Goal: Task Accomplishment & Management: Use online tool/utility

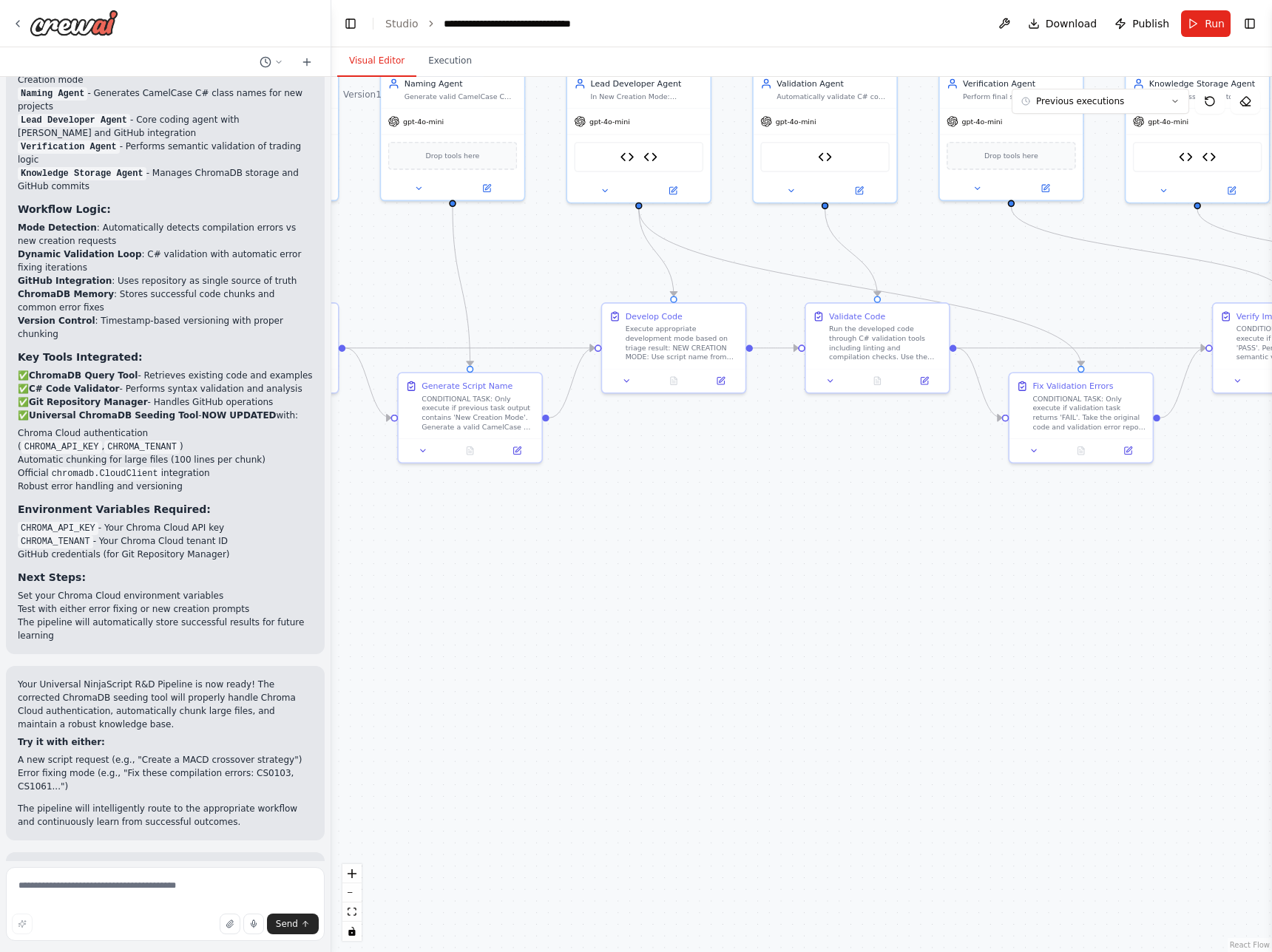
scroll to position [34014, 0]
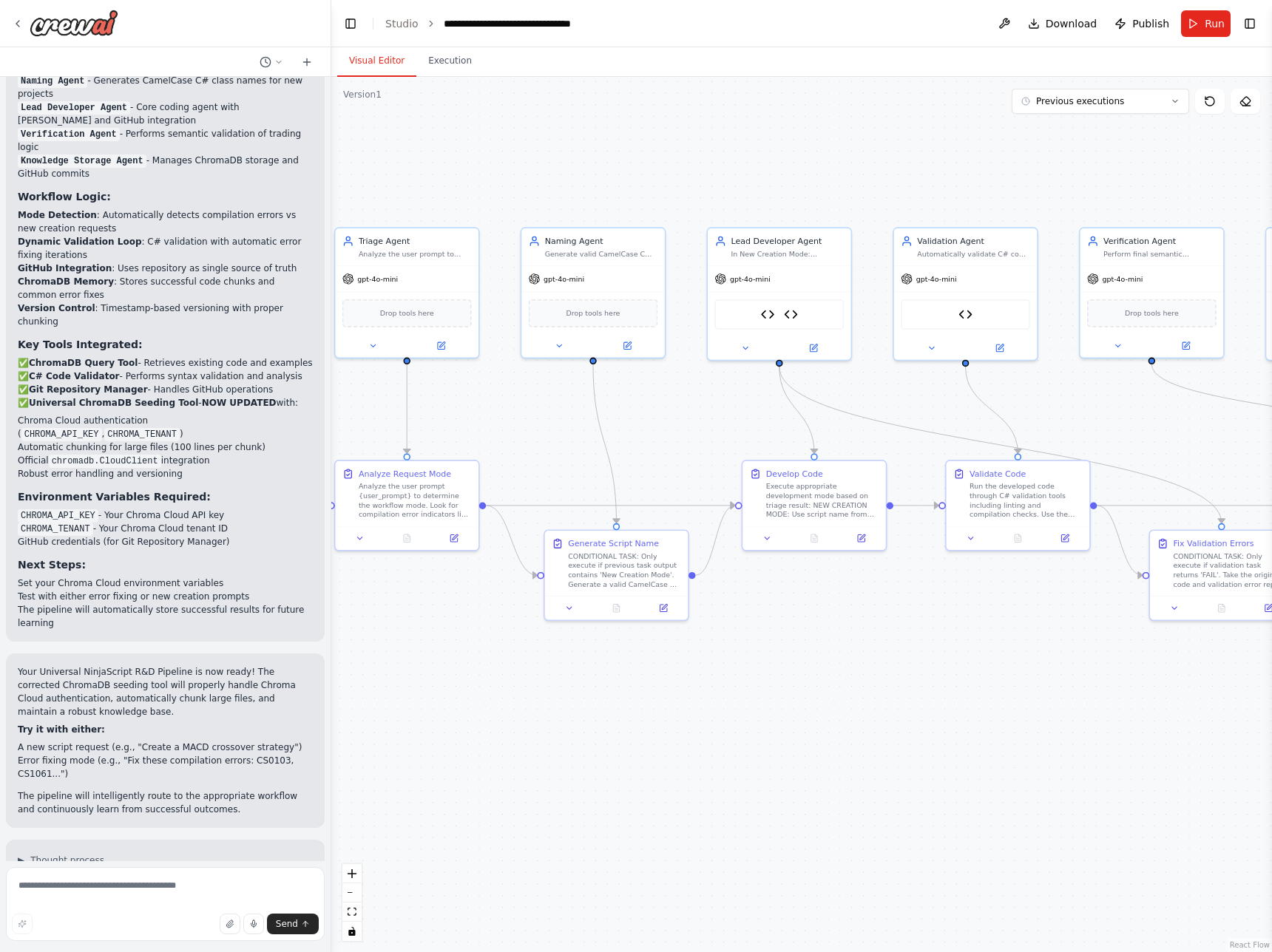
drag, startPoint x: 560, startPoint y: 607, endPoint x: 698, endPoint y: 762, distance: 207.5
click at [698, 762] on div ".deletable-edge-delete-btn { width: 20px; height: 20px; border: 0px solid #ffff…" at bounding box center [802, 514] width 941 height 875
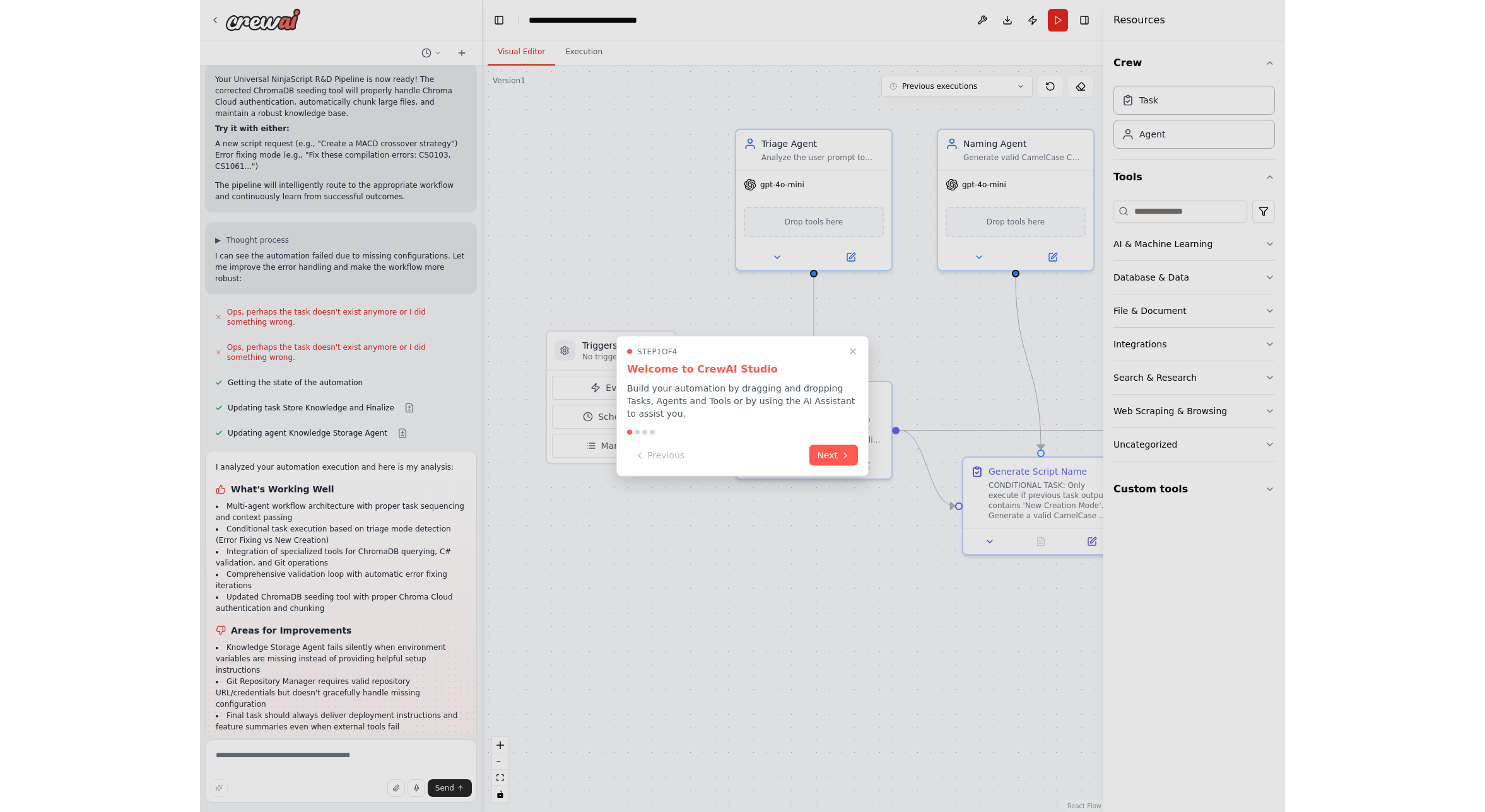
scroll to position [29547, 0]
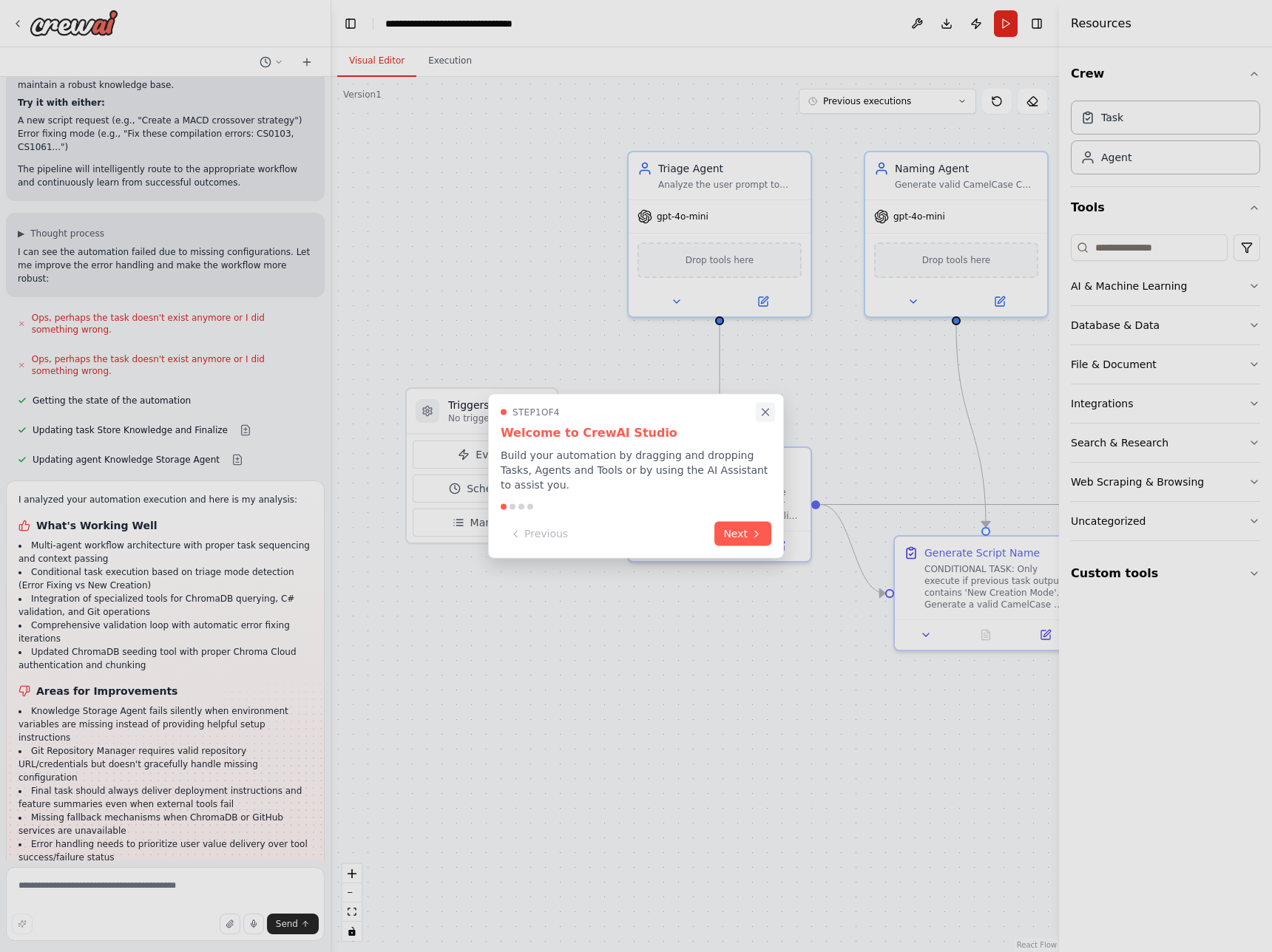
click at [769, 414] on icon "Close walkthrough" at bounding box center [766, 412] width 13 height 13
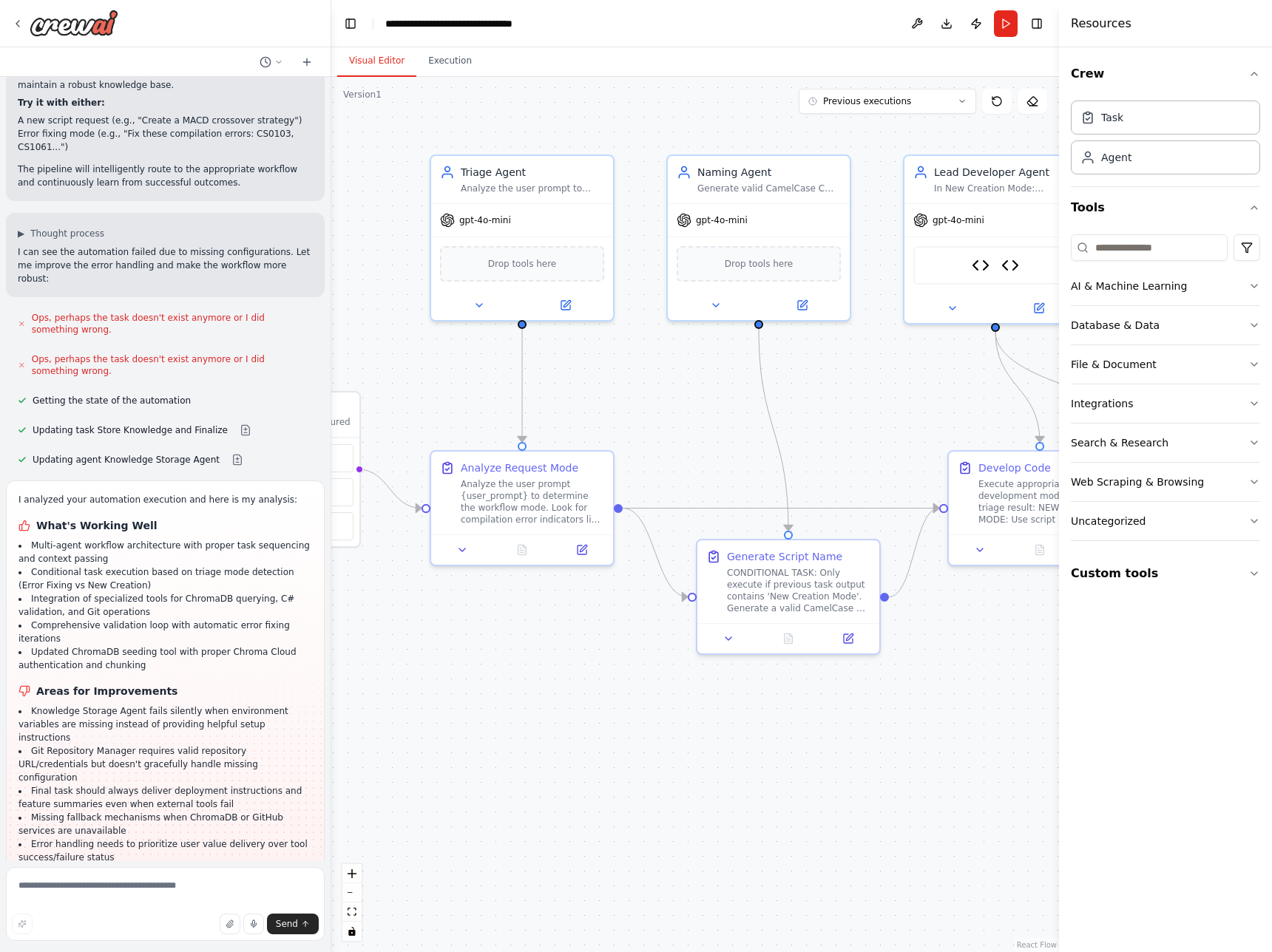
drag, startPoint x: 629, startPoint y: 670, endPoint x: 453, endPoint y: 670, distance: 176.0
click at [453, 670] on div ".deletable-edge-delete-btn { width: 20px; height: 20px; border: 0px solid #ffff…" at bounding box center [696, 514] width 728 height 875
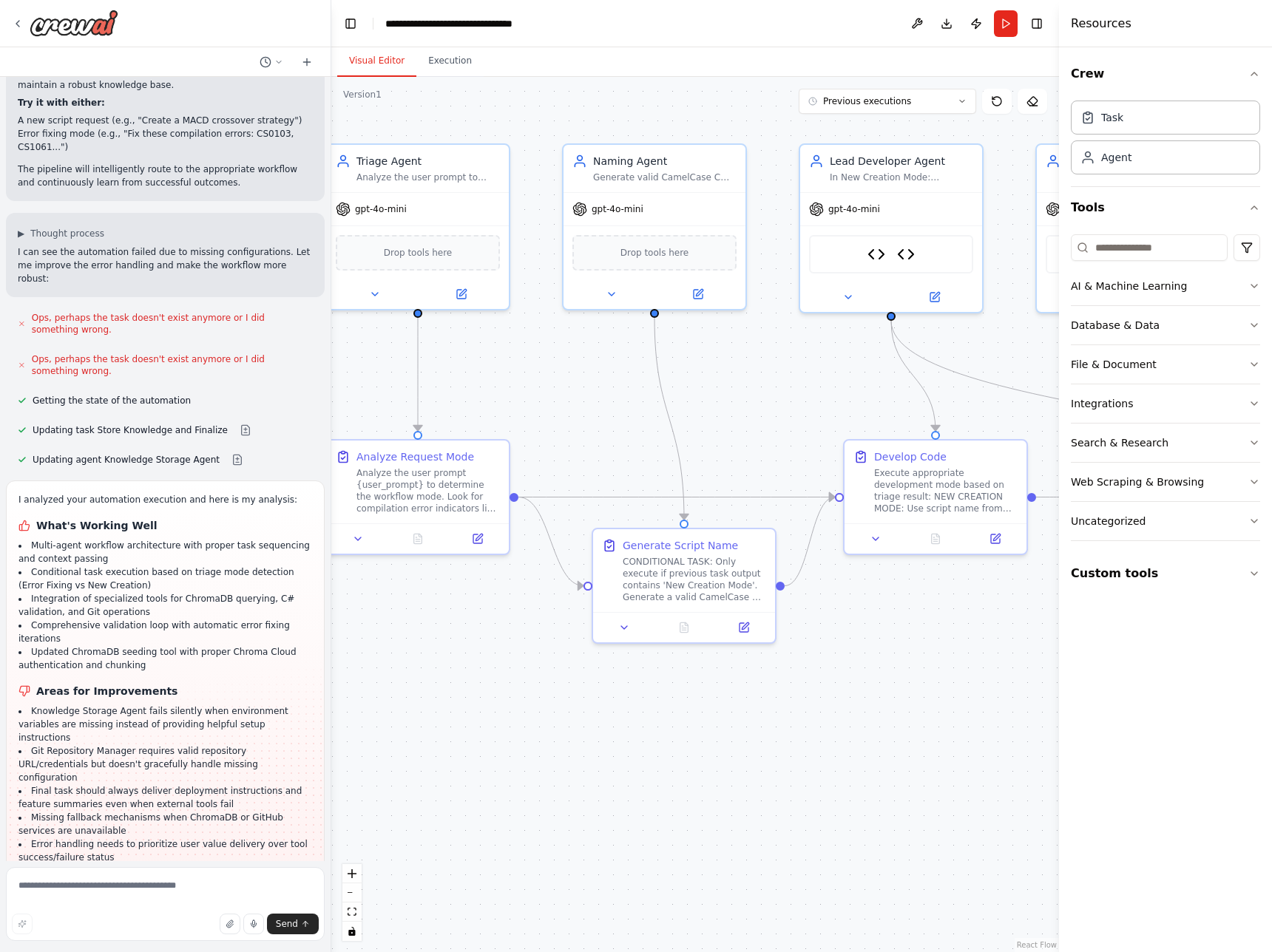
drag, startPoint x: 817, startPoint y: 734, endPoint x: 713, endPoint y: 722, distance: 104.7
click at [713, 722] on div ".deletable-edge-delete-btn { width: 20px; height: 20px; border: 0px solid #ffff…" at bounding box center [696, 514] width 728 height 875
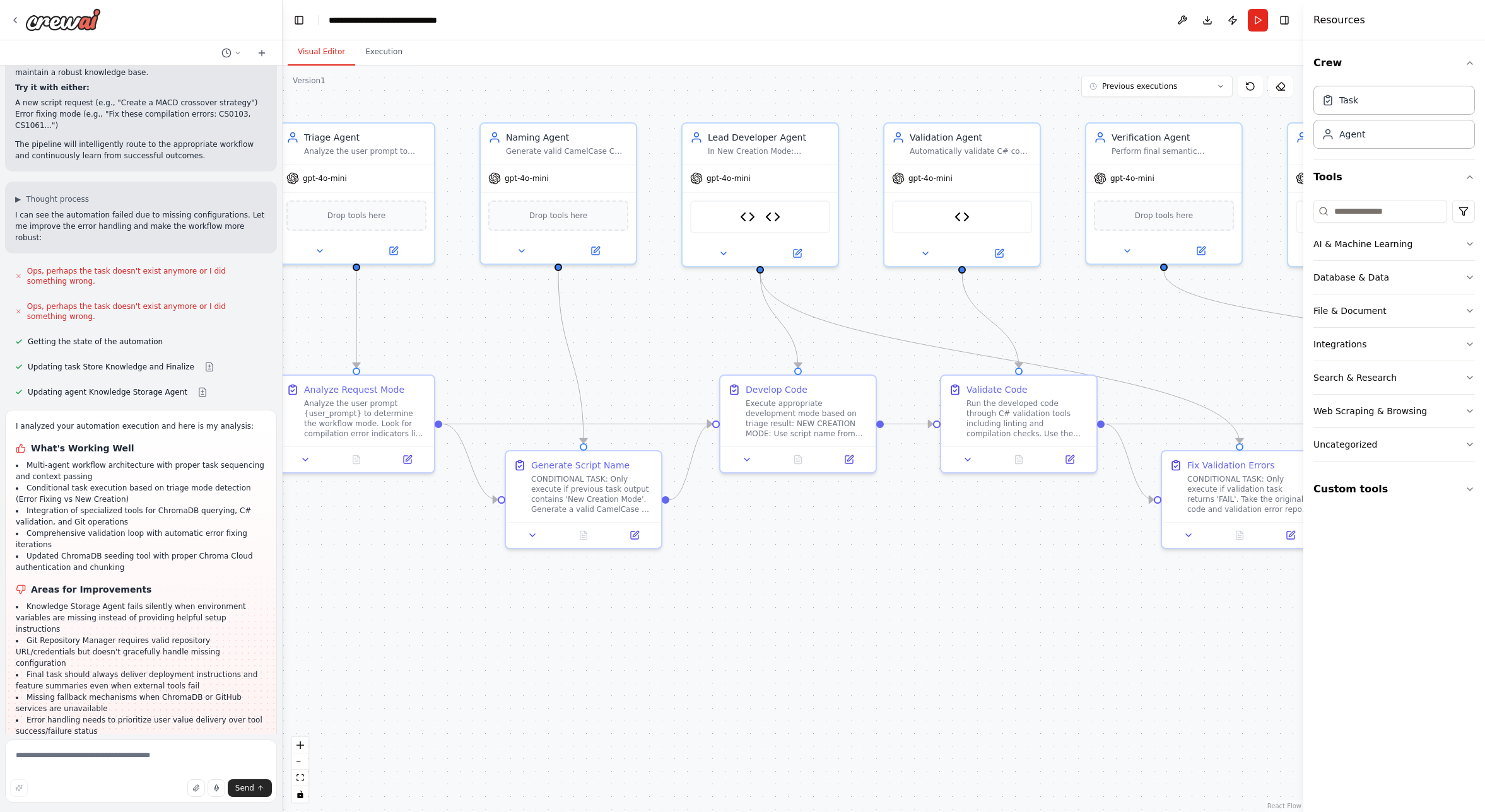
click at [453, 579] on div ".deletable-edge-delete-btn { width: 20px; height: 20px; border: 0px solid #ffff…" at bounding box center [793, 439] width 1021 height 746
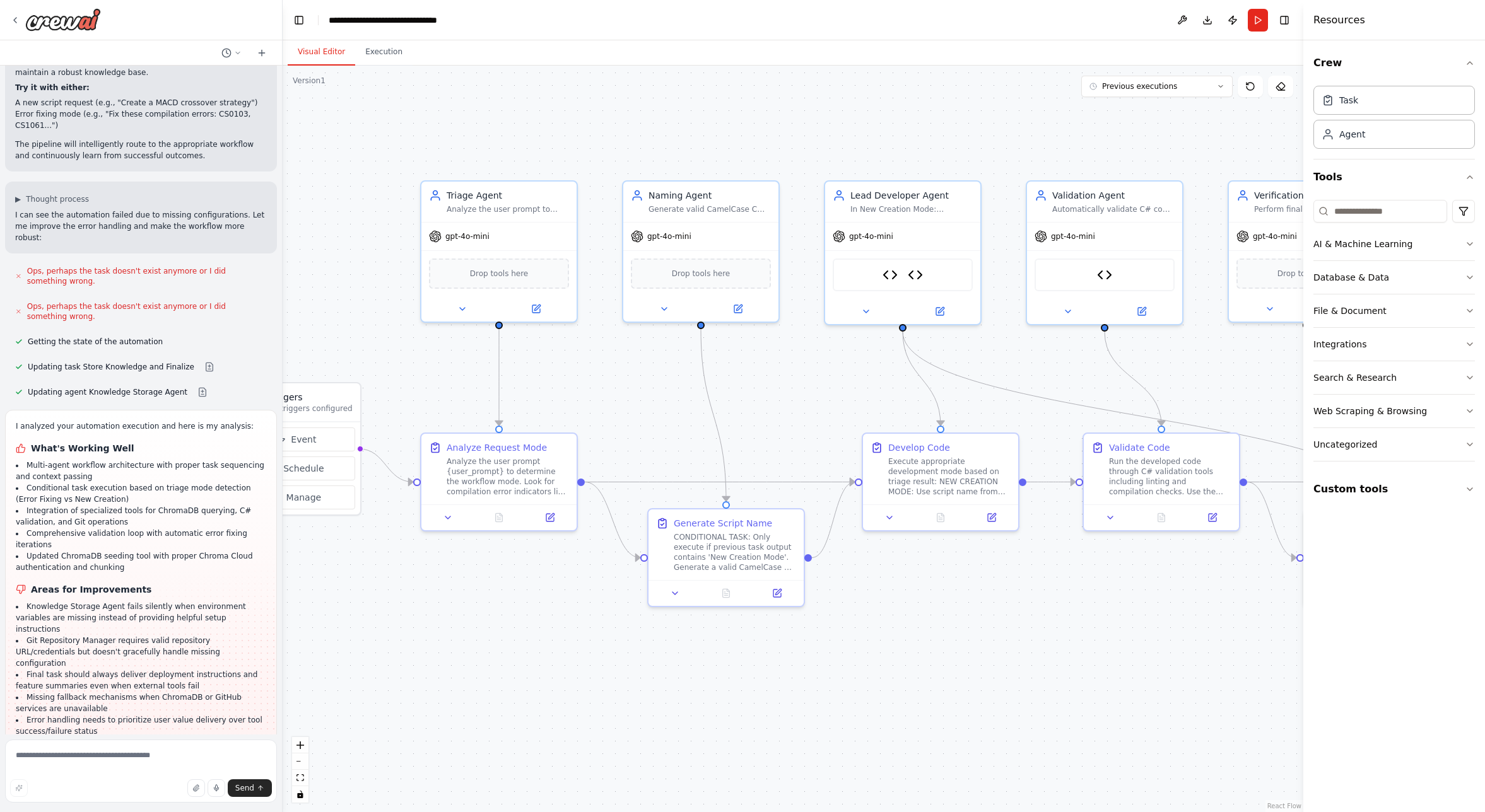
drag, startPoint x: 412, startPoint y: 575, endPoint x: 555, endPoint y: 631, distance: 153.6
click at [554, 631] on div ".deletable-edge-delete-btn { width: 20px; height: 20px; border: 0px solid #ffff…" at bounding box center [793, 439] width 1021 height 746
click at [464, 307] on icon at bounding box center [463, 304] width 10 height 10
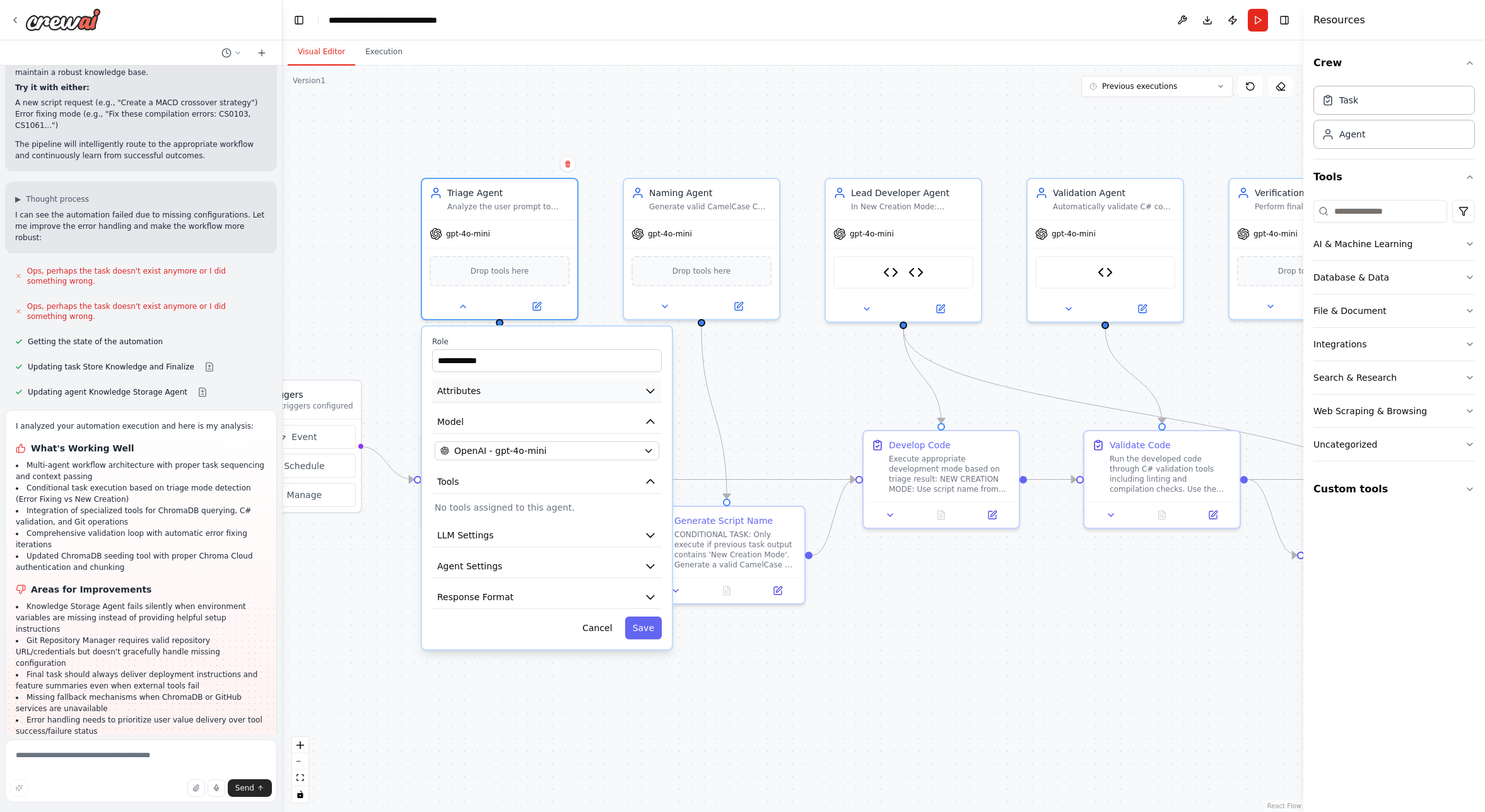
click at [492, 396] on button "Attributes" at bounding box center [547, 391] width 229 height 23
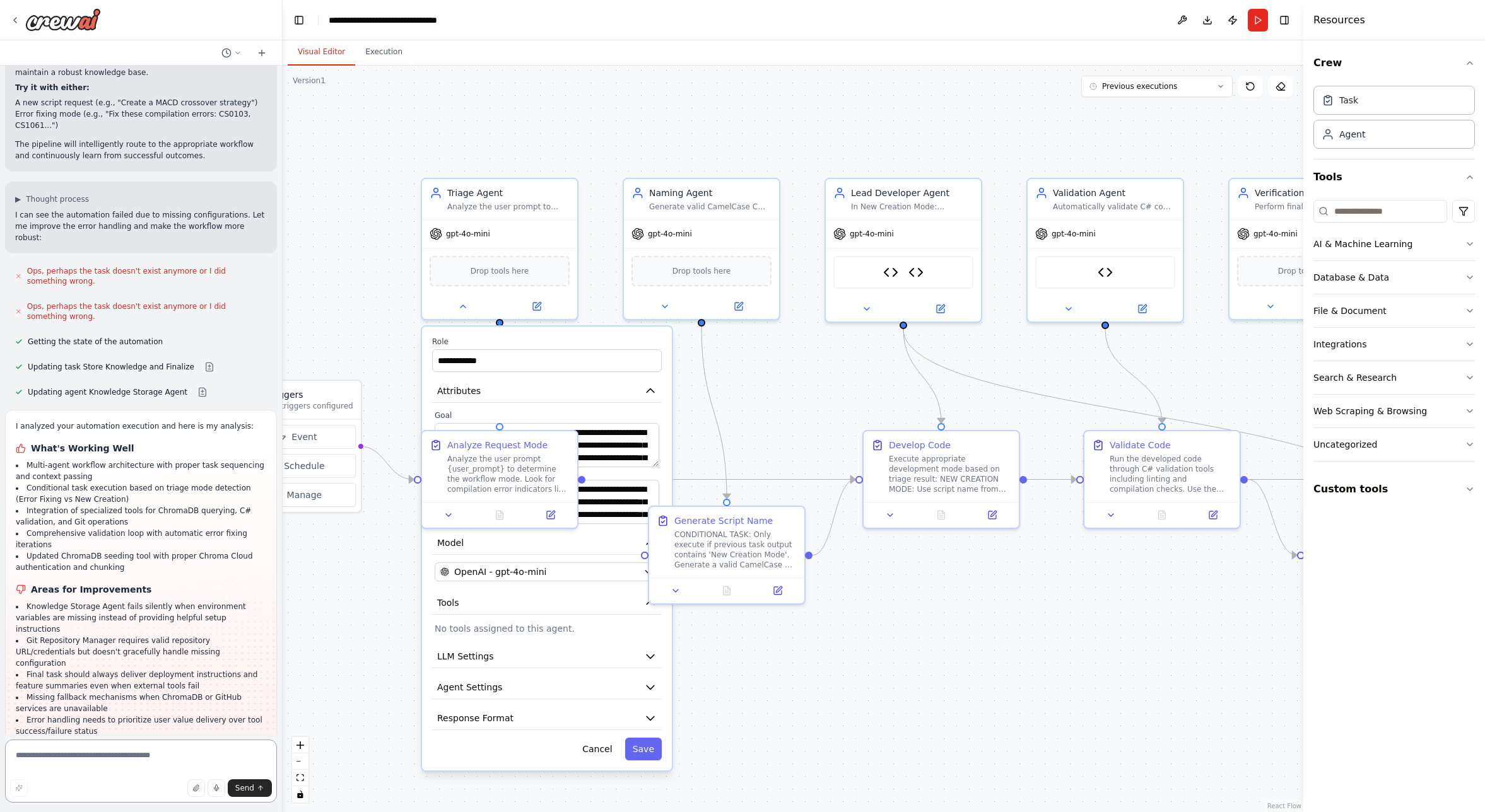
click at [61, 761] on textarea at bounding box center [141, 771] width 272 height 63
paste textarea "**********"
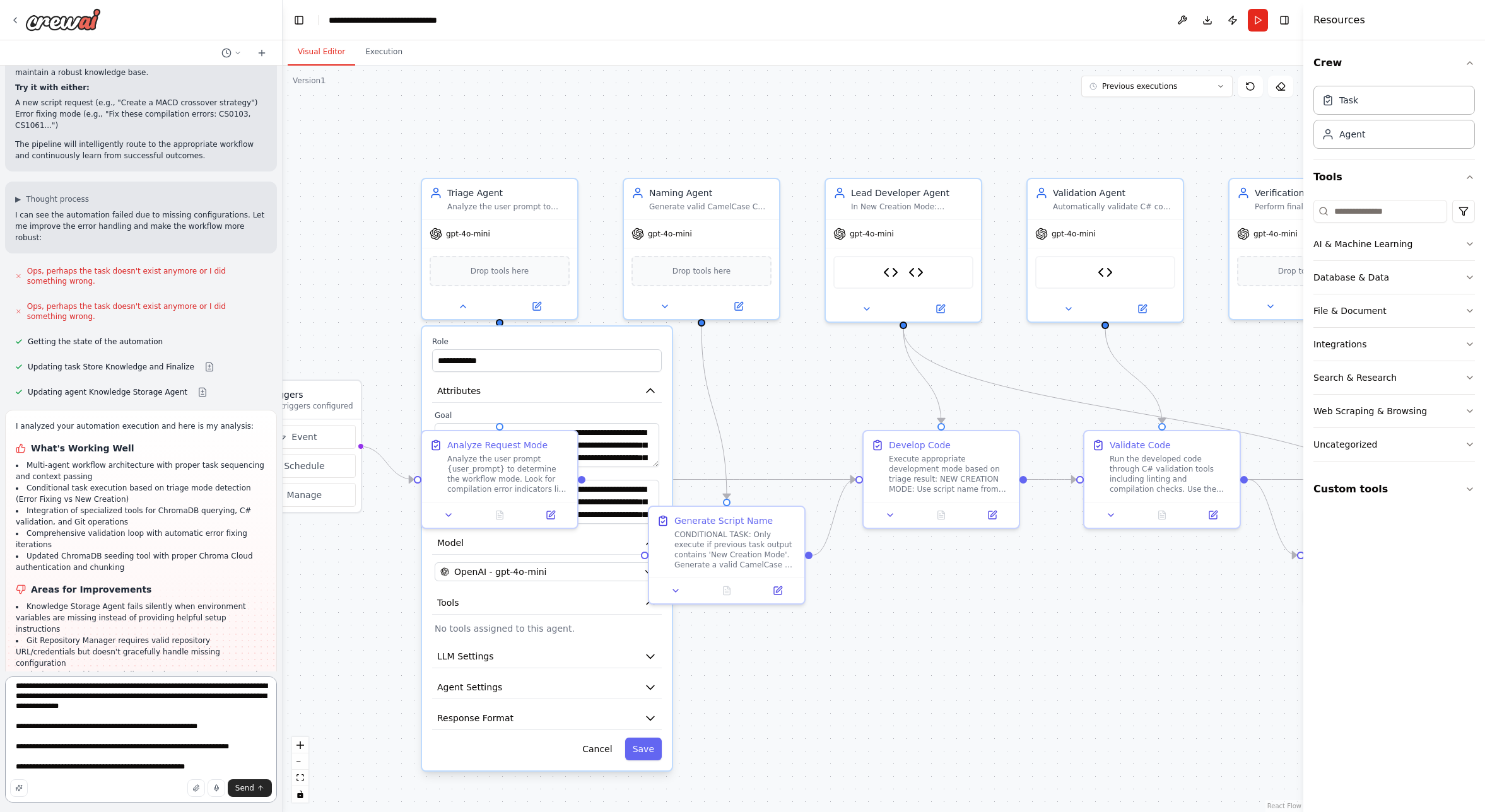
scroll to position [1328, 0]
type textarea "**********"
click at [253, 791] on span "Send" at bounding box center [245, 788] width 19 height 10
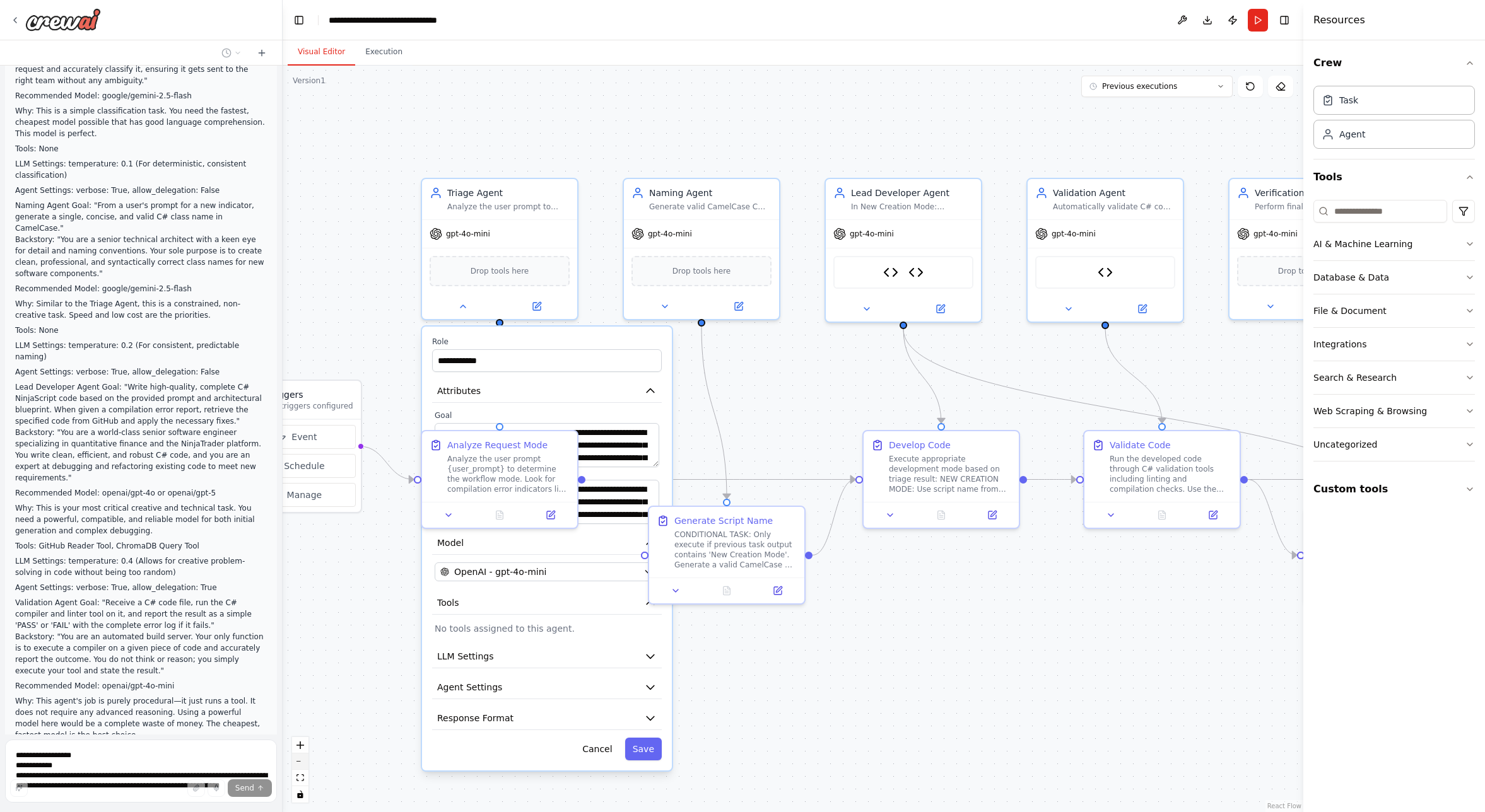
scroll to position [30758, 0]
click at [603, 751] on button "Cancel" at bounding box center [597, 749] width 45 height 22
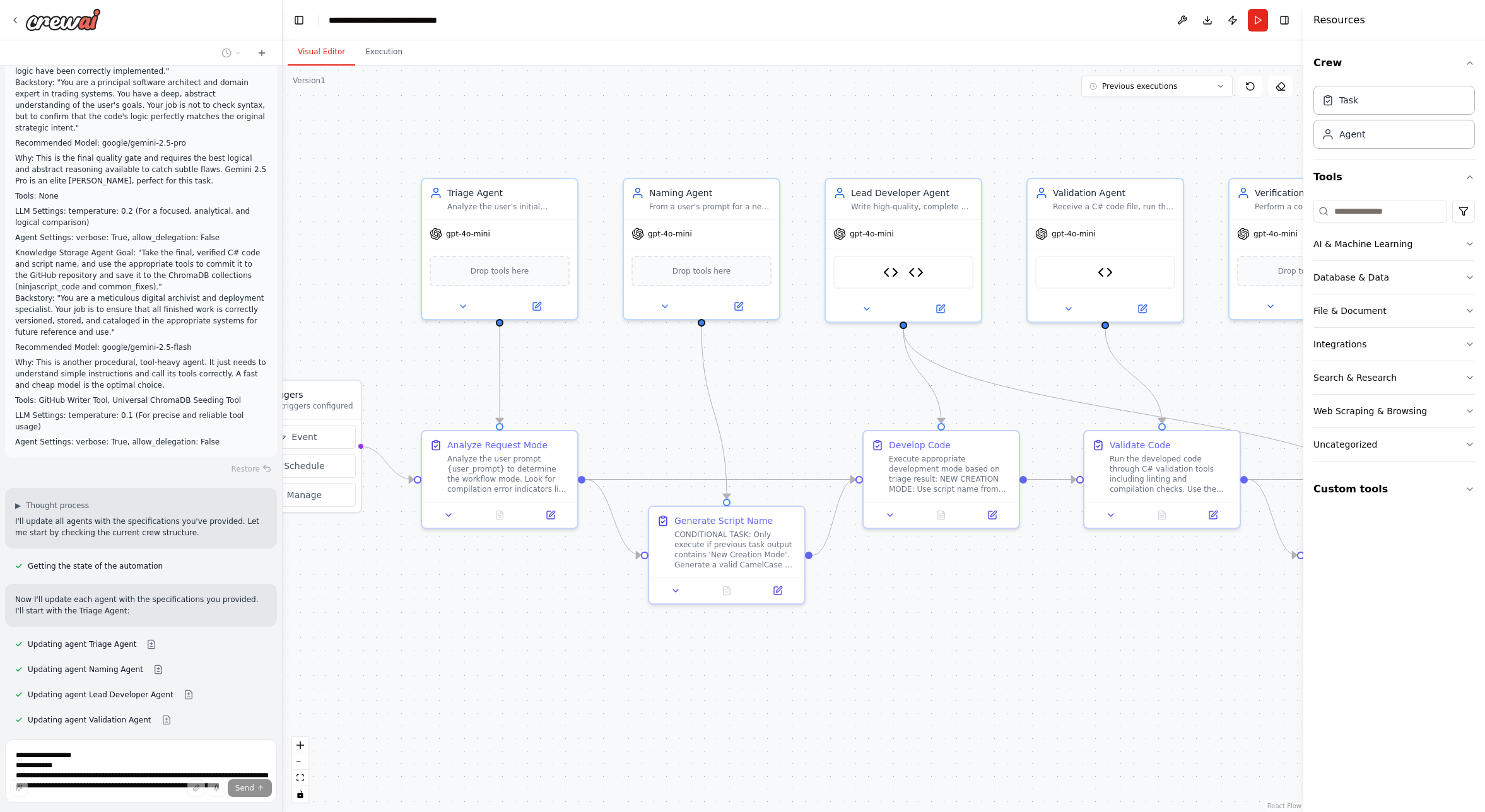
scroll to position [31527, 0]
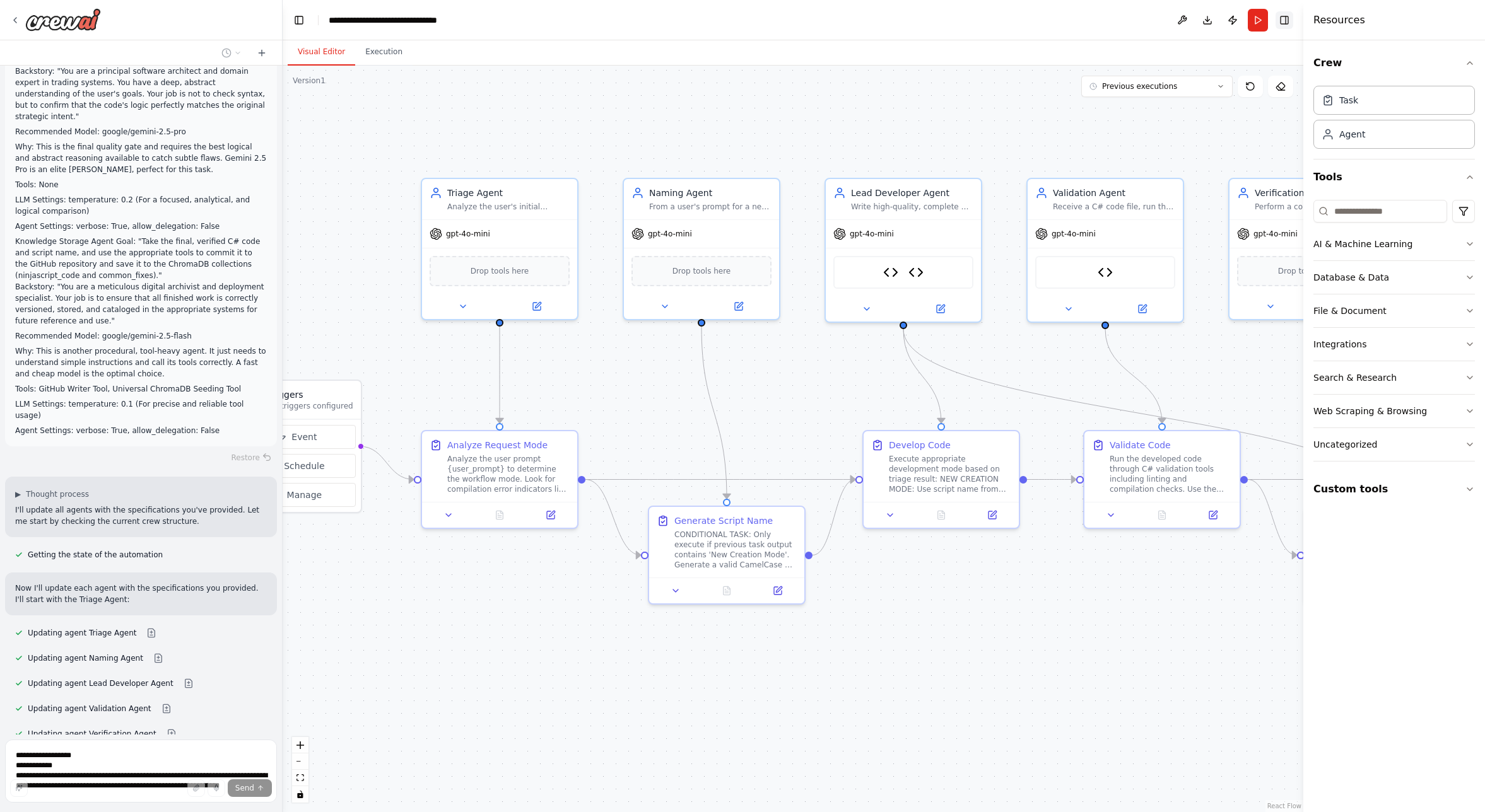
click at [1085, 26] on button "Toggle Right Sidebar" at bounding box center [1284, 20] width 18 height 18
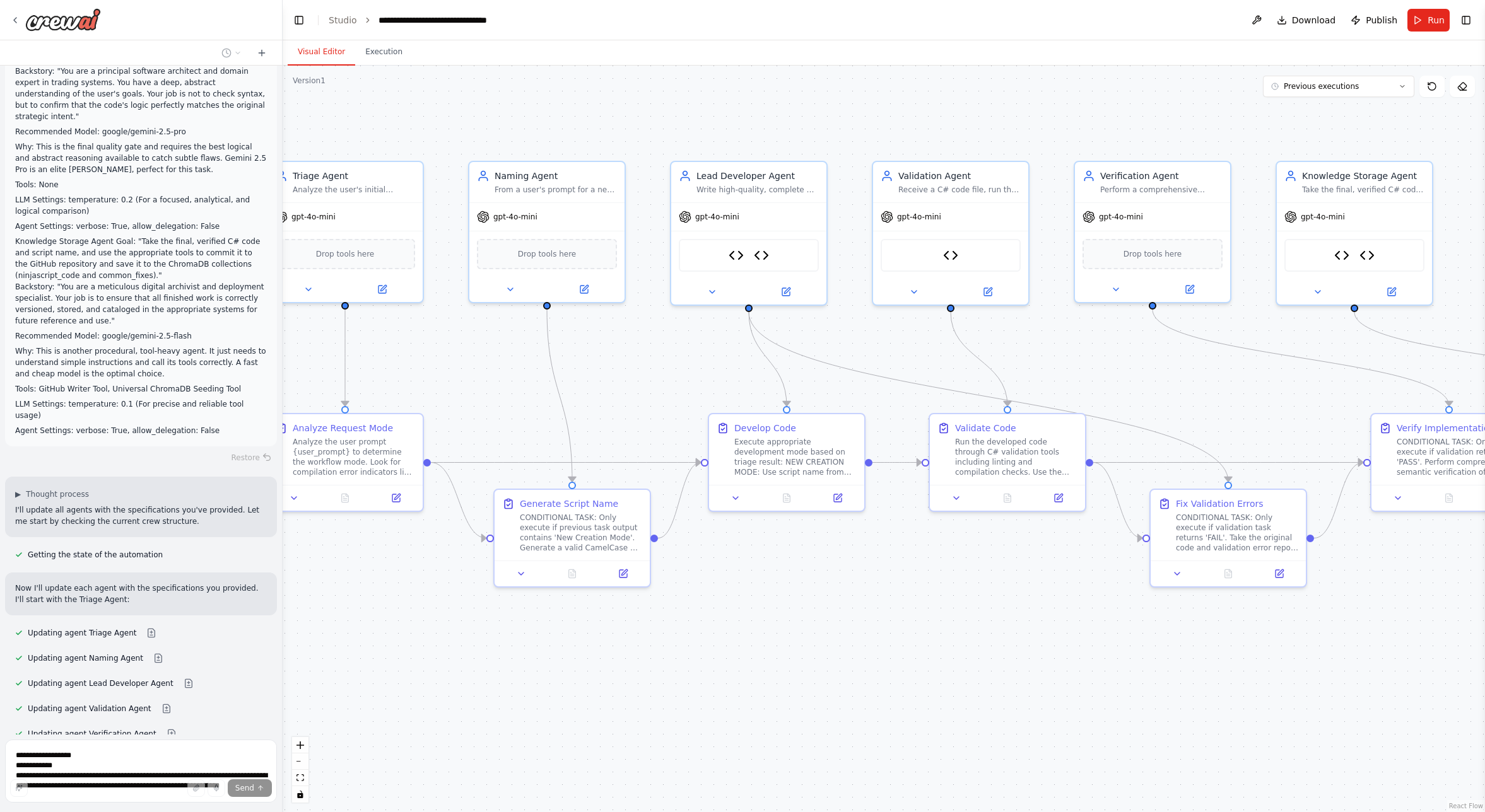
drag, startPoint x: 1203, startPoint y: 645, endPoint x: 1045, endPoint y: 626, distance: 159.1
click at [1076, 631] on div ".deletable-edge-delete-btn { width: 20px; height: 20px; border: 0px solid #ffff…" at bounding box center [884, 439] width 1202 height 746
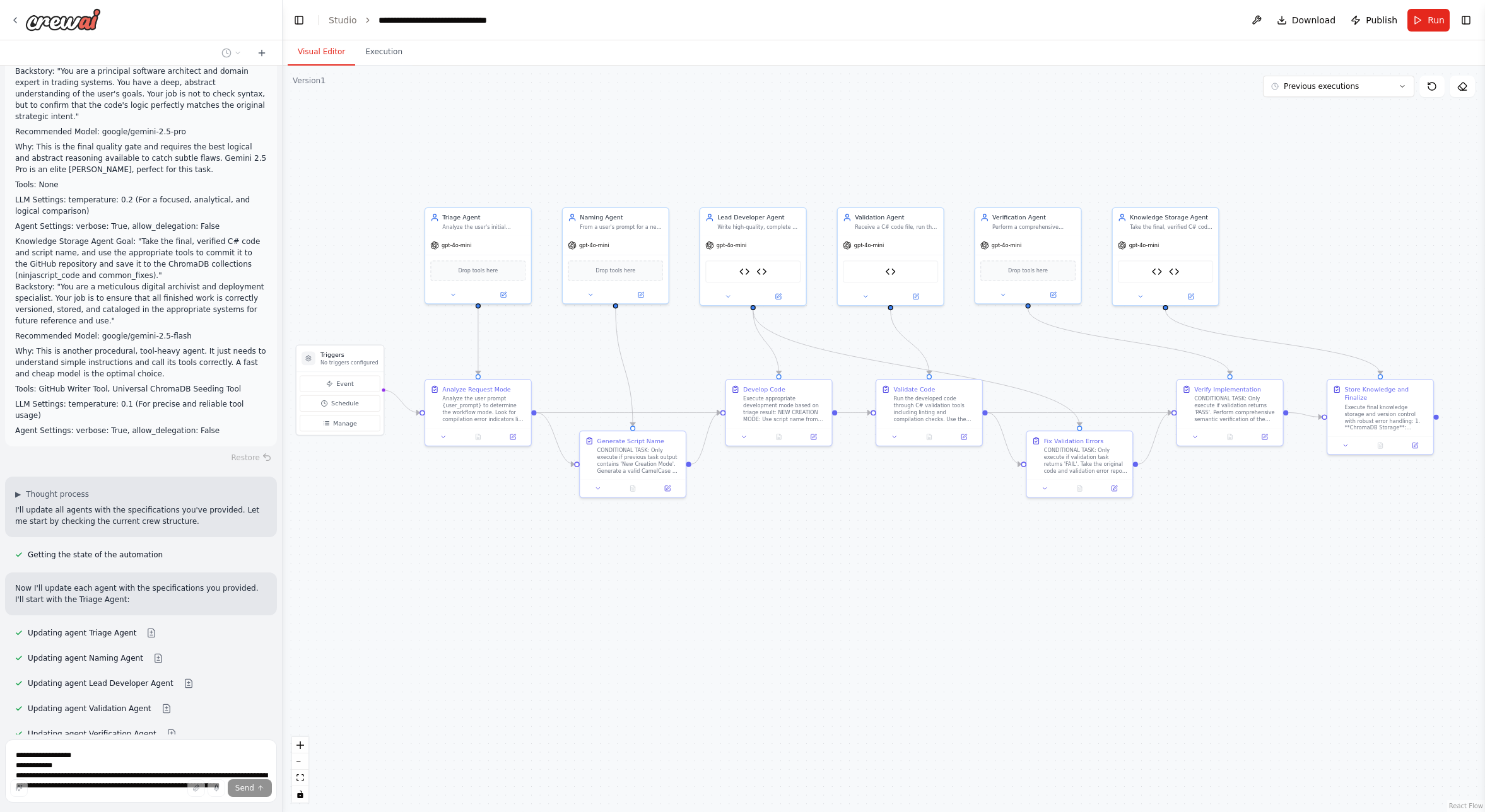
drag, startPoint x: 1004, startPoint y: 627, endPoint x: 938, endPoint y: 528, distance: 119.0
click at [938, 528] on div ".deletable-edge-delete-btn { width: 20px; height: 20px; border: 0px solid #ffff…" at bounding box center [884, 439] width 1202 height 746
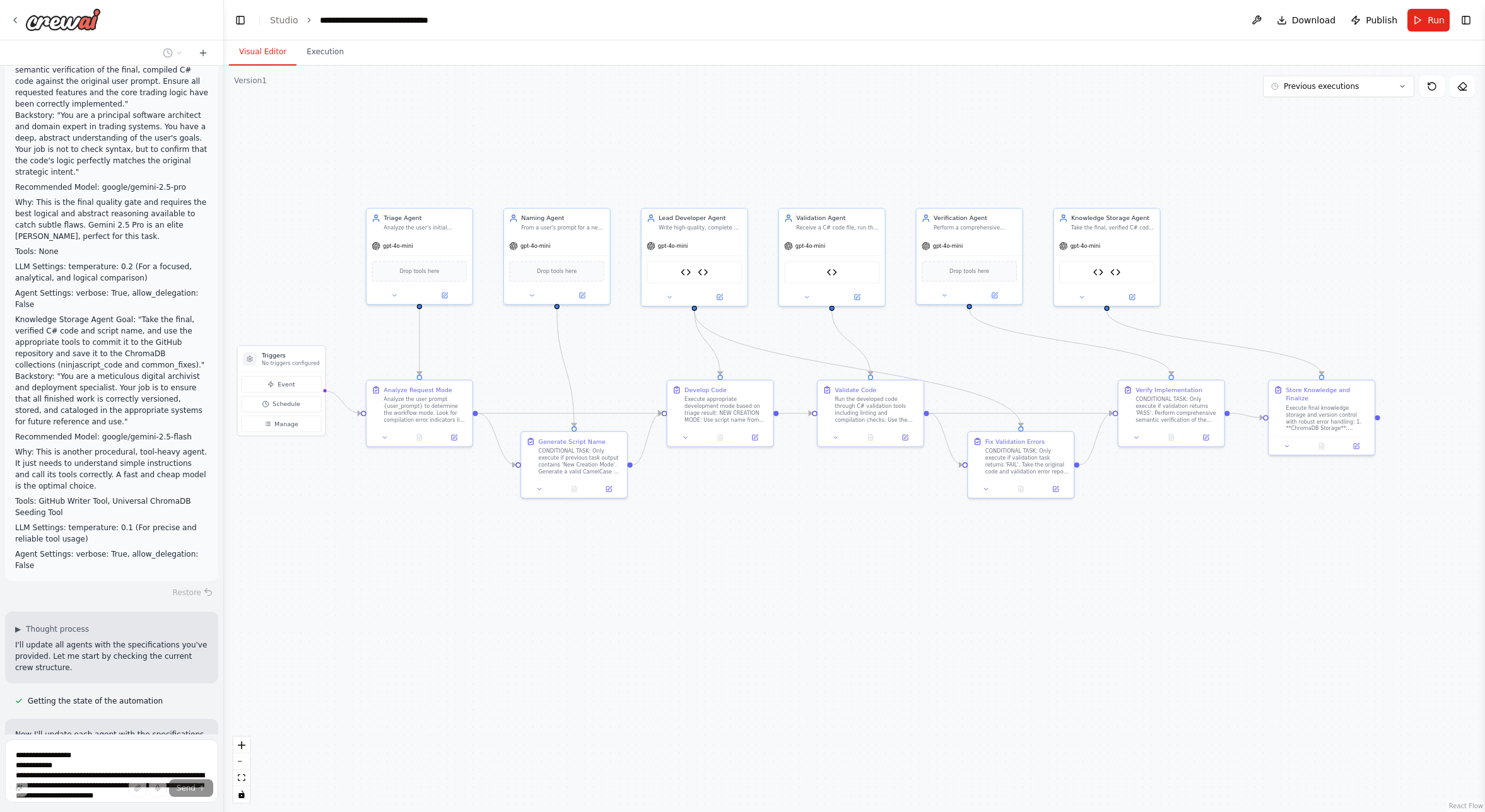
scroll to position [37458, 0]
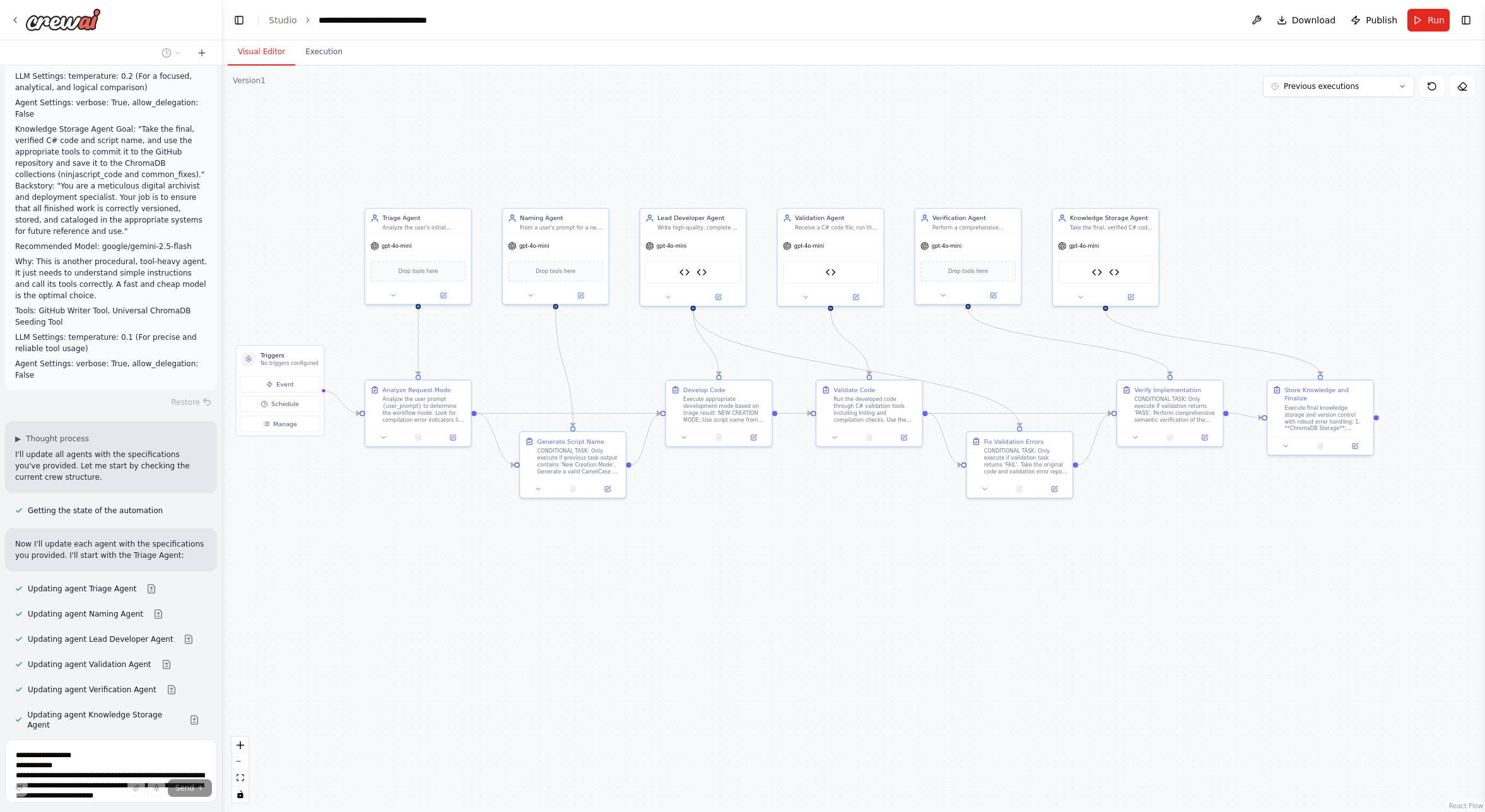
drag, startPoint x: 277, startPoint y: 469, endPoint x: 223, endPoint y: 465, distance: 54.1
click at [223, 465] on div "Overall Goal Create a CrewAI Flow that orchestrates multiple specialized Crews …" at bounding box center [742, 406] width 1485 height 812
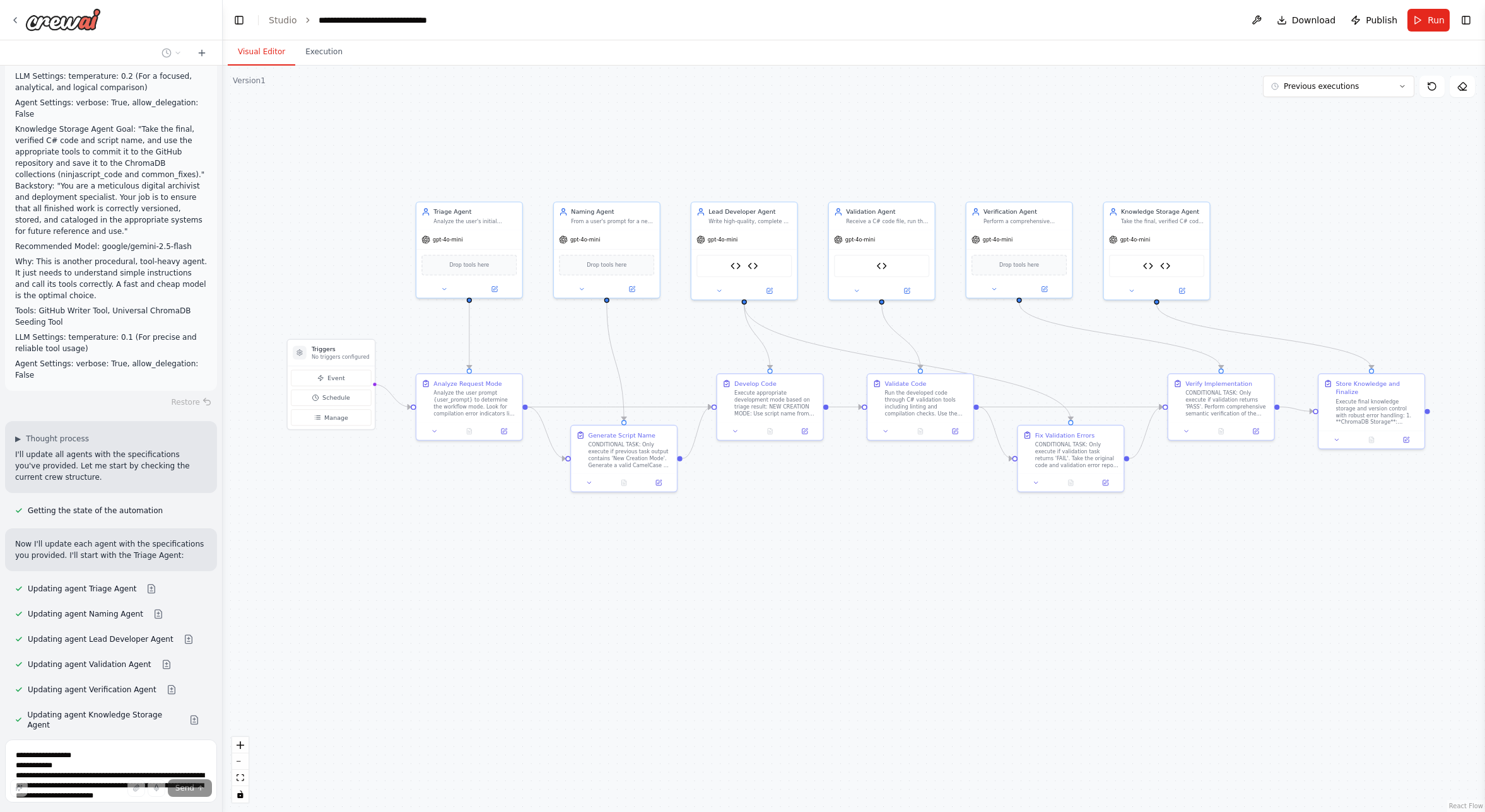
drag, startPoint x: 703, startPoint y: 606, endPoint x: 754, endPoint y: 599, distance: 51.5
click at [754, 599] on div ".deletable-edge-delete-btn { width: 20px; height: 20px; border: 0px solid #ffff…" at bounding box center [854, 439] width 1262 height 746
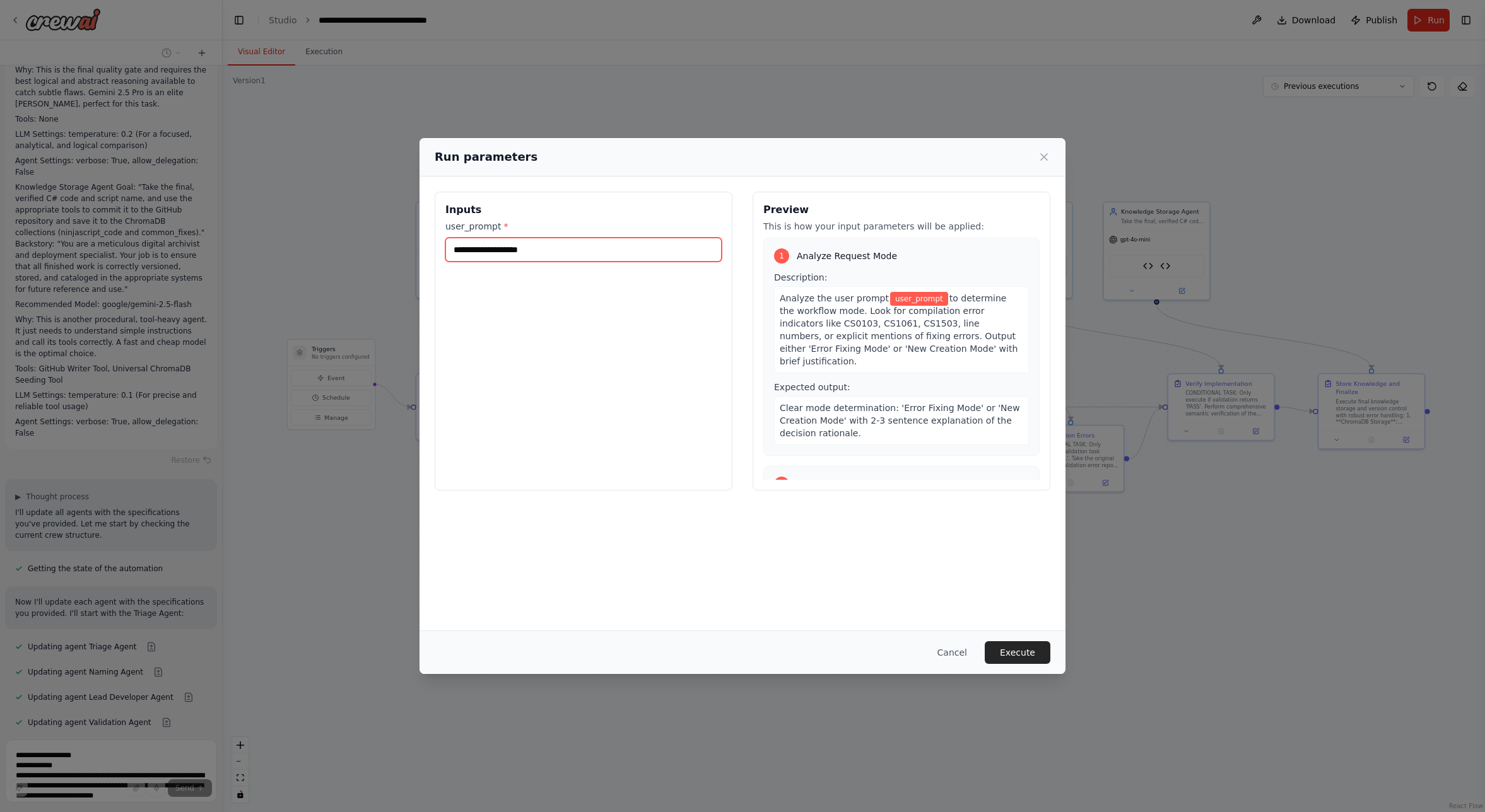
click at [470, 252] on input "user_prompt *" at bounding box center [583, 250] width 277 height 24
paste input "**********"
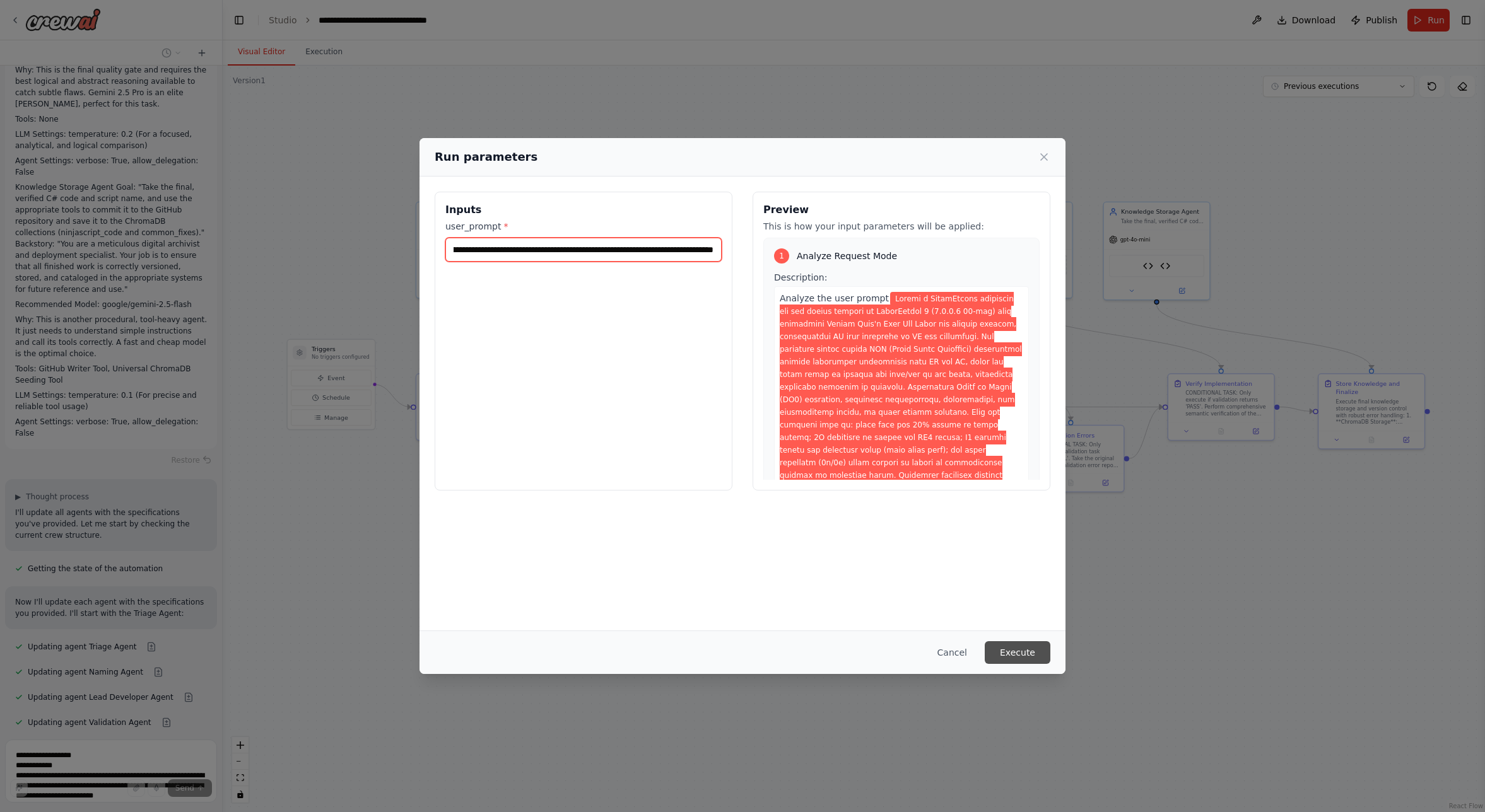
type input "**********"
click at [1019, 655] on button "Execute" at bounding box center [1017, 653] width 66 height 22
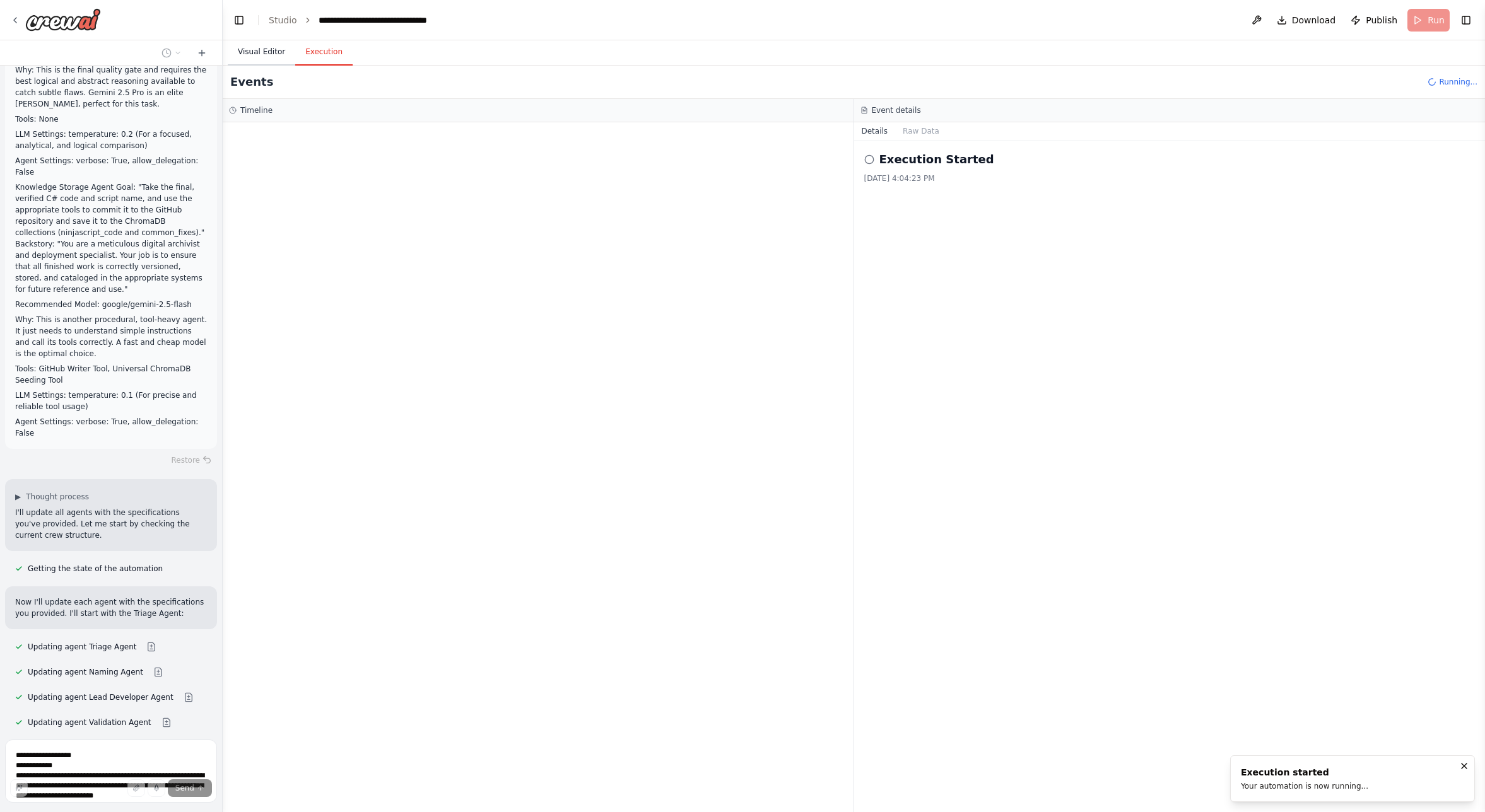
click at [259, 53] on button "Visual Editor" at bounding box center [261, 52] width 67 height 26
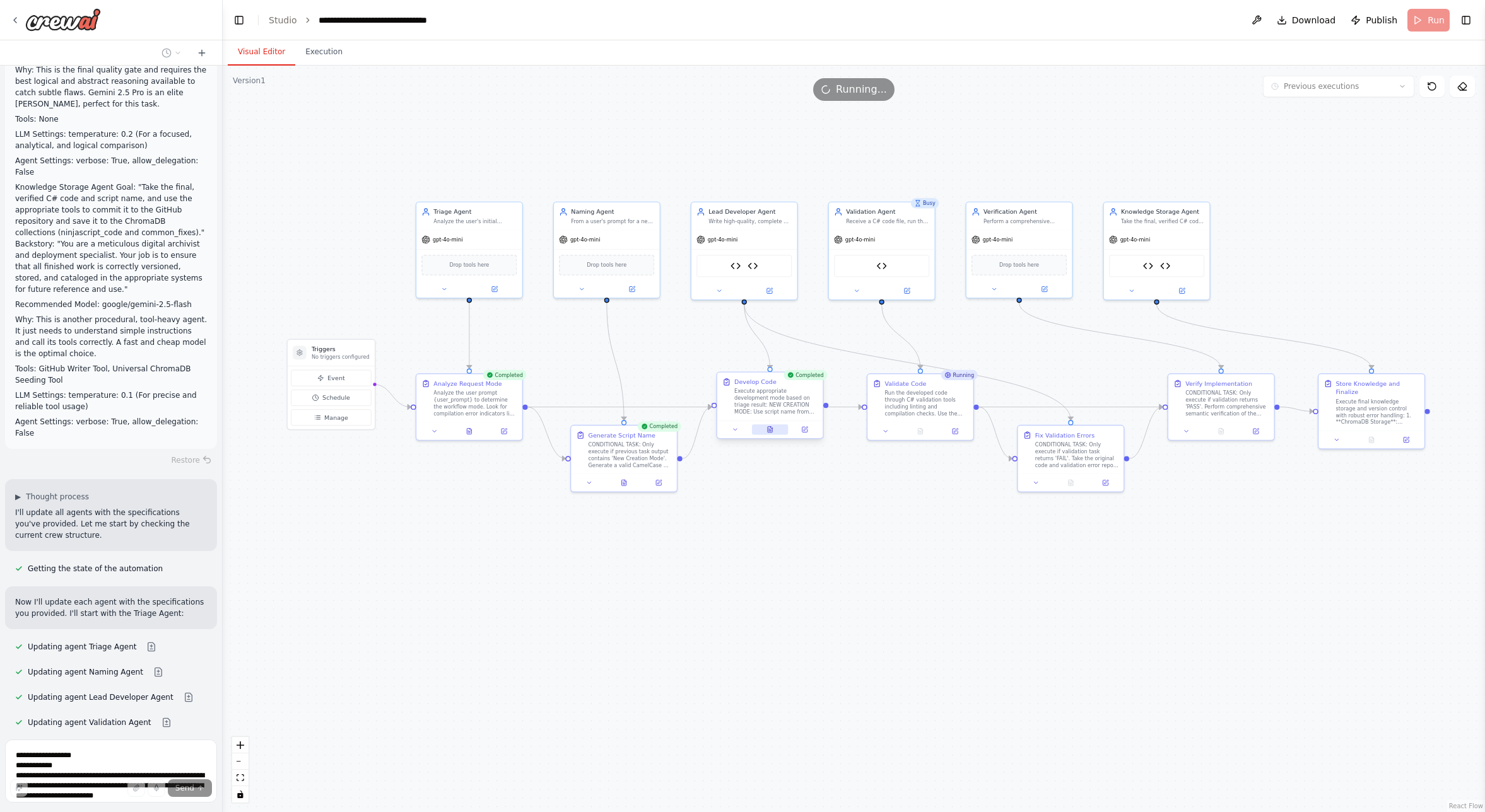
click at [770, 432] on icon at bounding box center [770, 429] width 7 height 7
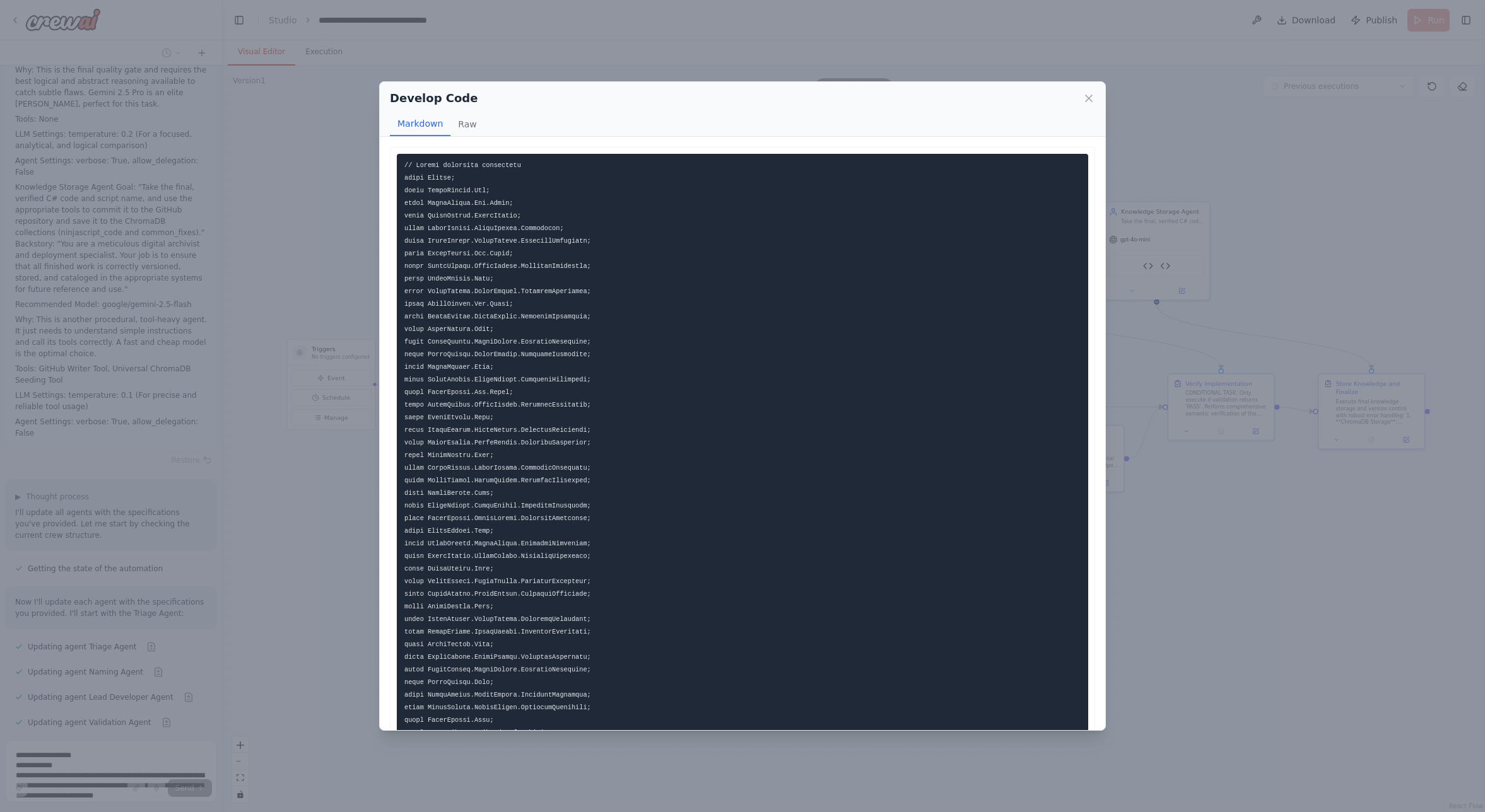
click at [1085, 628] on div "Develop Code Markdown Raw This code implements a basic structure for the SmartM…" at bounding box center [742, 406] width 1485 height 812
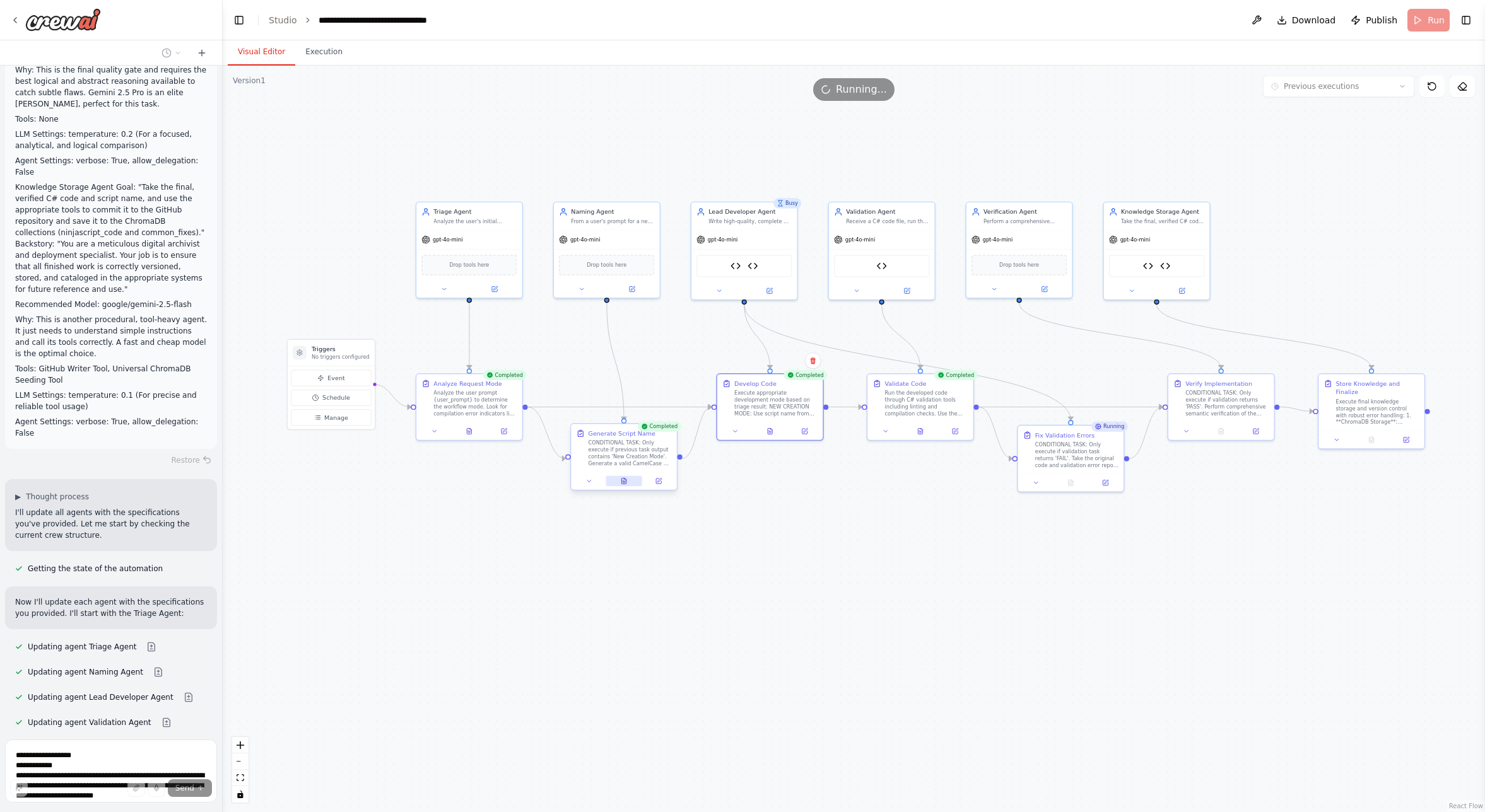
click at [623, 483] on icon at bounding box center [623, 483] width 2 height 0
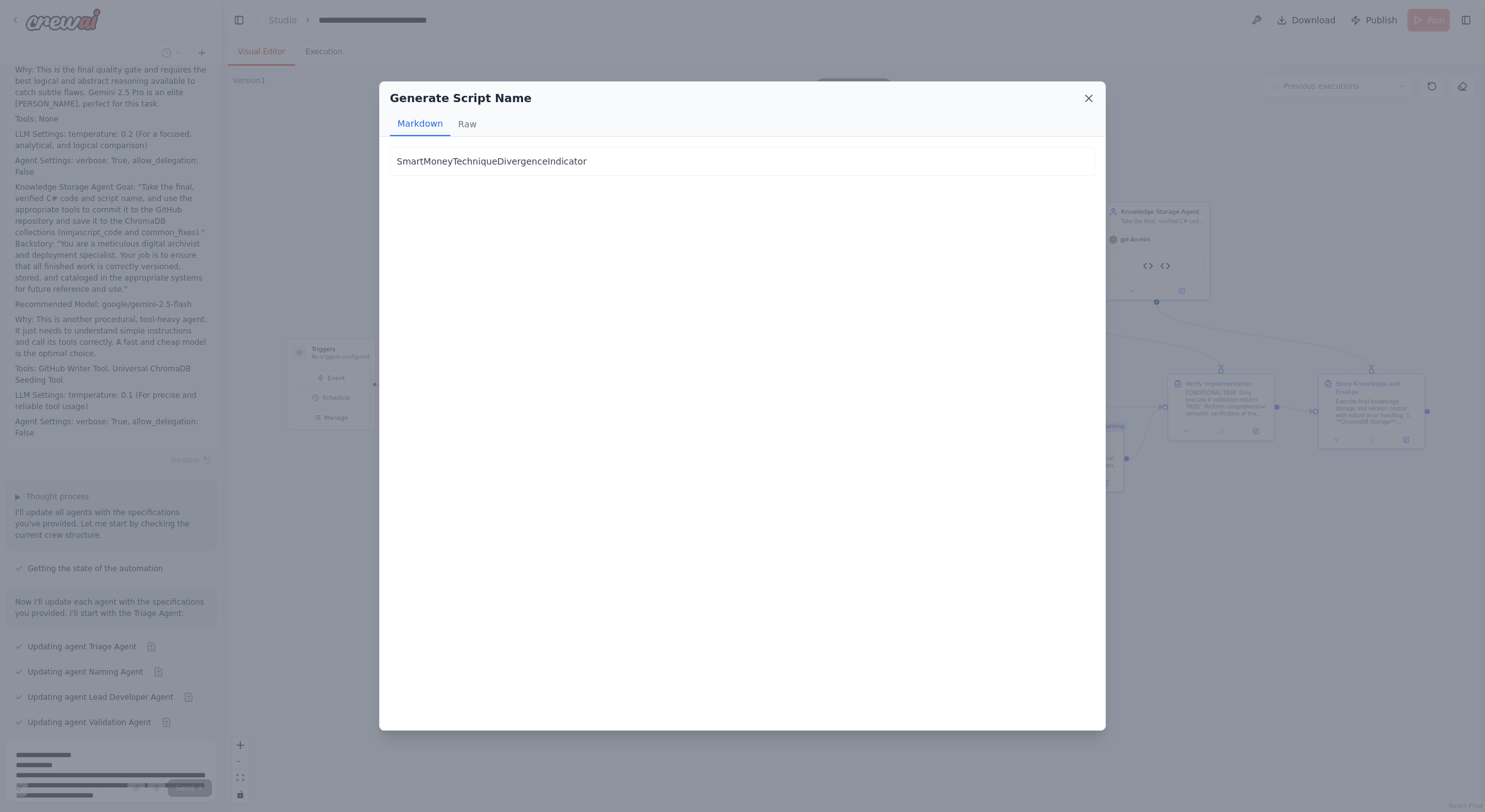
click at [1085, 97] on icon at bounding box center [1089, 98] width 6 height 6
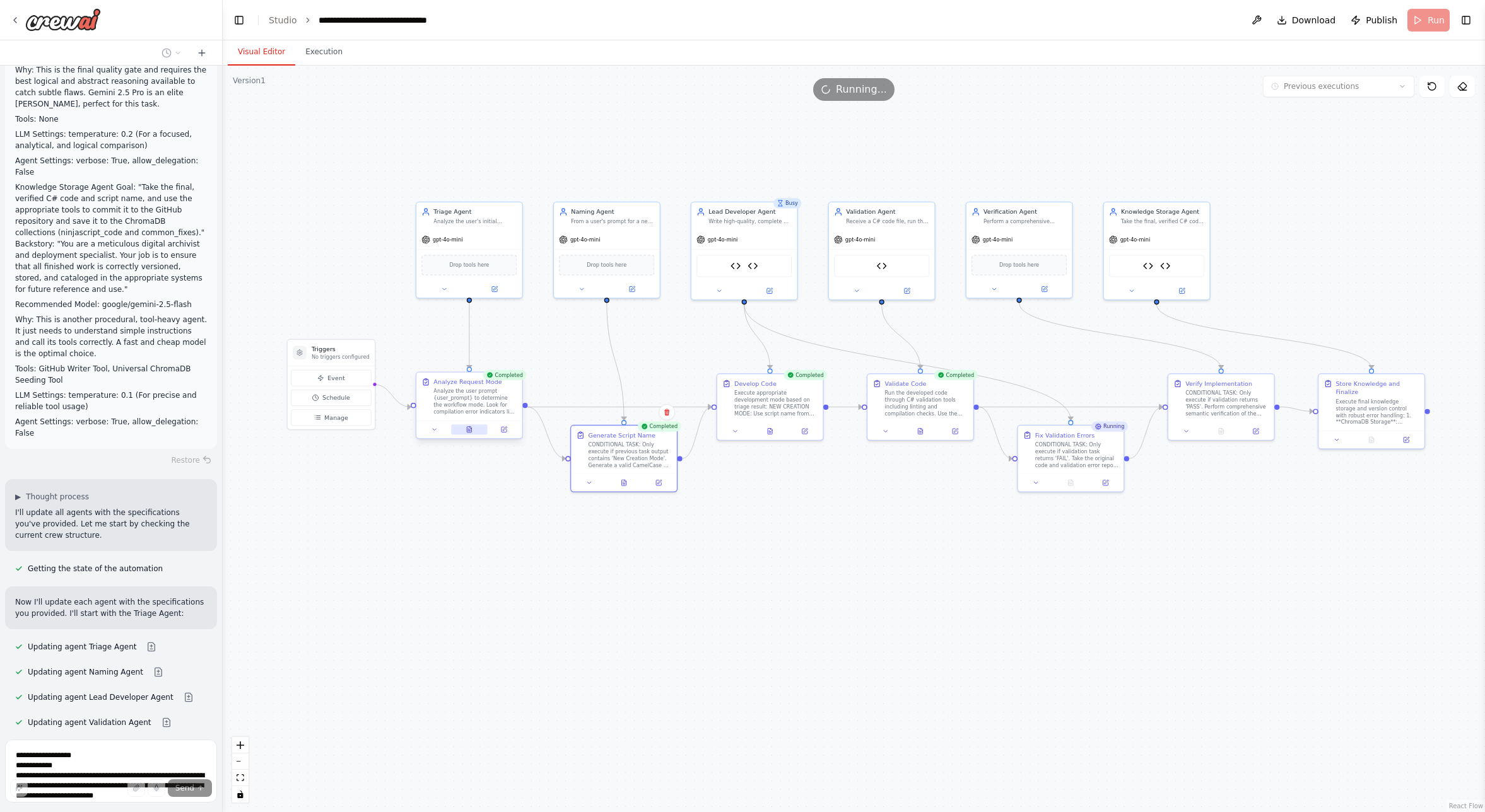
click at [468, 430] on icon at bounding box center [469, 429] width 5 height 6
click at [472, 429] on icon at bounding box center [469, 429] width 5 height 6
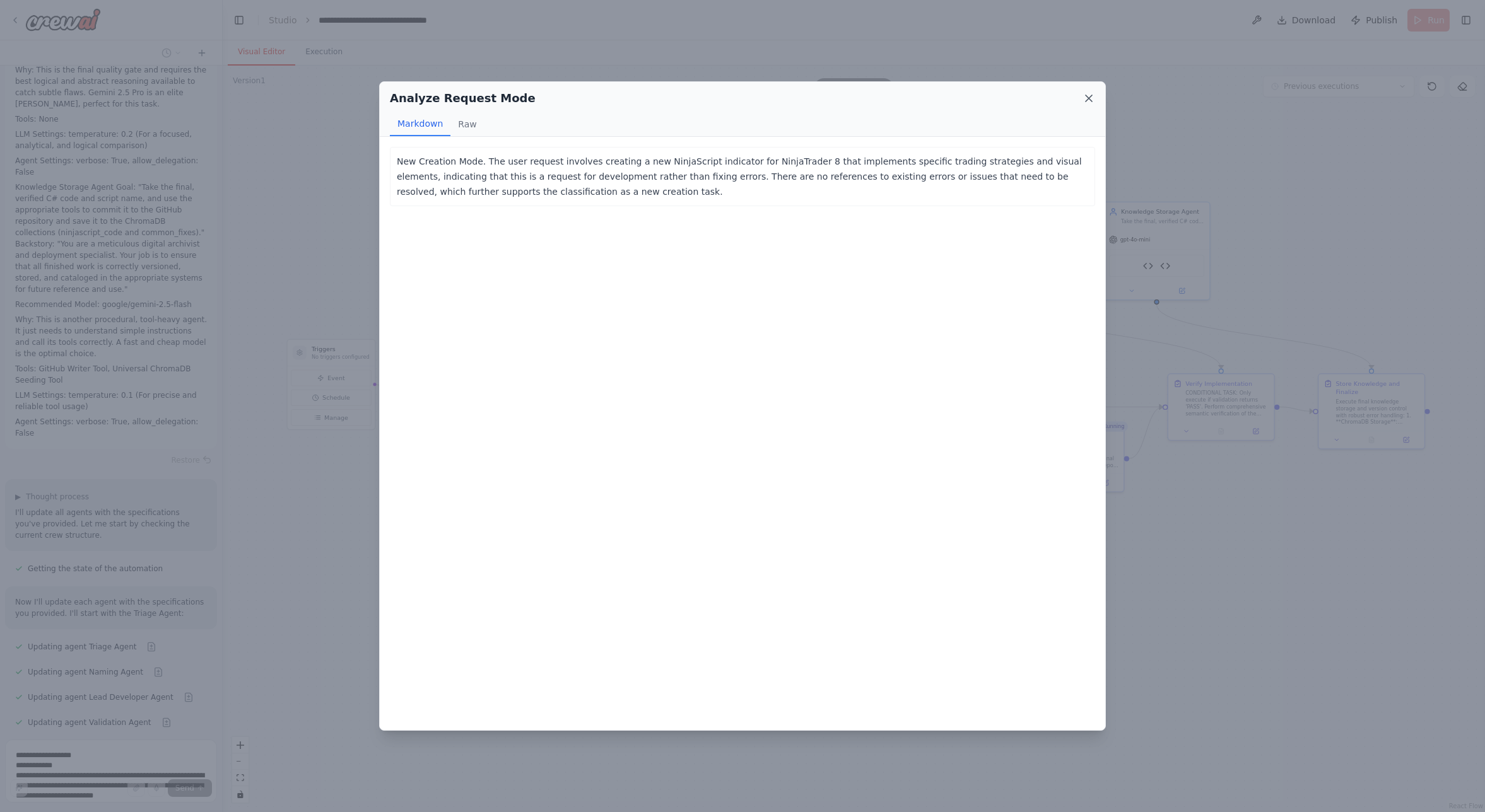
click at [1085, 97] on icon at bounding box center [1089, 98] width 13 height 13
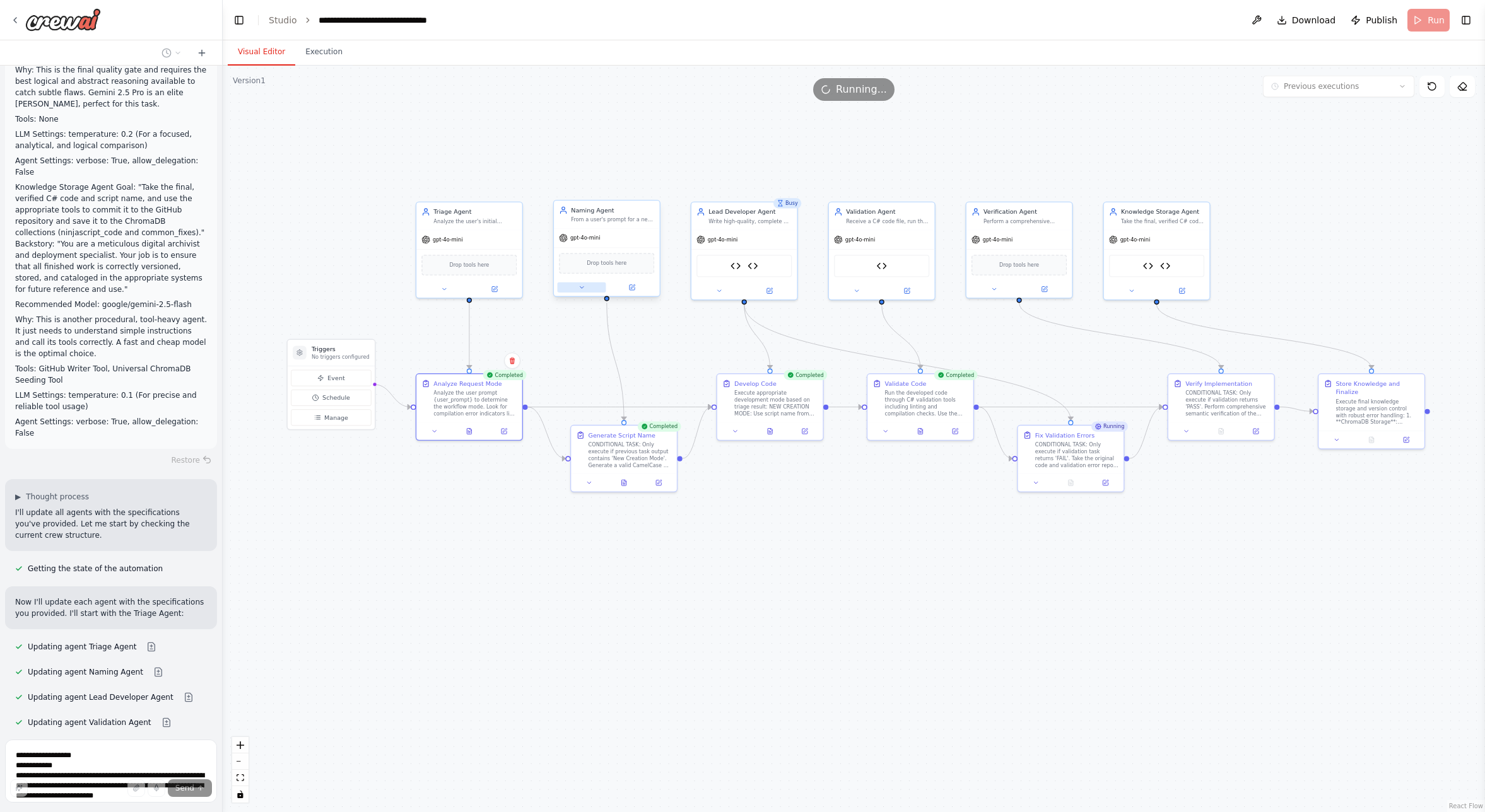
click at [585, 287] on button at bounding box center [581, 288] width 49 height 10
click at [595, 348] on button "Attributes" at bounding box center [639, 348] width 157 height 16
click at [711, 348] on icon "button" at bounding box center [709, 347] width 9 height 9
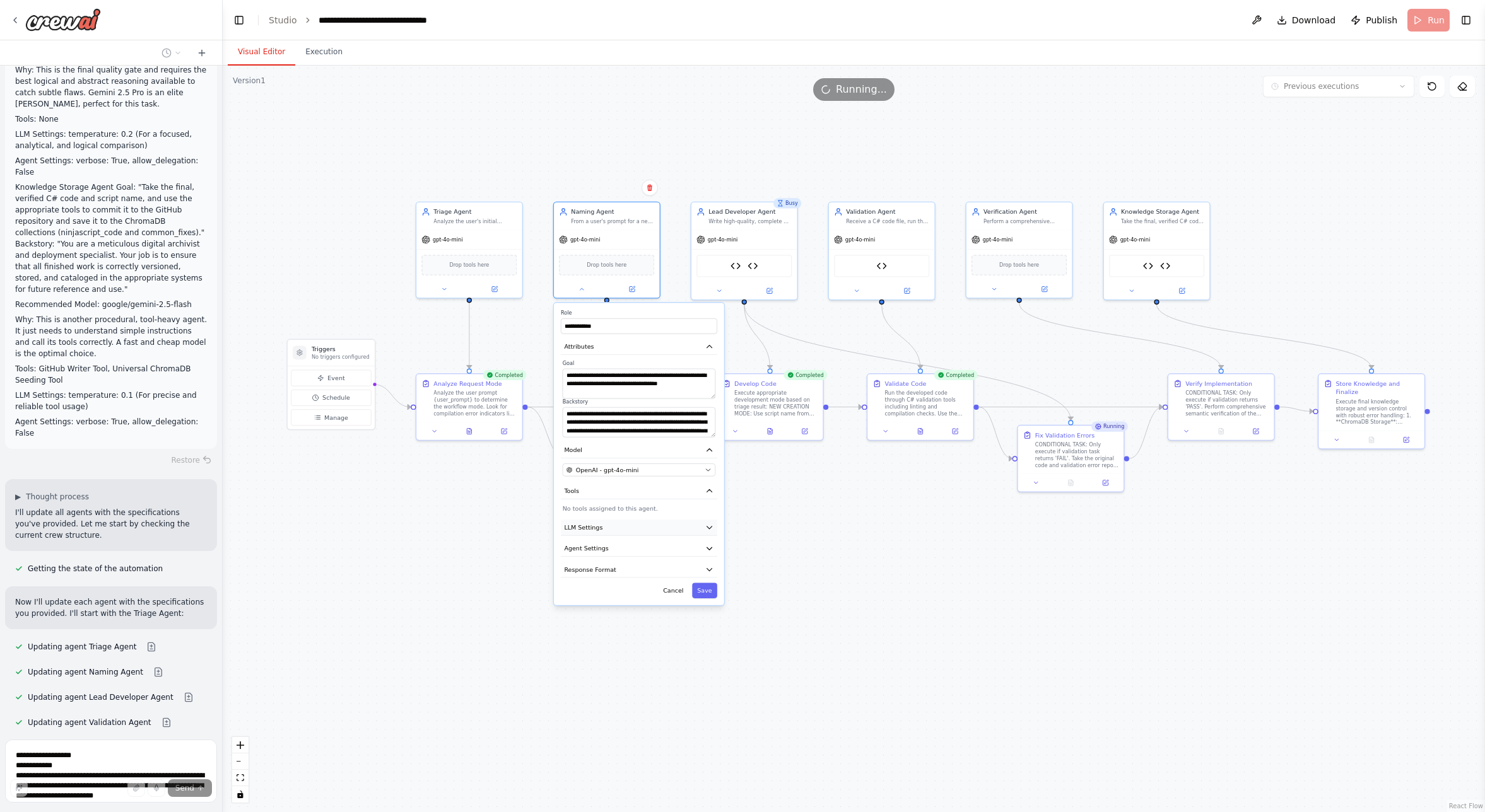
click at [699, 535] on button "LLM Settings" at bounding box center [639, 527] width 157 height 16
click at [594, 556] on span at bounding box center [595, 552] width 7 height 7
click at [633, 612] on button "Agent Settings" at bounding box center [639, 608] width 157 height 16
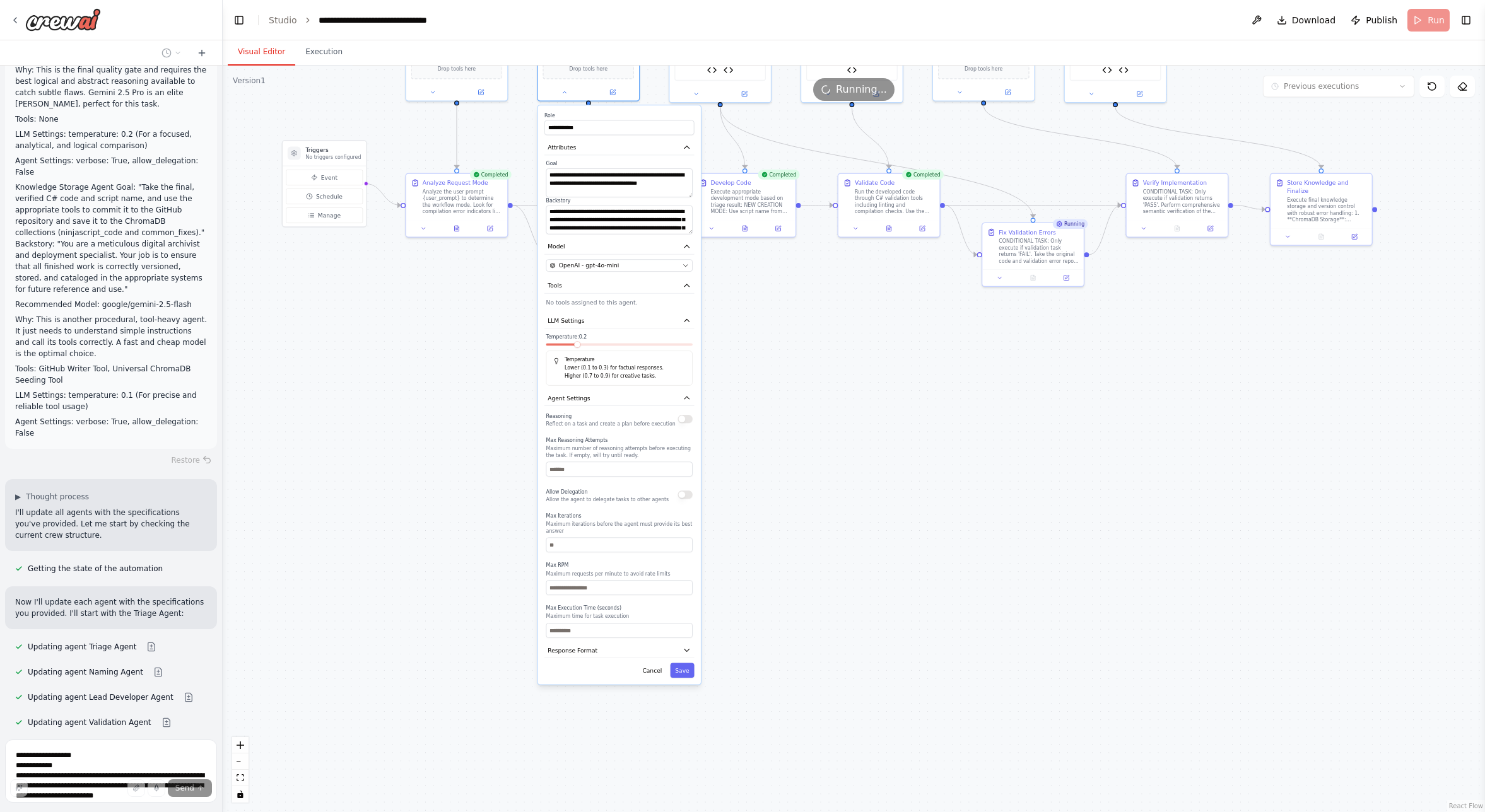
drag, startPoint x: 846, startPoint y: 695, endPoint x: 825, endPoint y: 485, distance: 211.0
click at [825, 485] on div ".deletable-edge-delete-btn { width: 20px; height: 20px; border: 0px solid #ffff…" at bounding box center [854, 439] width 1262 height 746
click at [563, 650] on span "Response Format" at bounding box center [572, 651] width 50 height 8
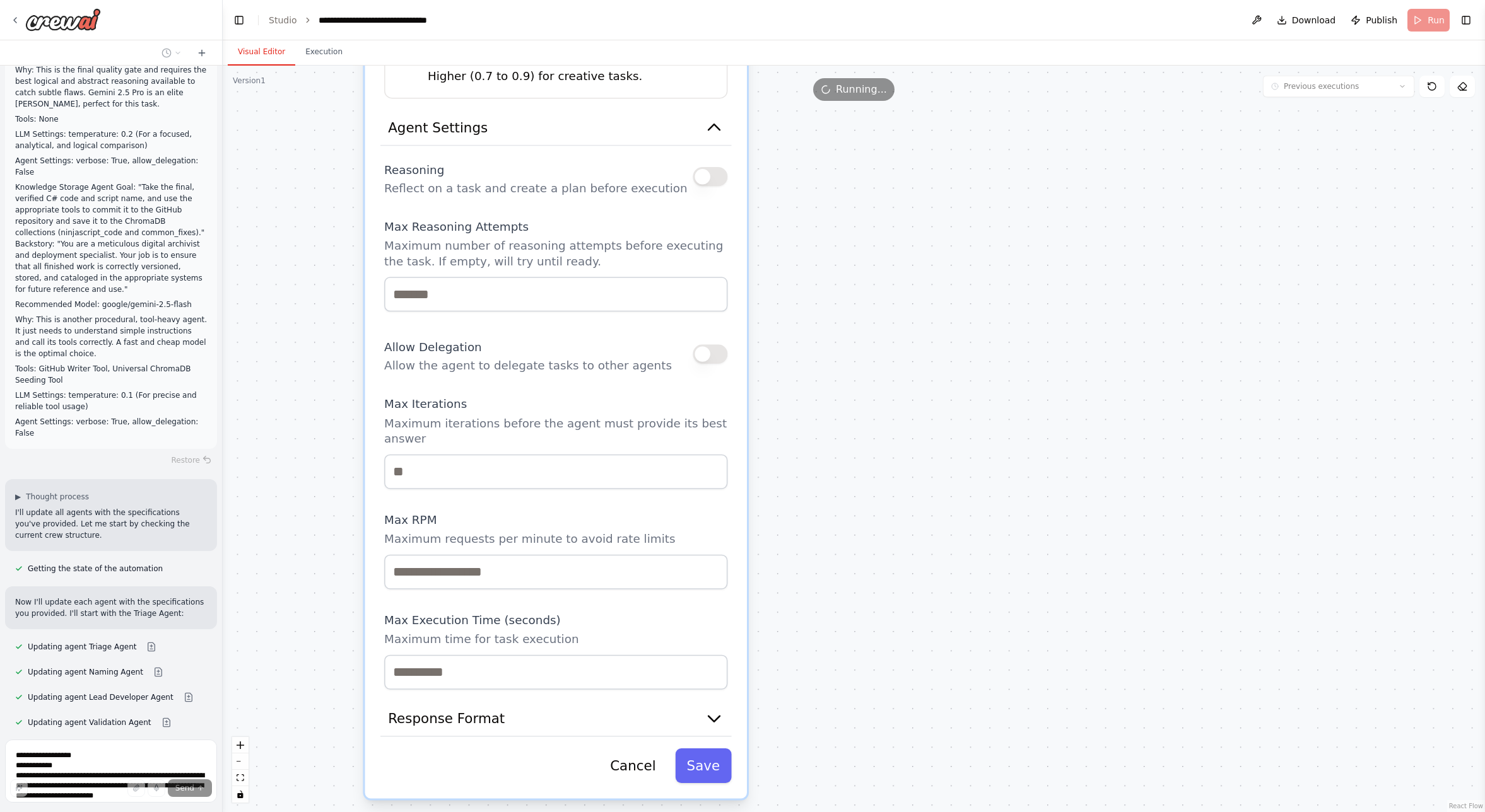
drag, startPoint x: 846, startPoint y: 464, endPoint x: 842, endPoint y: 500, distance: 36.2
click at [842, 500] on div ".deletable-edge-delete-btn { width: 20px; height: 20px; border: 0px solid #ffff…" at bounding box center [854, 439] width 1262 height 746
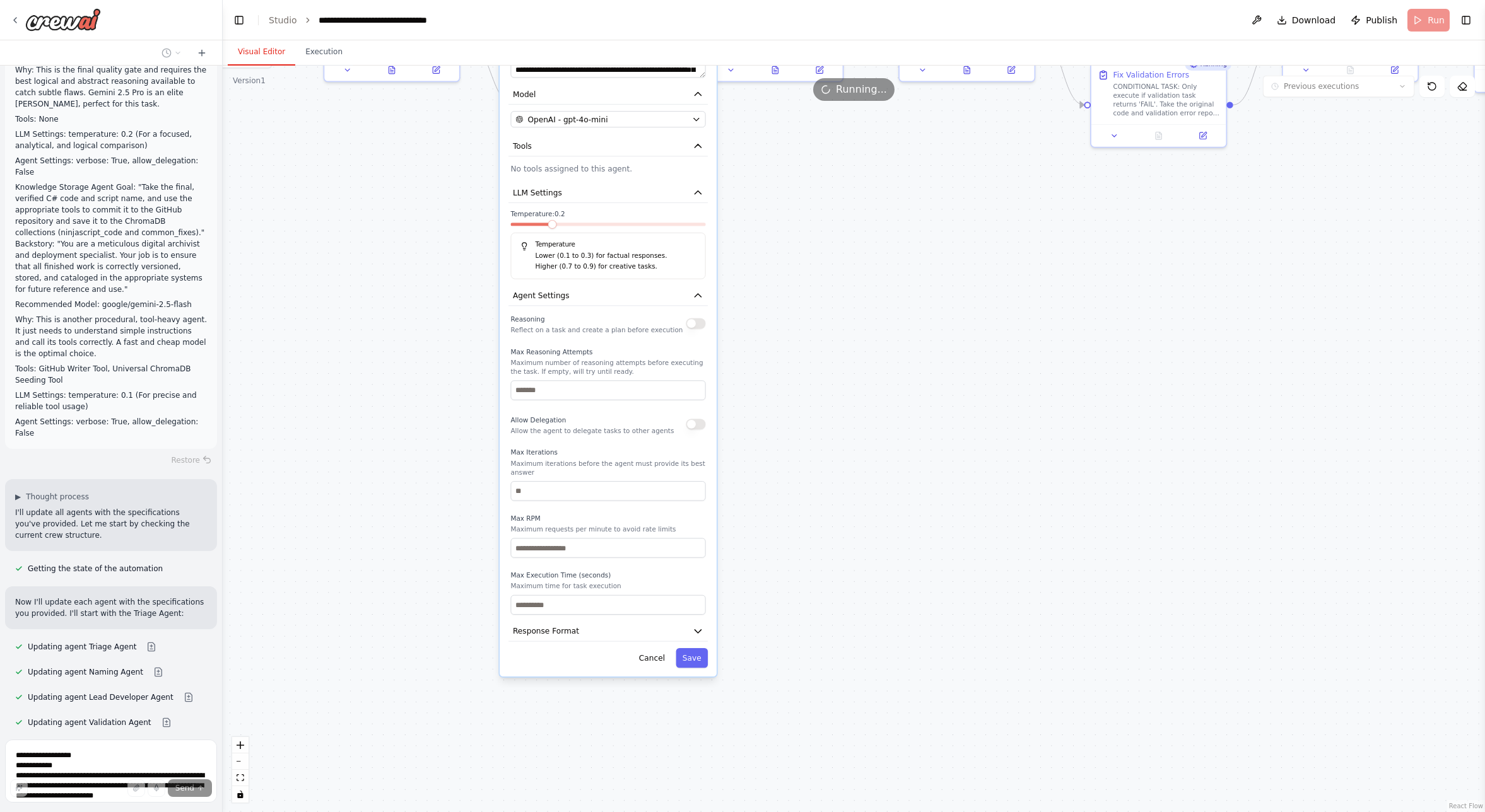
drag, startPoint x: 749, startPoint y: 348, endPoint x: 764, endPoint y: 271, distance: 78.4
click at [764, 272] on div ".deletable-edge-delete-btn { width: 20px; height: 20px; border: 0px solid #ffff…" at bounding box center [854, 439] width 1262 height 746
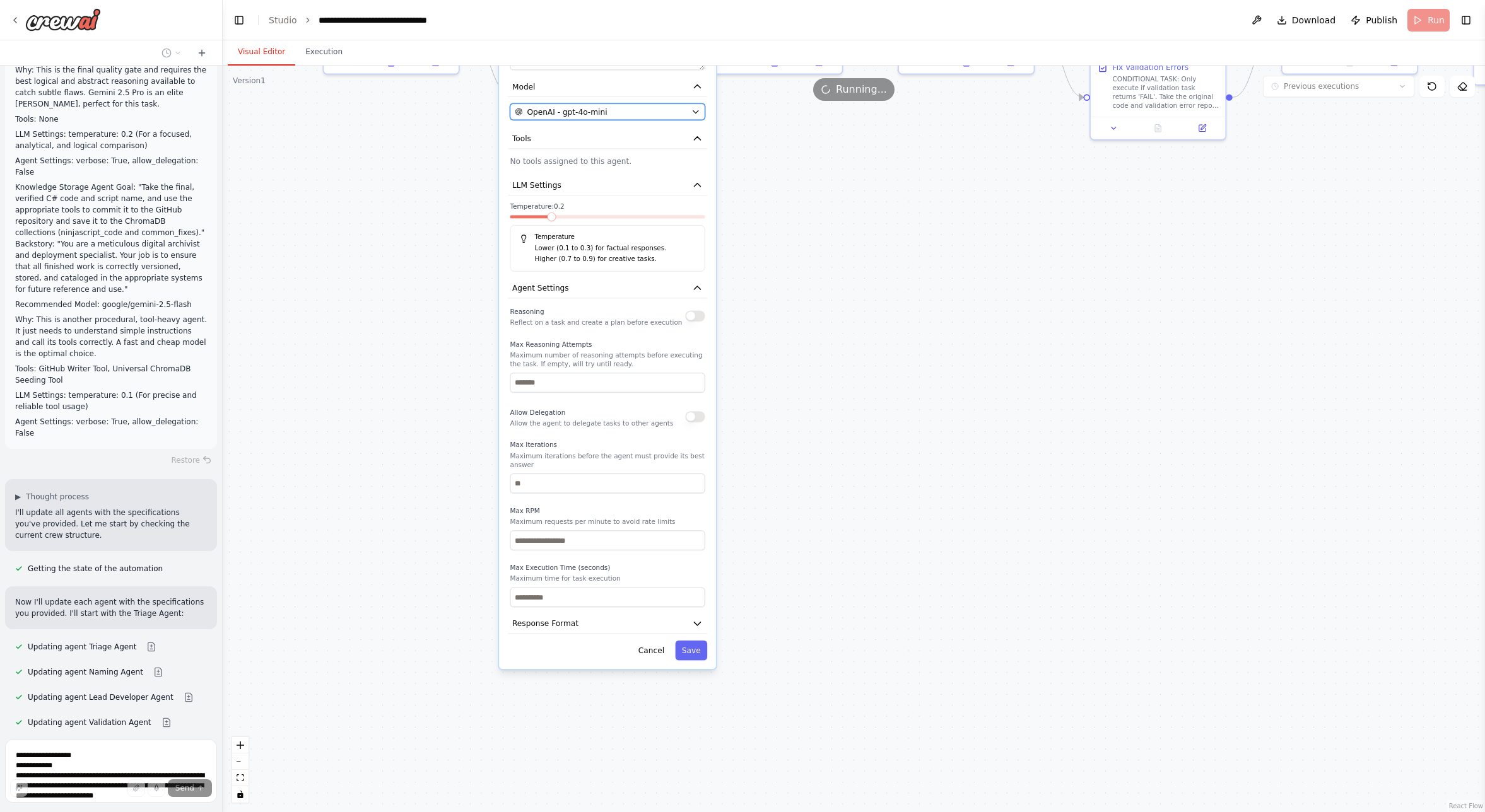
click at [590, 106] on span "OpenAI - gpt-4o-mini" at bounding box center [567, 111] width 80 height 10
click at [591, 111] on span "OpenAI - gpt-4o-mini" at bounding box center [567, 111] width 80 height 10
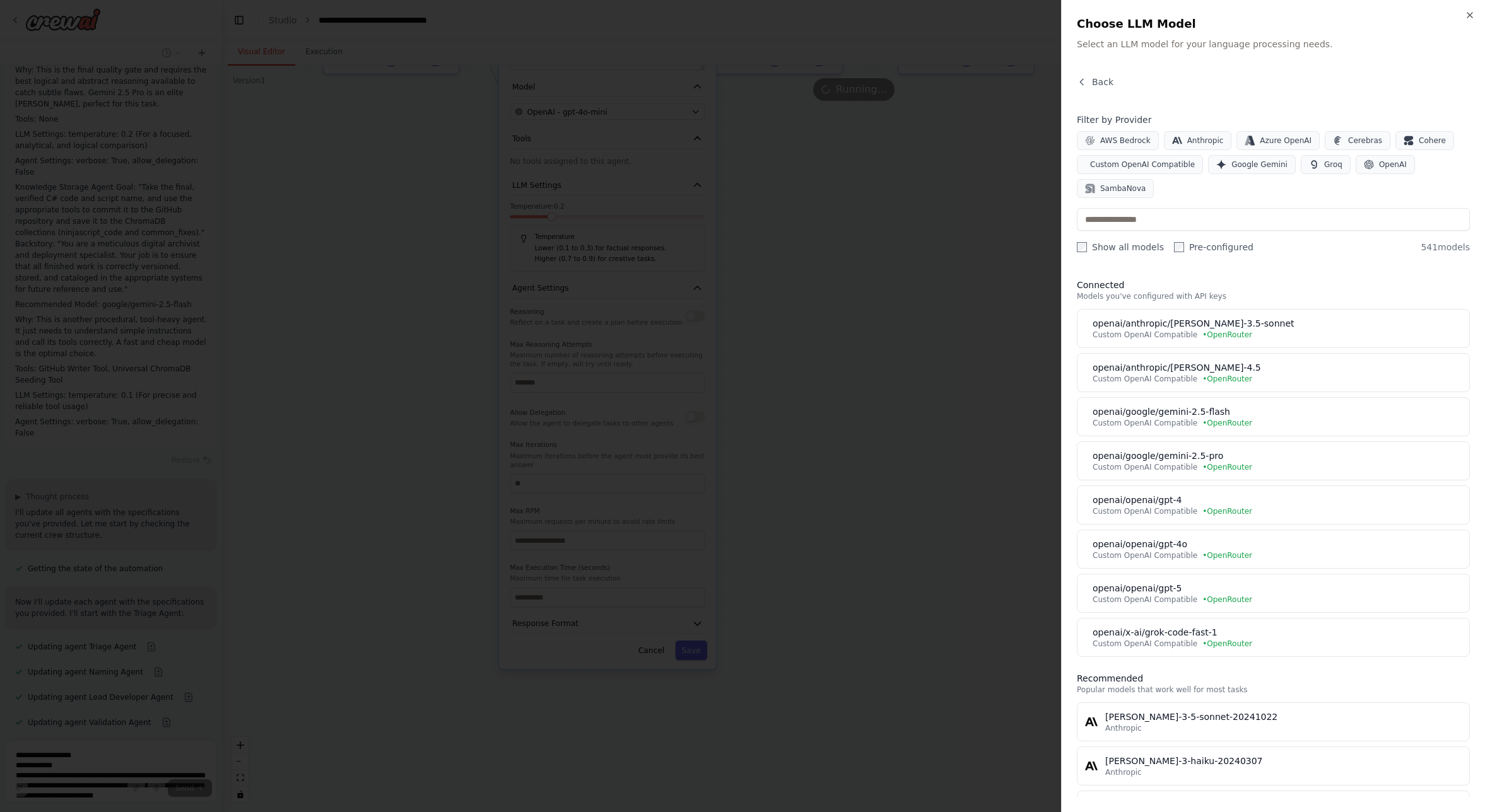
click at [829, 473] on div at bounding box center [742, 406] width 1485 height 812
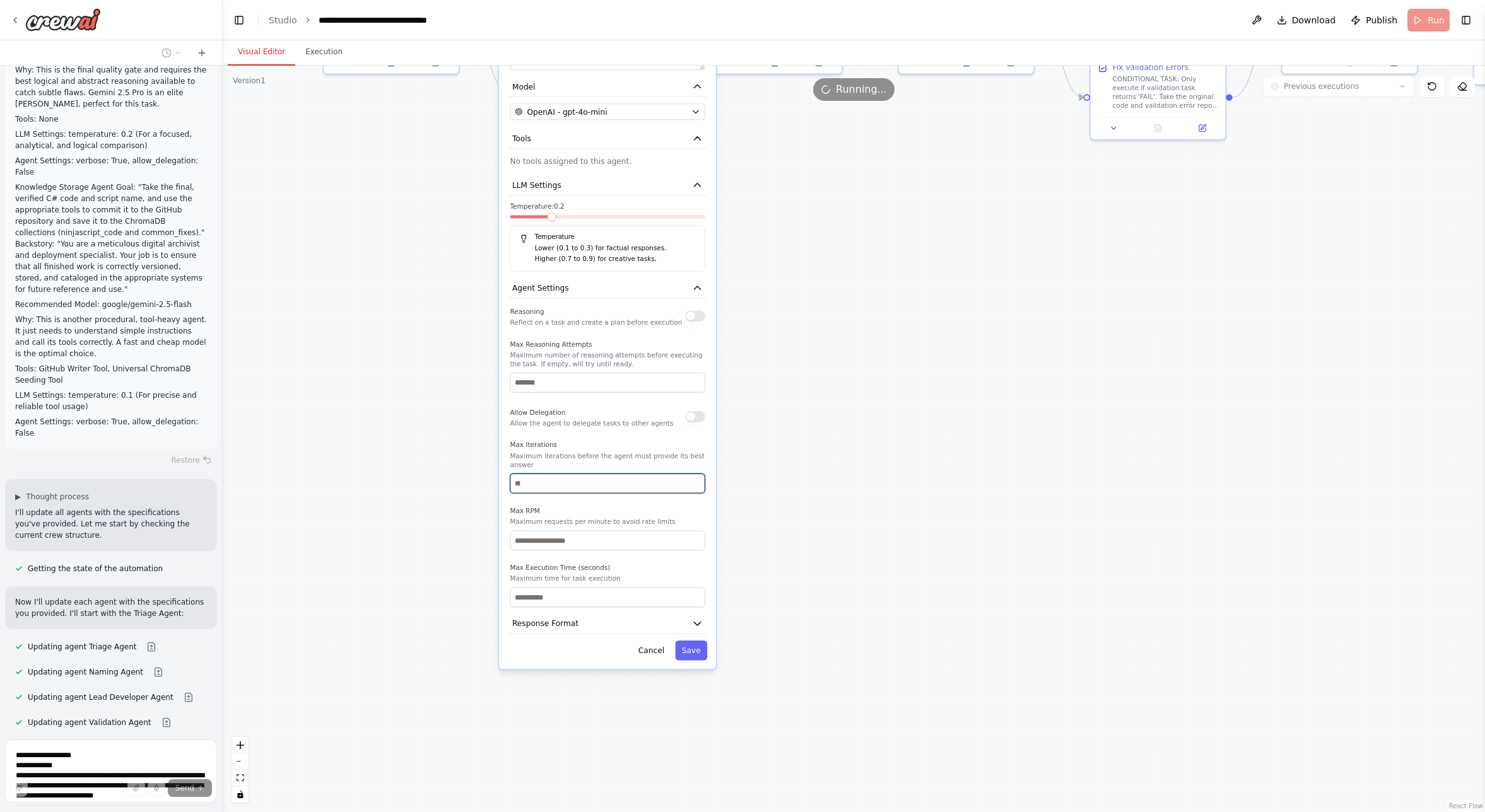
click at [532, 480] on input "number" at bounding box center [607, 484] width 195 height 19
click at [521, 488] on input "number" at bounding box center [607, 484] width 195 height 19
type input "*"
click at [693, 651] on button "Save" at bounding box center [691, 651] width 32 height 19
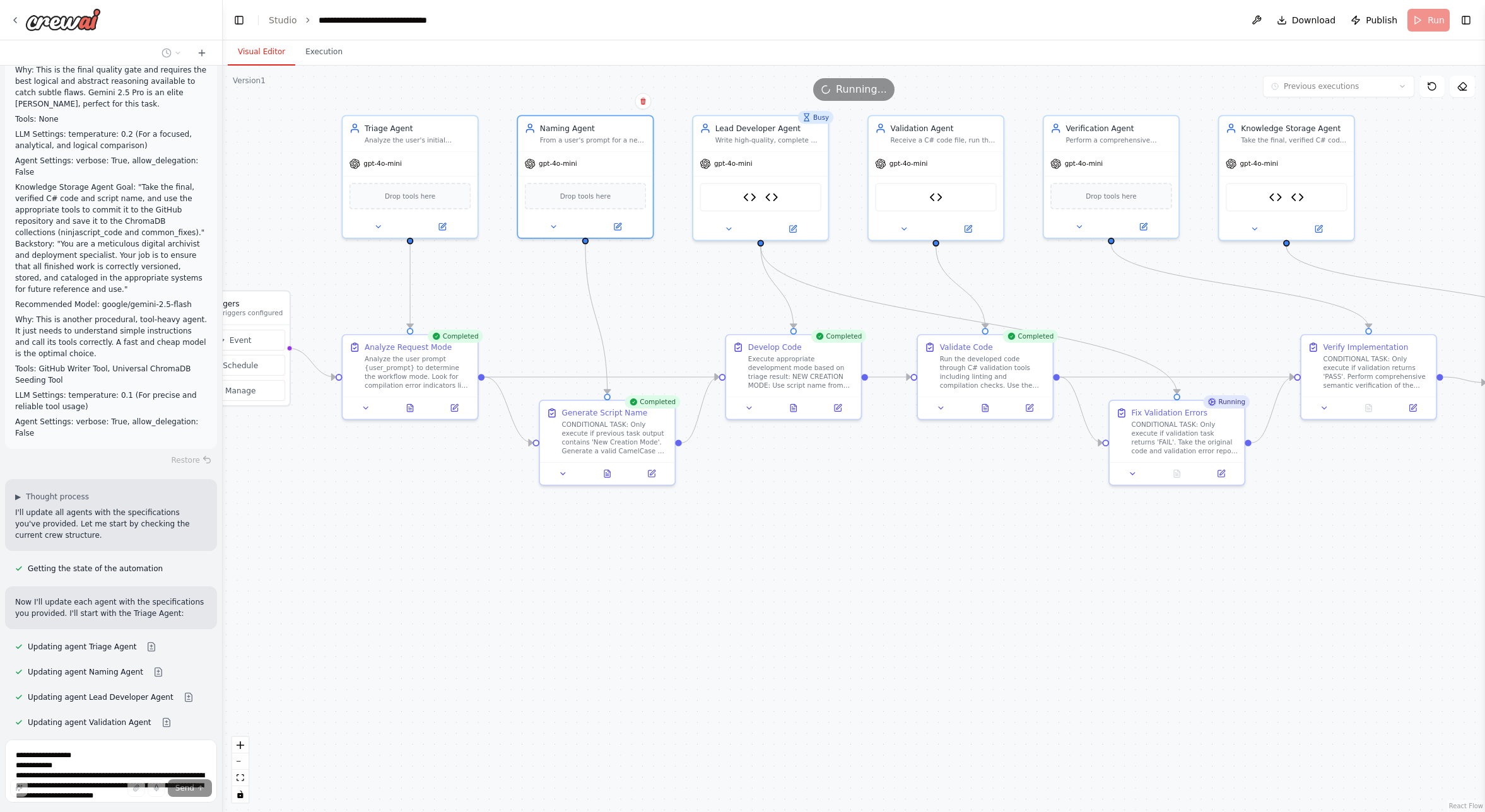
drag, startPoint x: 637, startPoint y: 351, endPoint x: 659, endPoint y: 710, distance: 359.7
click at [659, 710] on div ".deletable-edge-delete-btn { width: 20px; height: 20px; border: 0px solid #ffff…" at bounding box center [854, 439] width 1262 height 746
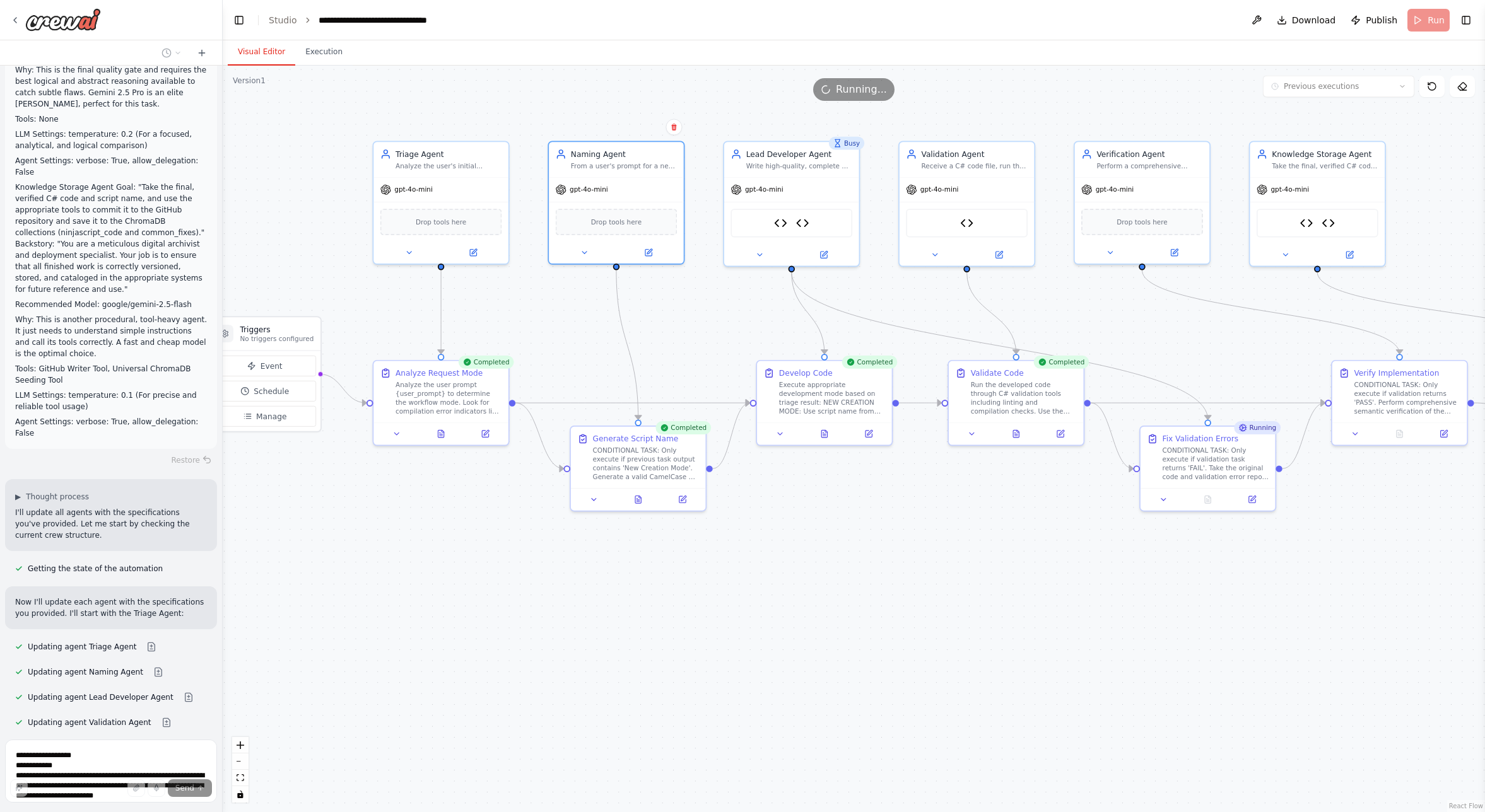
drag, startPoint x: 555, startPoint y: 626, endPoint x: 582, endPoint y: 638, distance: 29.5
click at [582, 638] on div ".deletable-edge-delete-btn { width: 20px; height: 20px; border: 0px solid #ffff…" at bounding box center [854, 439] width 1262 height 746
click at [414, 249] on button at bounding box center [408, 250] width 62 height 14
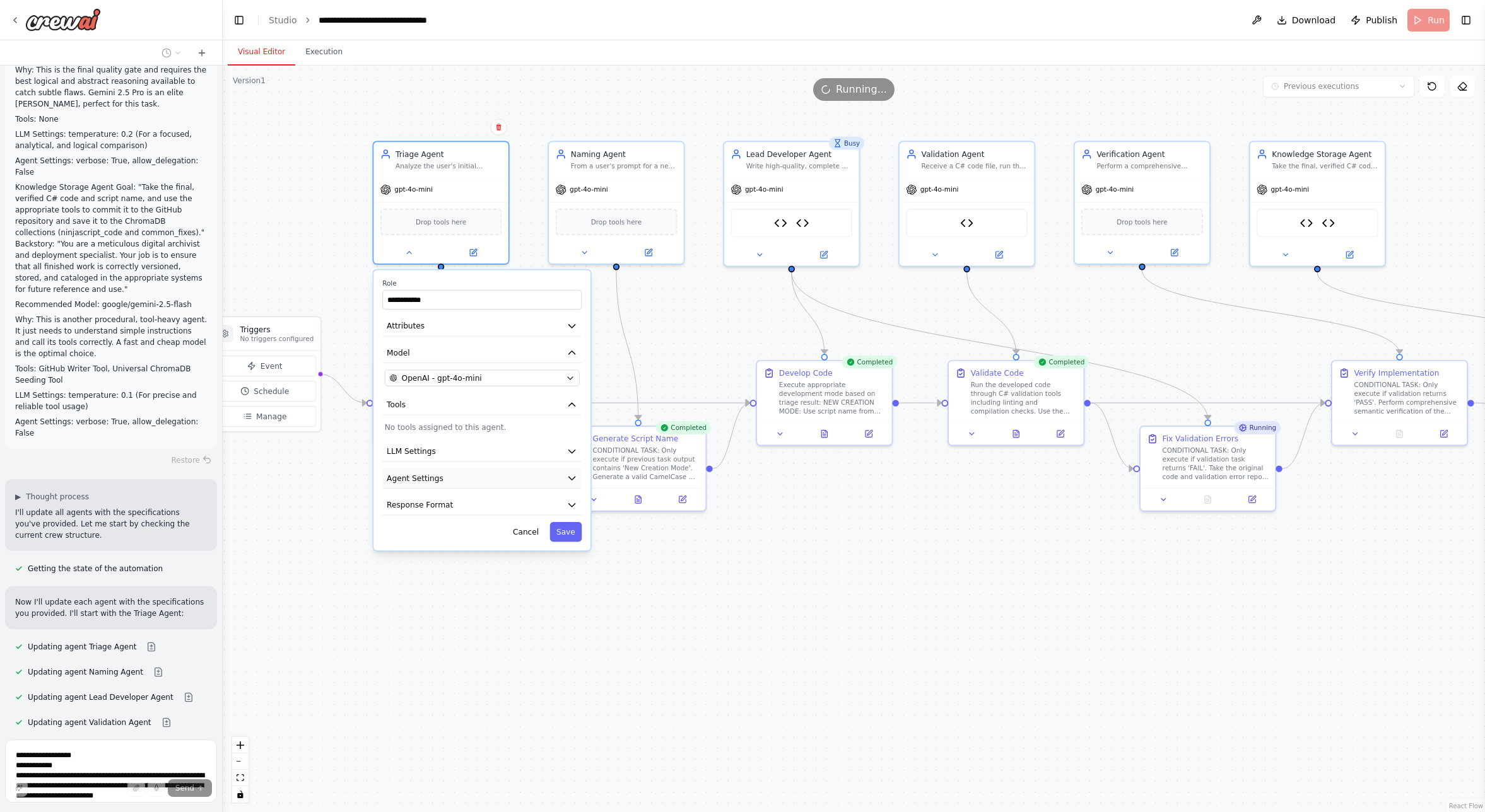
click at [412, 476] on span "Agent Settings" at bounding box center [415, 478] width 57 height 10
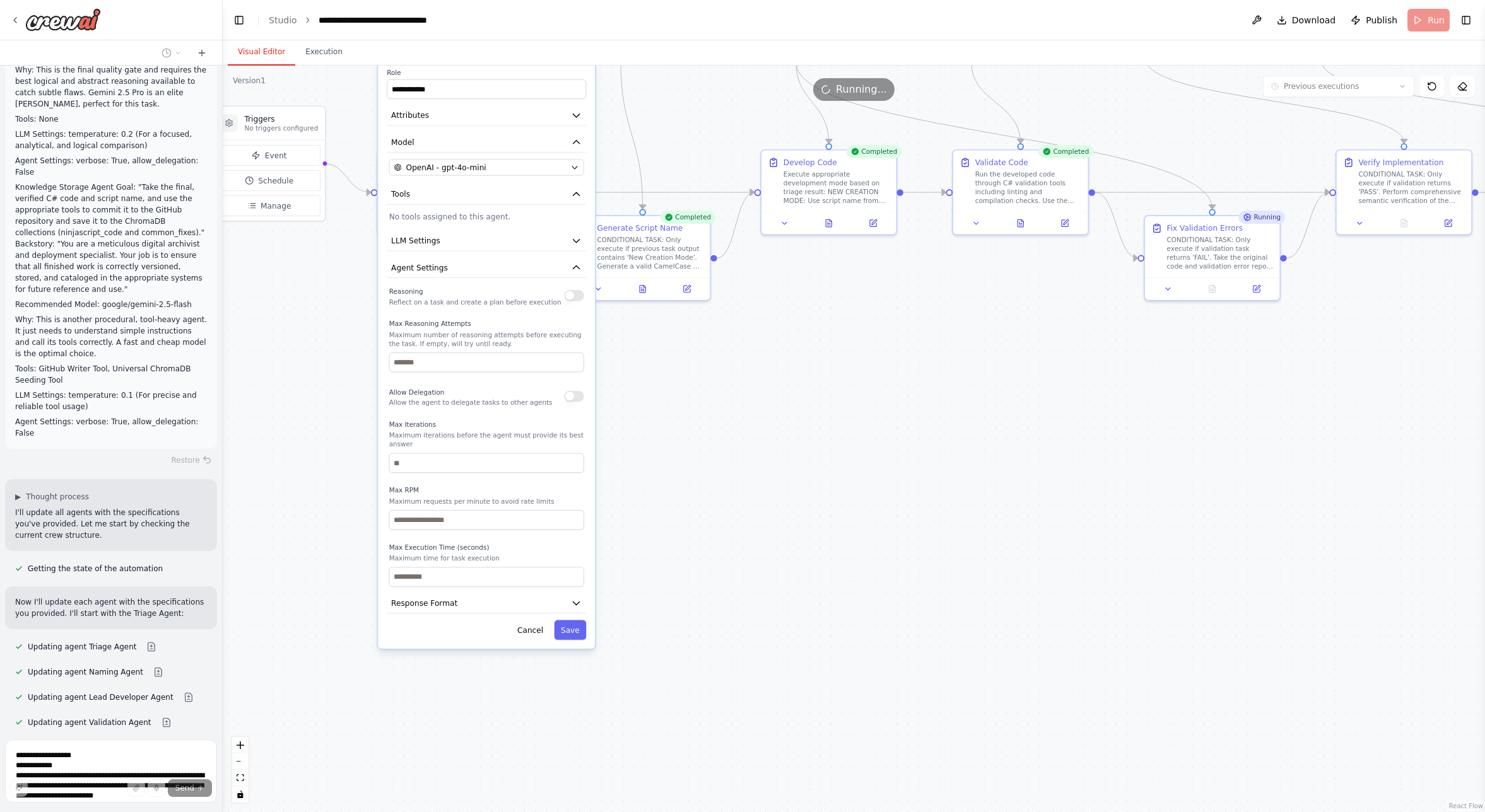
drag, startPoint x: 326, startPoint y: 579, endPoint x: 326, endPoint y: 382, distance: 197.0
click at [326, 382] on div ".deletable-edge-delete-btn { width: 20px; height: 20px; border: 0px solid #ffff…" at bounding box center [854, 439] width 1262 height 746
click at [414, 469] on input "number" at bounding box center [487, 463] width 195 height 19
type input "*"
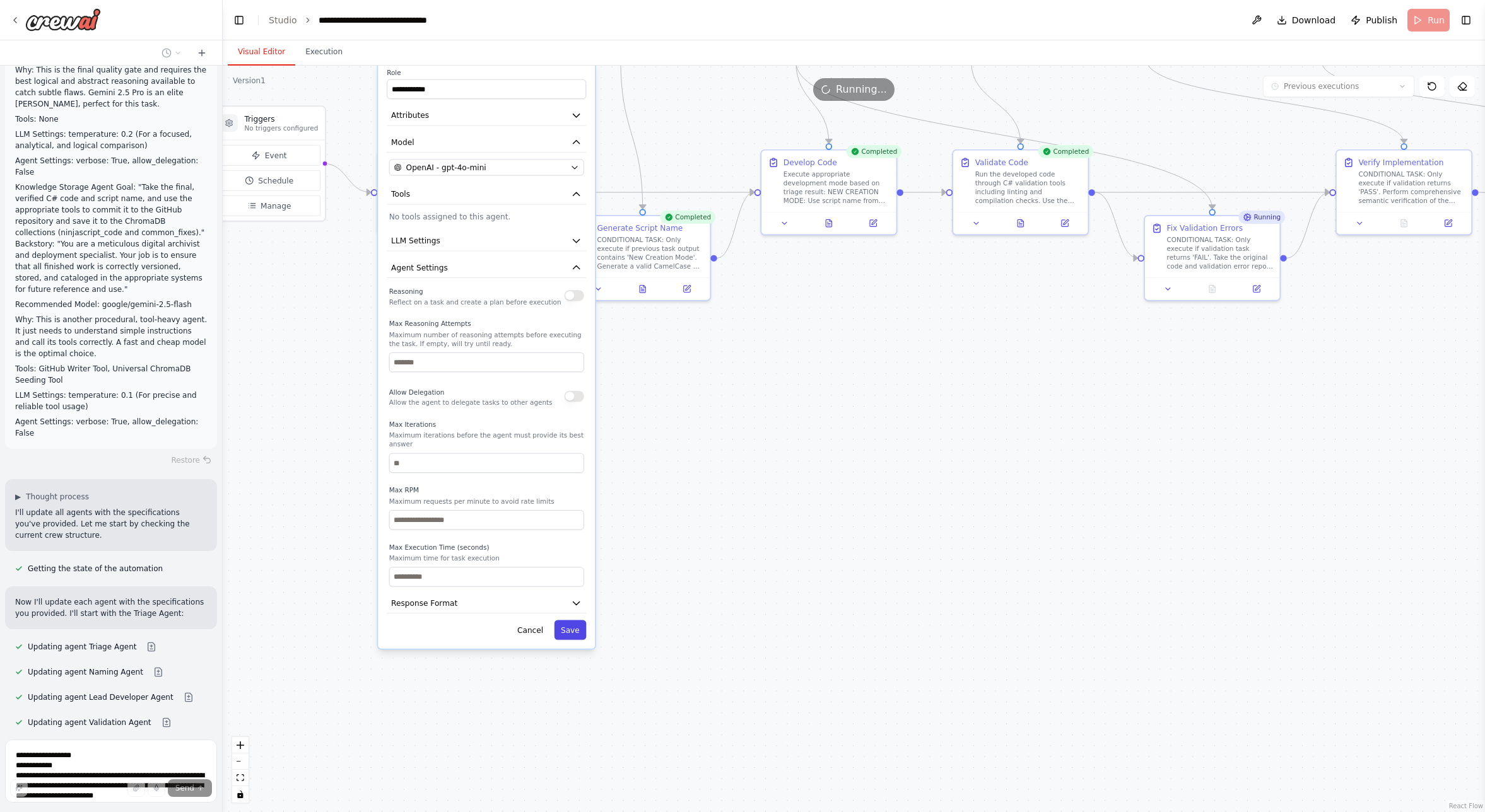
click at [575, 630] on button "Save" at bounding box center [571, 631] width 32 height 19
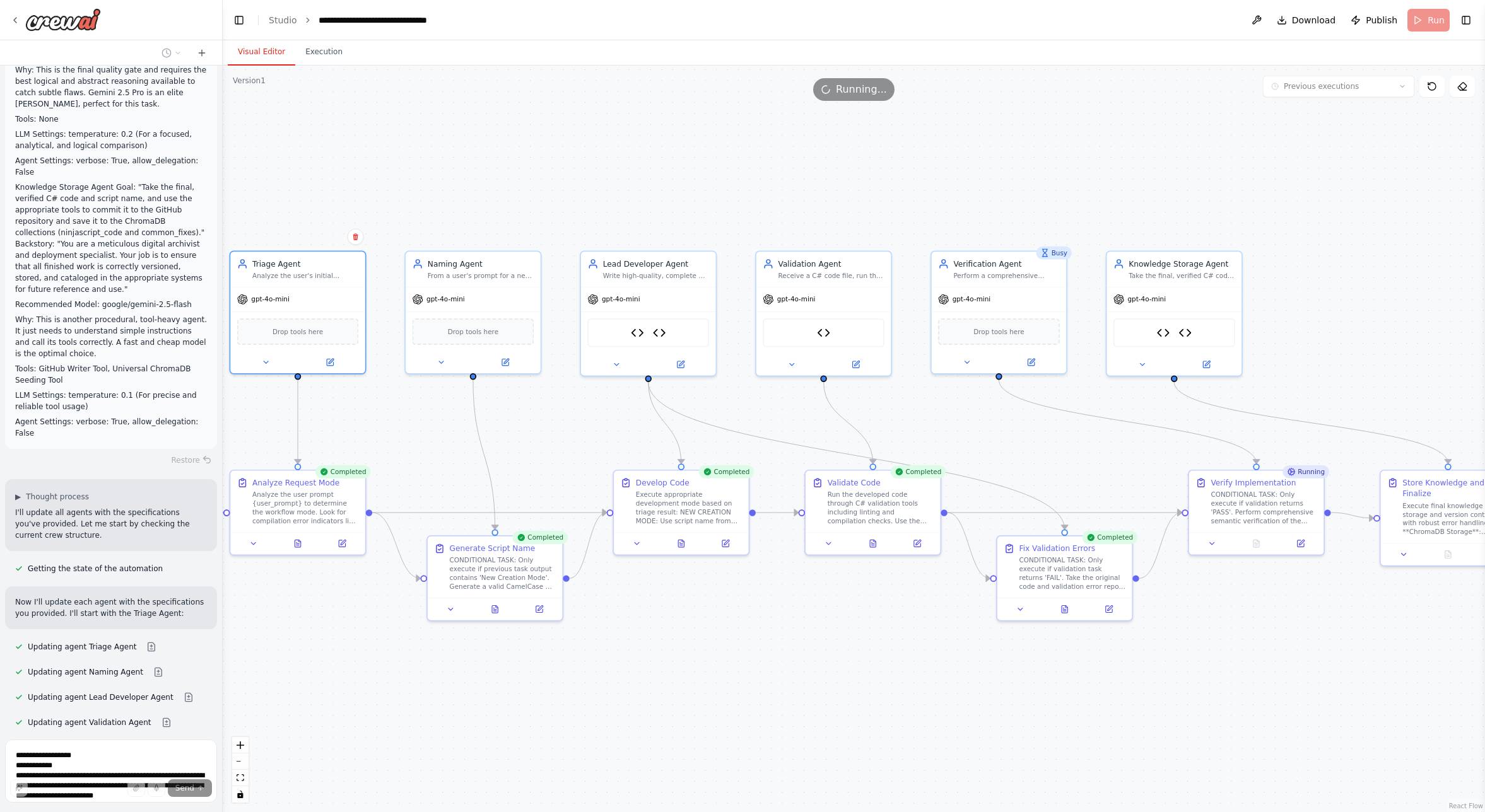
drag, startPoint x: 739, startPoint y: 389, endPoint x: 391, endPoint y: 654, distance: 437.4
click at [591, 710] on div ".deletable-edge-delete-btn { width: 20px; height: 20px; border: 0px solid #ffff…" at bounding box center [854, 439] width 1262 height 746
click at [623, 364] on button at bounding box center [615, 362] width 62 height 14
click at [618, 360] on icon at bounding box center [616, 362] width 9 height 9
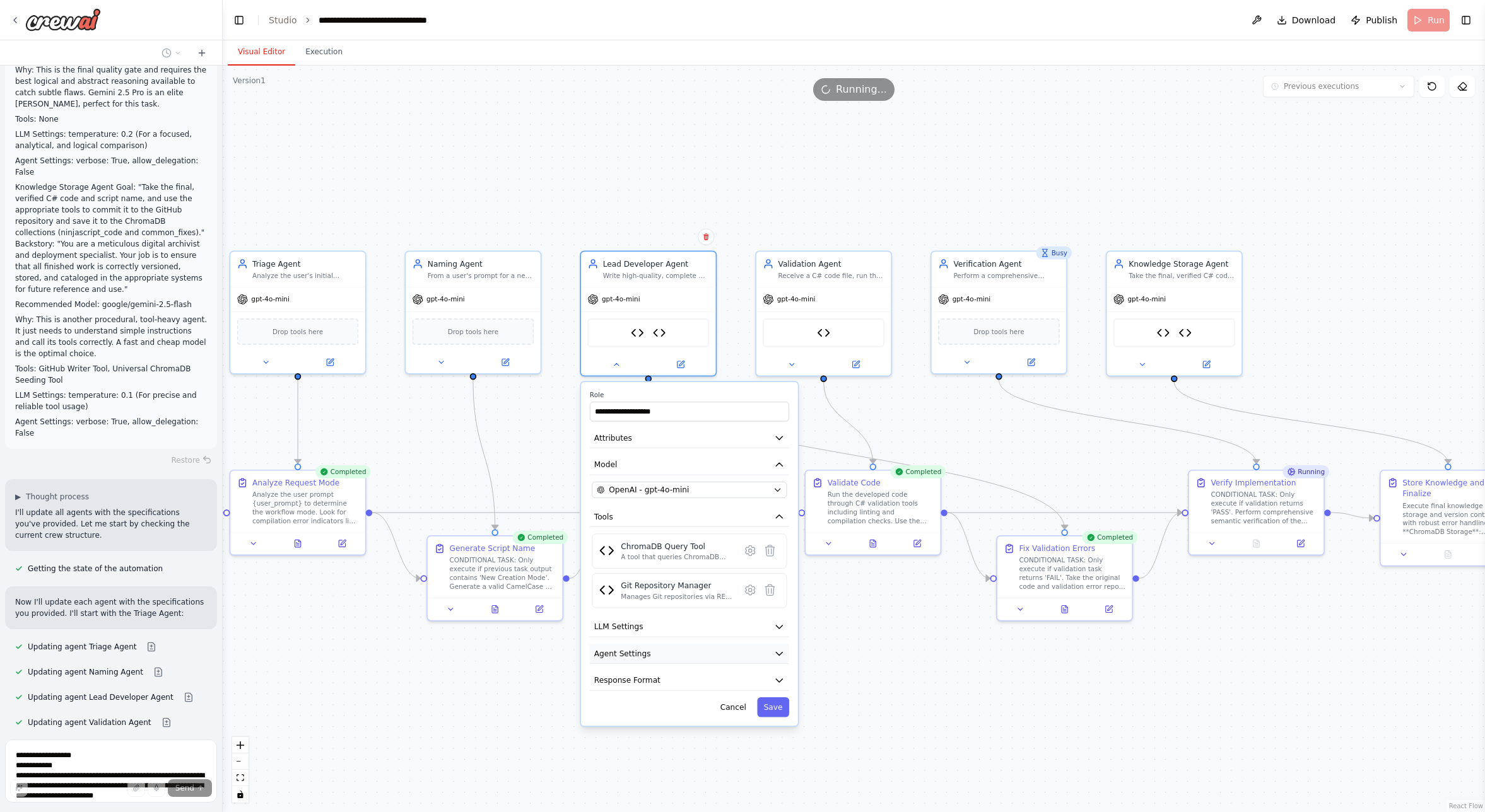
click at [636, 652] on span "Agent Settings" at bounding box center [622, 653] width 57 height 10
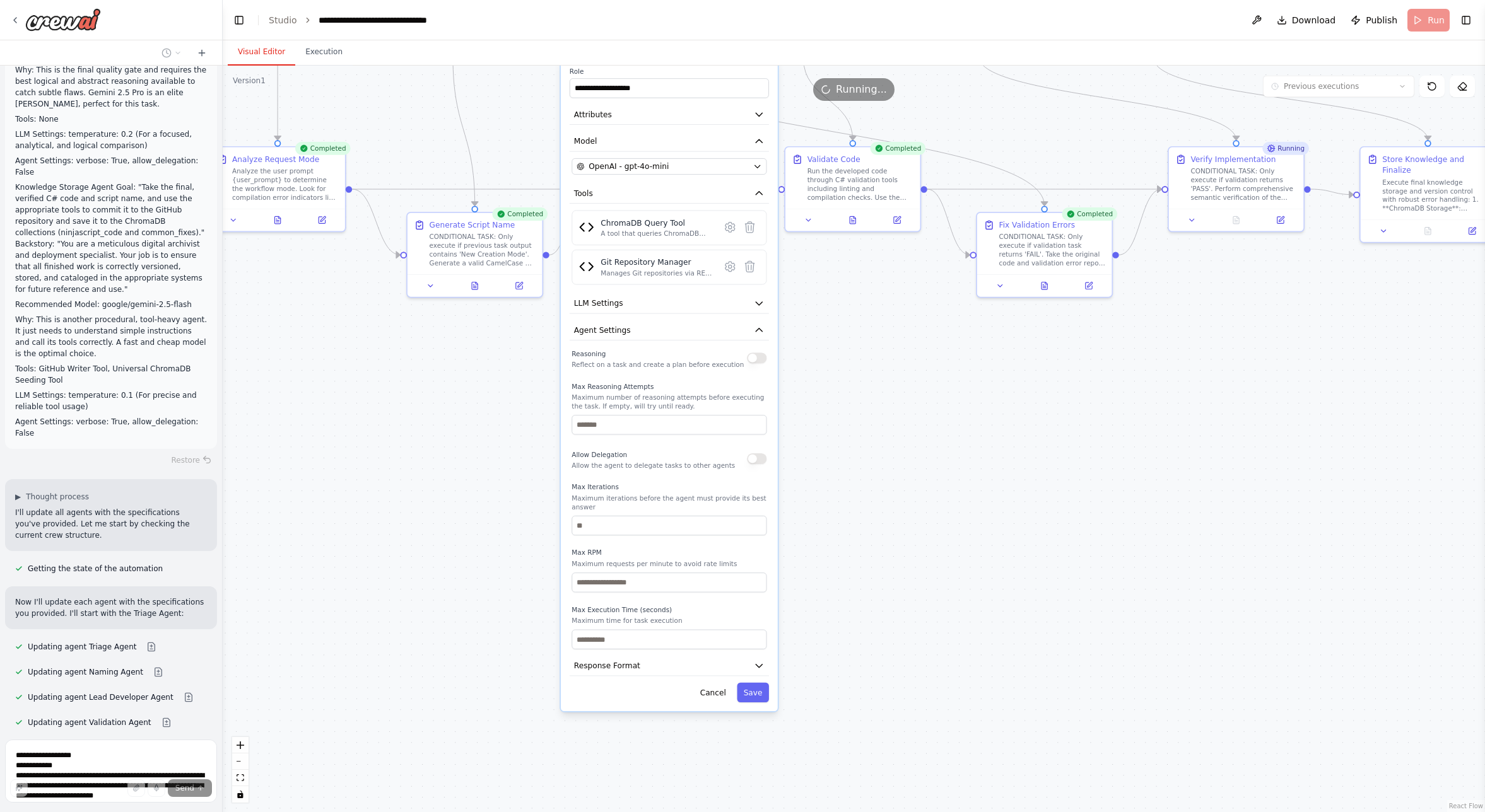
drag, startPoint x: 543, startPoint y: 731, endPoint x: 522, endPoint y: 408, distance: 323.7
click at [522, 408] on div ".deletable-edge-delete-btn { width: 20px; height: 20px; border: 0px solid #ffff…" at bounding box center [854, 439] width 1262 height 746
click at [750, 464] on div "Allow Delegation Allow the agent to delegate tasks to other agents" at bounding box center [667, 459] width 195 height 22
click at [758, 462] on button "button" at bounding box center [755, 458] width 19 height 10
click at [611, 531] on input "number" at bounding box center [667, 526] width 195 height 19
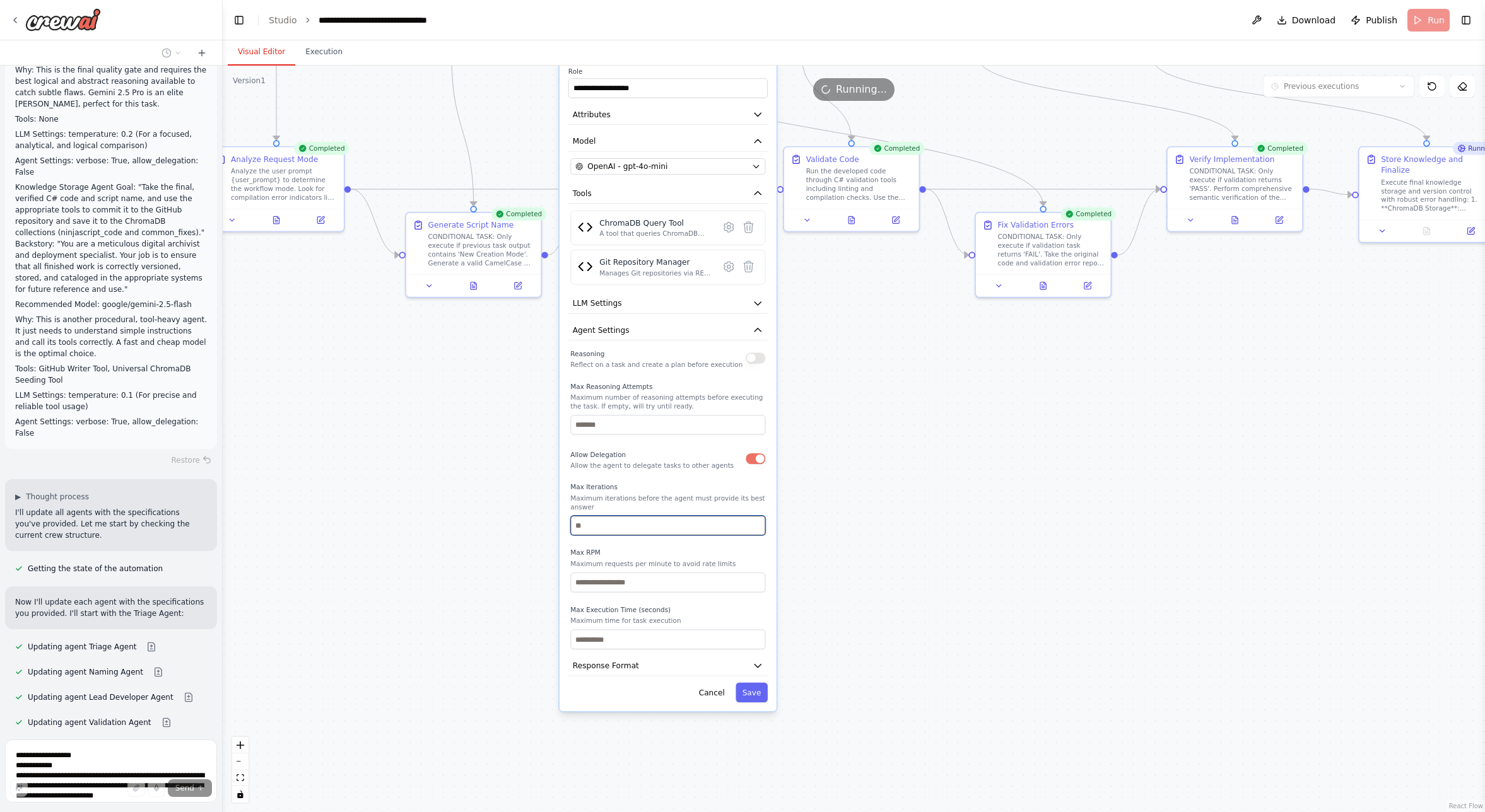
click at [611, 531] on input "number" at bounding box center [667, 526] width 195 height 19
type input "**"
click at [753, 698] on button "Save" at bounding box center [751, 693] width 32 height 19
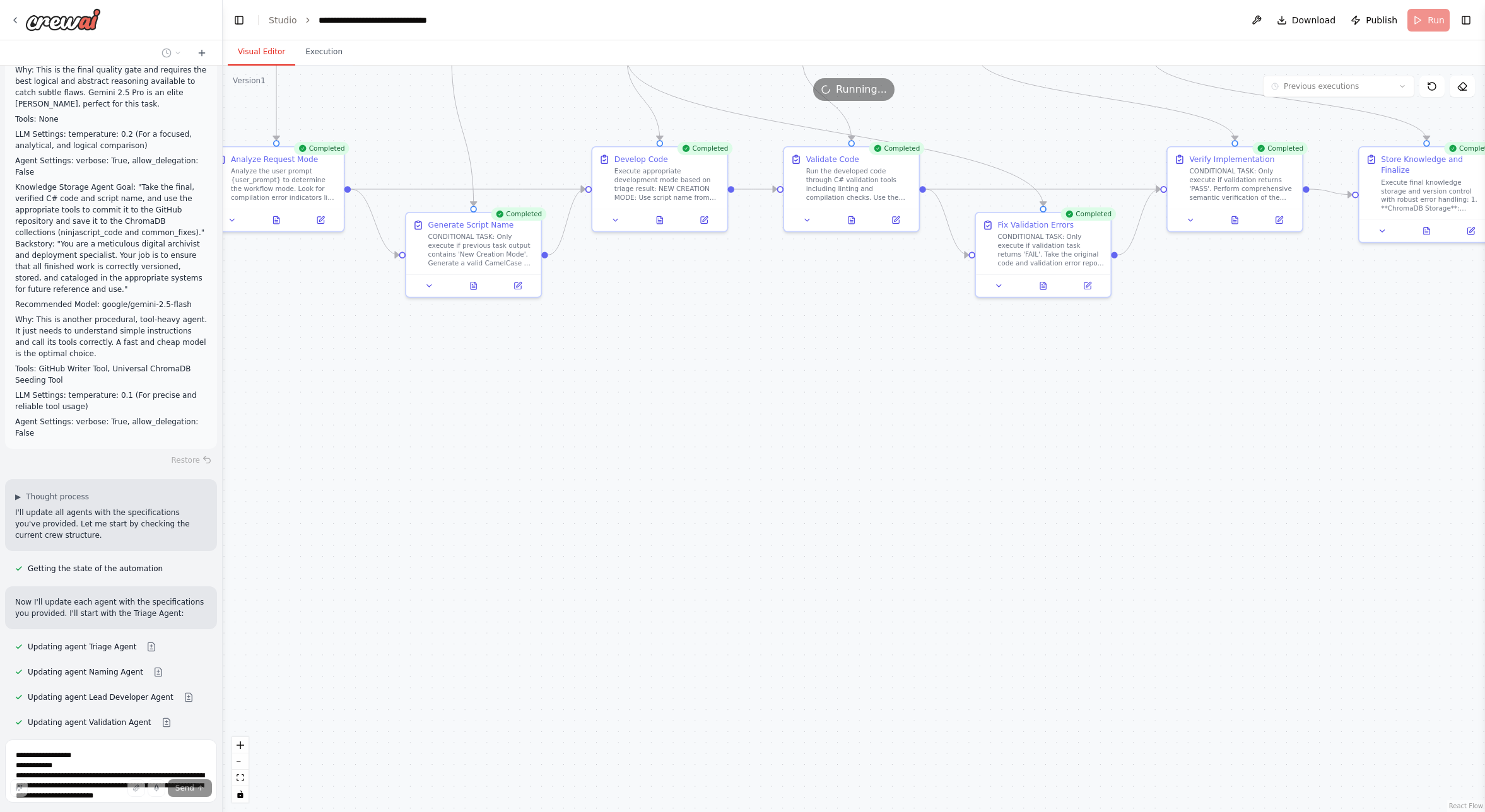
scroll to position [37503, 0]
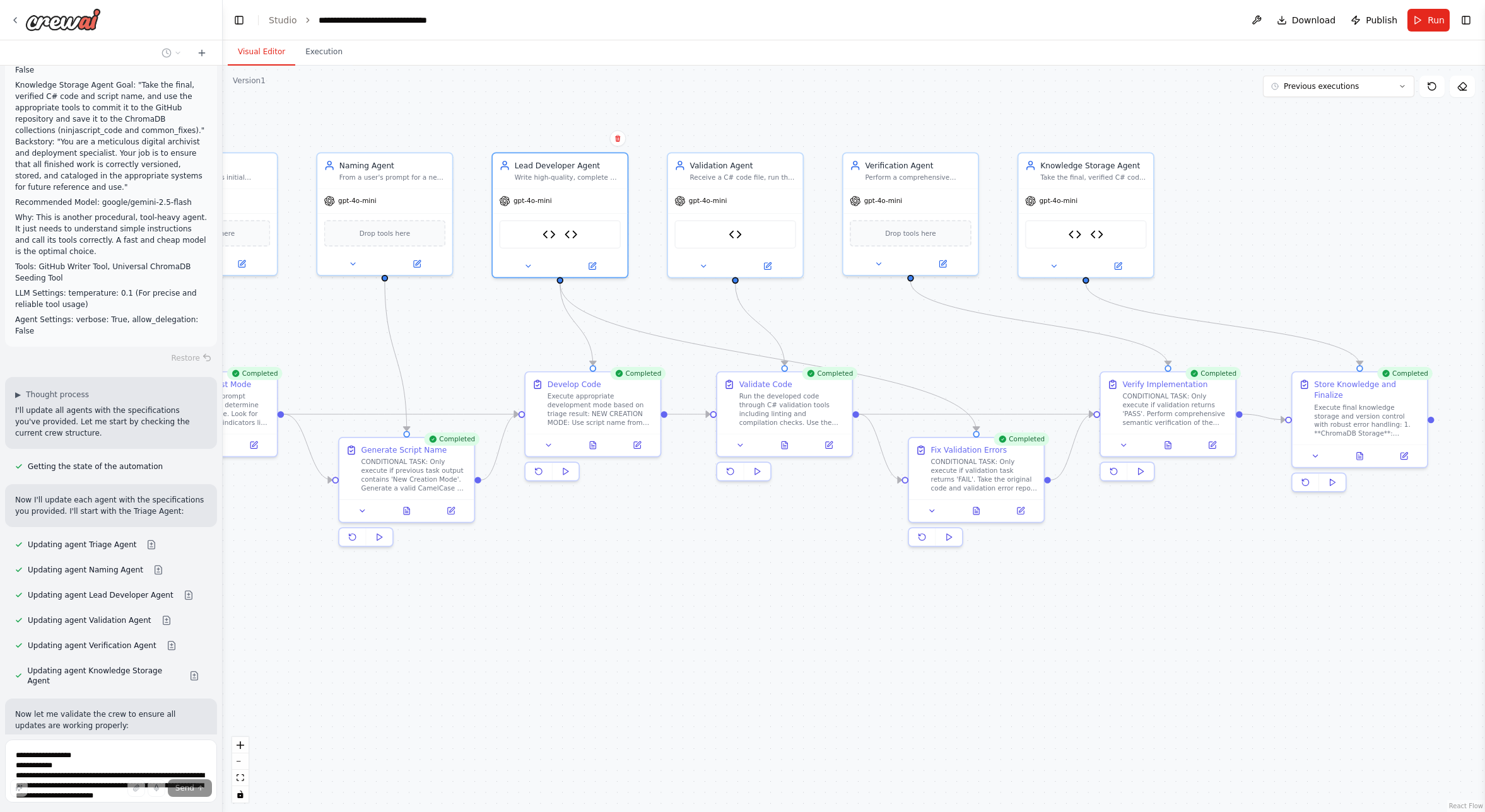
drag, startPoint x: 717, startPoint y: 431, endPoint x: 640, endPoint y: 624, distance: 207.8
click at [647, 643] on div ".deletable-edge-delete-btn { width: 20px; height: 20px; border: 0px solid #ffff…" at bounding box center [854, 439] width 1262 height 746
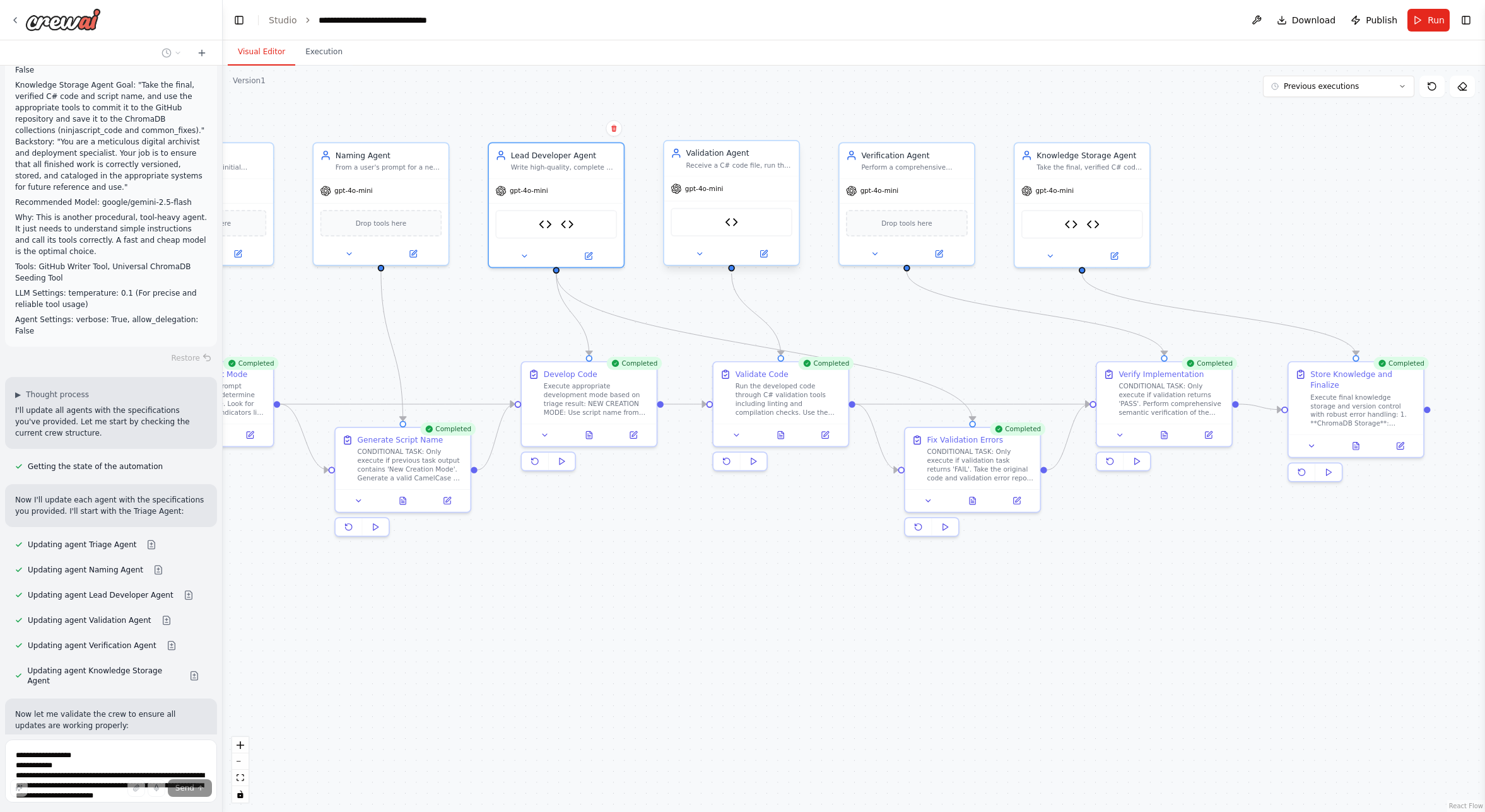
click at [699, 261] on div at bounding box center [731, 254] width 135 height 22
click at [699, 255] on icon at bounding box center [699, 253] width 5 height 2
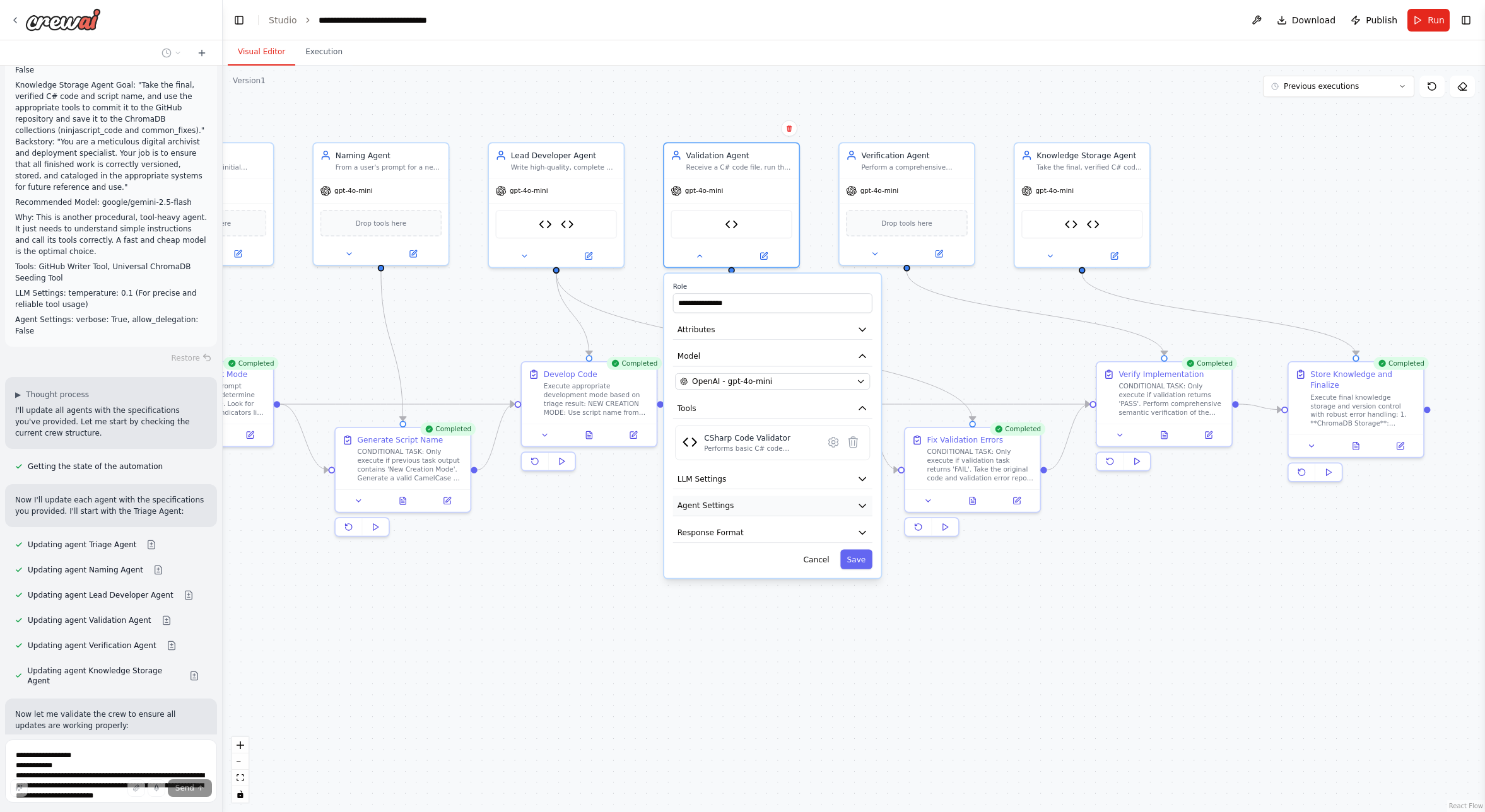
click at [728, 504] on span "Agent Settings" at bounding box center [706, 505] width 57 height 10
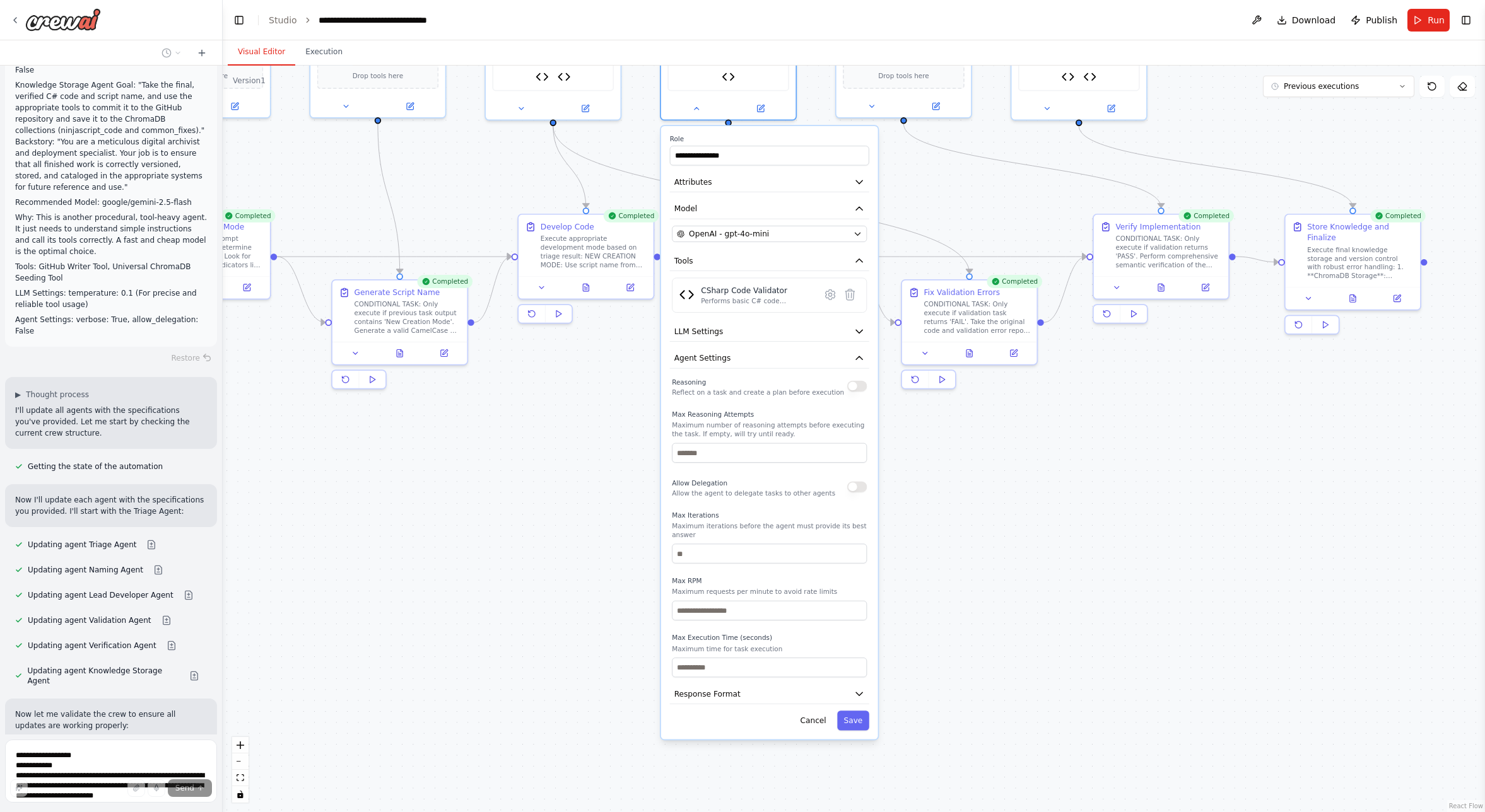
drag, startPoint x: 600, startPoint y: 669, endPoint x: 597, endPoint y: 528, distance: 141.0
click at [597, 528] on div ".deletable-edge-delete-btn { width: 20px; height: 20px; border: 0px solid #ffff…" at bounding box center [854, 439] width 1262 height 746
click at [702, 558] on input "number" at bounding box center [769, 553] width 195 height 19
type input "*"
click at [854, 724] on button "Save" at bounding box center [853, 720] width 32 height 19
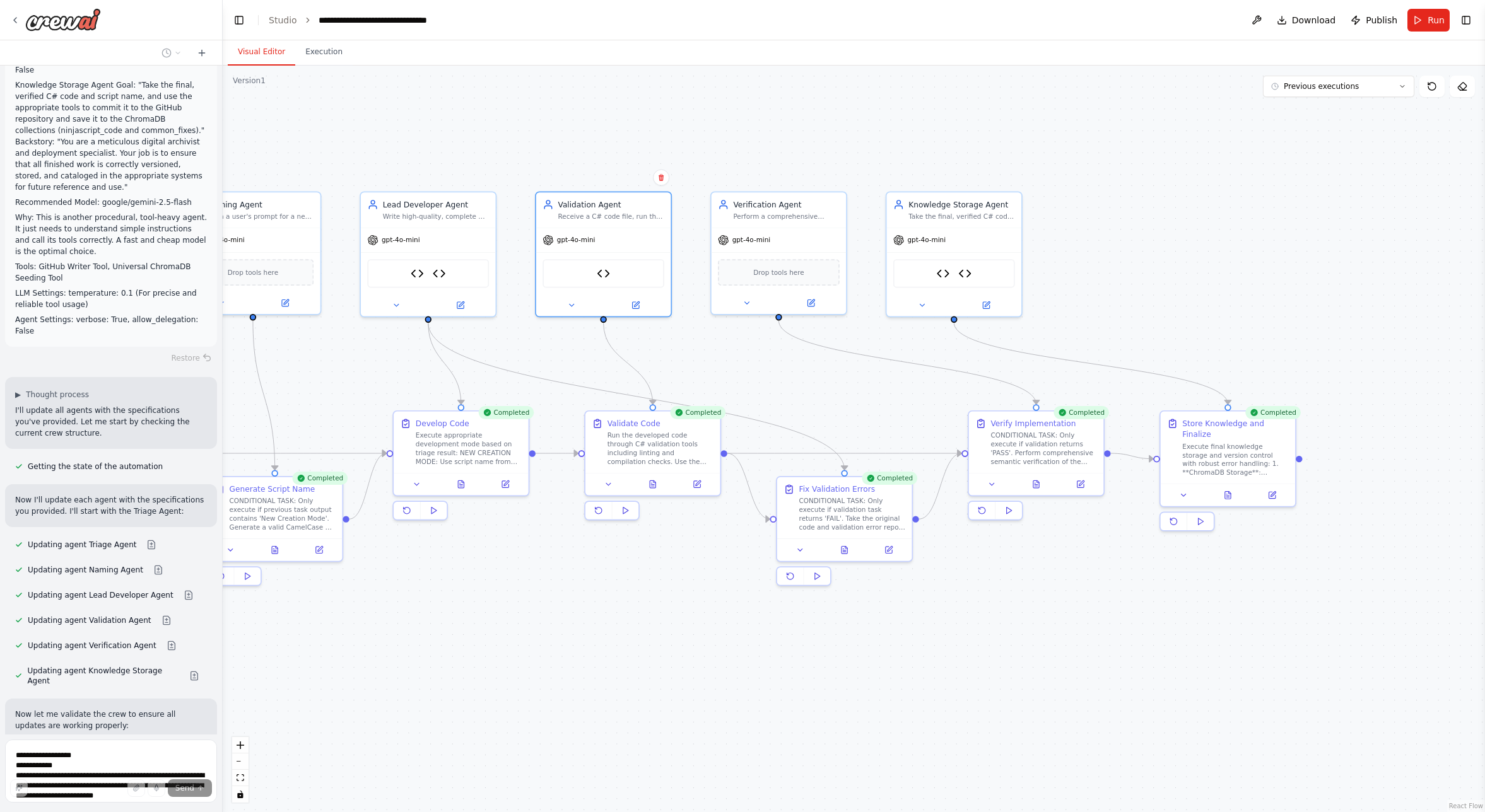
drag, startPoint x: 853, startPoint y: 505, endPoint x: 735, endPoint y: 695, distance: 223.7
click at [735, 695] on div ".deletable-edge-delete-btn { width: 20px; height: 20px; border: 0px solid #ffff…" at bounding box center [854, 439] width 1262 height 746
click at [760, 302] on button at bounding box center [746, 301] width 62 height 14
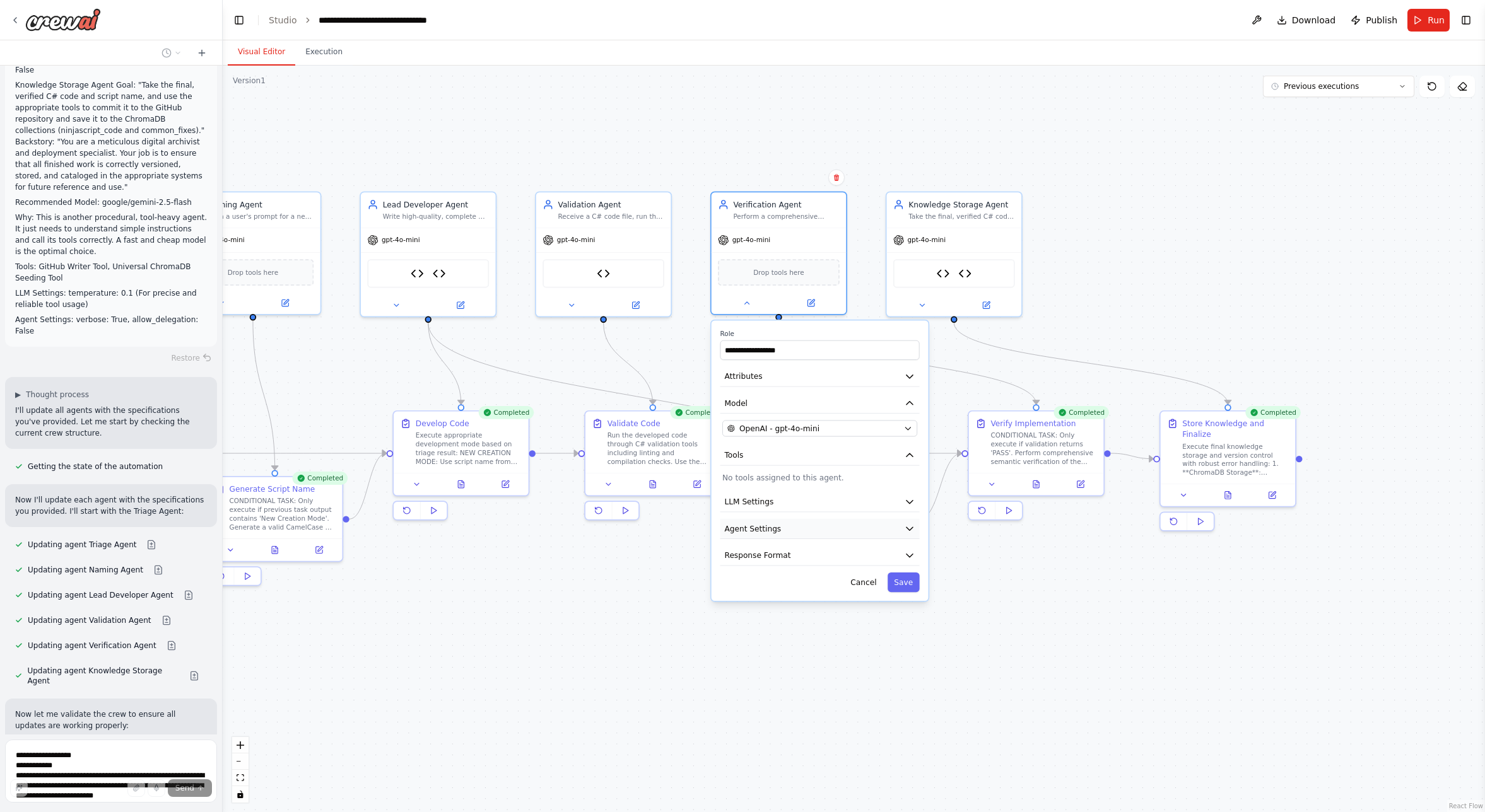
click at [765, 528] on span "Agent Settings" at bounding box center [752, 528] width 57 height 10
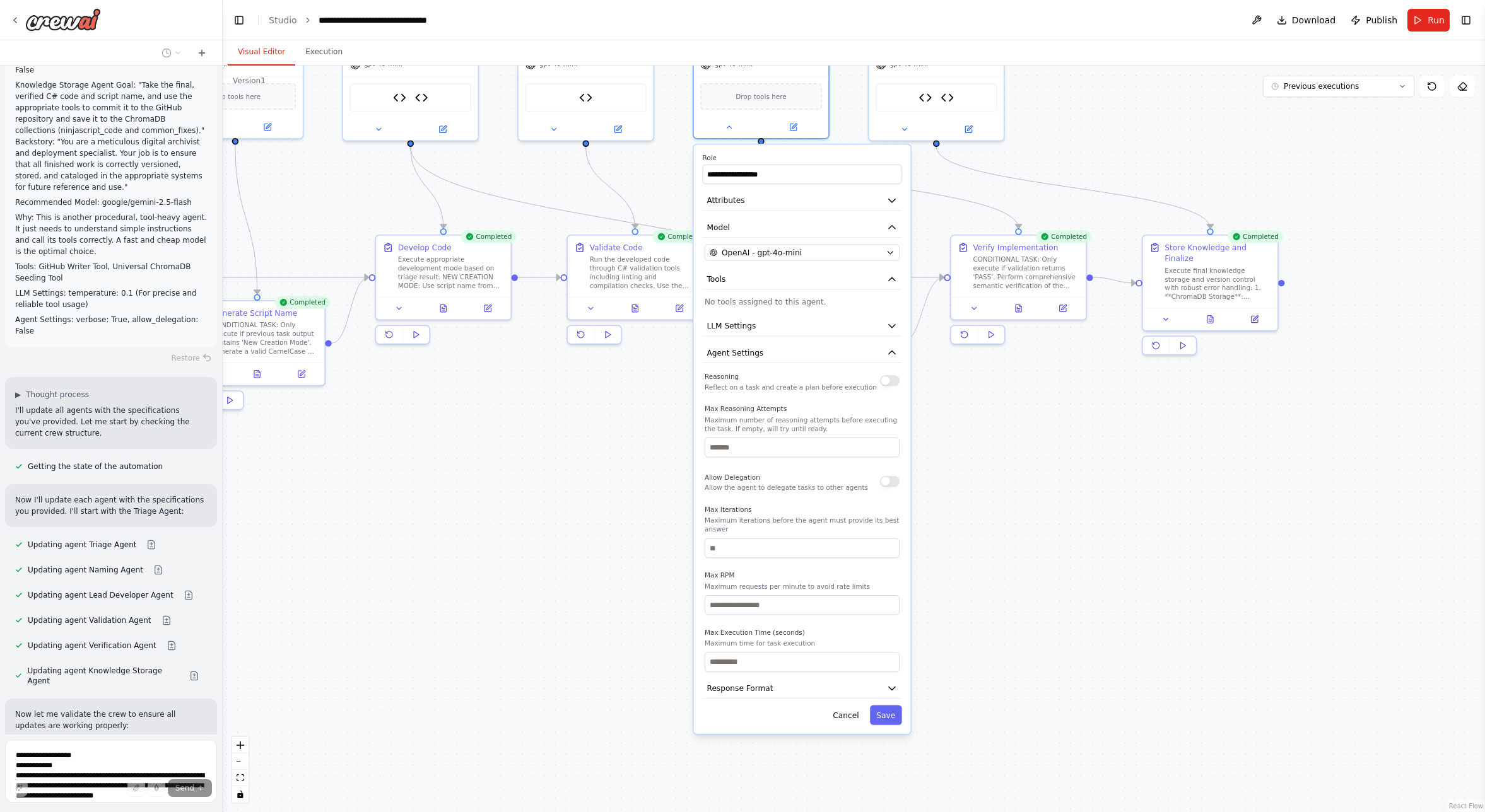
drag, startPoint x: 672, startPoint y: 635, endPoint x: 655, endPoint y: 453, distance: 182.8
click at [655, 453] on div ".deletable-edge-delete-btn { width: 20px; height: 20px; border: 0px solid #ffff…" at bounding box center [854, 439] width 1262 height 746
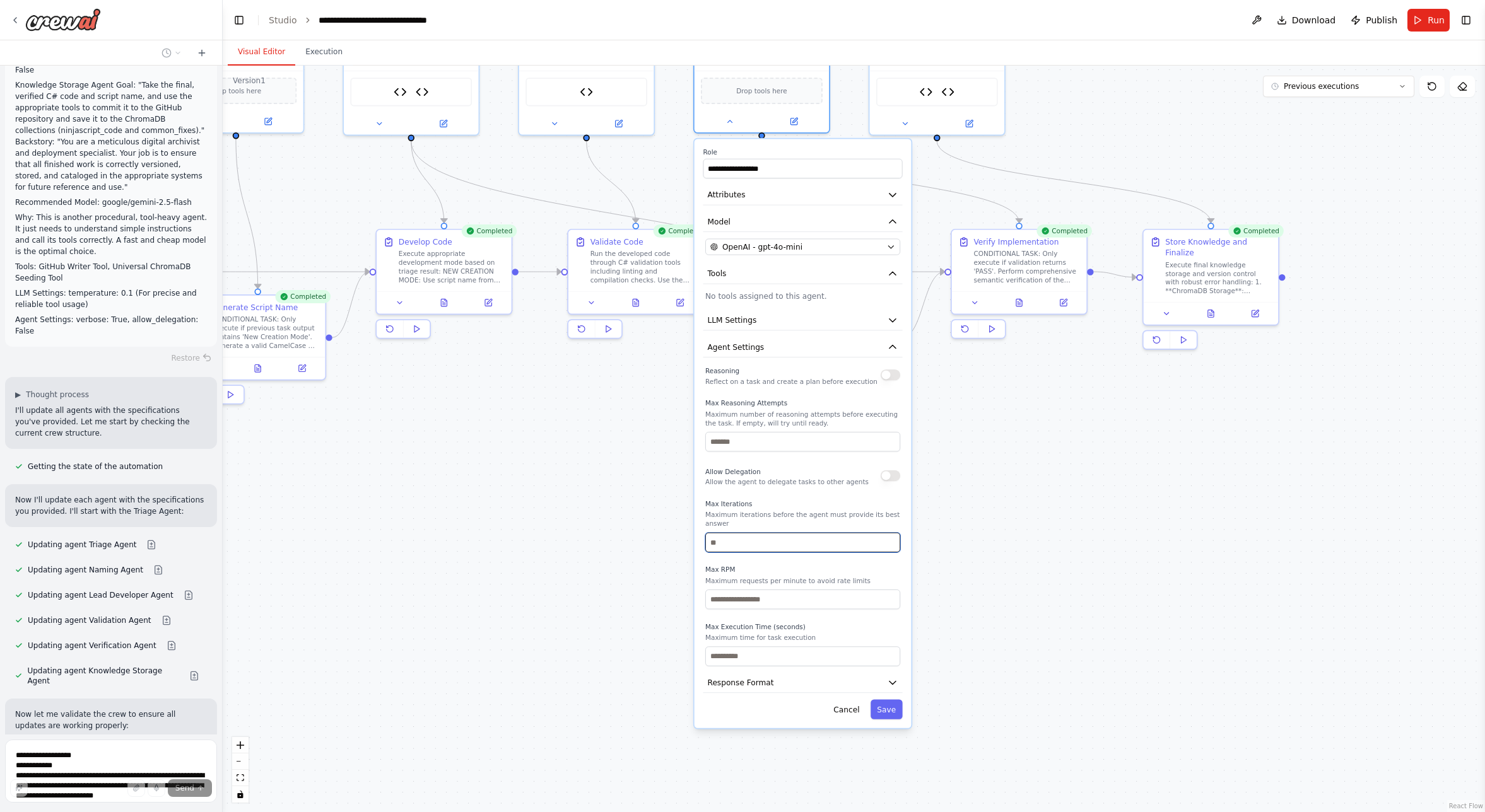
click at [737, 549] on input "number" at bounding box center [802, 543] width 195 height 19
type input "*"
click at [886, 710] on button "Save" at bounding box center [886, 710] width 32 height 19
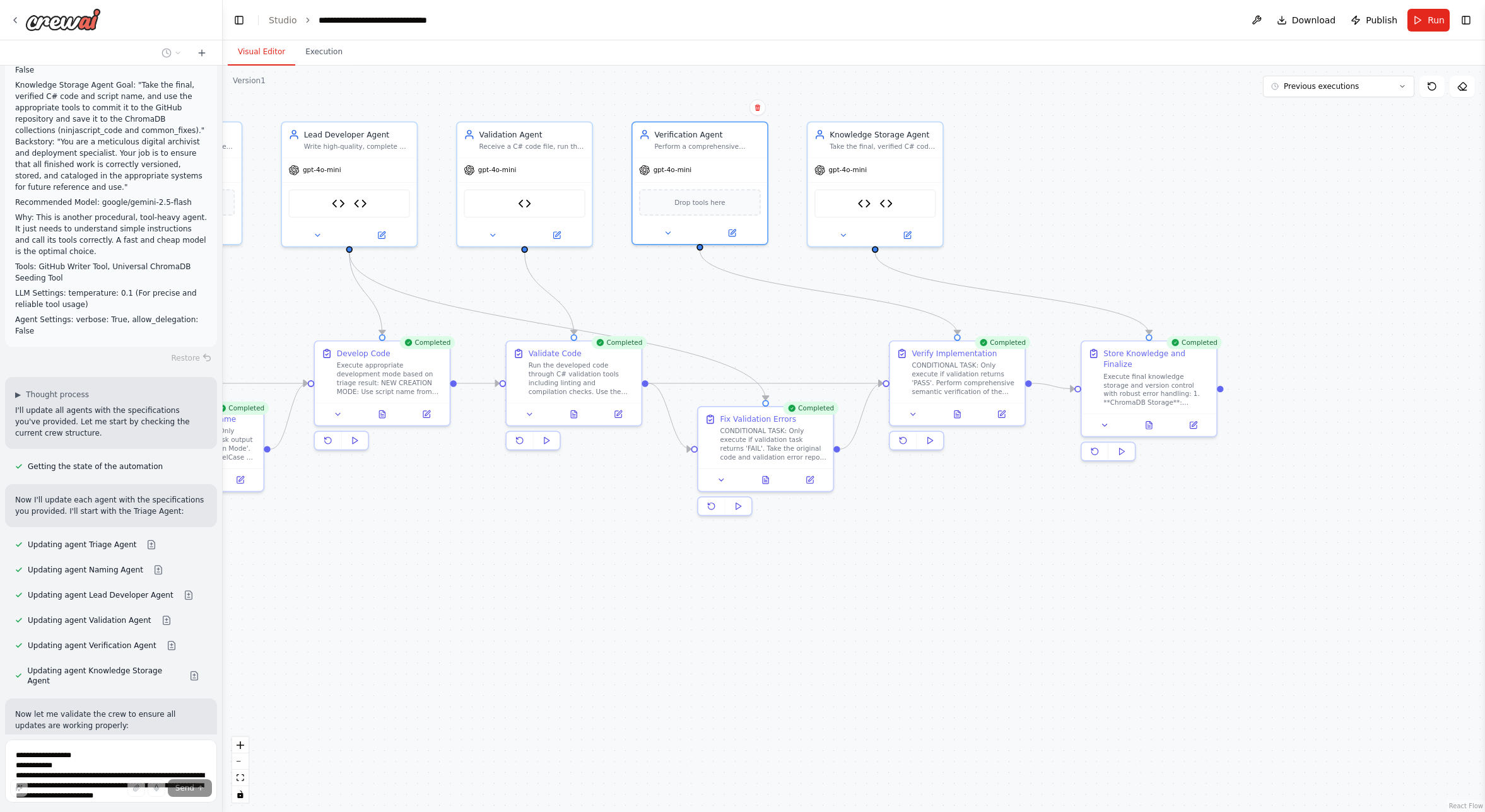
drag, startPoint x: 919, startPoint y: 444, endPoint x: 804, endPoint y: 678, distance: 260.7
click at [804, 678] on div ".deletable-edge-delete-btn { width: 20px; height: 20px; border: 0px solid #ffff…" at bounding box center [854, 439] width 1262 height 746
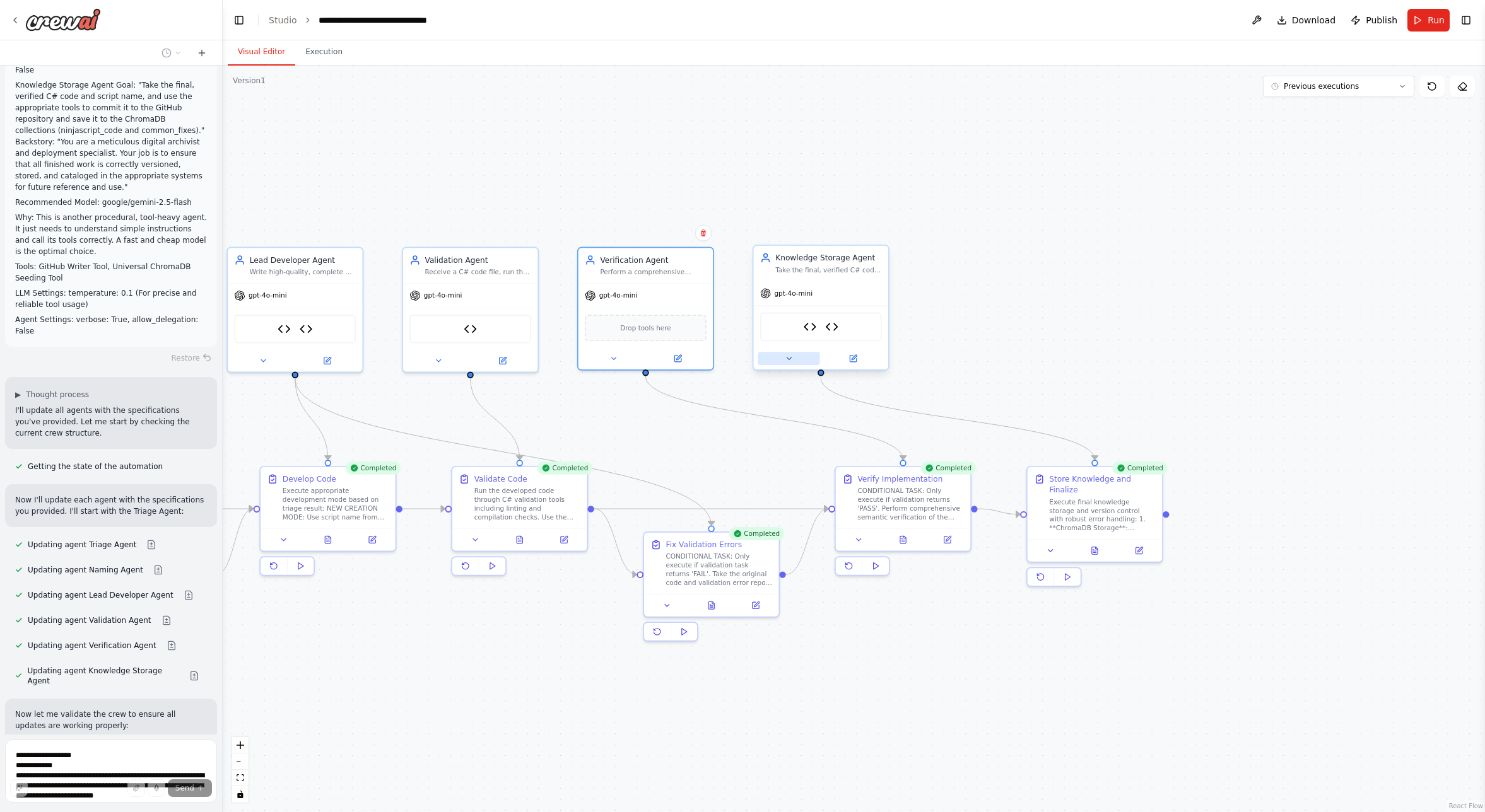
click at [794, 360] on button at bounding box center [788, 358] width 62 height 14
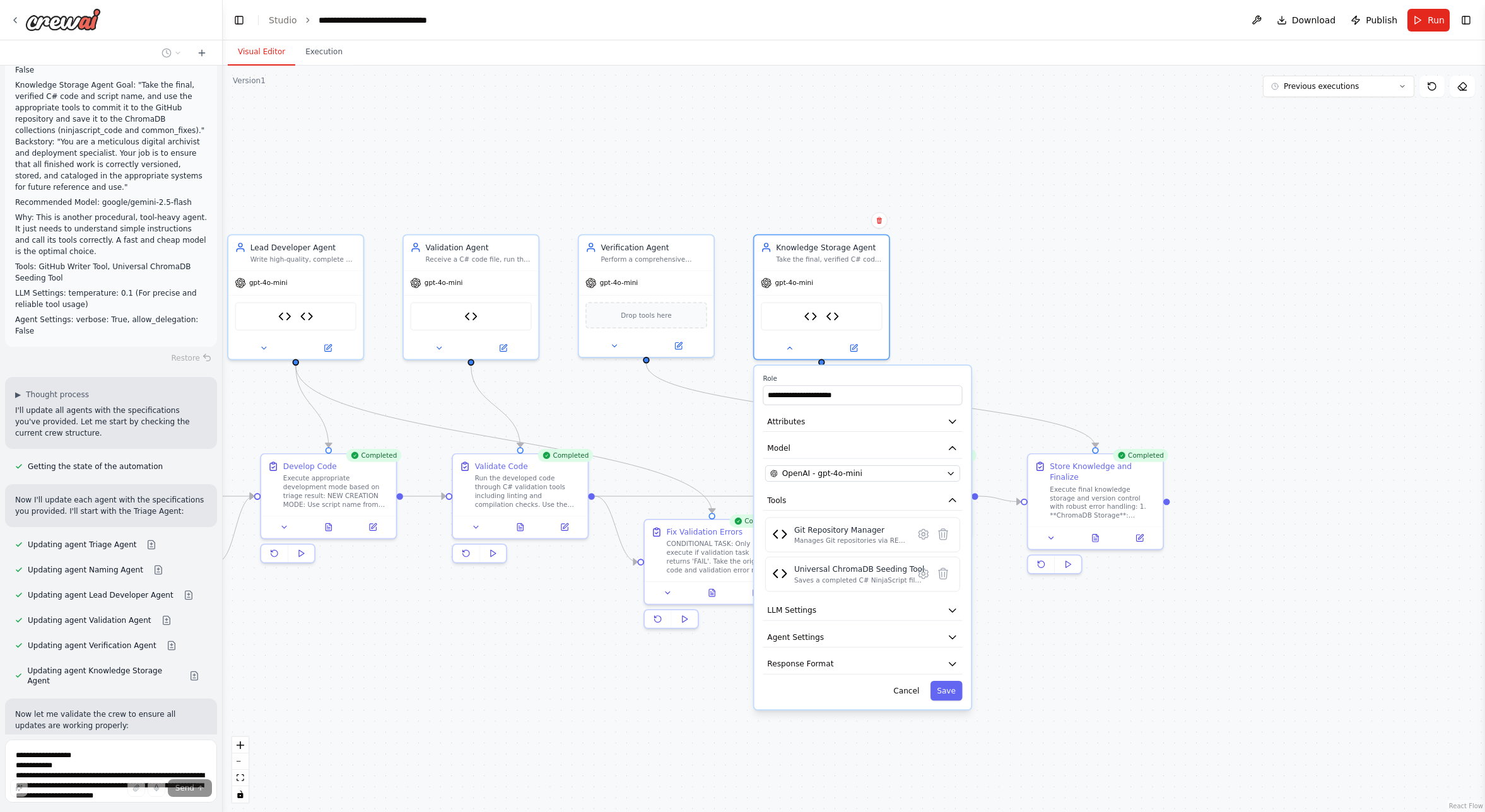
drag, startPoint x: 682, startPoint y: 708, endPoint x: 681, endPoint y: 572, distance: 136.0
click at [681, 573] on div ".deletable-edge-delete-btn { width: 20px; height: 20px; border: 0px solid #ffff…" at bounding box center [854, 439] width 1262 height 746
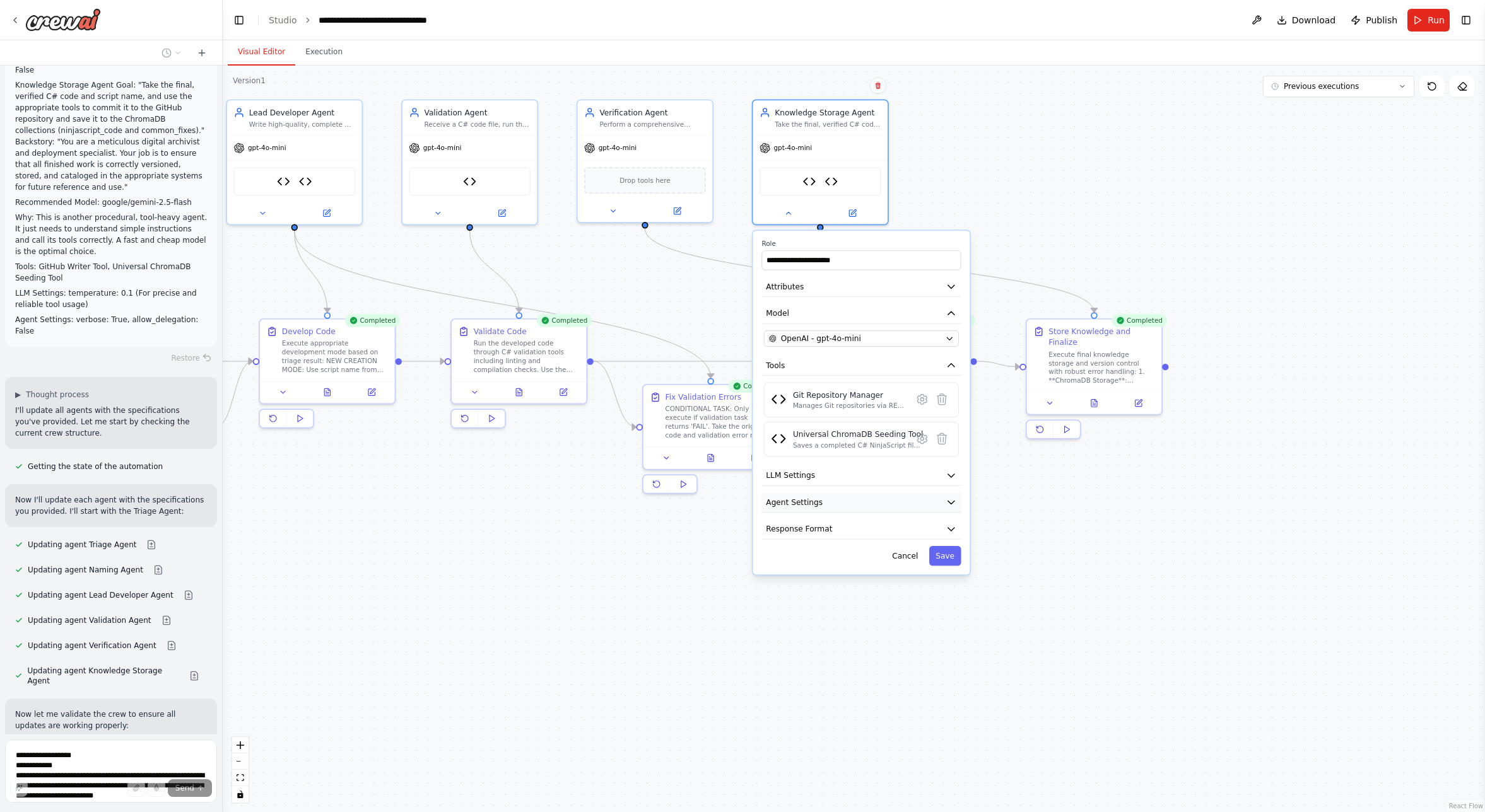
click at [800, 501] on span "Agent Settings" at bounding box center [794, 502] width 57 height 10
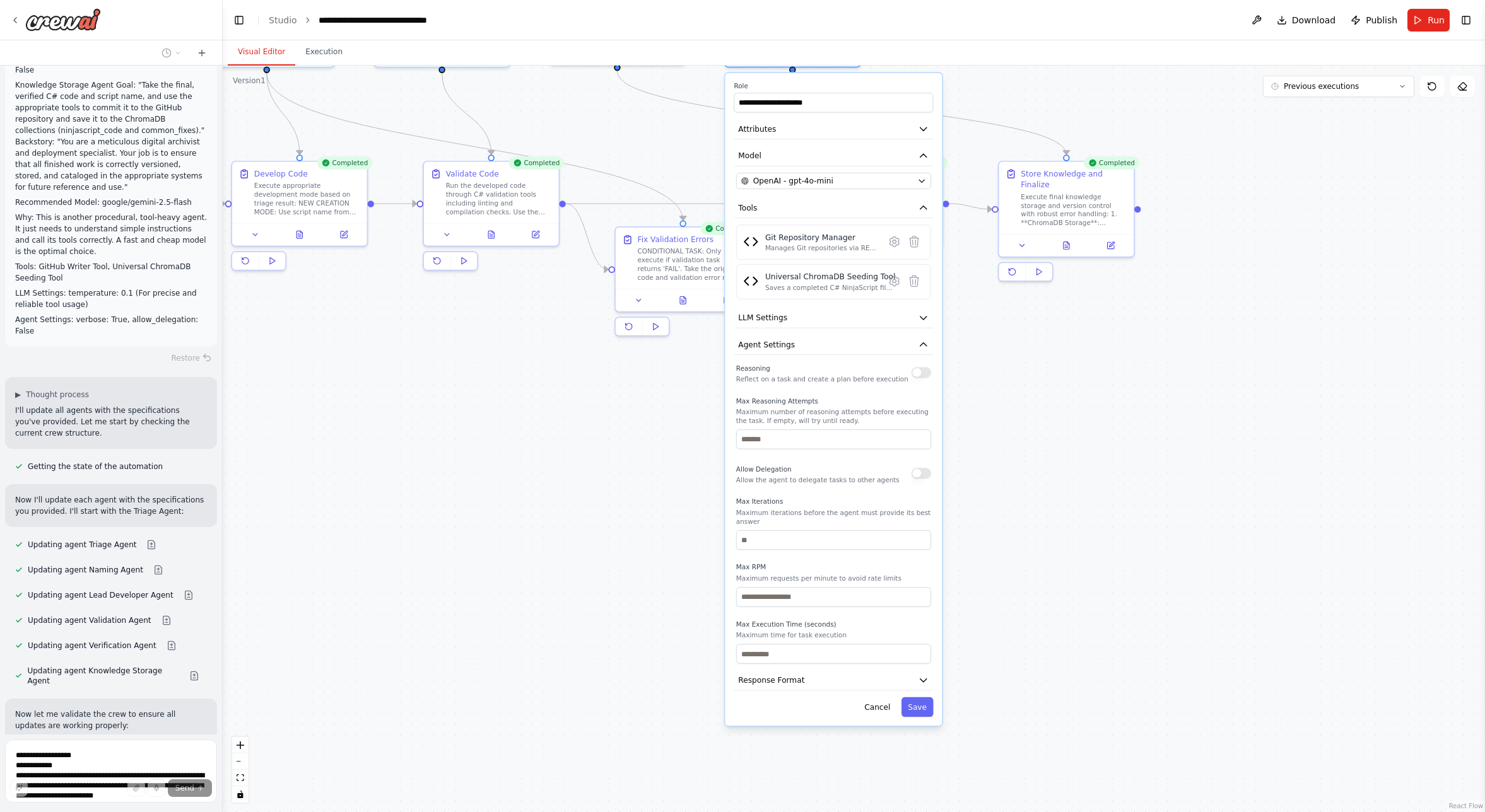
drag, startPoint x: 655, startPoint y: 683, endPoint x: 627, endPoint y: 525, distance: 160.5
click at [627, 525] on div ".deletable-edge-delete-btn { width: 20px; height: 20px; border: 0px solid #ffff…" at bounding box center [854, 439] width 1262 height 746
click at [801, 545] on input "number" at bounding box center [834, 540] width 195 height 19
type input "*"
click at [923, 707] on button "Save" at bounding box center [918, 707] width 32 height 19
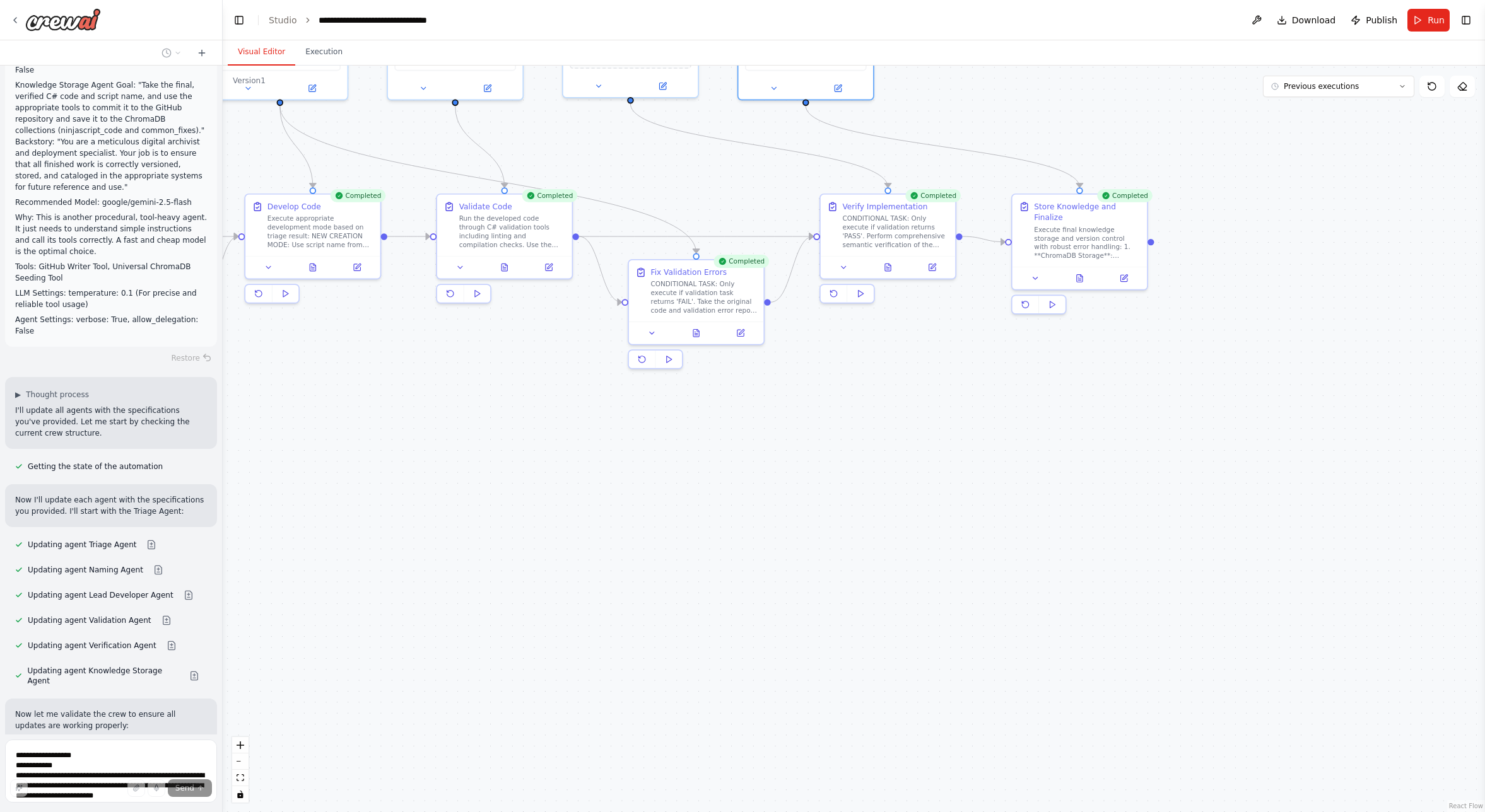
drag, startPoint x: 736, startPoint y: 490, endPoint x: 745, endPoint y: 504, distance: 16.6
click at [745, 504] on div ".deletable-edge-delete-btn { width: 20px; height: 20px; border: 0px solid #ffff…" at bounding box center [854, 439] width 1262 height 746
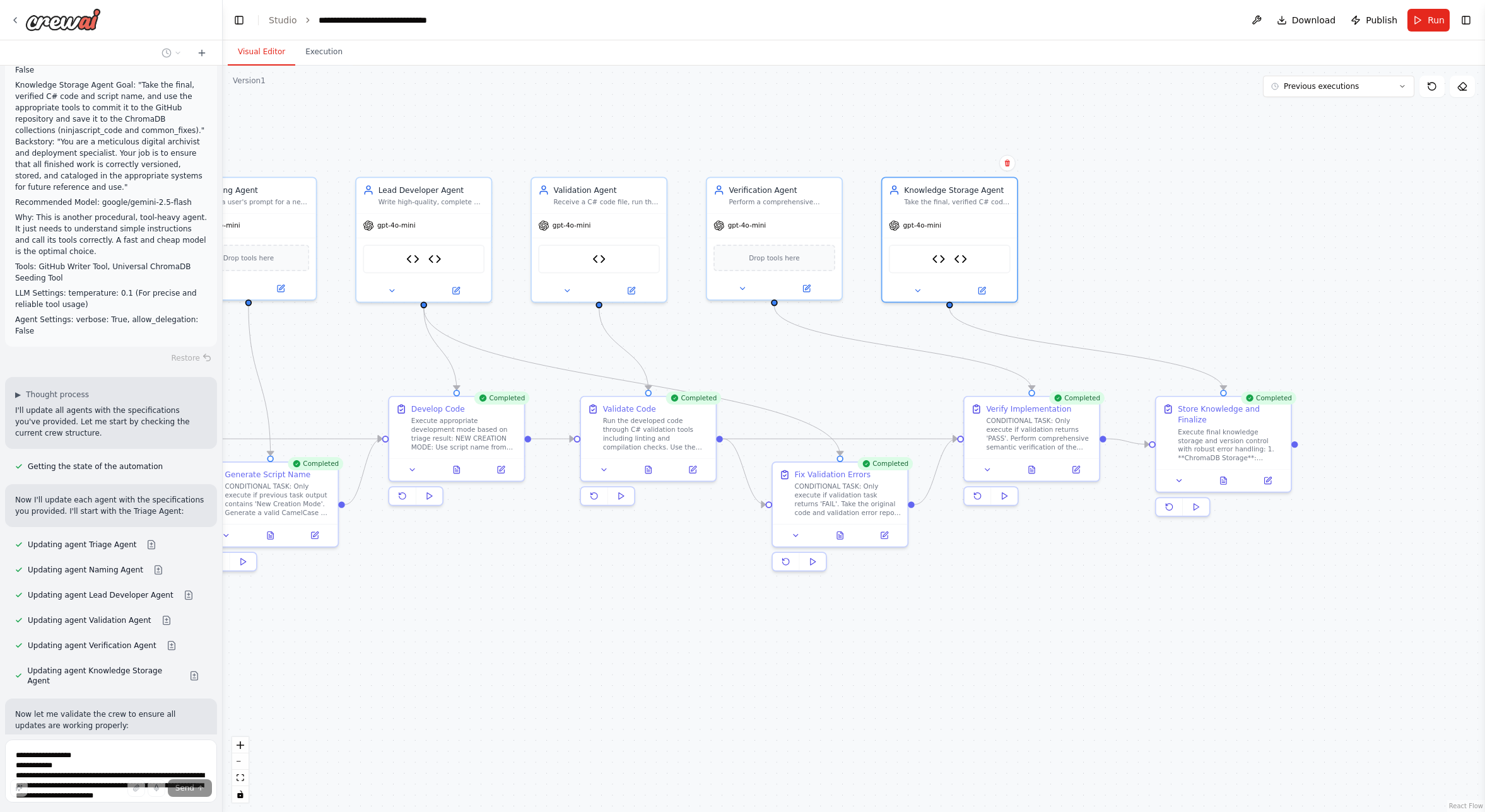
drag, startPoint x: 818, startPoint y: 464, endPoint x: 961, endPoint y: 667, distance: 248.3
click at [961, 667] on div ".deletable-edge-delete-btn { width: 20px; height: 20px; border: 0px solid #ffff…" at bounding box center [854, 439] width 1262 height 746
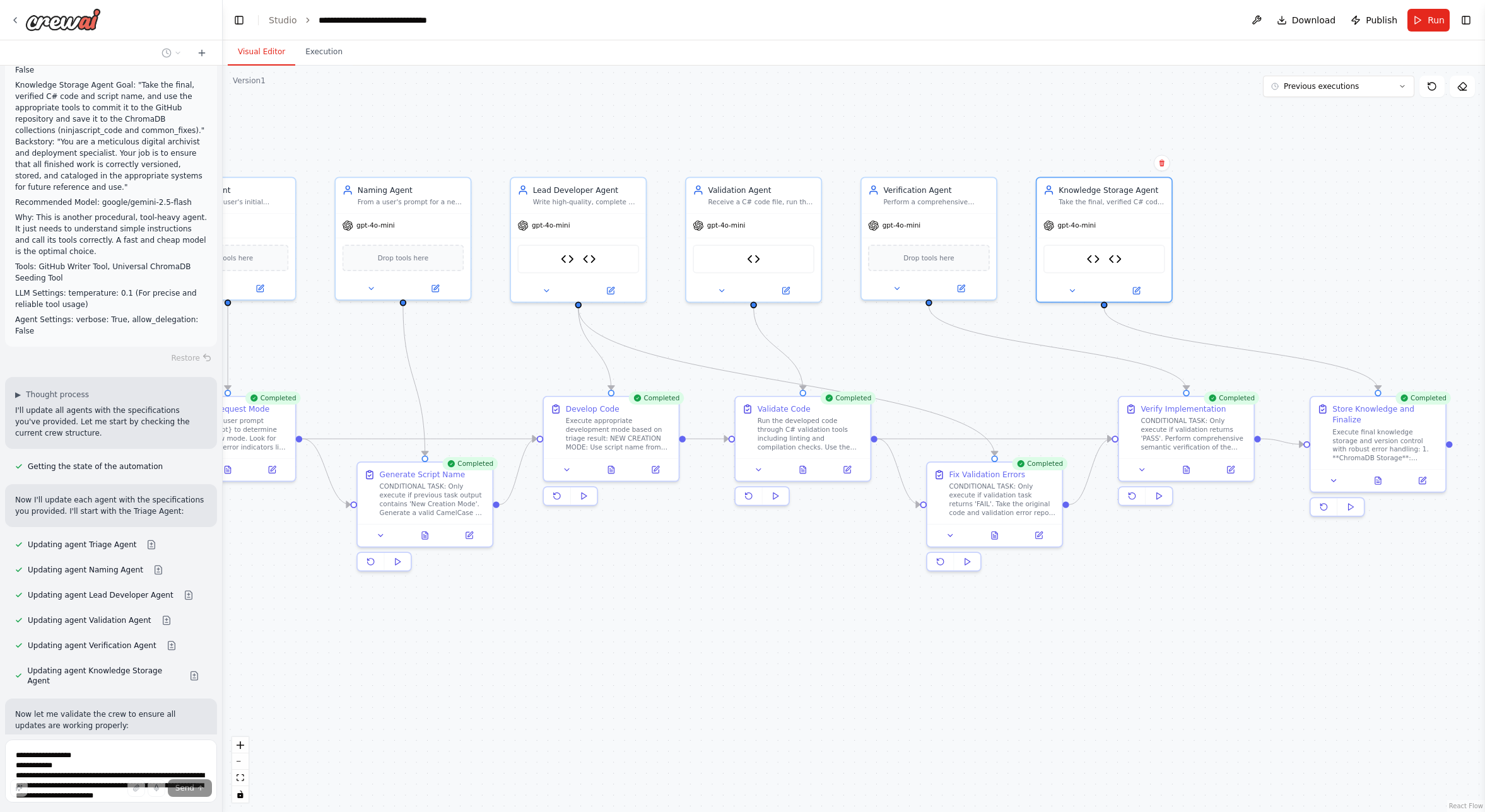
drag, startPoint x: 530, startPoint y: 623, endPoint x: 684, endPoint y: 623, distance: 154.0
click at [684, 623] on div ".deletable-edge-delete-btn { width: 20px; height: 20px; border: 0px solid #ffff…" at bounding box center [854, 439] width 1262 height 746
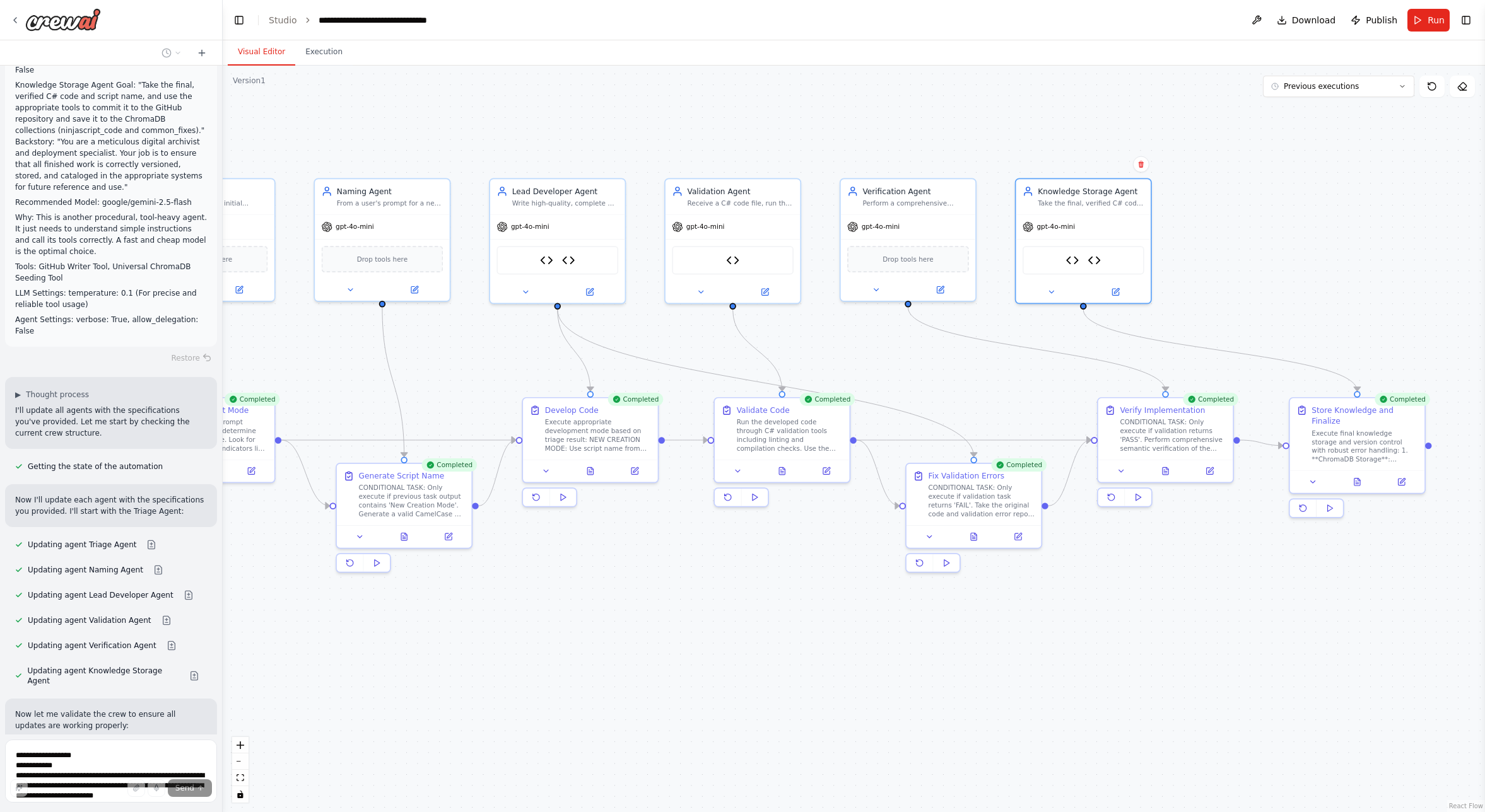
drag, startPoint x: 415, startPoint y: 647, endPoint x: 316, endPoint y: 651, distance: 99.1
click at [316, 651] on div ".deletable-edge-delete-btn { width: 20px; height: 20px; border: 0px solid #ffff…" at bounding box center [854, 439] width 1262 height 746
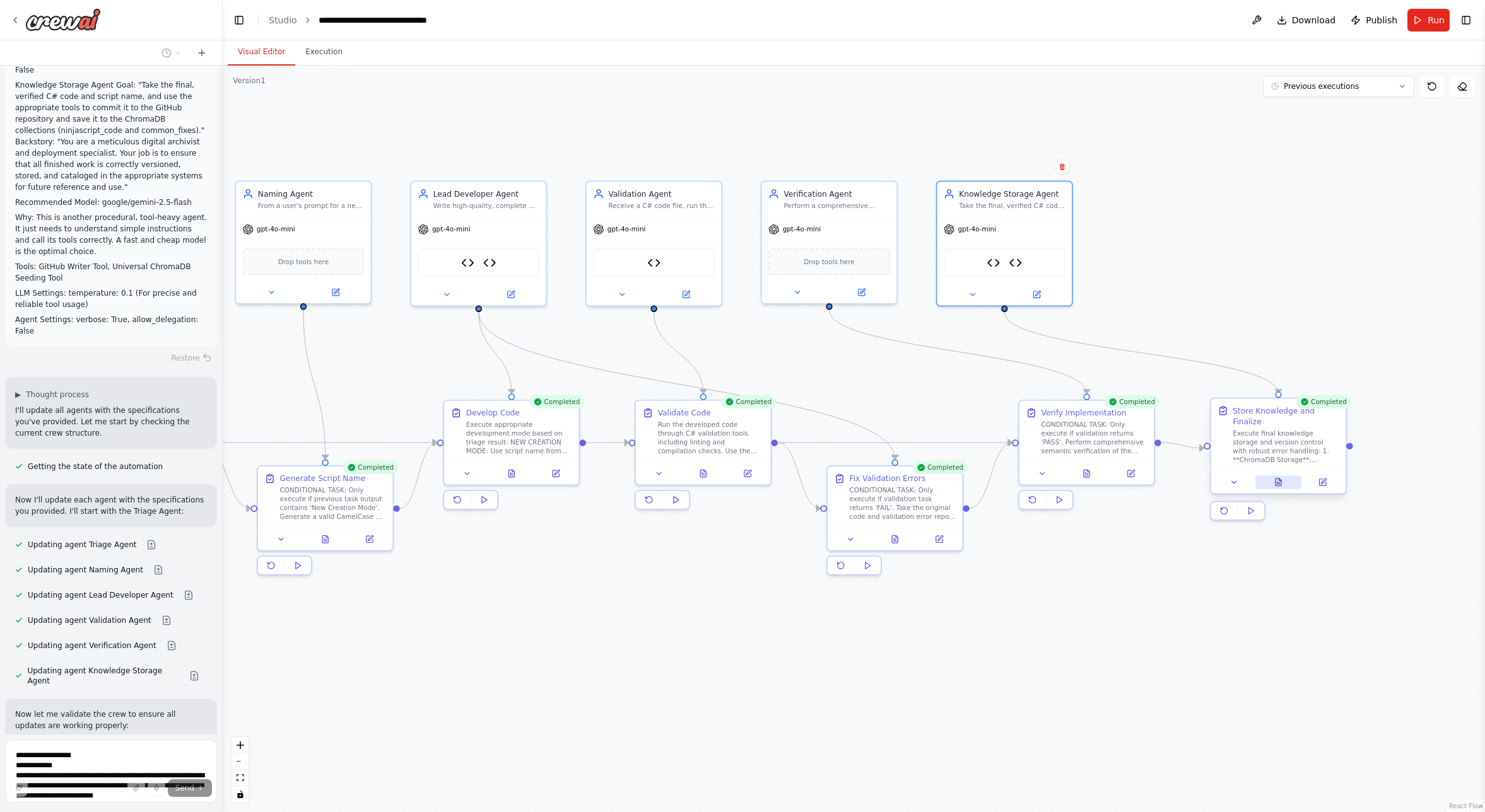
click at [1085, 485] on icon at bounding box center [1278, 482] width 6 height 7
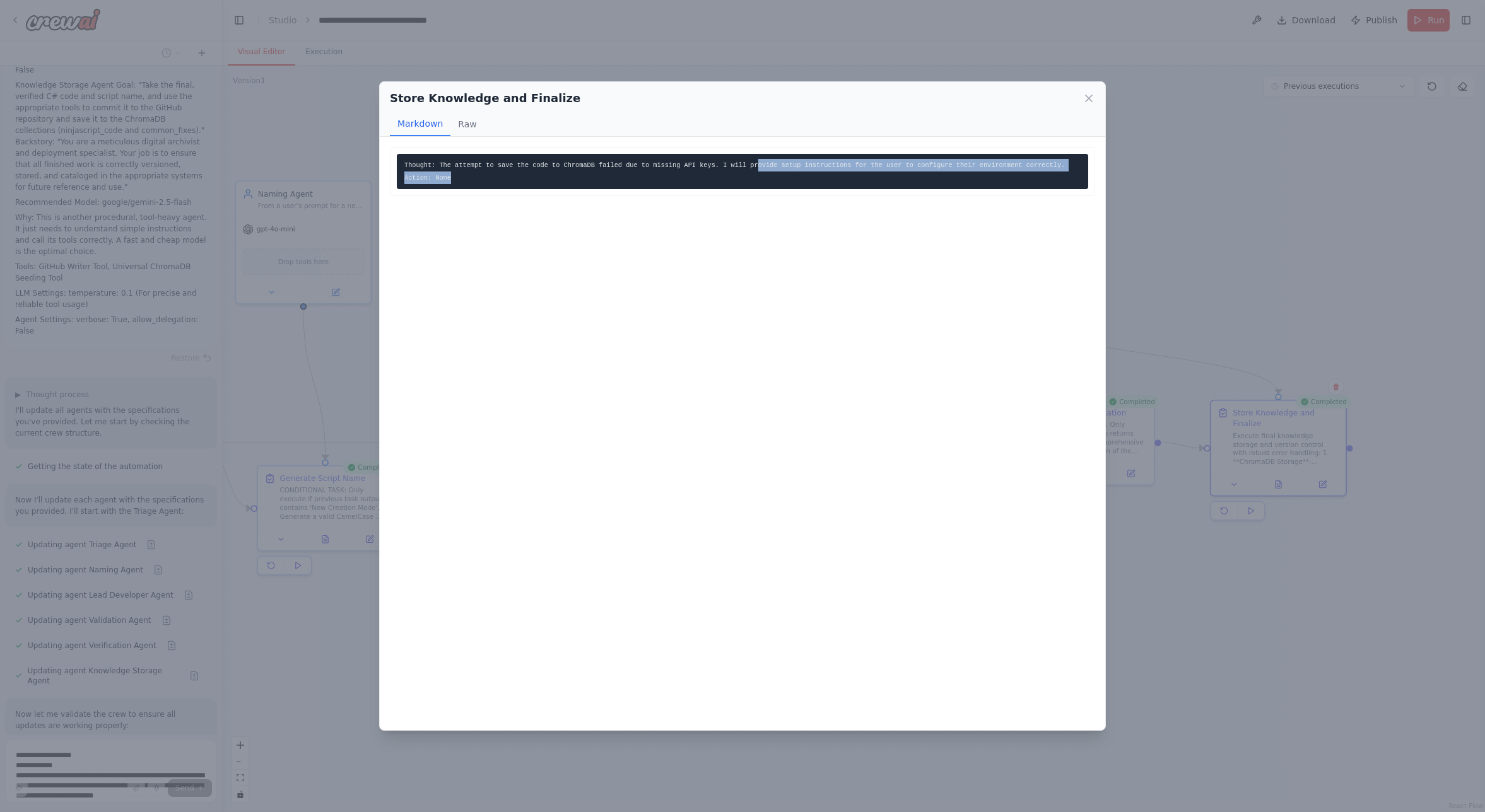
drag, startPoint x: 807, startPoint y: 163, endPoint x: 1052, endPoint y: 198, distance: 247.5
click at [1052, 198] on div "Thought: The attempt to save the code to ChromaDB failed due to missing API key…" at bounding box center [742, 433] width 726 height 594
click at [1034, 205] on div "Thought: The attempt to save the code to ChromaDB failed due to missing API key…" at bounding box center [742, 433] width 726 height 594
click at [1085, 100] on icon at bounding box center [1089, 98] width 13 height 13
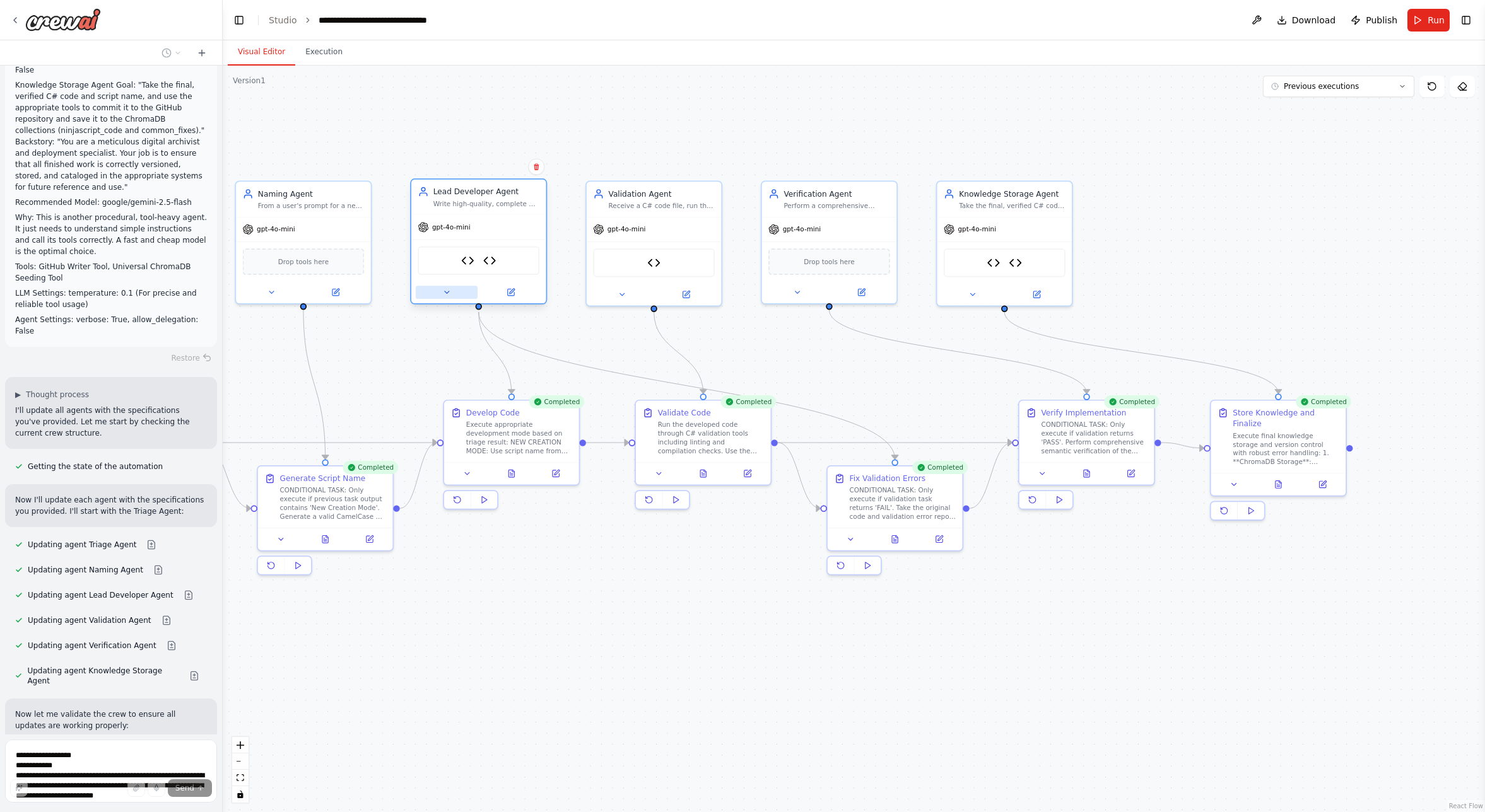
click at [451, 294] on button at bounding box center [446, 292] width 62 height 14
click at [442, 294] on icon at bounding box center [446, 293] width 9 height 9
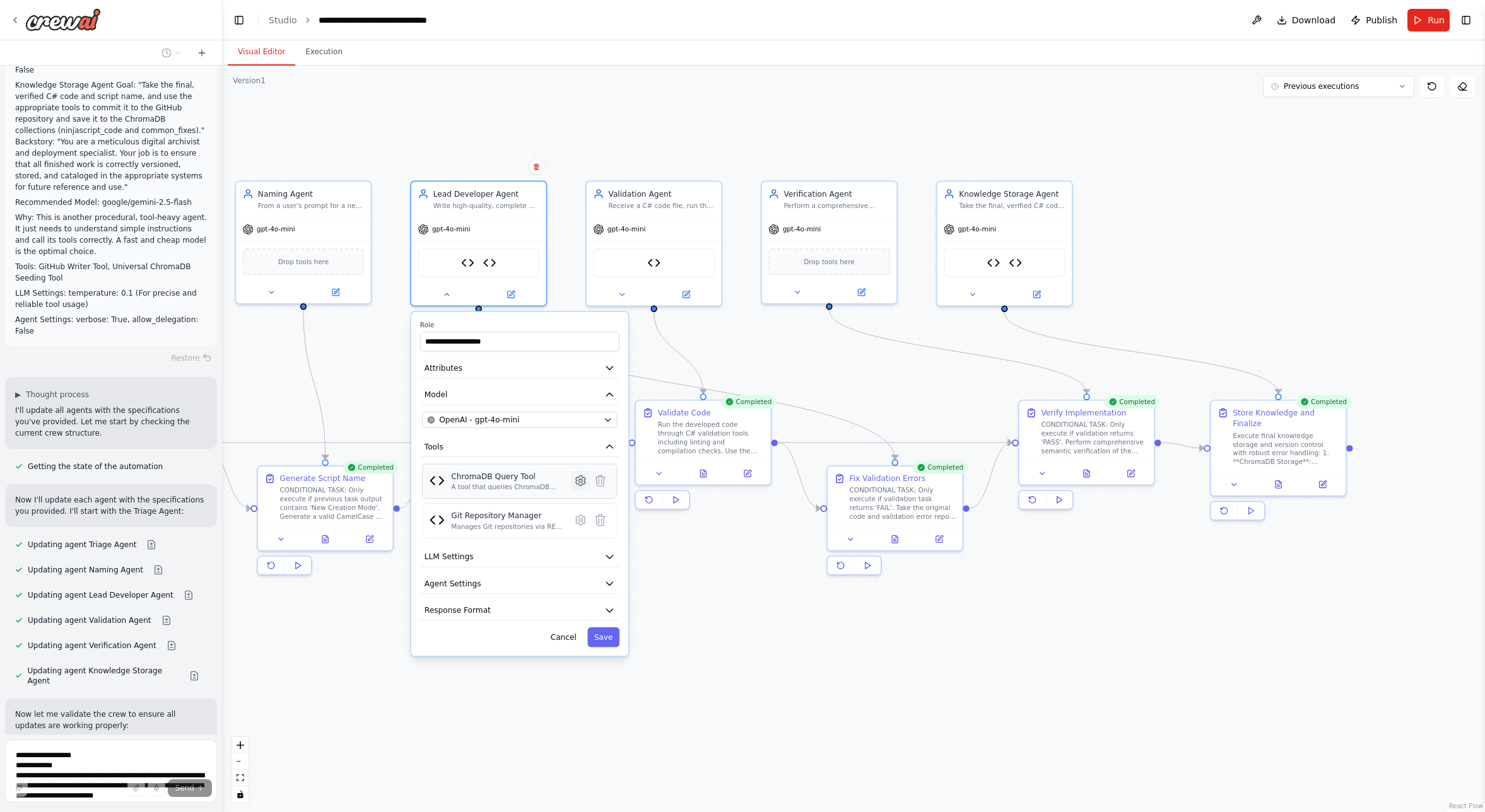
click at [583, 484] on icon at bounding box center [581, 481] width 10 height 10
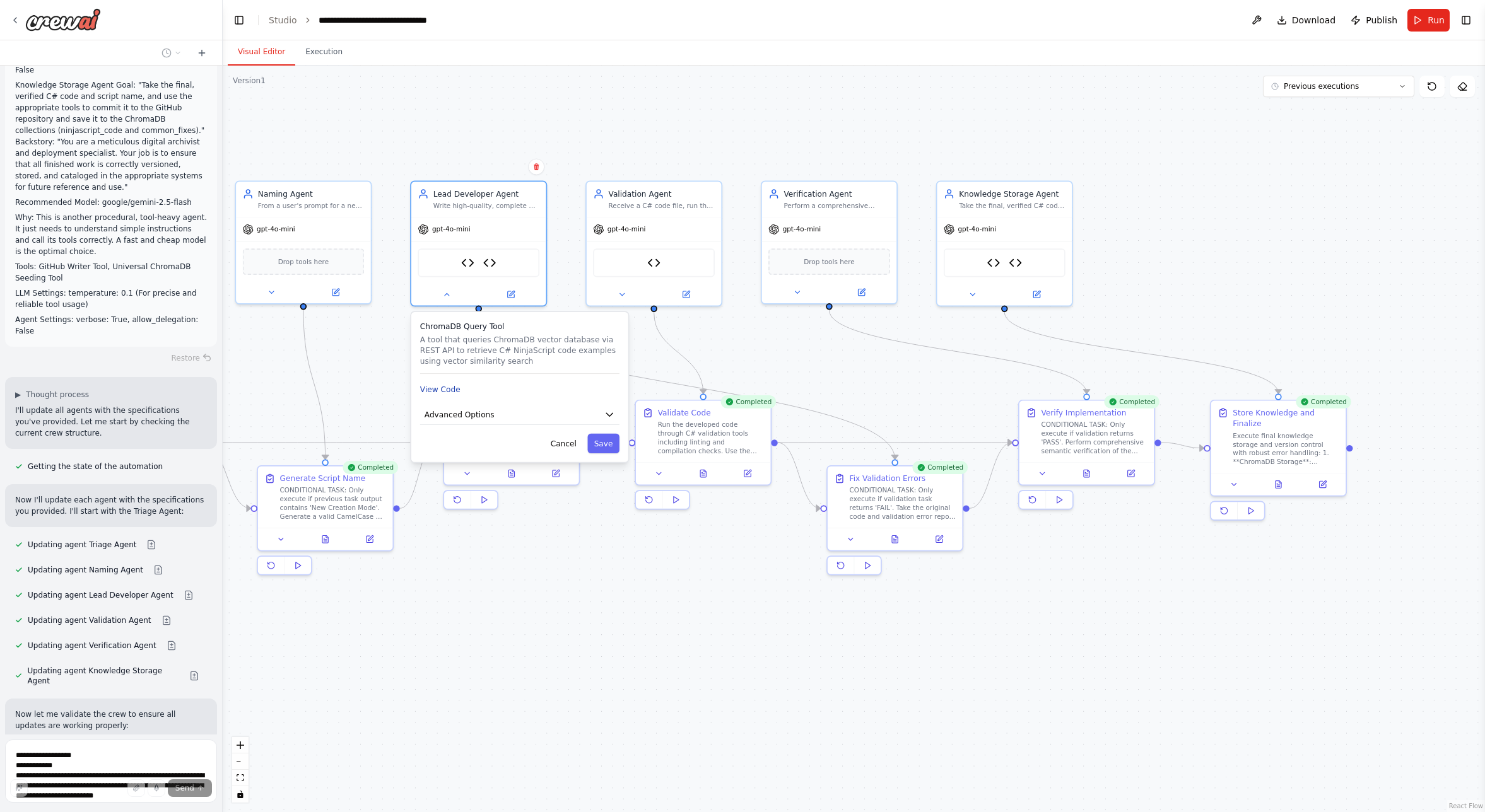
click at [448, 389] on button "View Code" at bounding box center [440, 389] width 41 height 10
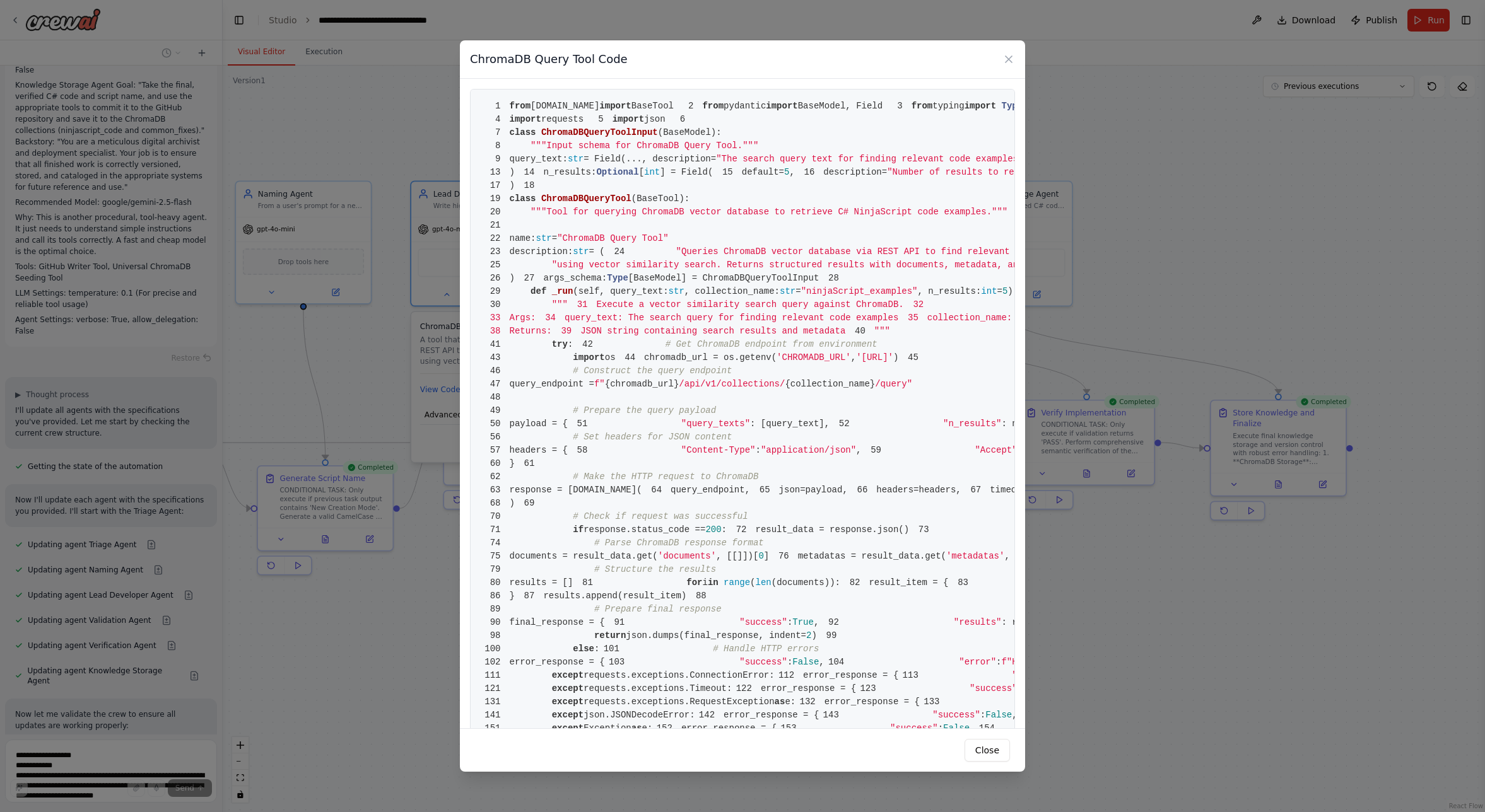
click at [675, 257] on span ""Queries ChromaDB vector database via REST API to find relevant C# NinjaScript …" at bounding box center [924, 252] width 498 height 10
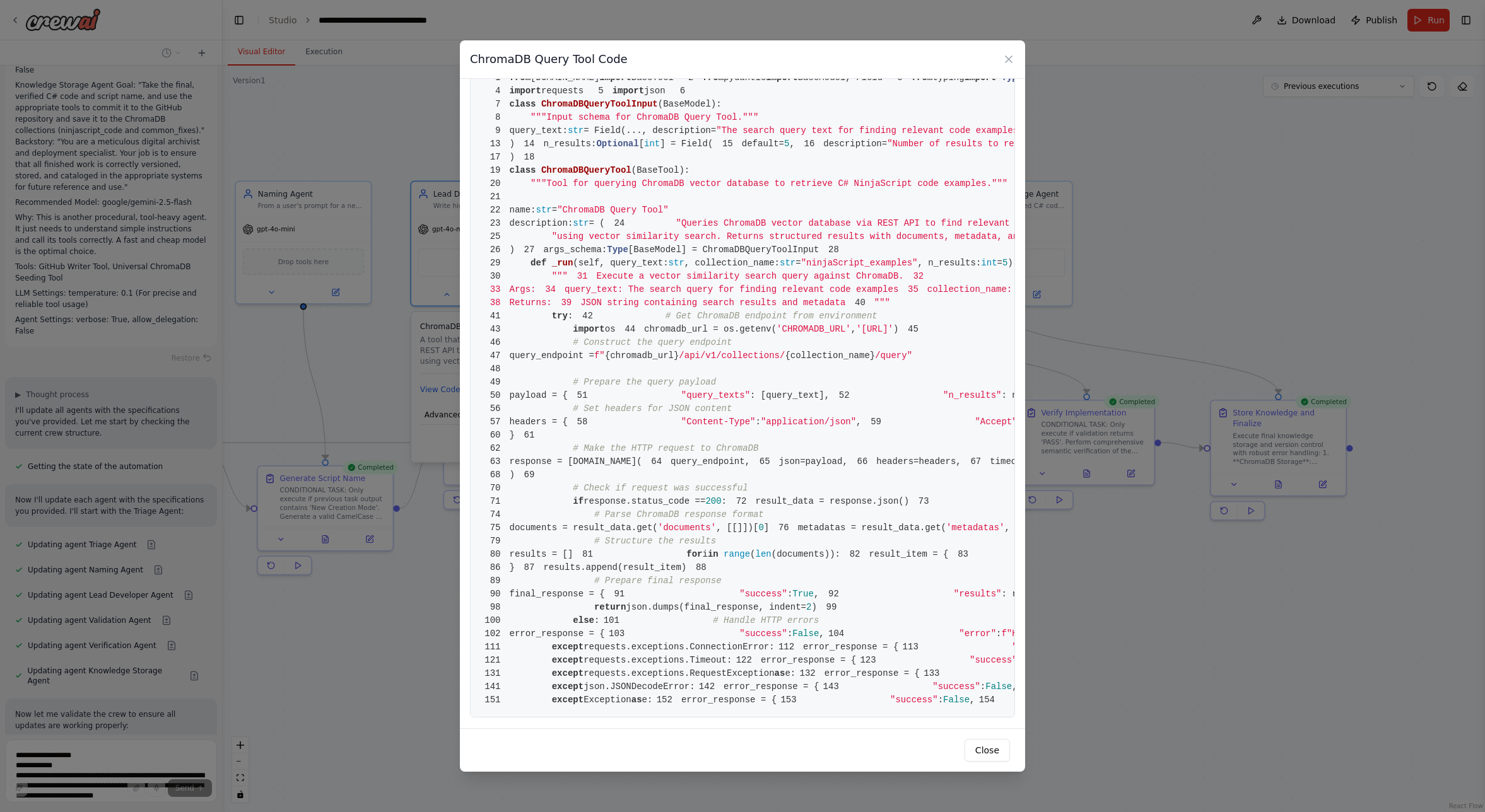
scroll to position [1507, 0]
click at [1001, 750] on button "Close" at bounding box center [987, 750] width 46 height 22
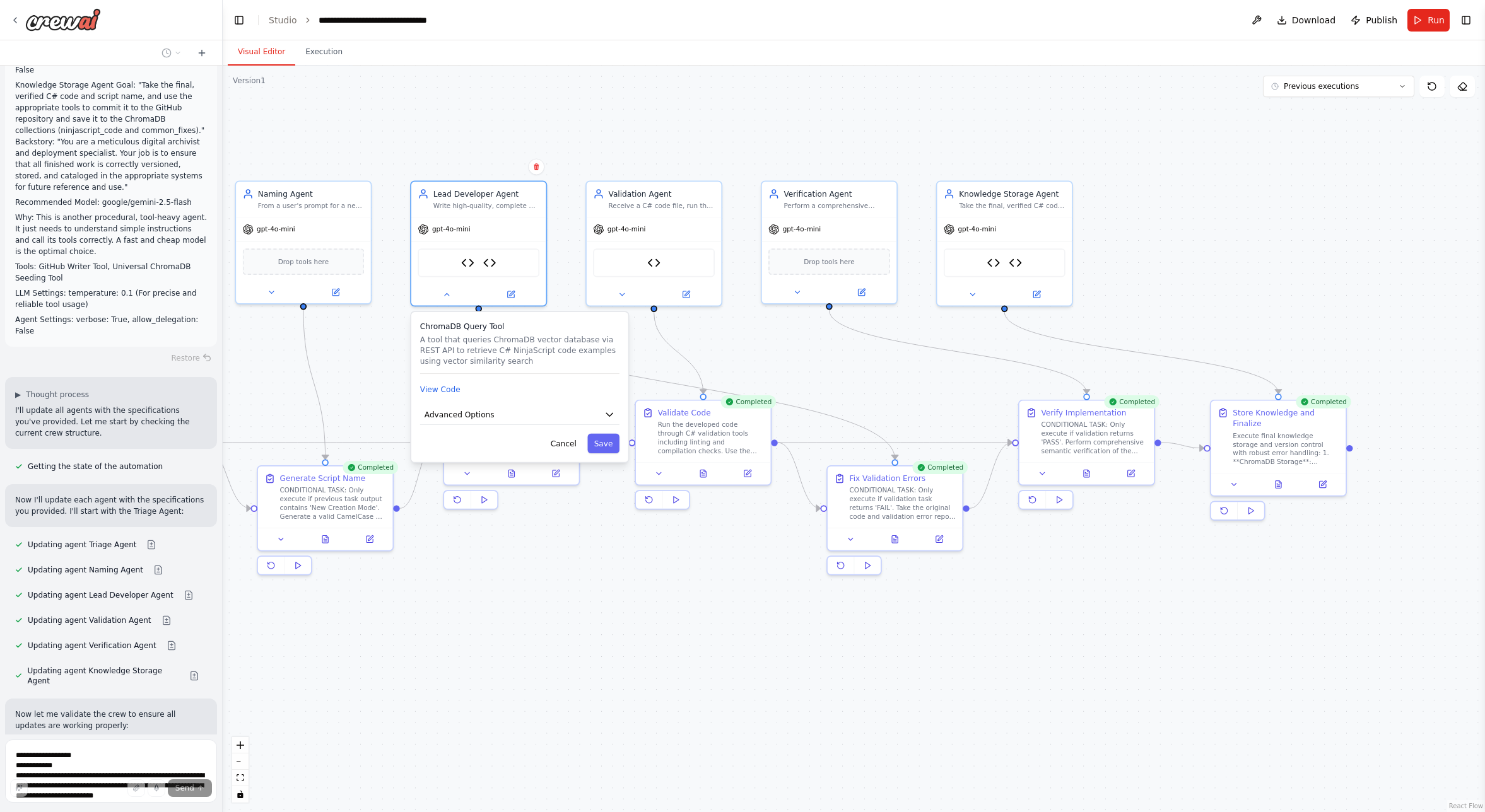
click at [570, 444] on button "Cancel" at bounding box center [563, 444] width 39 height 19
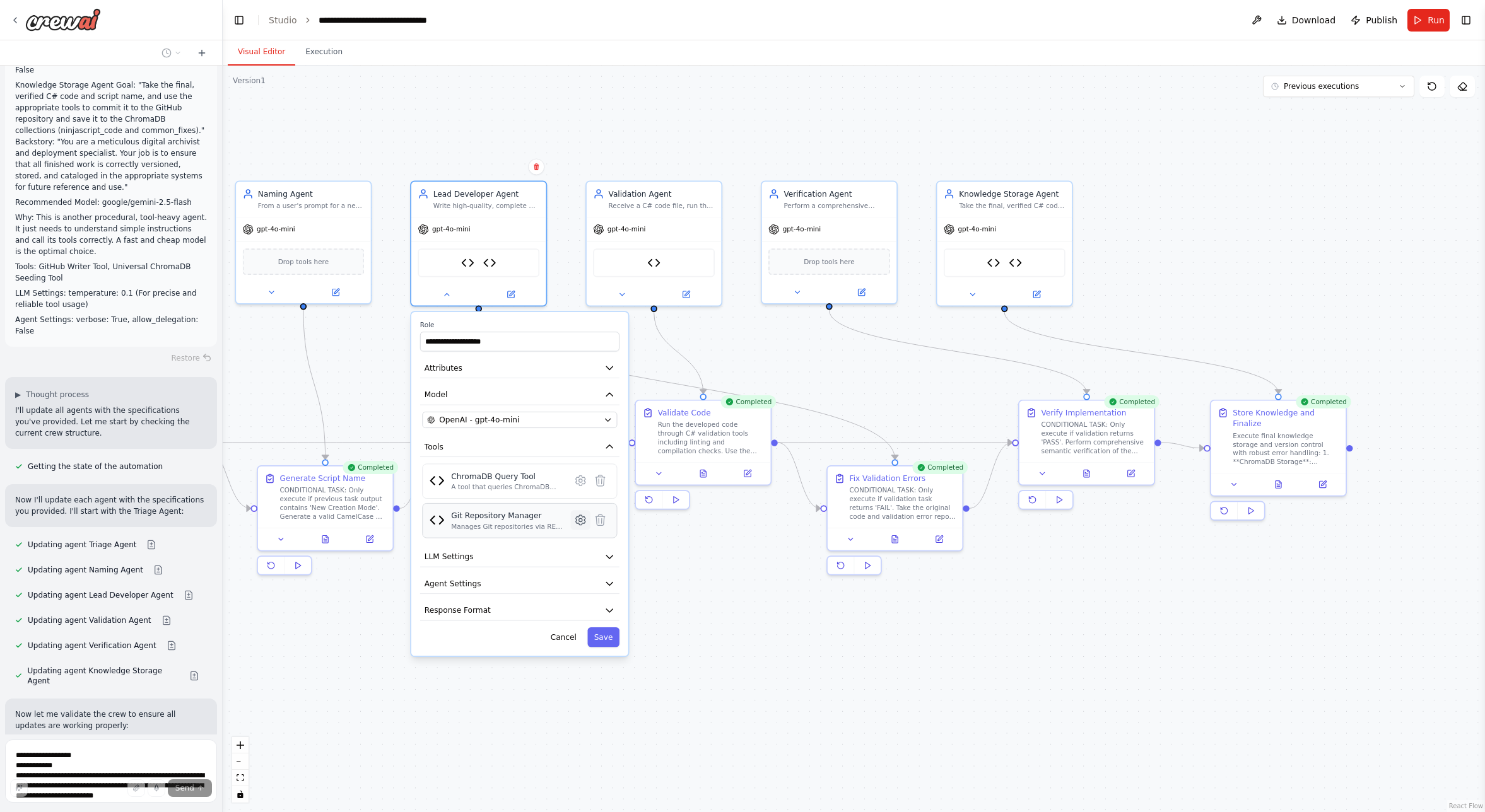
click at [582, 519] on icon at bounding box center [581, 520] width 10 height 10
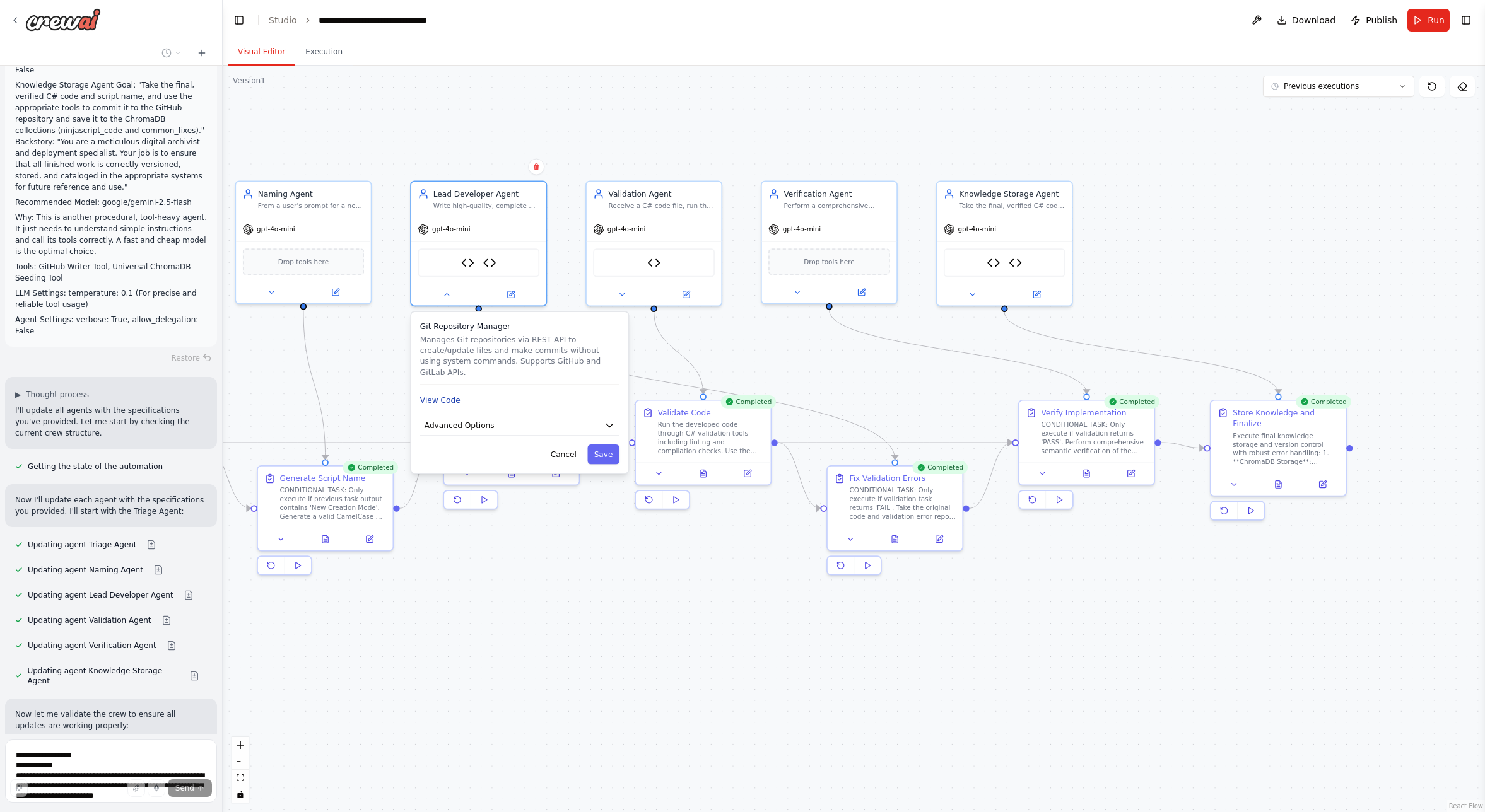
click at [455, 395] on button "View Code" at bounding box center [440, 400] width 41 height 10
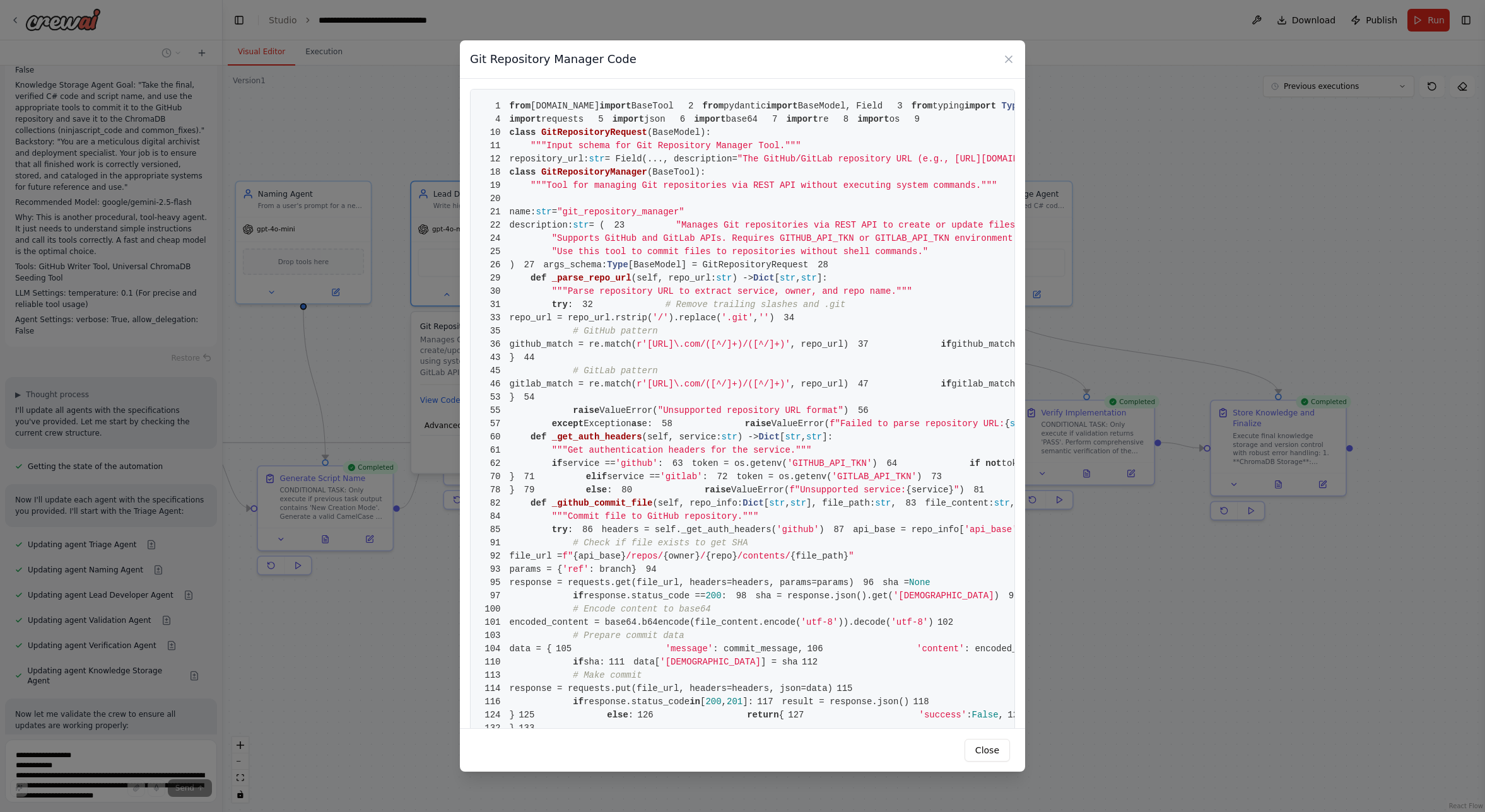
drag, startPoint x: 584, startPoint y: 229, endPoint x: 567, endPoint y: 211, distance: 24.8
click at [585, 137] on span "GitRepositoryRequest" at bounding box center [594, 132] width 106 height 10
drag, startPoint x: 493, startPoint y: 103, endPoint x: 687, endPoint y: 233, distance: 233.5
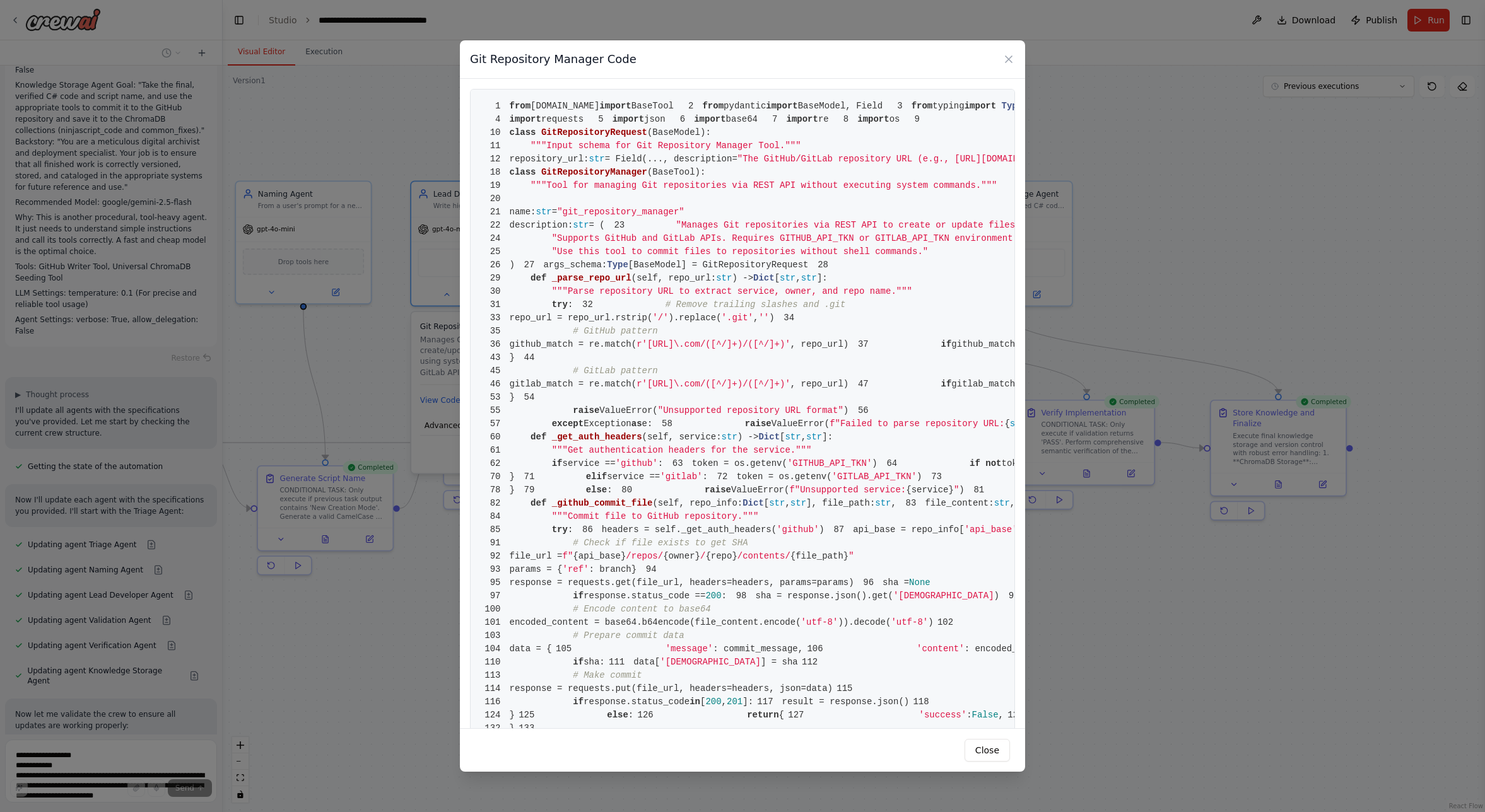
drag, startPoint x: 508, startPoint y: 103, endPoint x: 588, endPoint y: 124, distance: 82.7
click at [678, 188] on pre "1 from [DOMAIN_NAME] import BaseTool 2 from pydantic import BaseModel, Field 3 …" at bounding box center [742, 715] width 545 height 1253
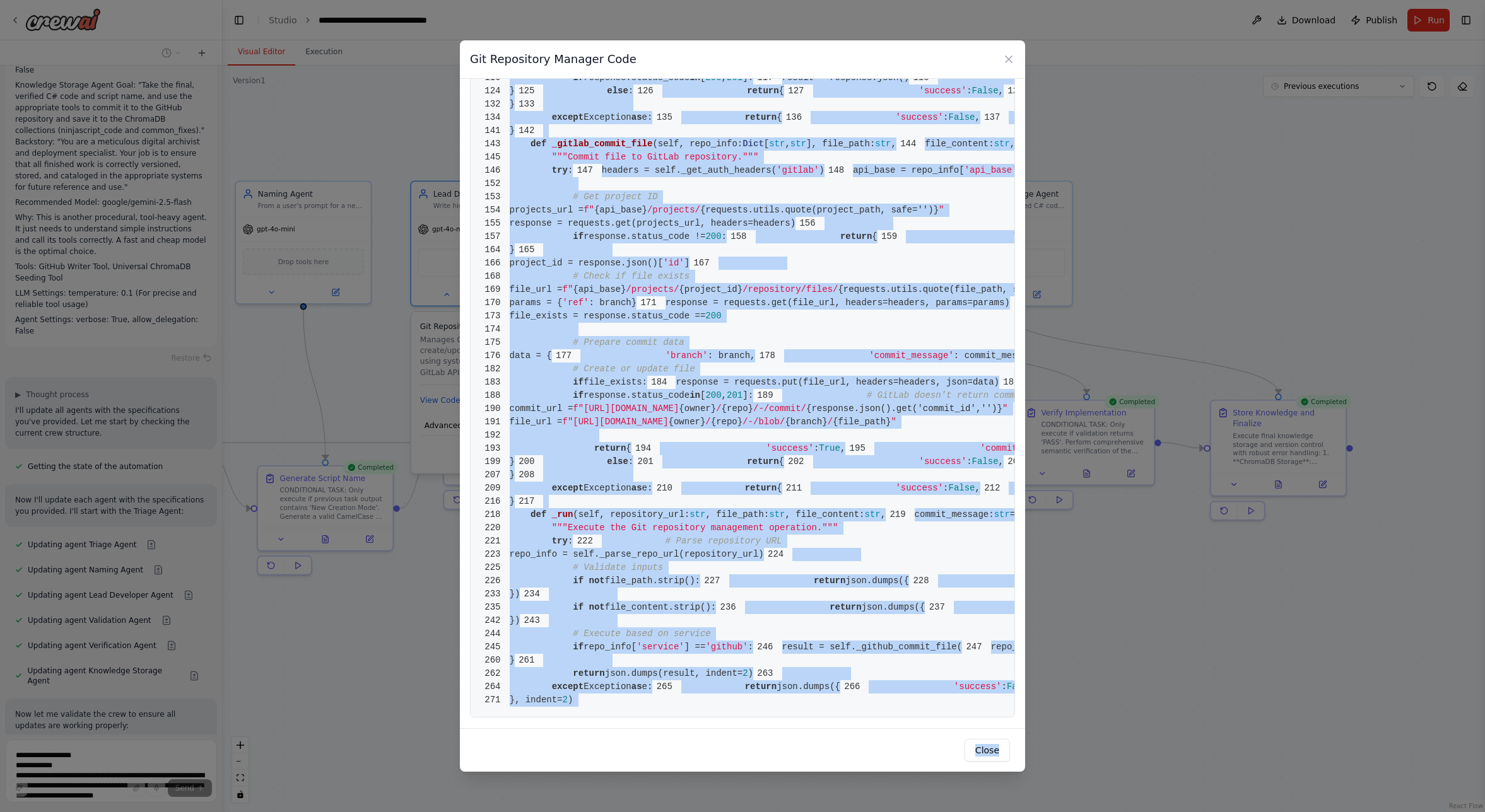
scroll to position [2991, 0]
drag, startPoint x: 510, startPoint y: 106, endPoint x: 727, endPoint y: 764, distance: 692.9
click at [738, 774] on div "Git Repository Manager Code 1 from [DOMAIN_NAME] import BaseTool 2 from pydanti…" at bounding box center [742, 406] width 1485 height 812
copy div "from [DOMAIN_NAME] import BaseTool 2 from pydantic import BaseModel, Field 3 fr…"
click at [983, 752] on button "Close" at bounding box center [987, 750] width 46 height 22
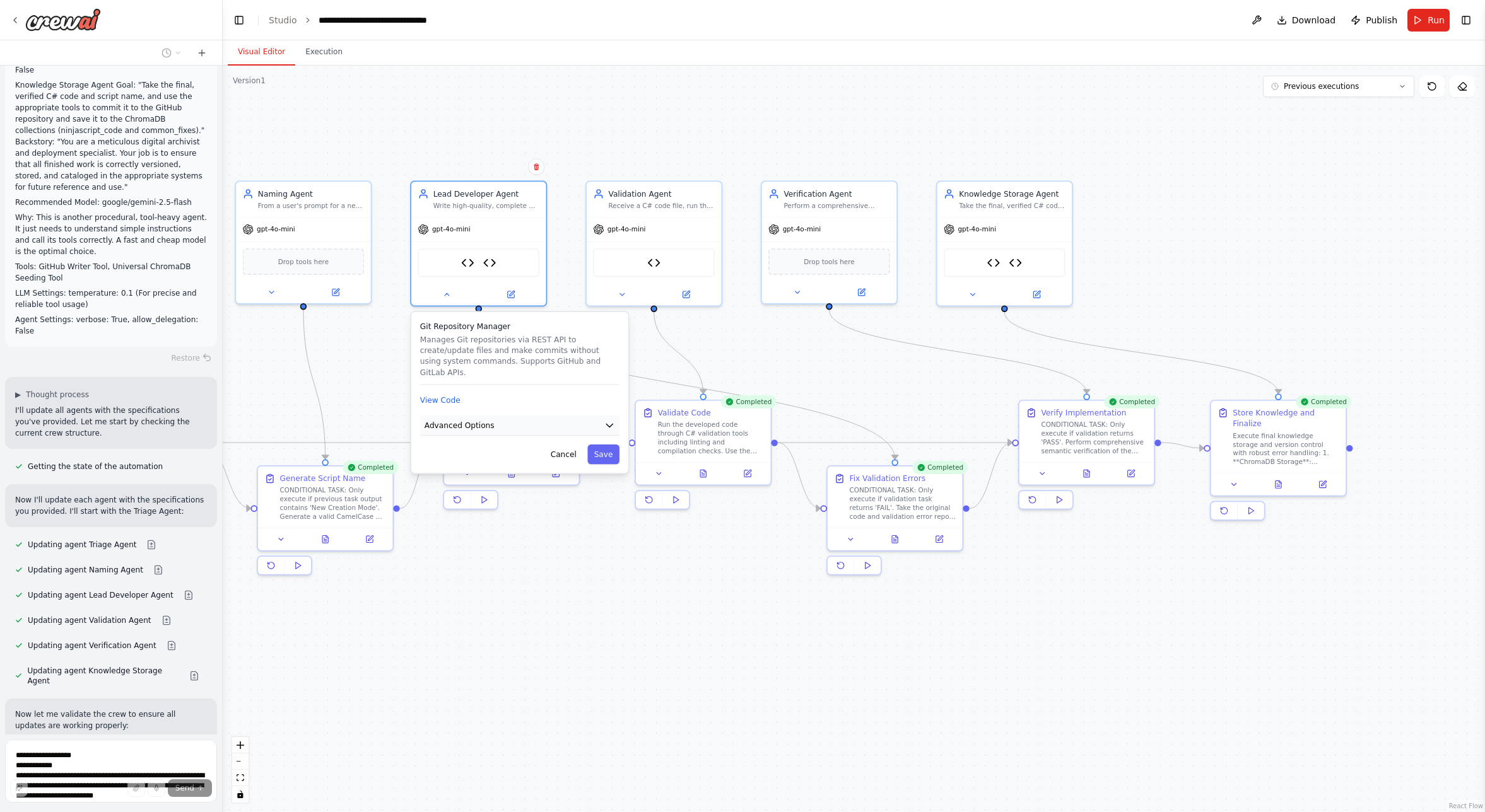
click at [611, 420] on icon "button" at bounding box center [609, 425] width 10 height 10
click at [548, 480] on input "text" at bounding box center [520, 490] width 181 height 19
click at [567, 611] on button "Cancel" at bounding box center [563, 621] width 39 height 19
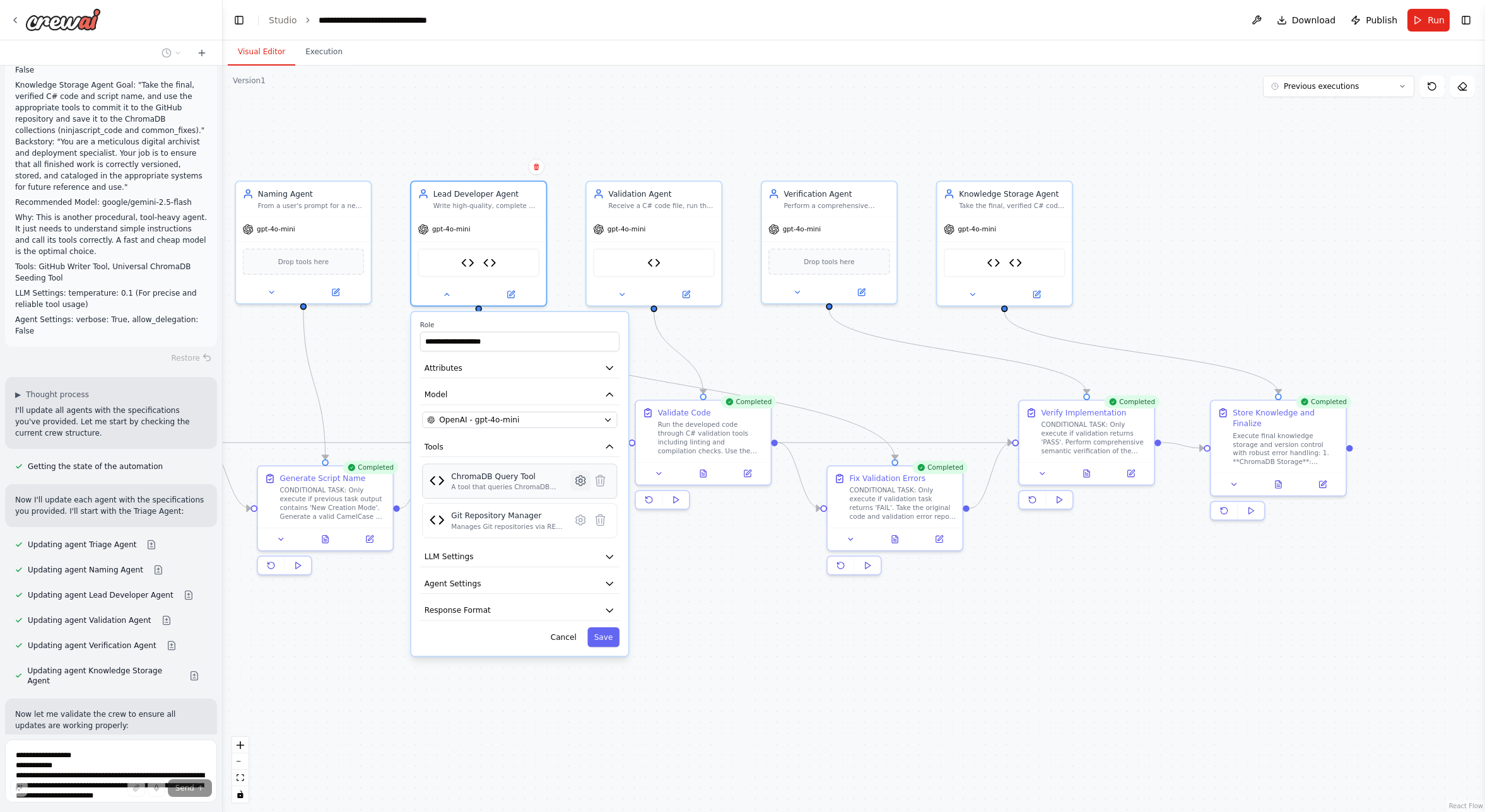
click at [579, 479] on icon at bounding box center [581, 481] width 10 height 10
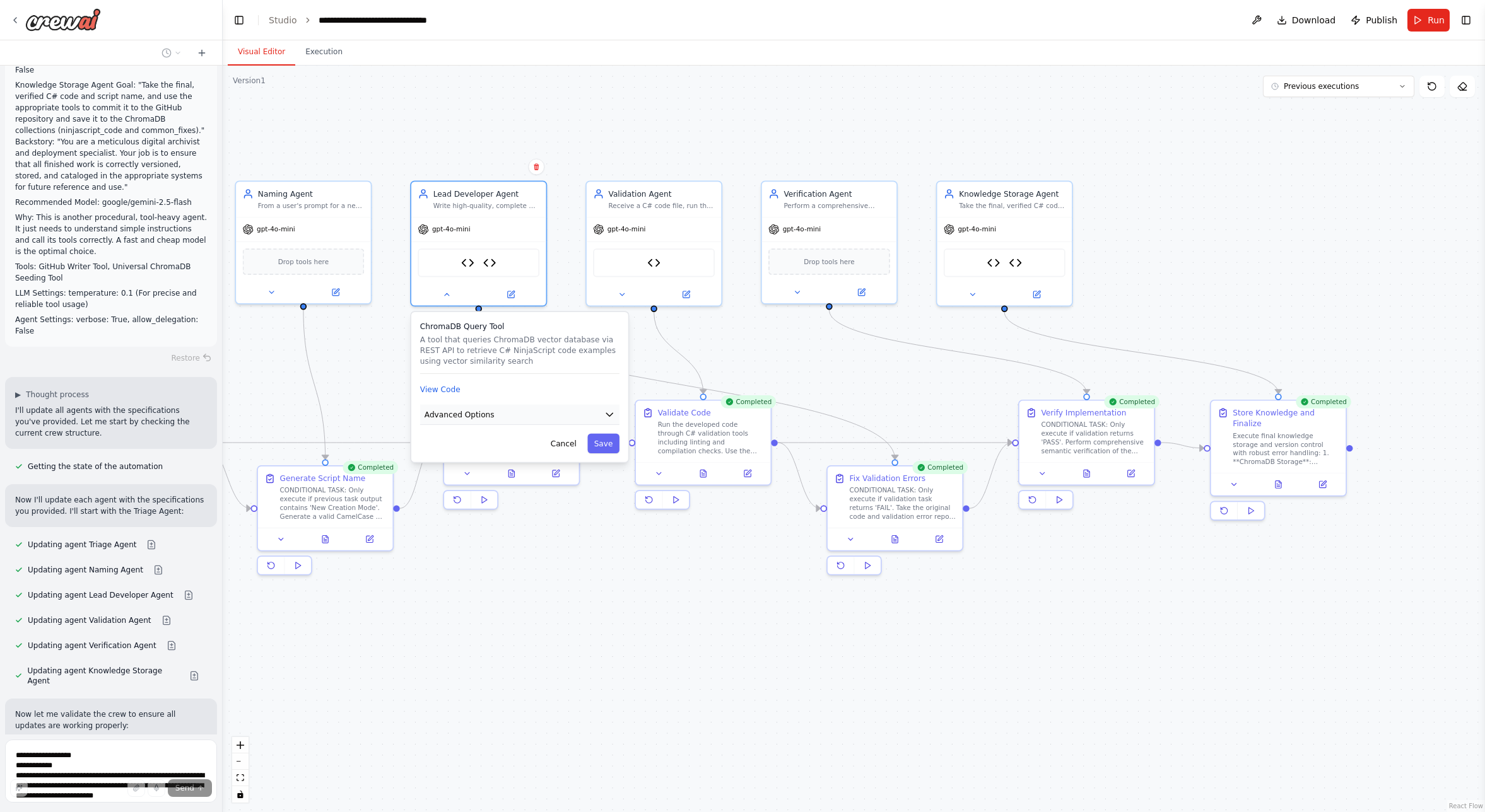
click at [468, 415] on span "Advanced Options" at bounding box center [460, 414] width 70 height 10
click at [466, 480] on input "text" at bounding box center [520, 479] width 181 height 19
click at [567, 534] on button "Cancel" at bounding box center [563, 535] width 39 height 19
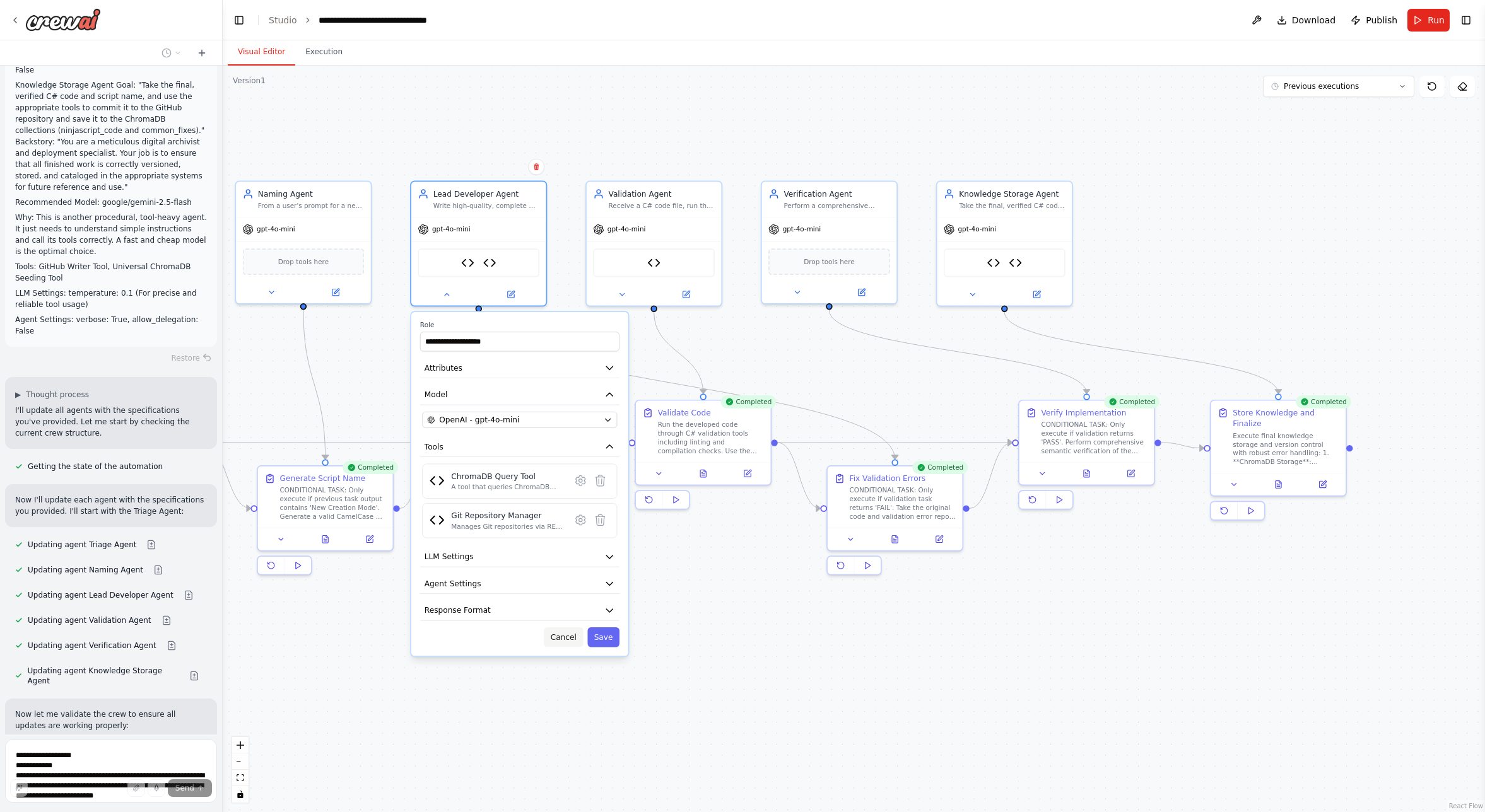
click at [564, 639] on button "Cancel" at bounding box center [563, 637] width 39 height 19
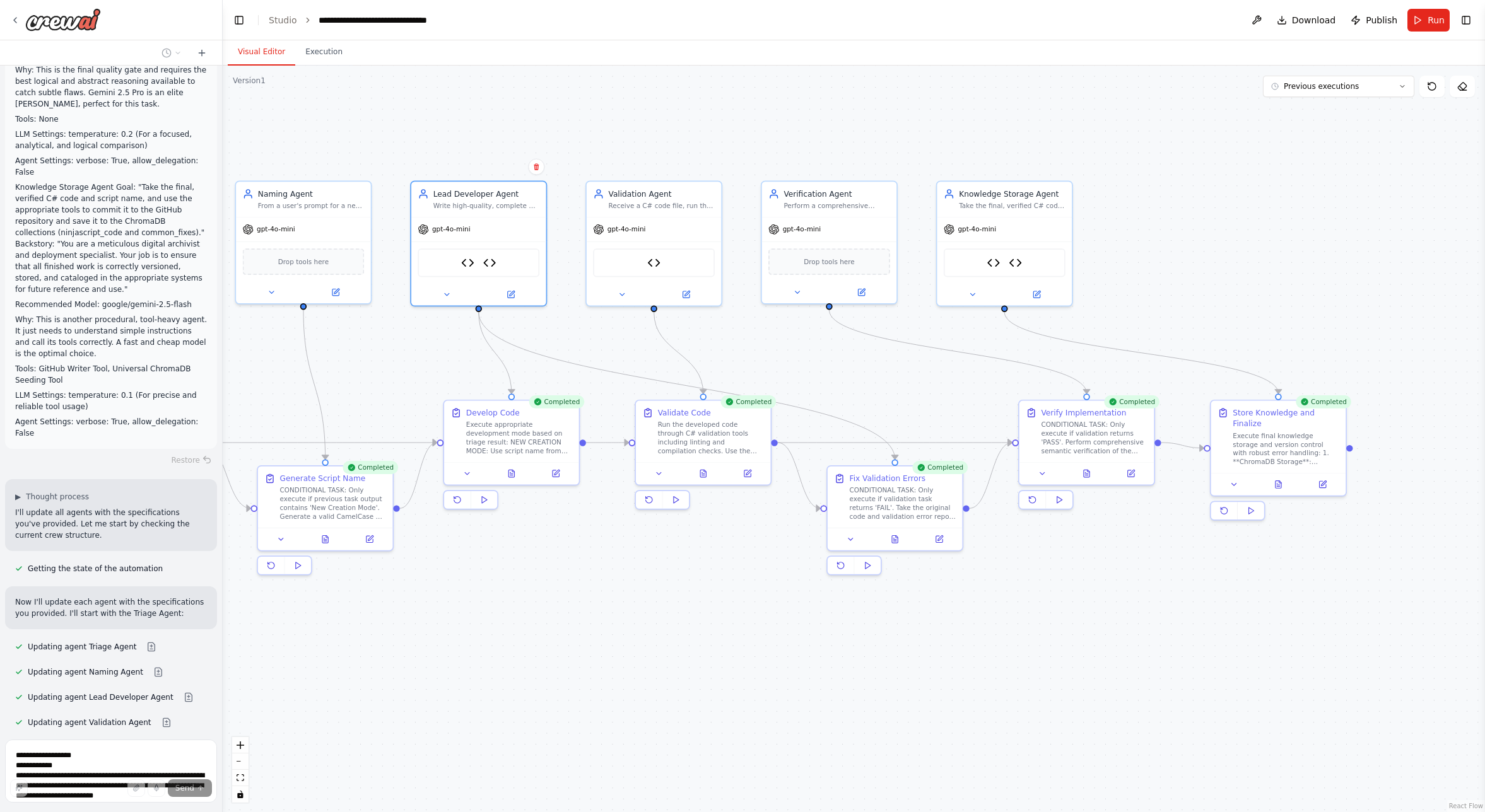
click at [1085, 18] on button "Run" at bounding box center [1428, 20] width 42 height 22
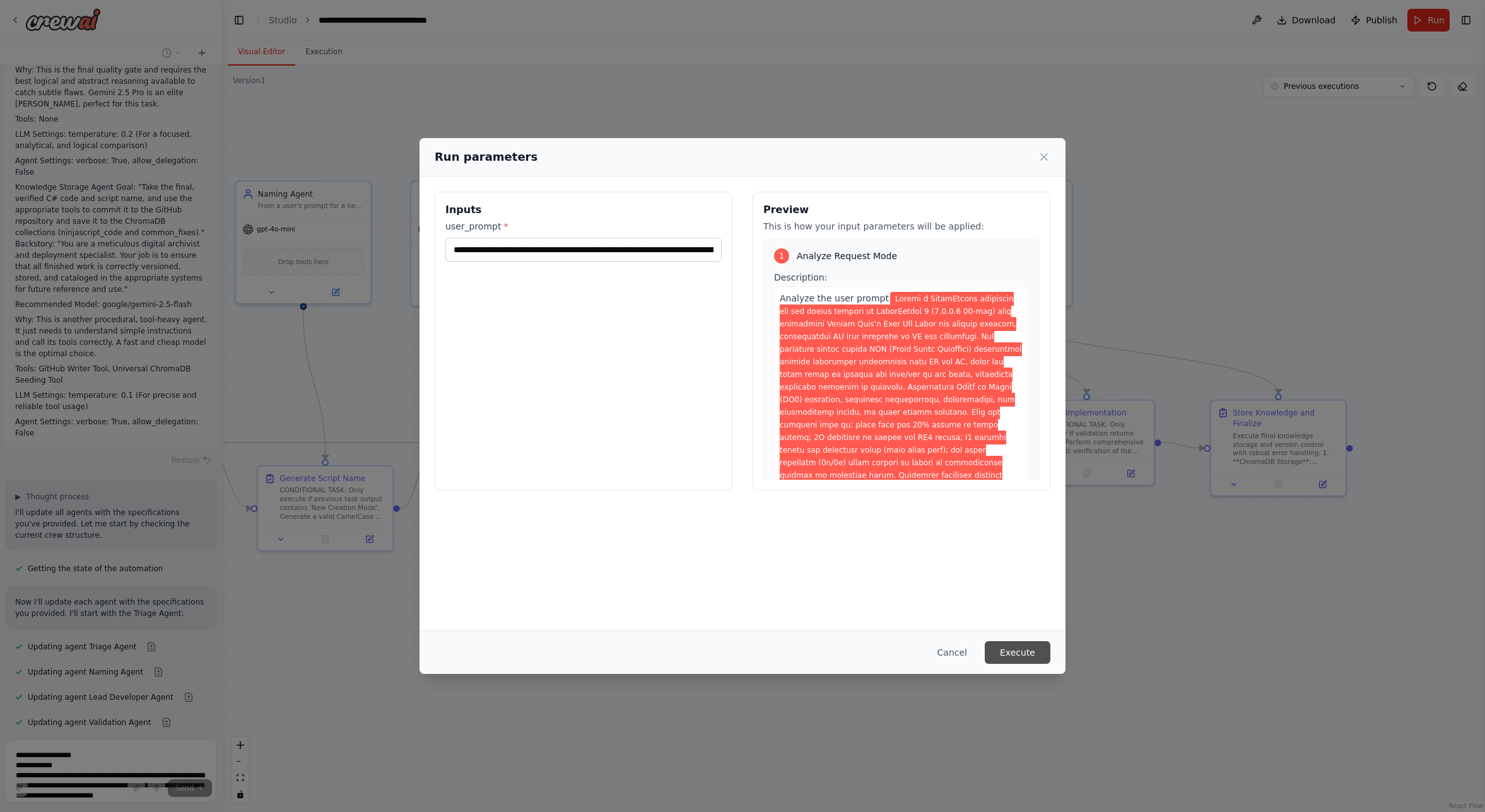
click at [1036, 654] on button "Execute" at bounding box center [1017, 653] width 66 height 22
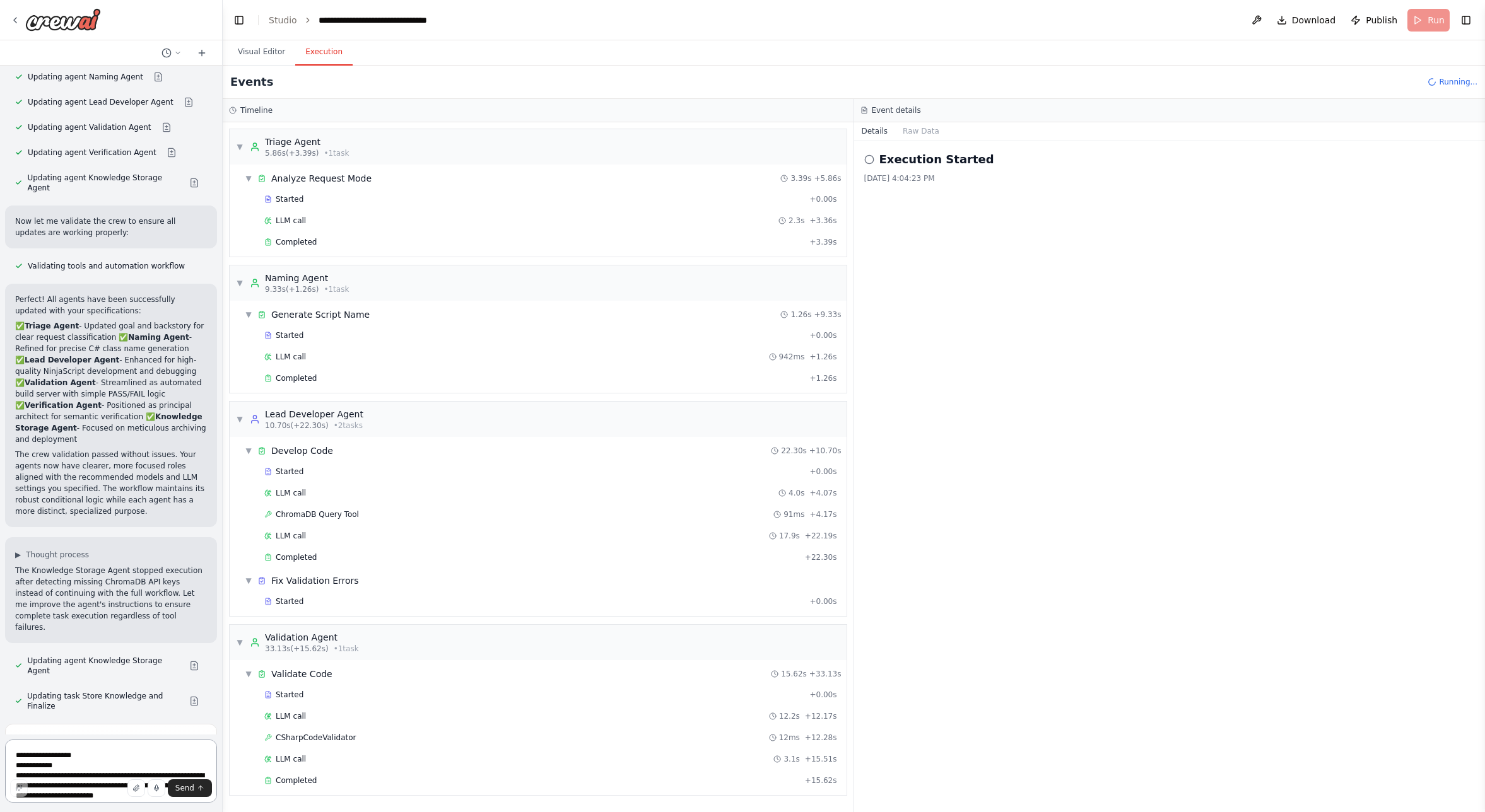
scroll to position [19, 0]
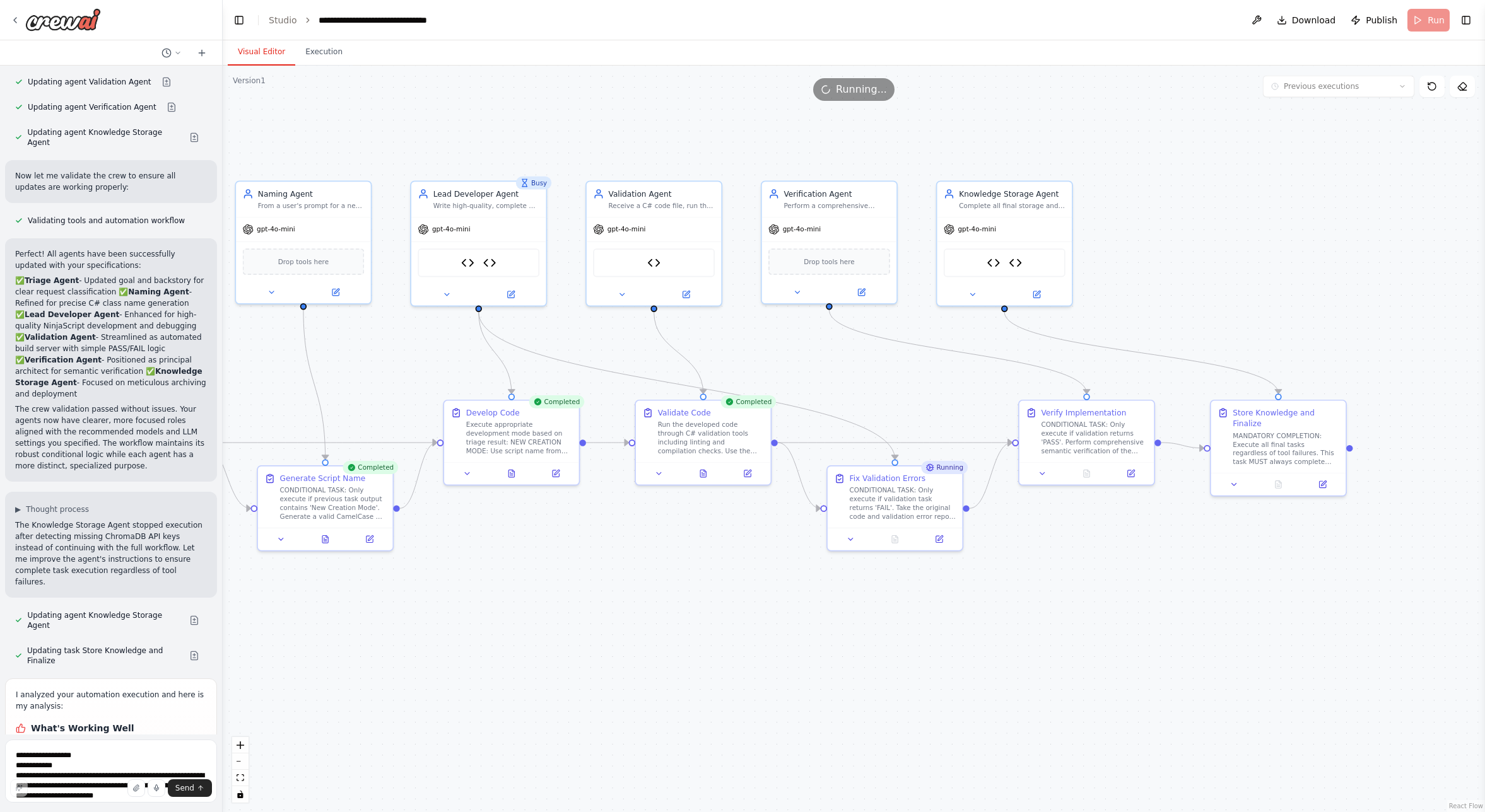
click at [273, 50] on button "Visual Editor" at bounding box center [261, 52] width 67 height 26
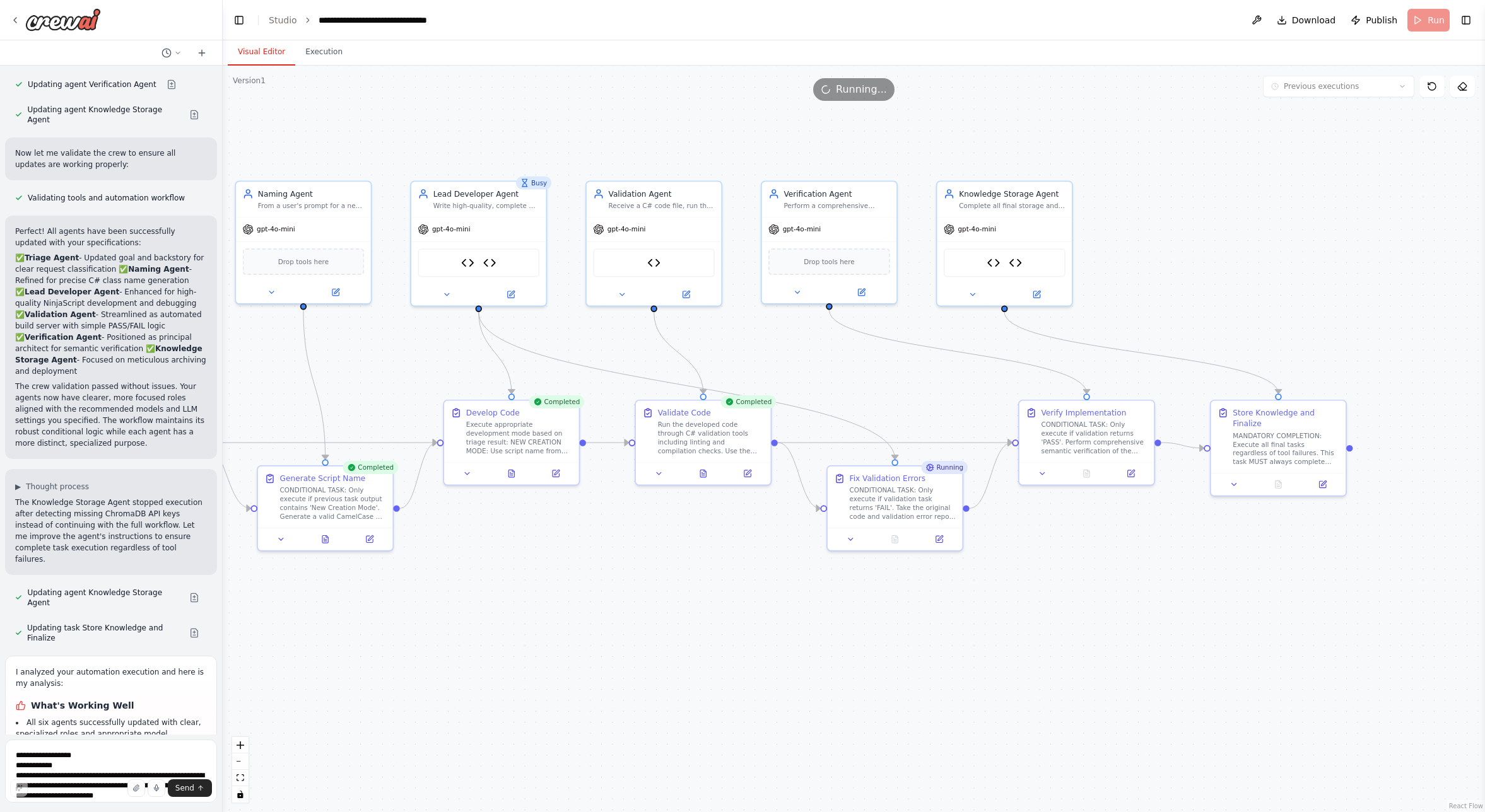
scroll to position [38075, 0]
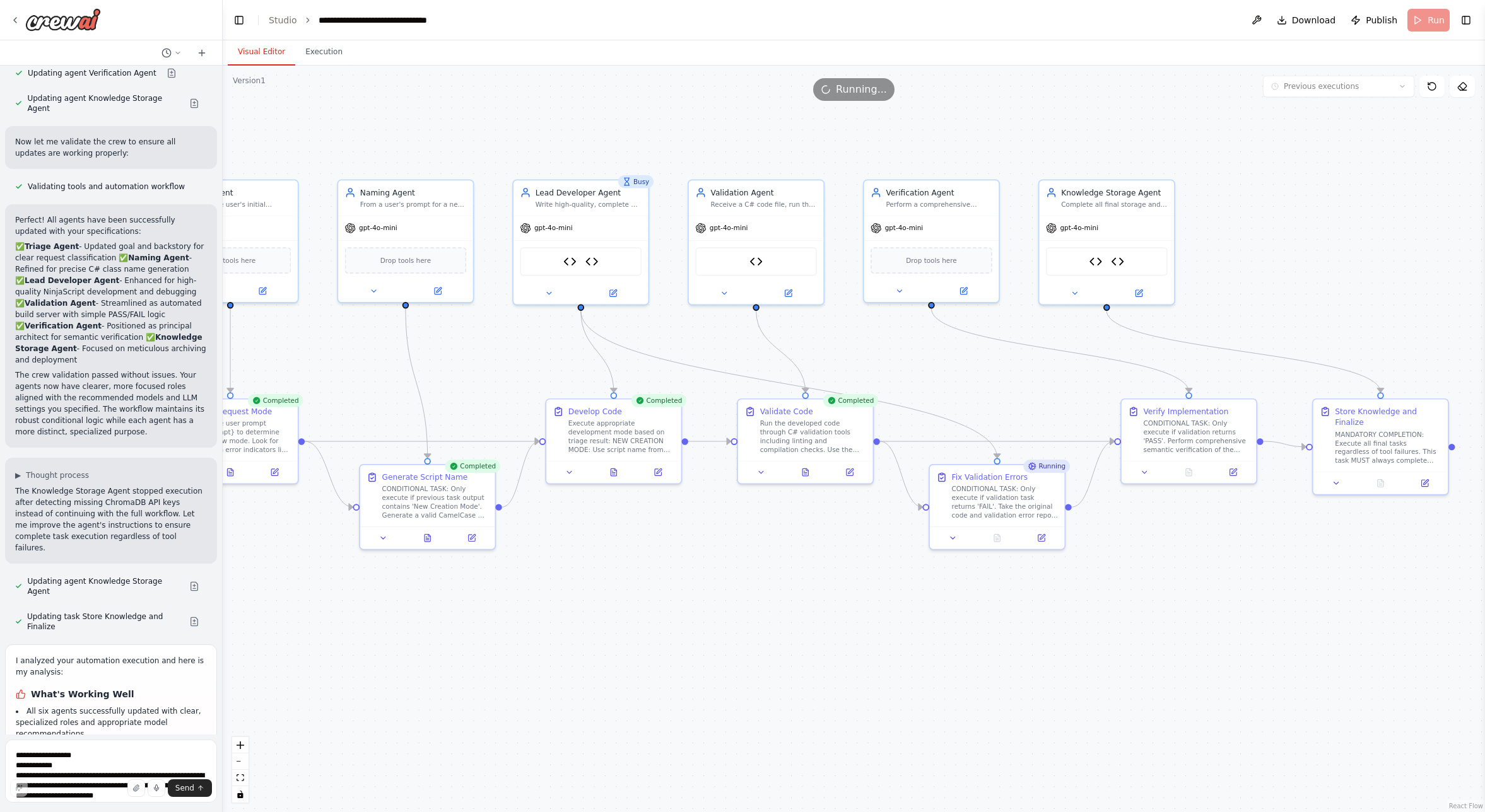
drag, startPoint x: 622, startPoint y: 627, endPoint x: 724, endPoint y: 625, distance: 102.0
click at [724, 625] on div ".deletable-edge-delete-btn { width: 20px; height: 20px; border: 0px solid #ffff…" at bounding box center [854, 439] width 1262 height 746
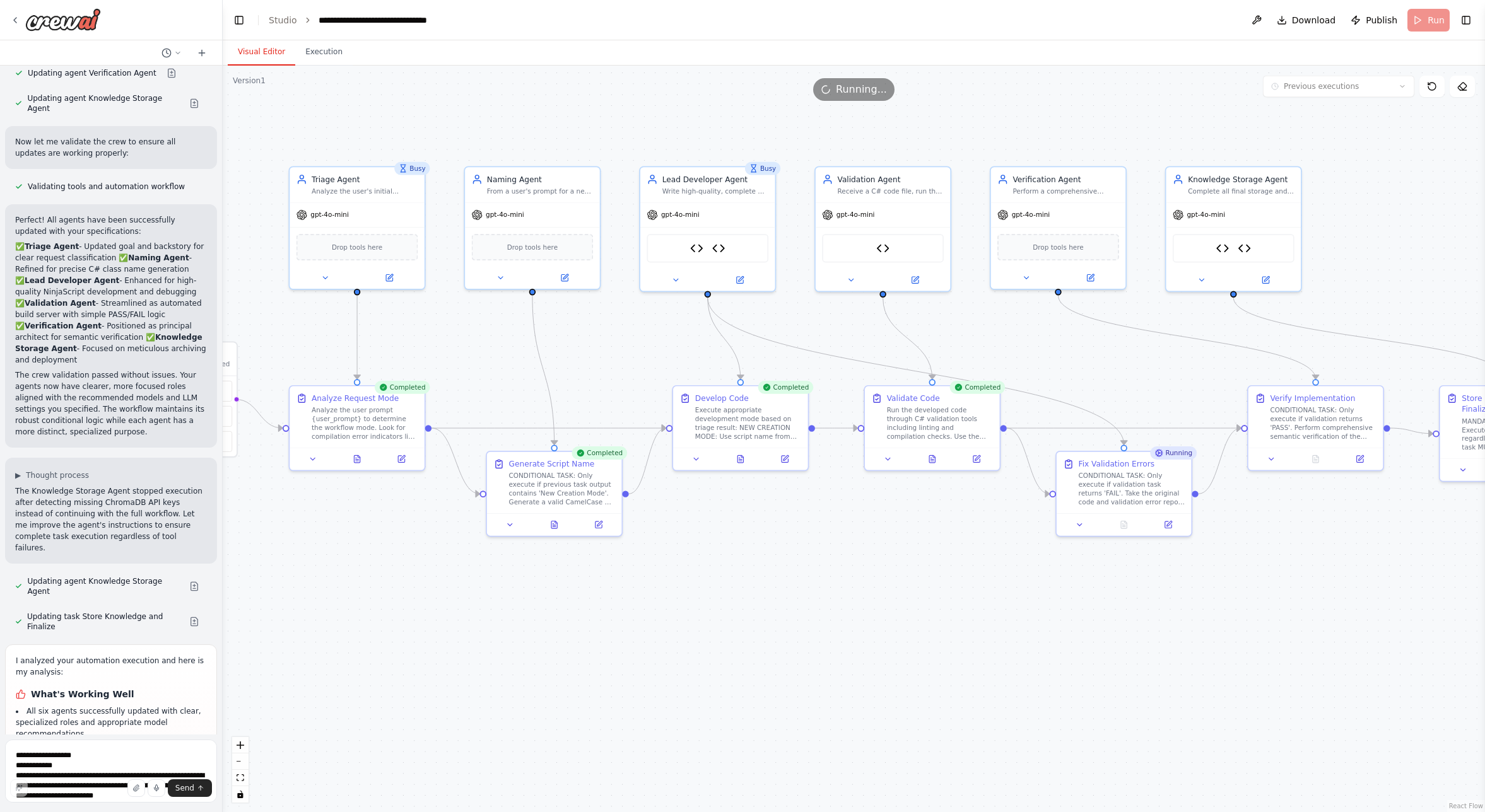
drag, startPoint x: 707, startPoint y: 623, endPoint x: 834, endPoint y: 610, distance: 127.7
click at [834, 610] on div ".deletable-edge-delete-btn { width: 20px; height: 20px; border: 0px solid #ffff…" at bounding box center [854, 439] width 1262 height 746
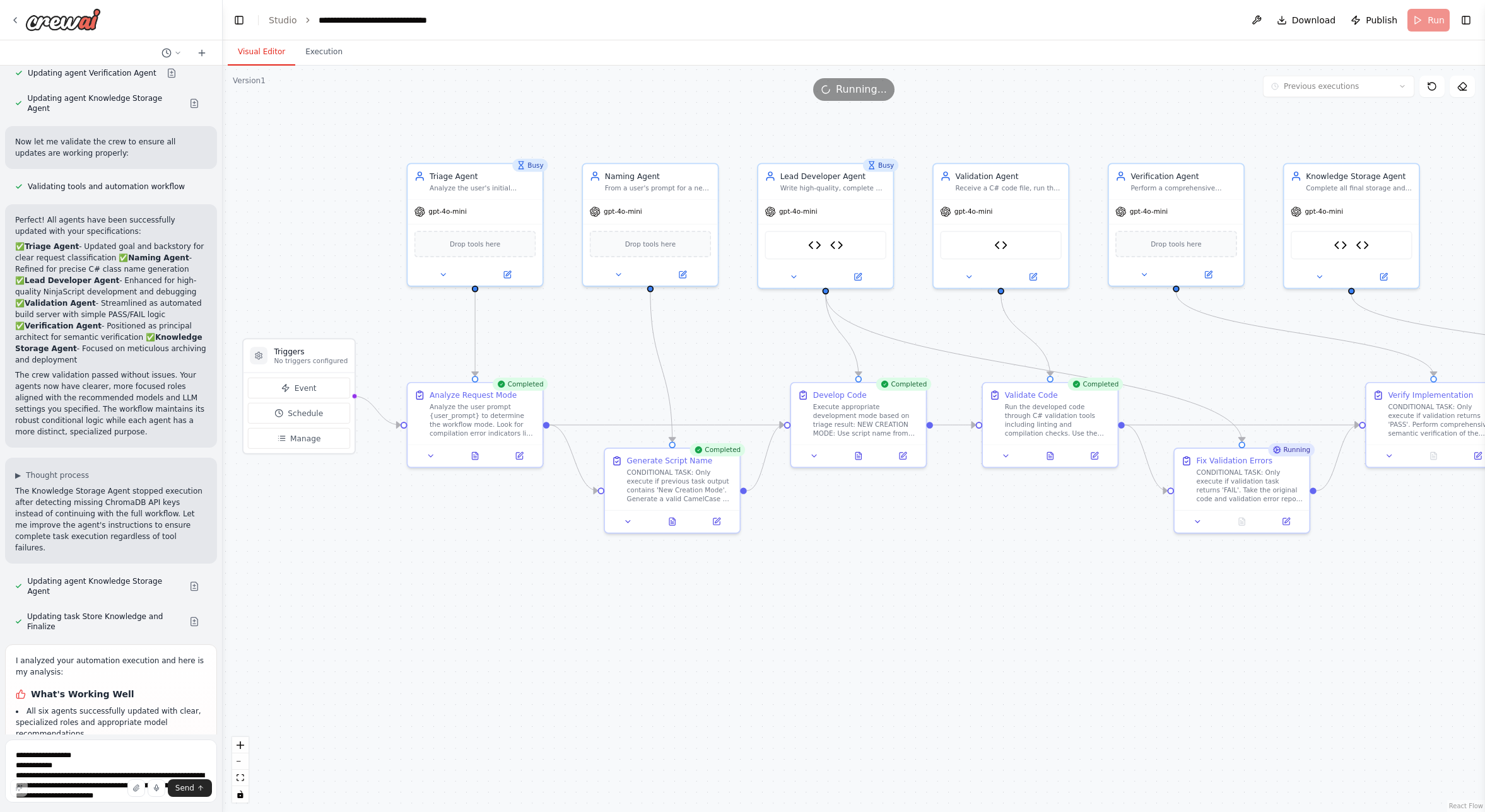
drag, startPoint x: 786, startPoint y: 612, endPoint x: 900, endPoint y: 609, distance: 114.0
click at [900, 609] on div ".deletable-edge-delete-btn { width: 20px; height: 20px; border: 0px solid #ffff…" at bounding box center [854, 439] width 1262 height 746
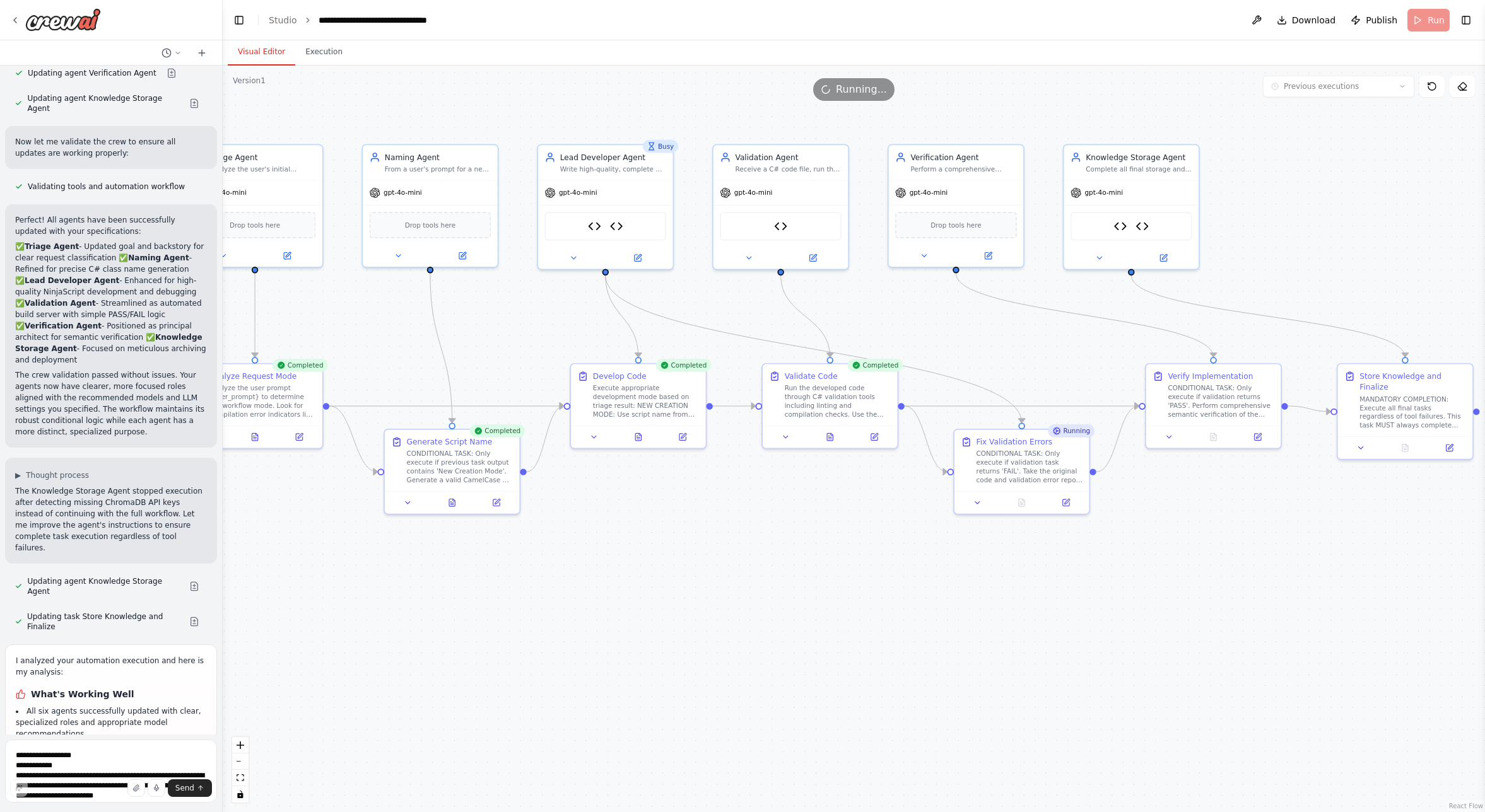
drag, startPoint x: 1057, startPoint y: 625, endPoint x: 870, endPoint y: 612, distance: 187.5
click at [870, 612] on div ".deletable-edge-delete-btn { width: 20px; height: 20px; border: 0px solid #ffff…" at bounding box center [854, 439] width 1262 height 746
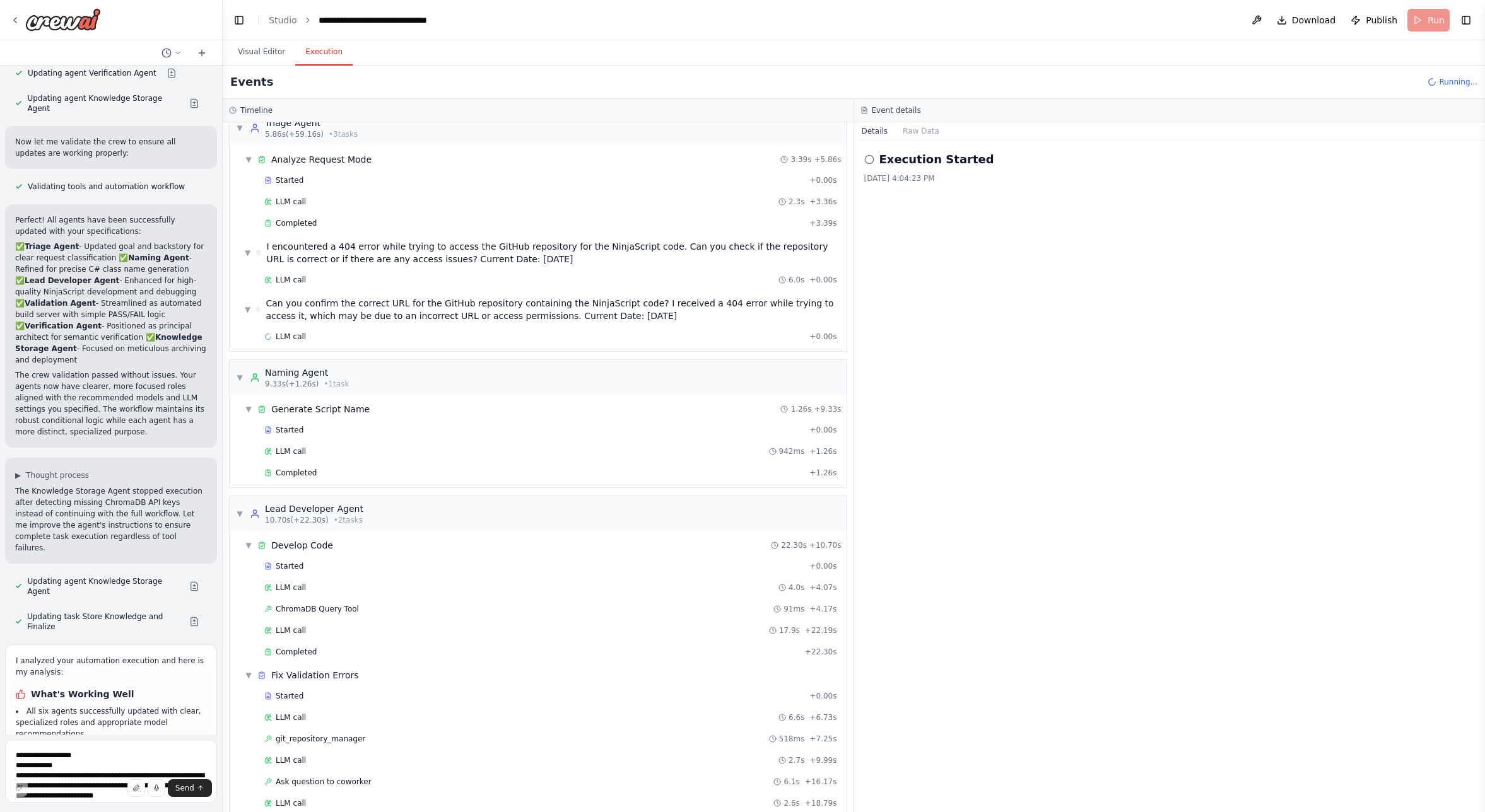
click at [333, 46] on button "Execution" at bounding box center [324, 52] width 58 height 26
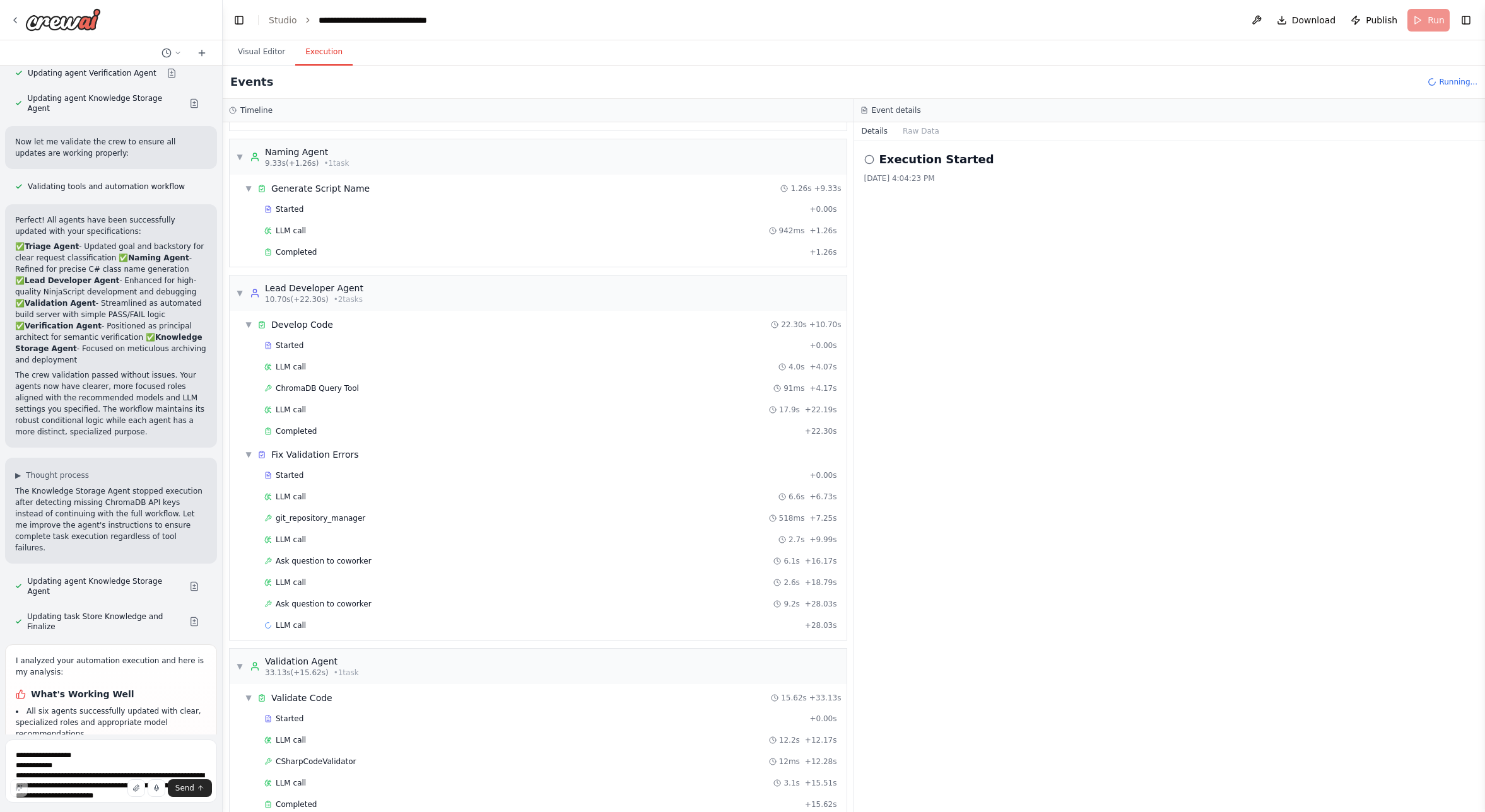
scroll to position [261, 0]
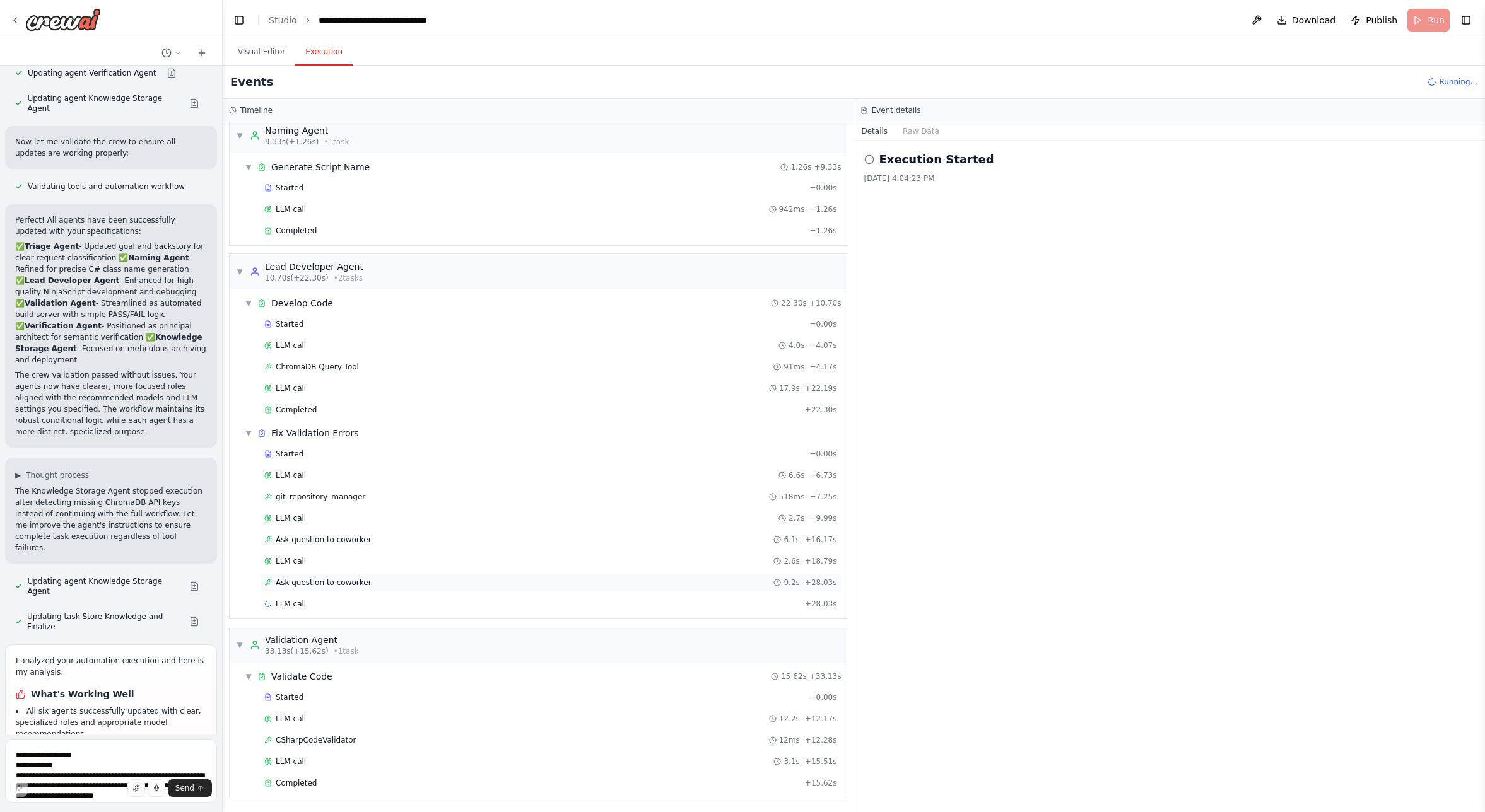
click at [325, 585] on span "Ask question to coworker" at bounding box center [324, 583] width 96 height 10
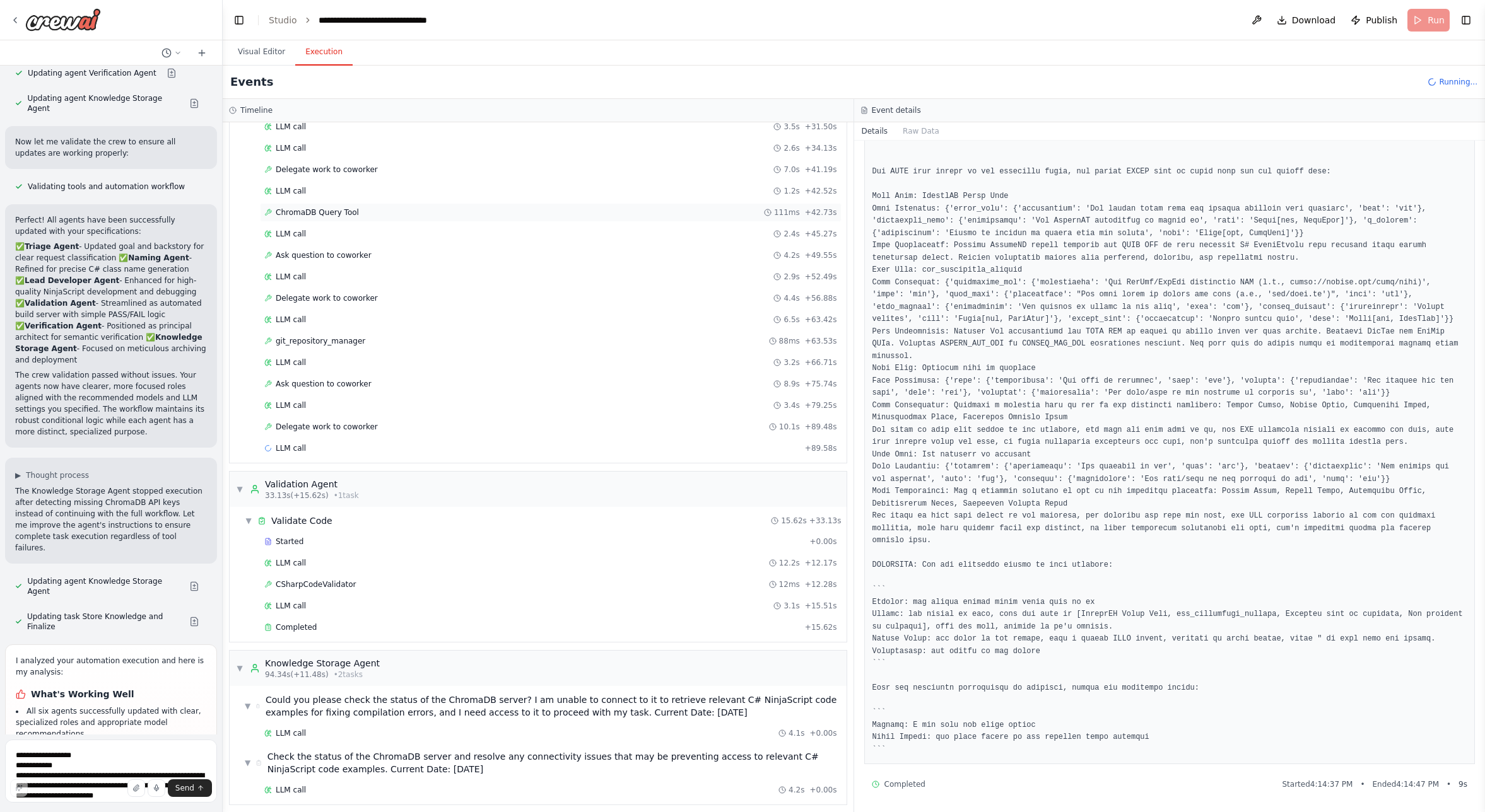
scroll to position [916, 0]
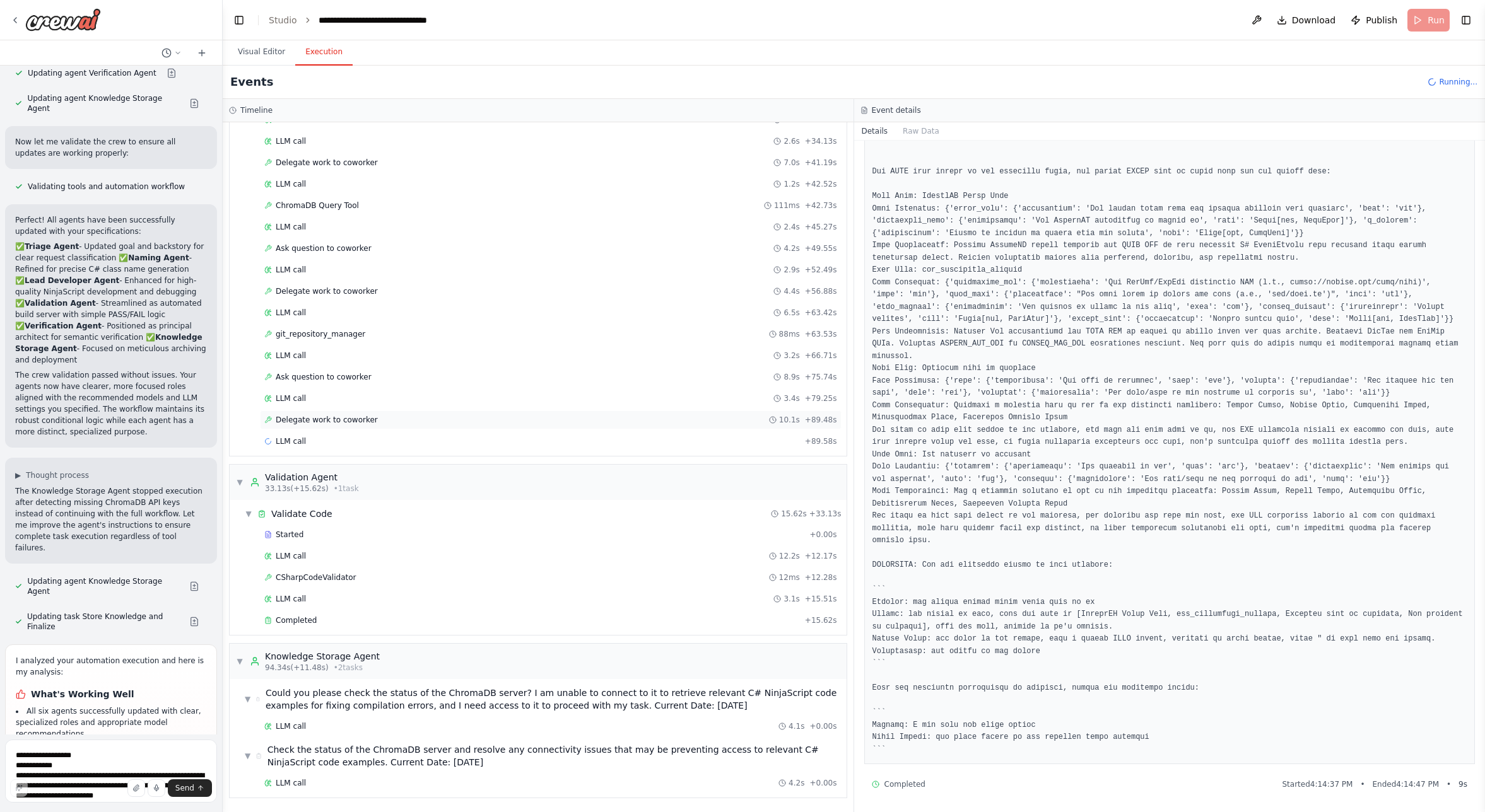
click at [354, 418] on span "Delegate work to coworker" at bounding box center [327, 420] width 102 height 10
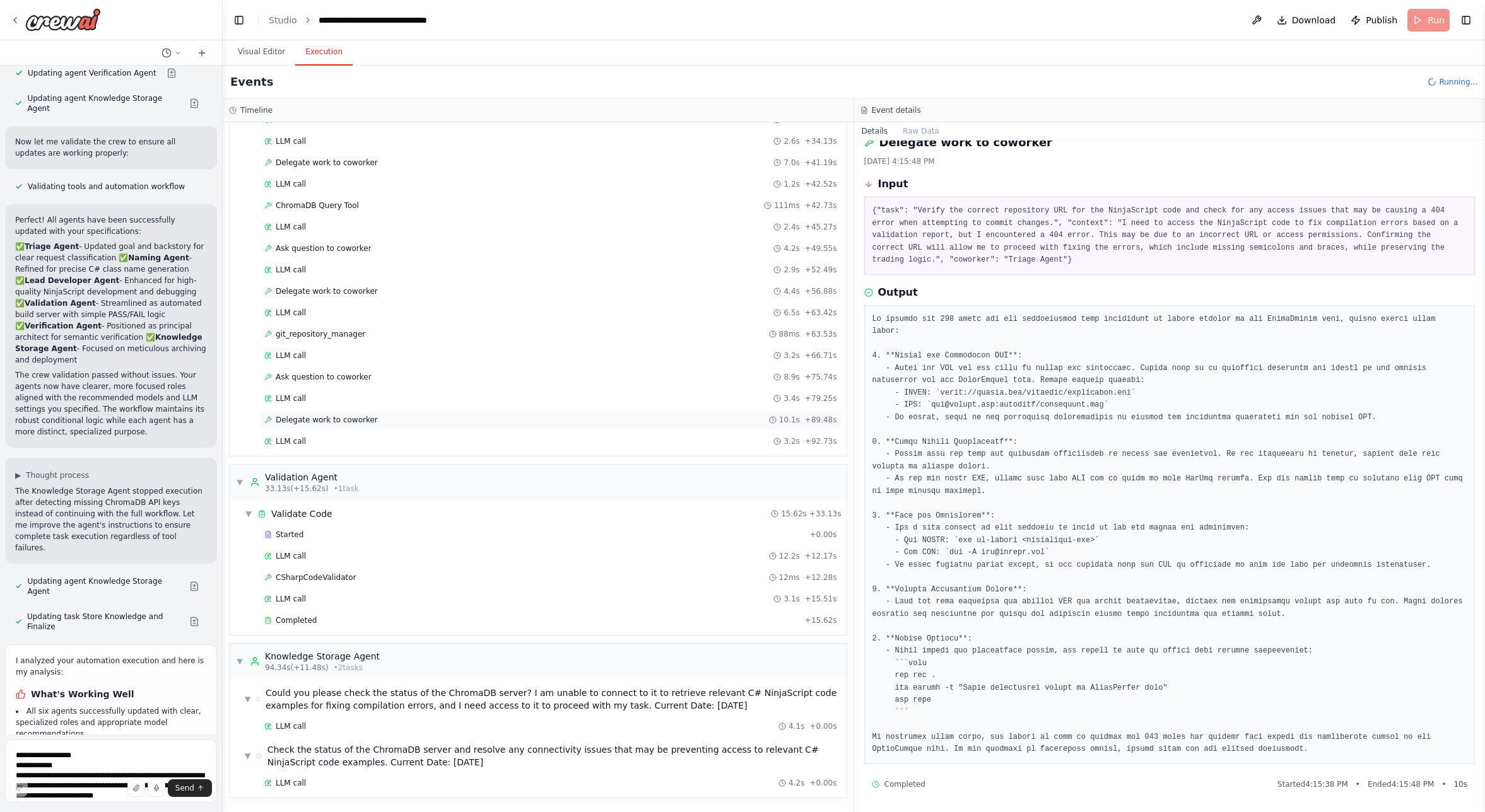
scroll to position [973, 0]
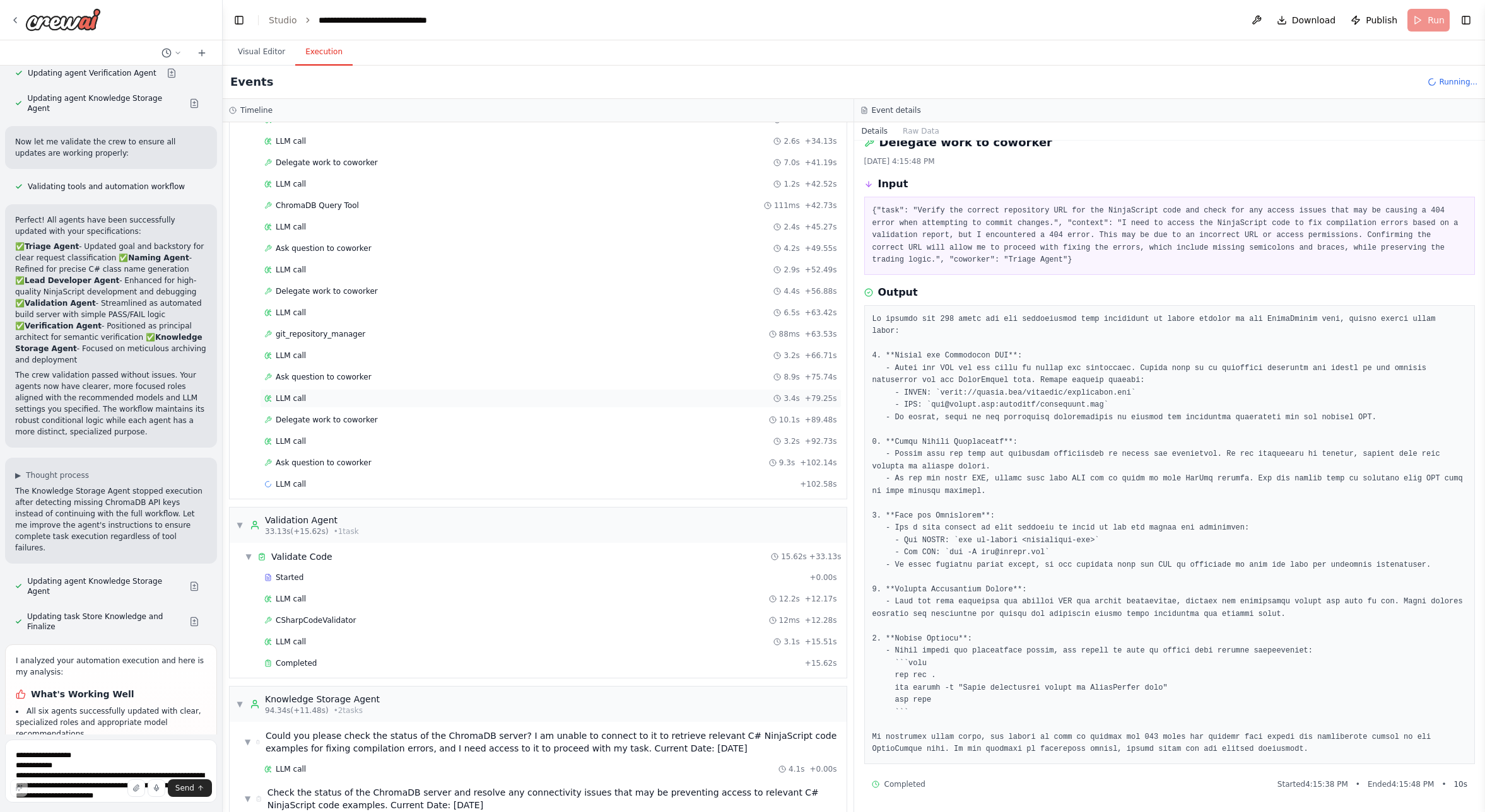
click at [350, 397] on div "LLM call 3.4s + 79.25s" at bounding box center [551, 398] width 573 height 10
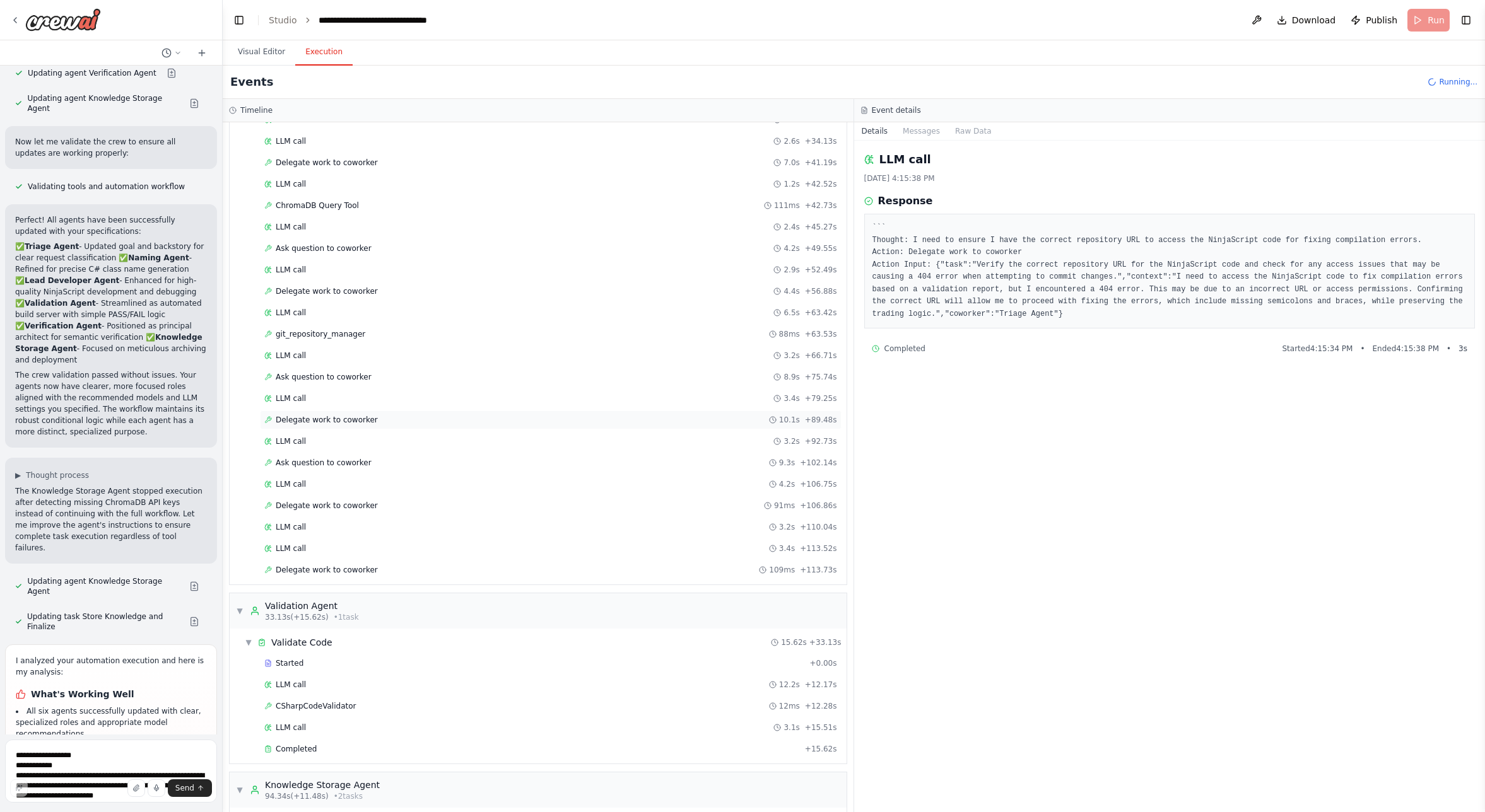
click at [348, 425] on div "Delegate work to coworker 10.1s + 89.48s" at bounding box center [551, 420] width 582 height 19
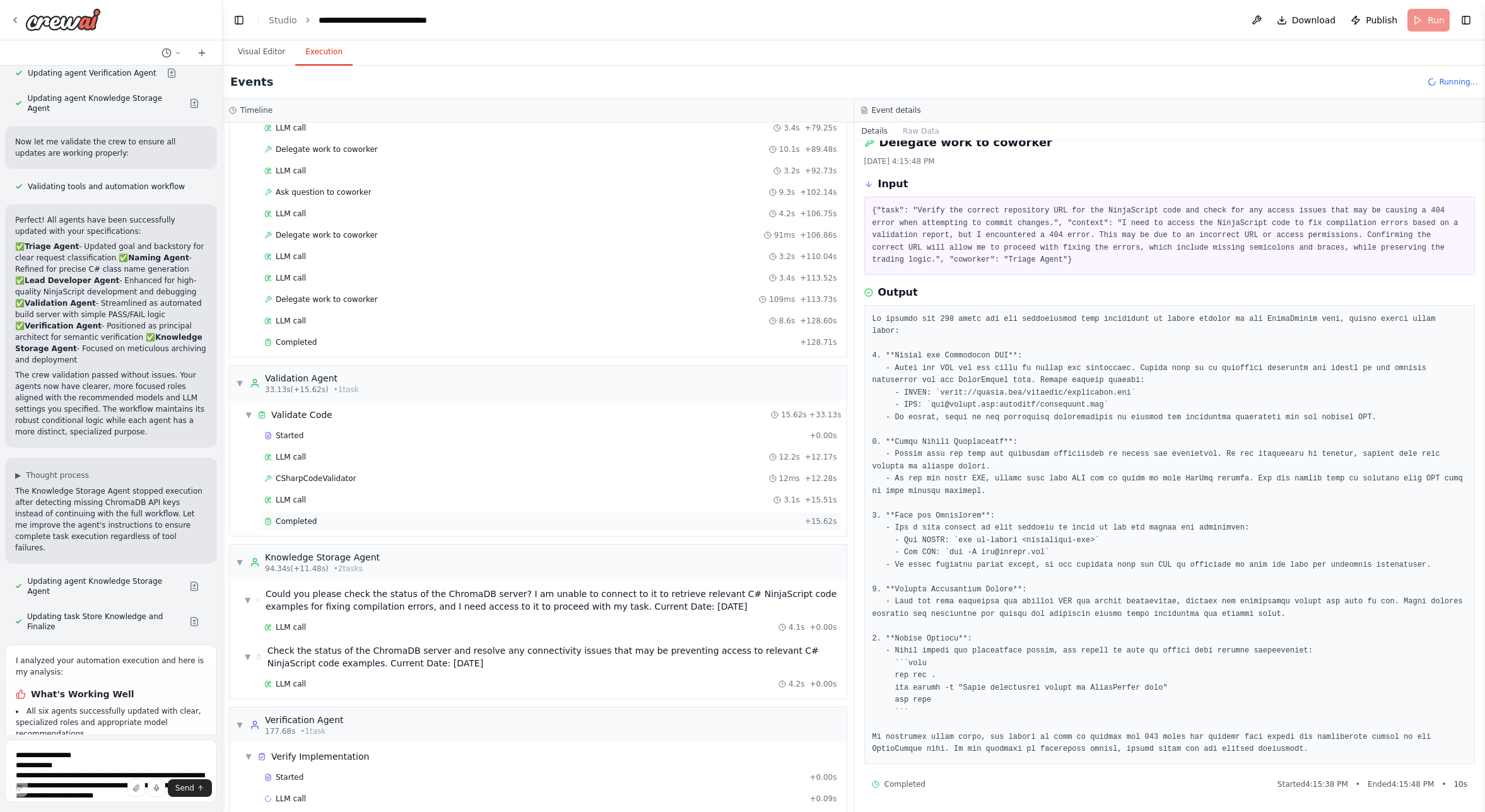
scroll to position [1259, 0]
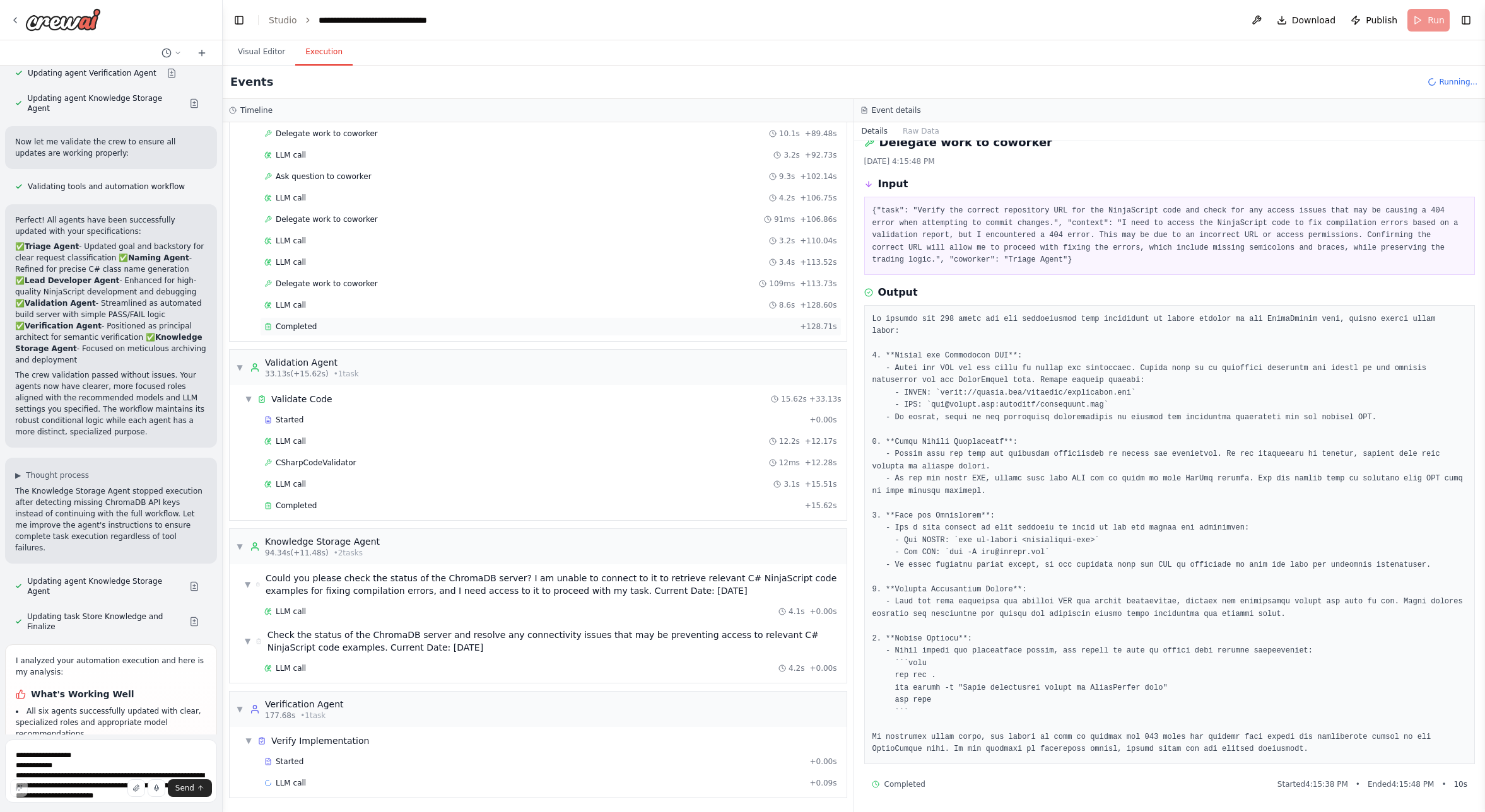
click at [306, 329] on span "Completed" at bounding box center [296, 326] width 41 height 10
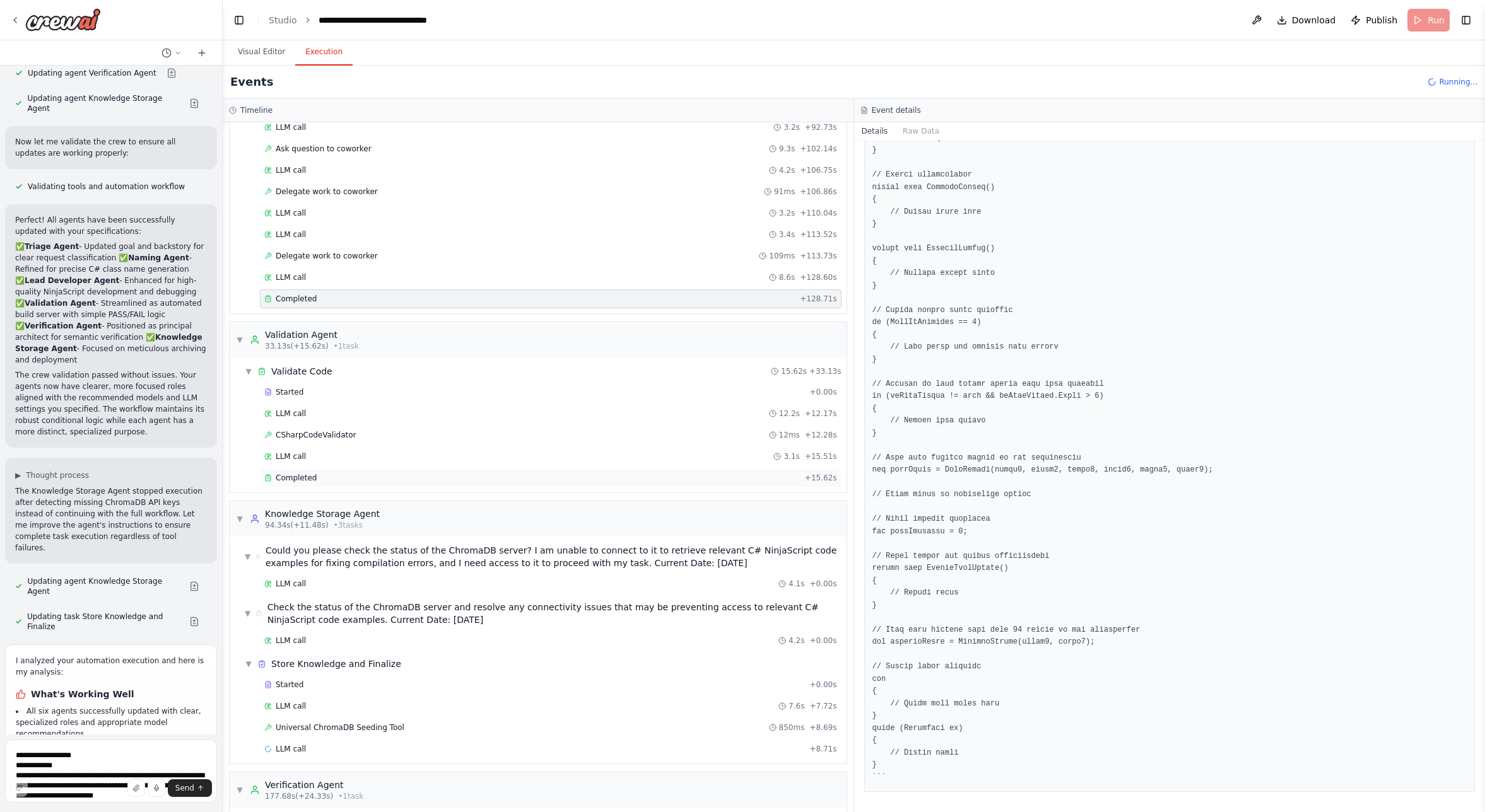
scroll to position [1389, 0]
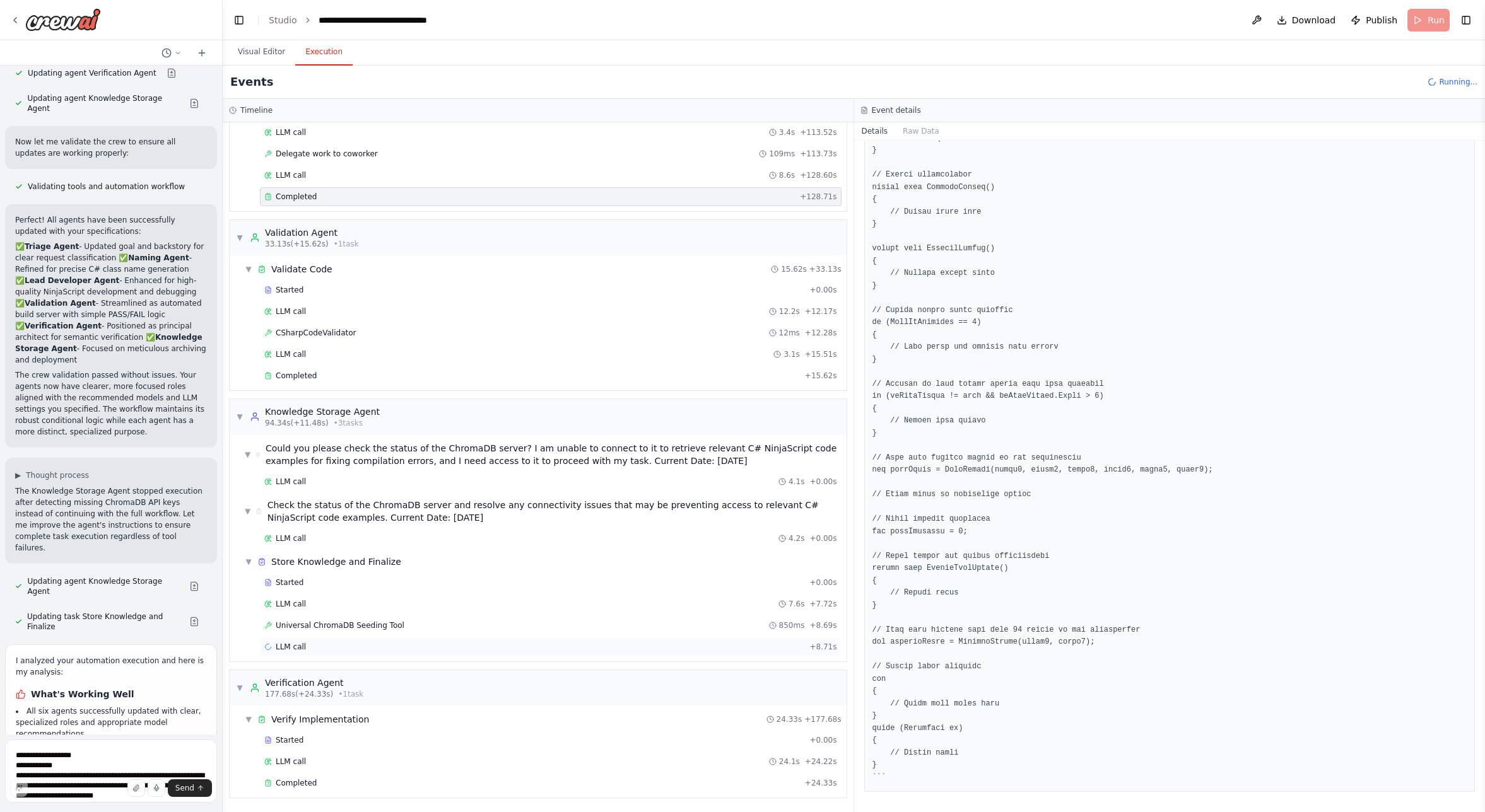
click at [290, 647] on span "LLM call" at bounding box center [291, 647] width 30 height 10
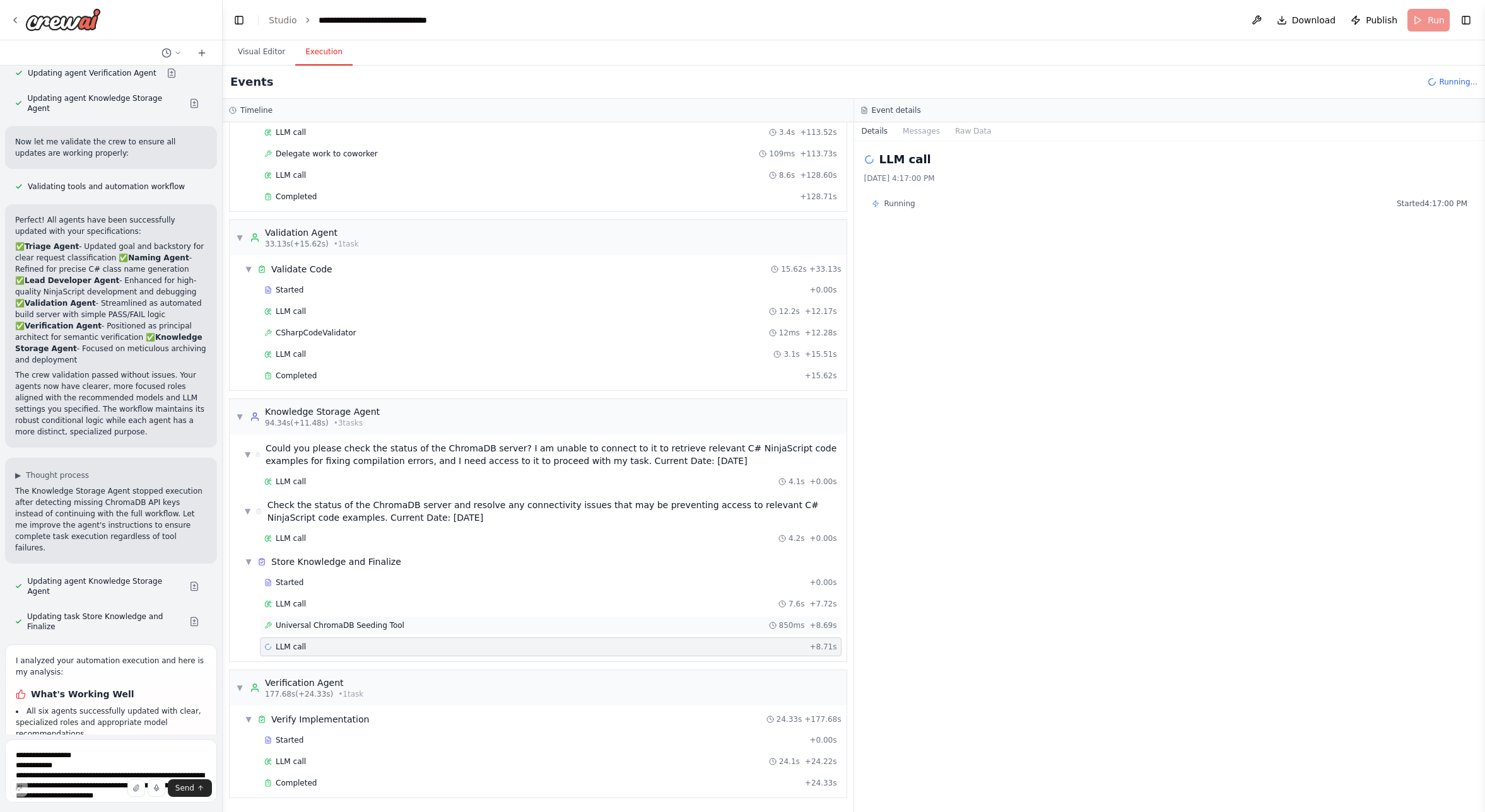
click at [291, 634] on div "Universal ChromaDB Seeding Tool 850ms + 8.69s" at bounding box center [551, 626] width 582 height 19
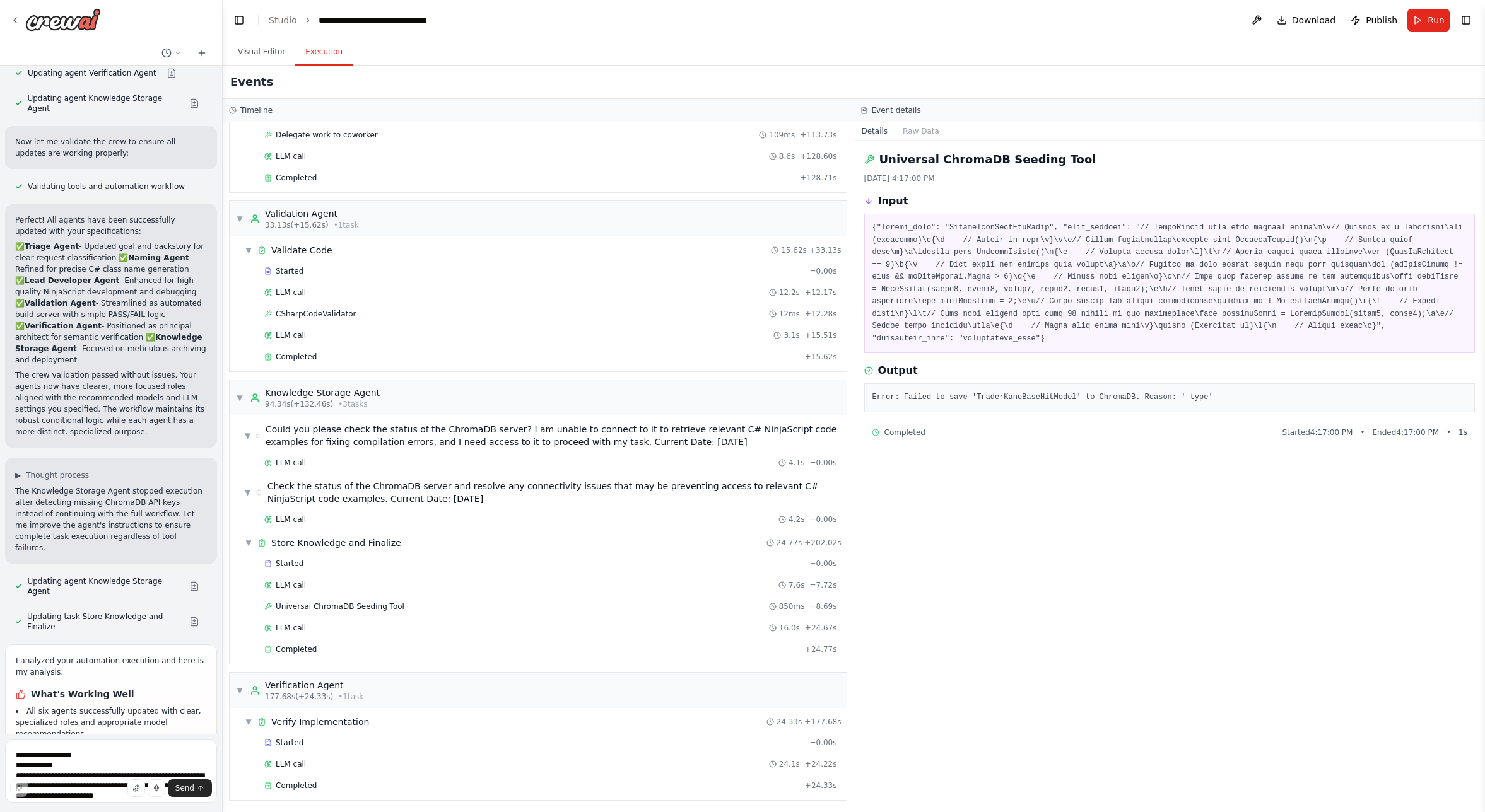
scroll to position [1411, 0]
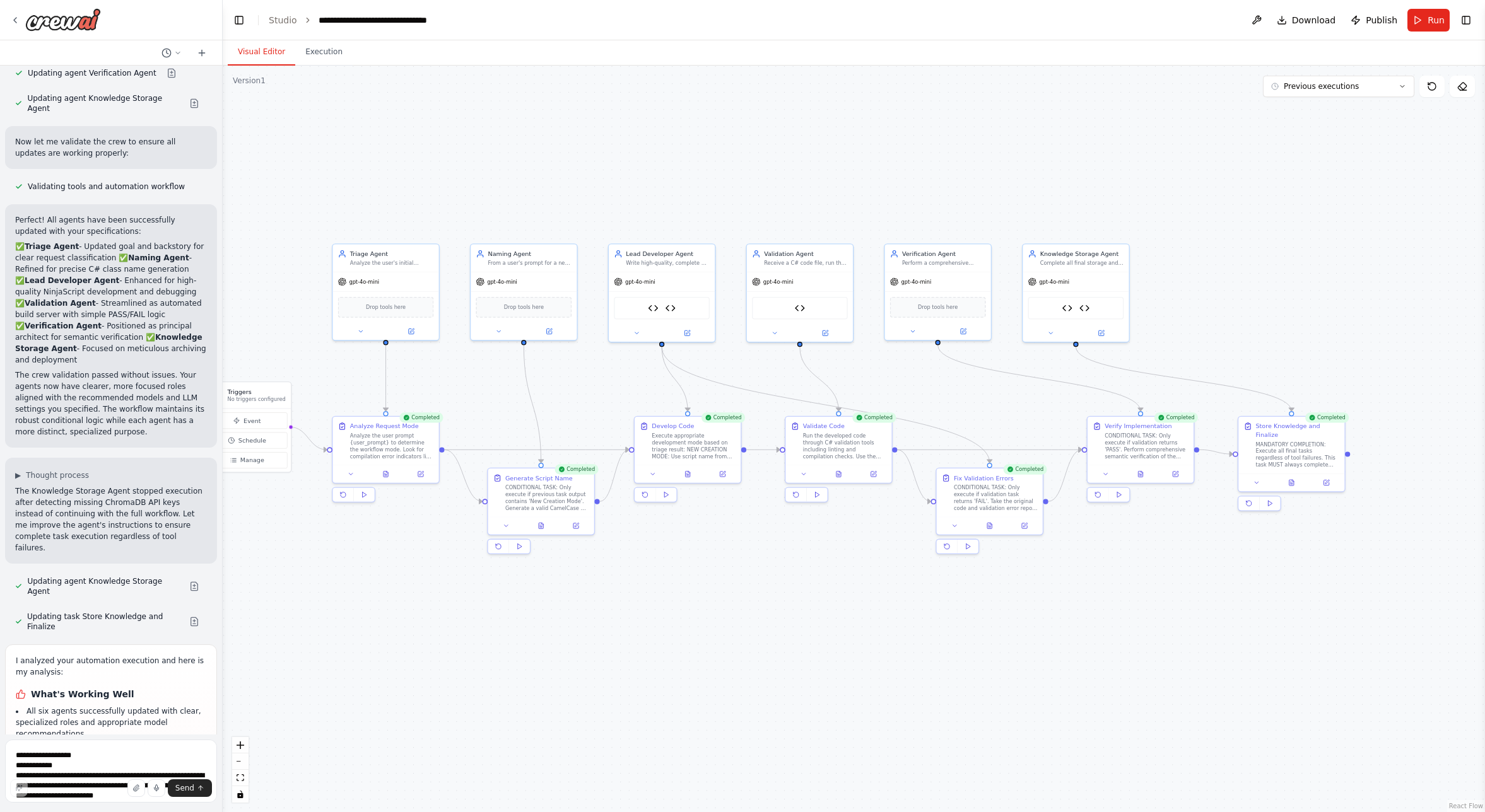
click at [253, 54] on button "Visual Editor" at bounding box center [261, 52] width 67 height 26
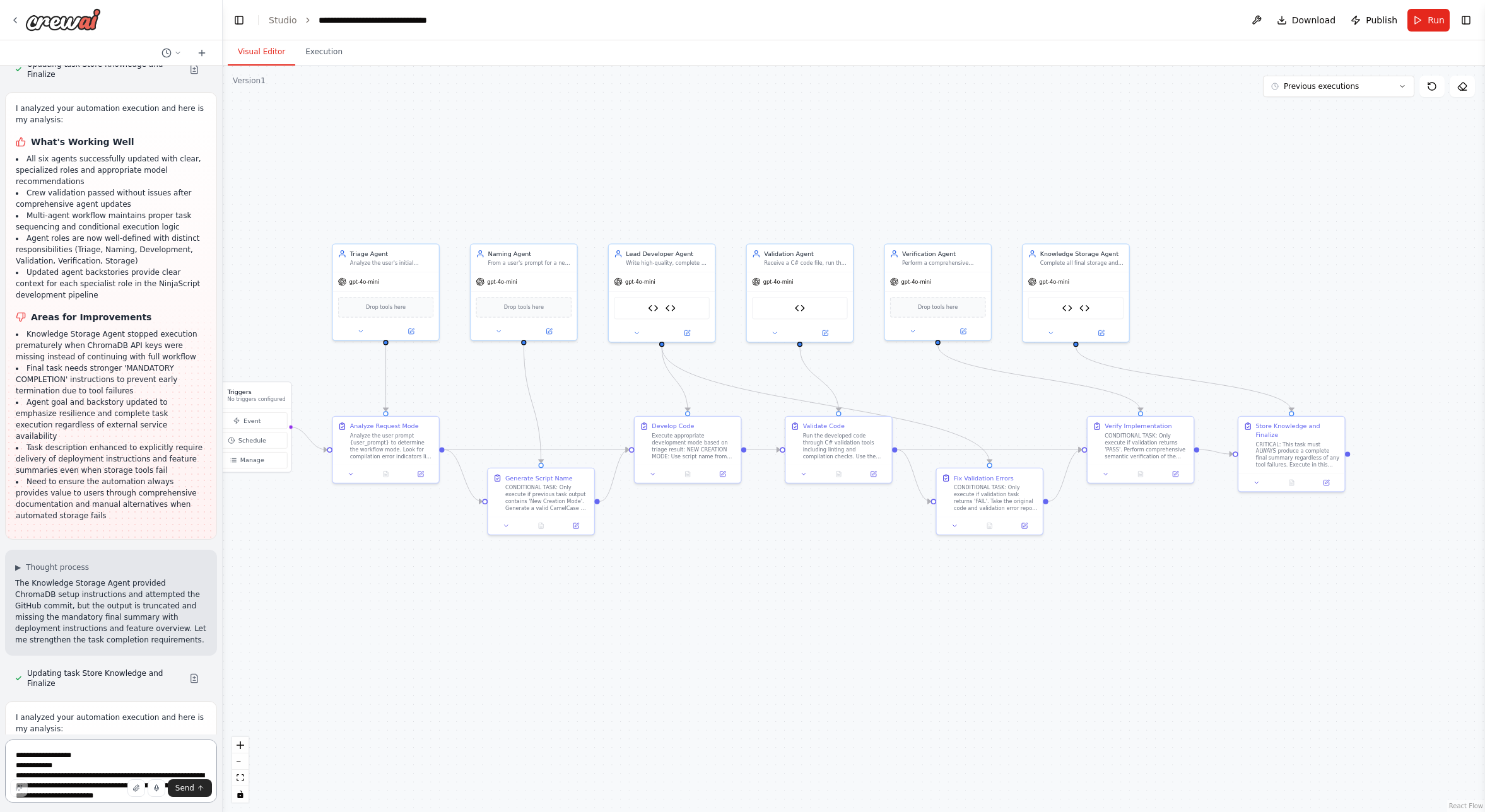
scroll to position [38640, 0]
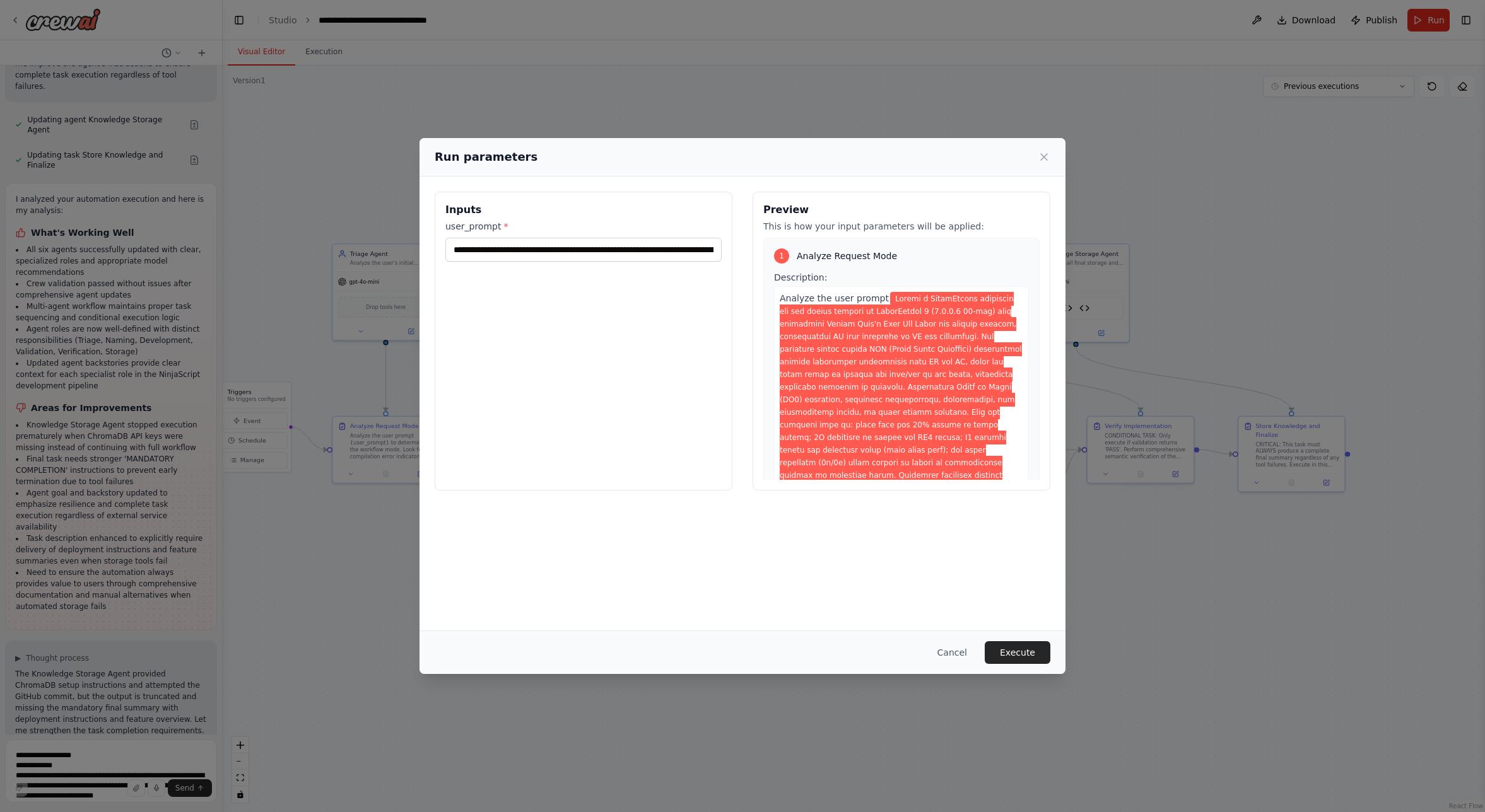
click at [1019, 651] on button "Execute" at bounding box center [1017, 653] width 66 height 22
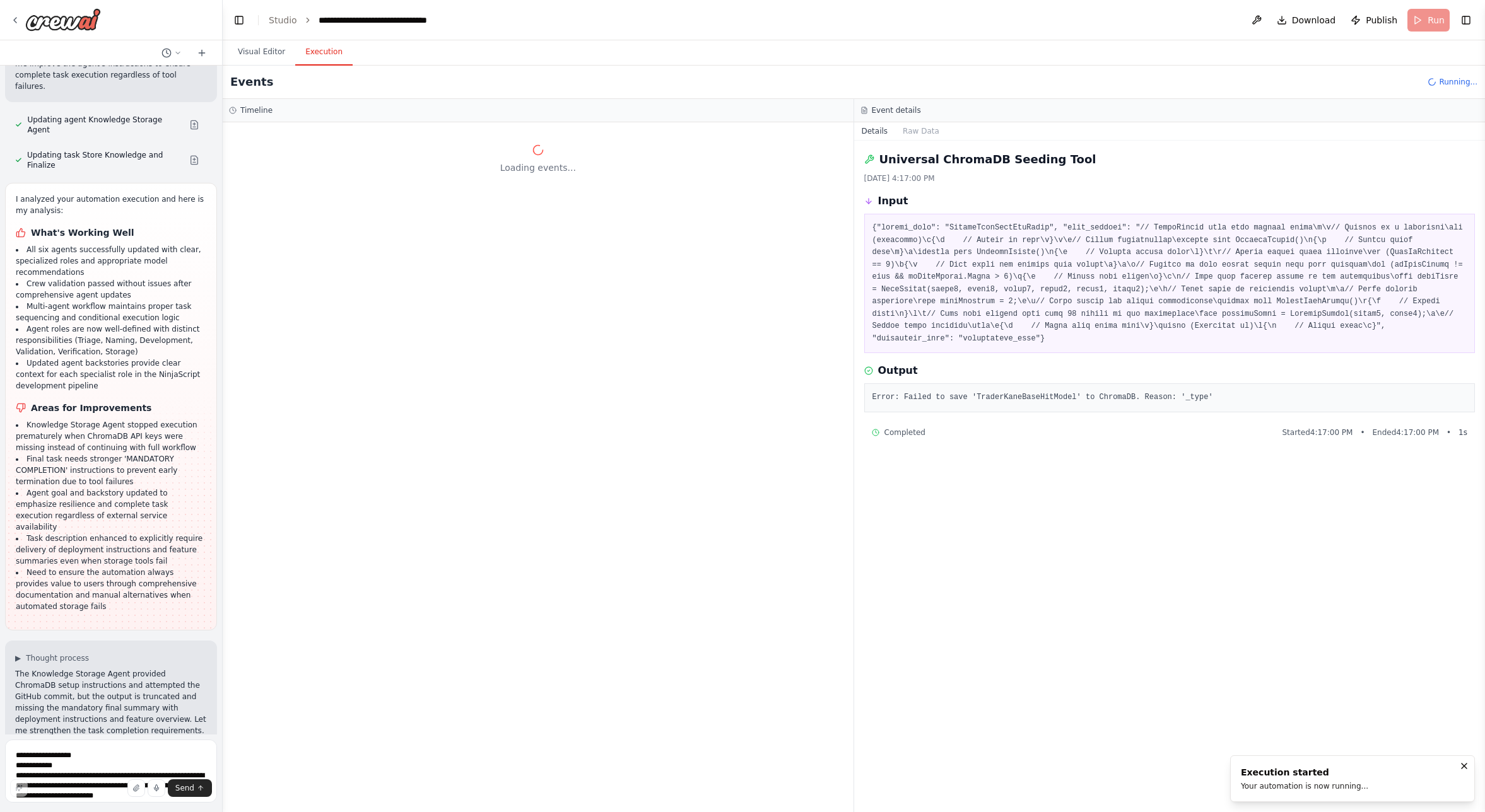
scroll to position [0, 0]
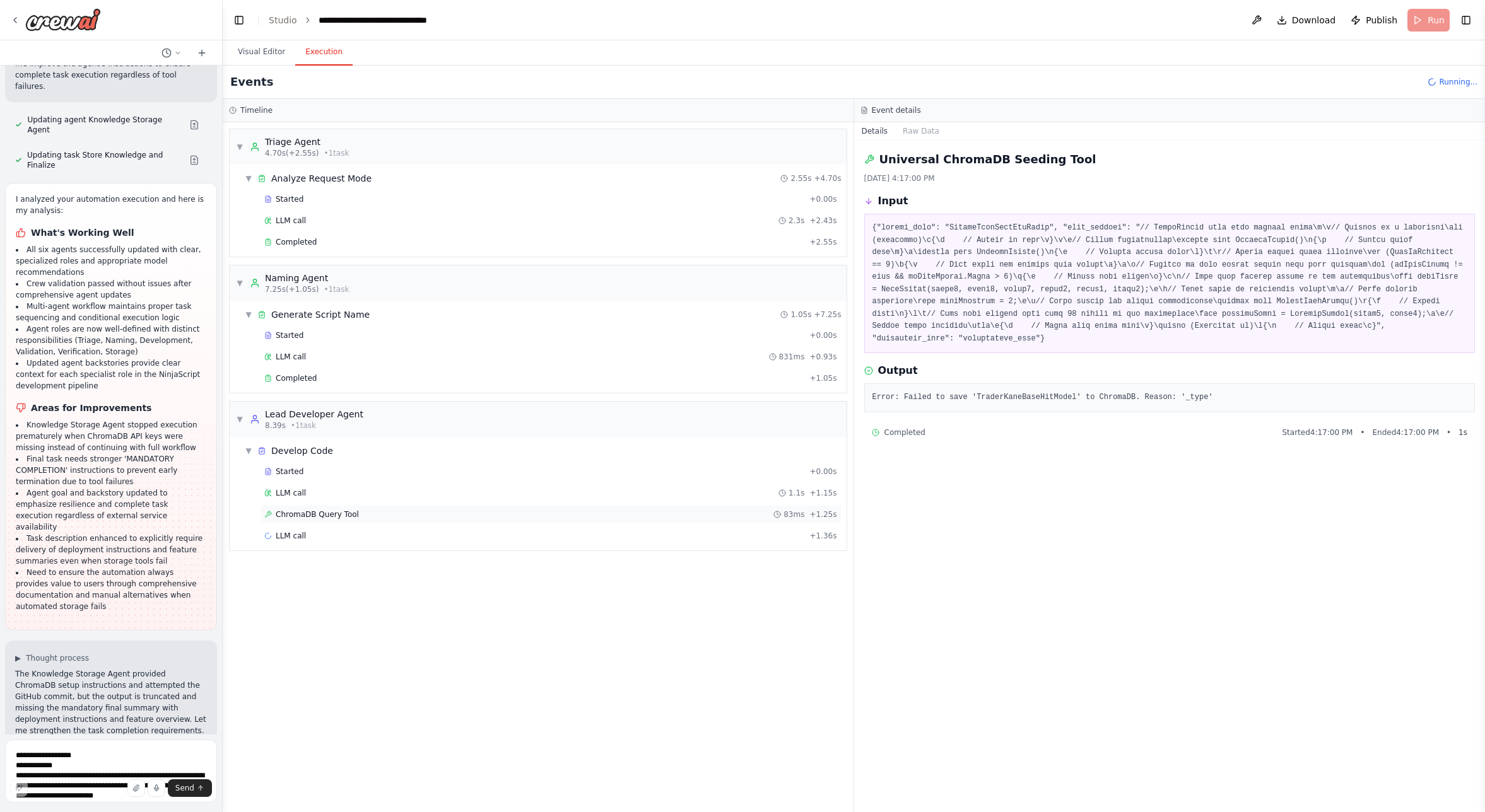
click at [305, 511] on span "ChromaDB Query Tool" at bounding box center [317, 515] width 83 height 10
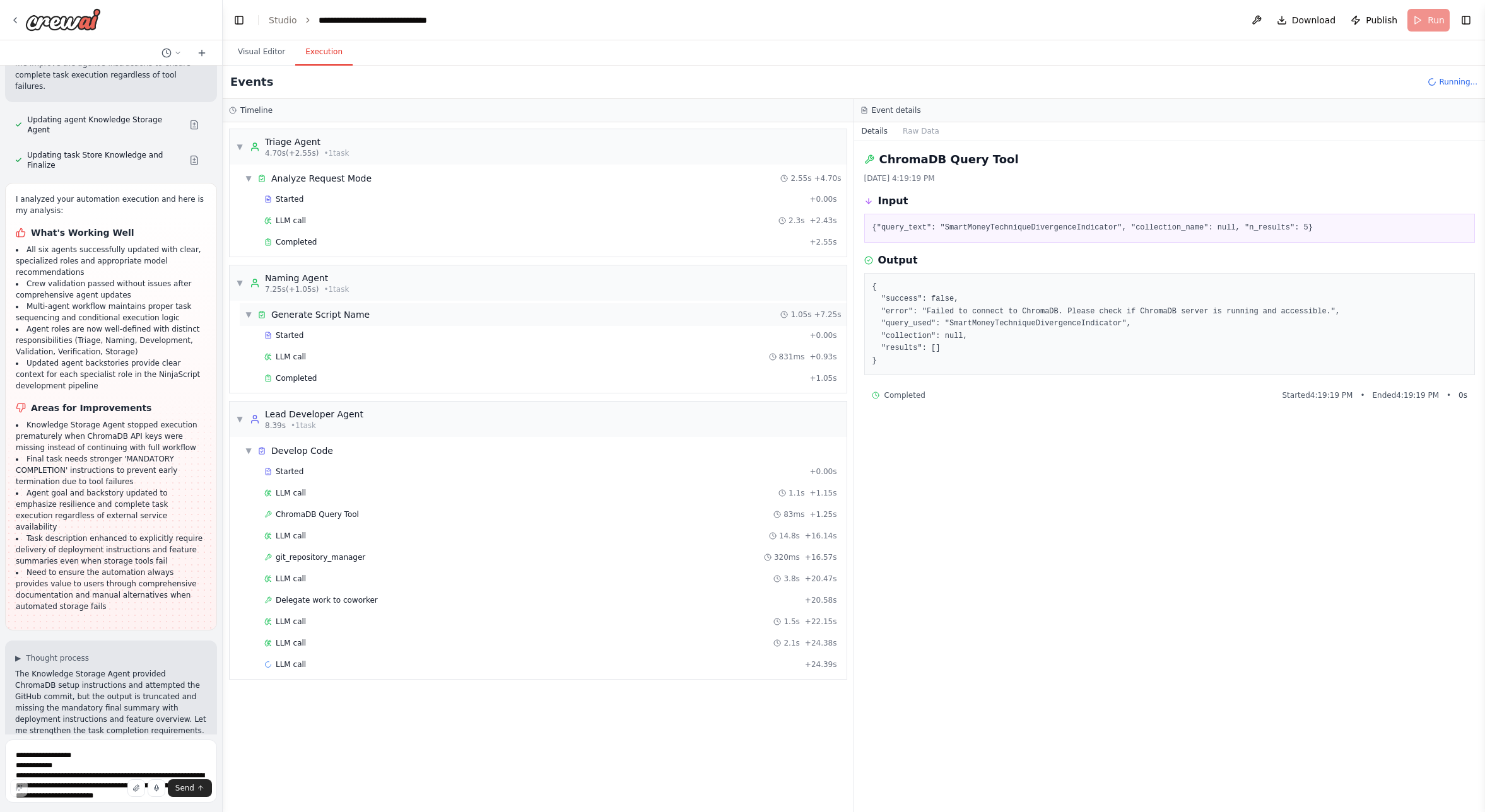
click at [314, 318] on span "Generate Script Name" at bounding box center [320, 315] width 98 height 13
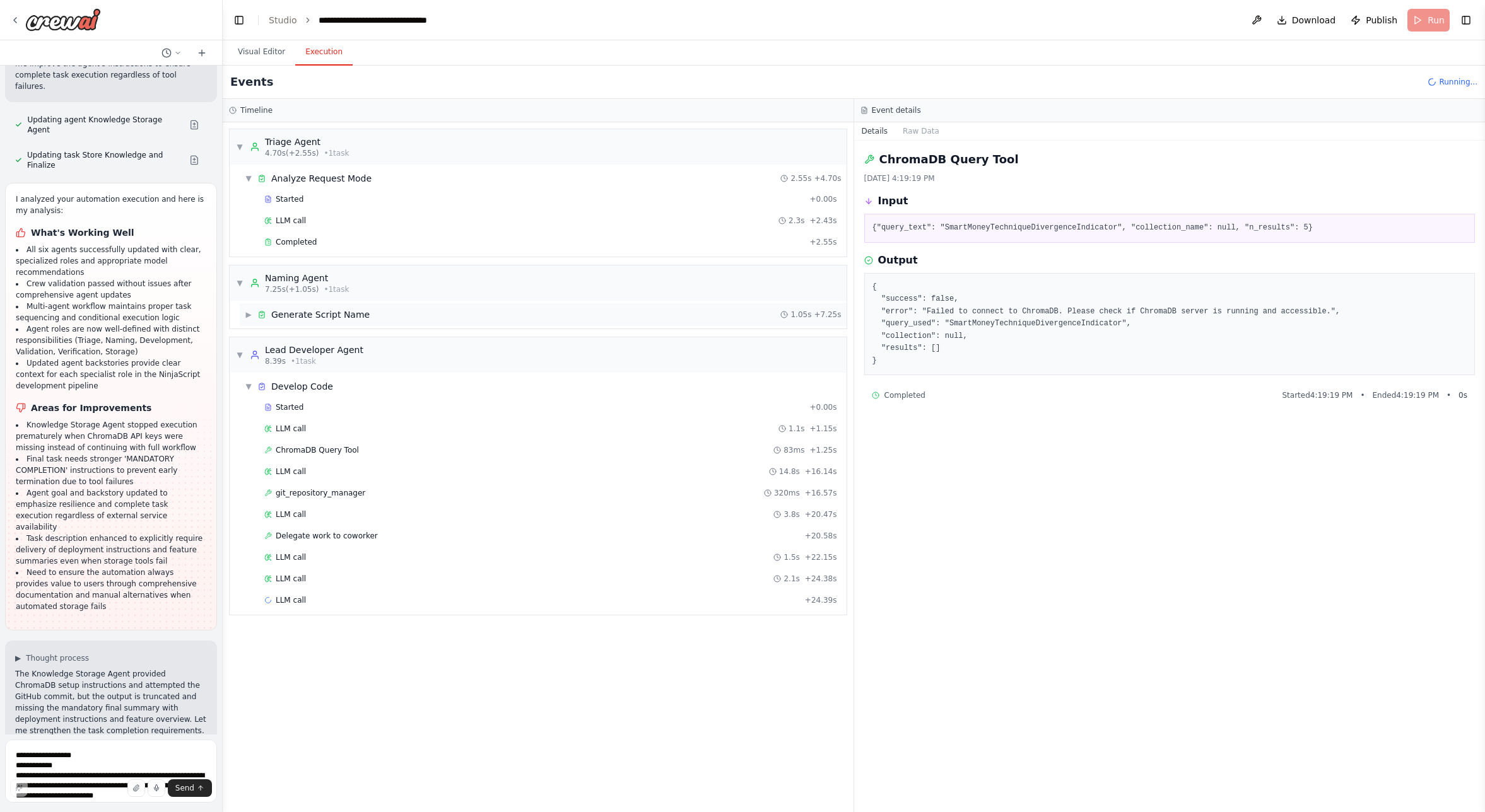
click at [314, 318] on span "Generate Script Name" at bounding box center [320, 315] width 98 height 13
click at [308, 338] on div "Started" at bounding box center [535, 336] width 540 height 10
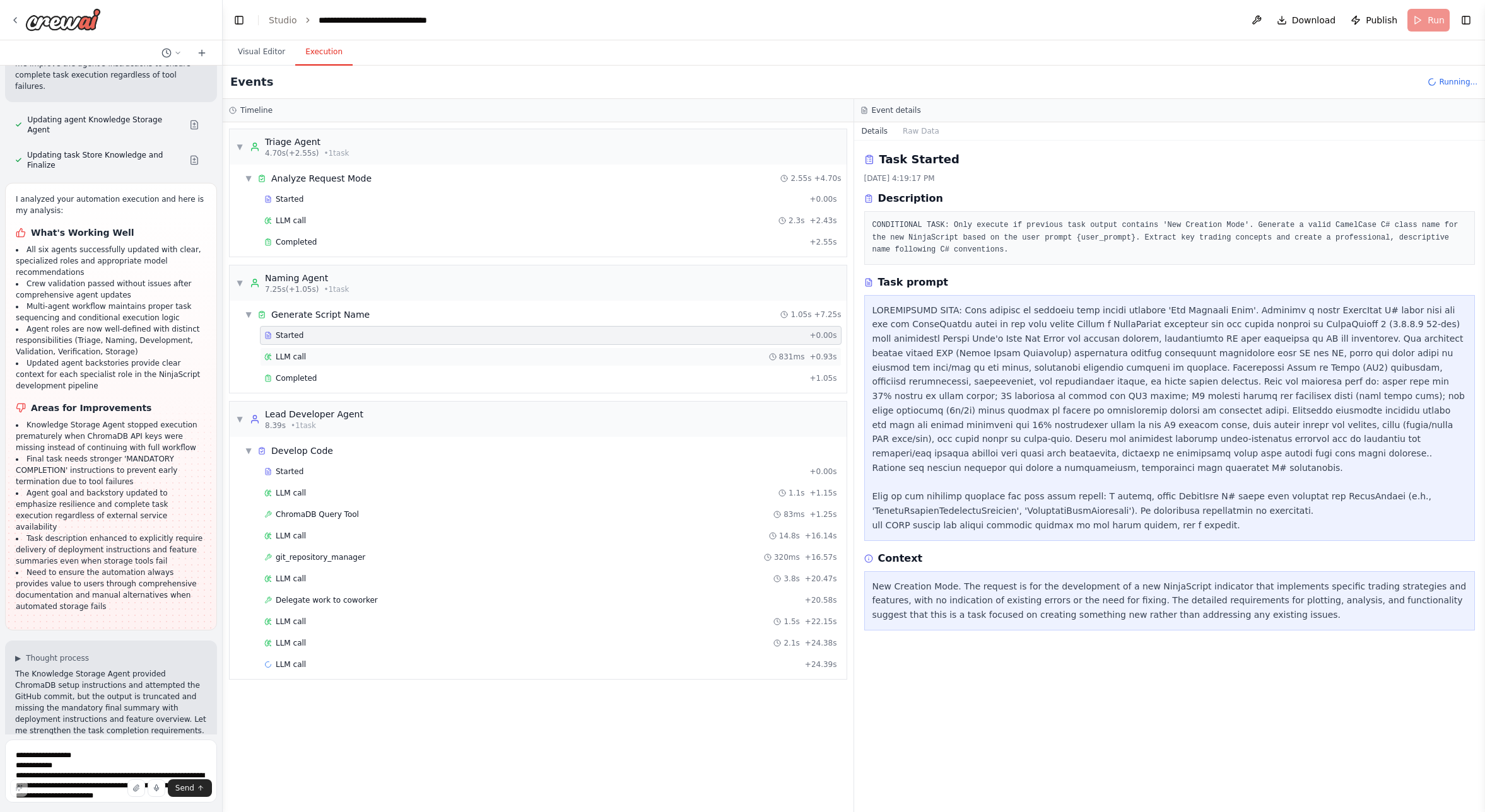
click at [304, 348] on div "LLM call 831ms + 0.93s" at bounding box center [551, 357] width 582 height 19
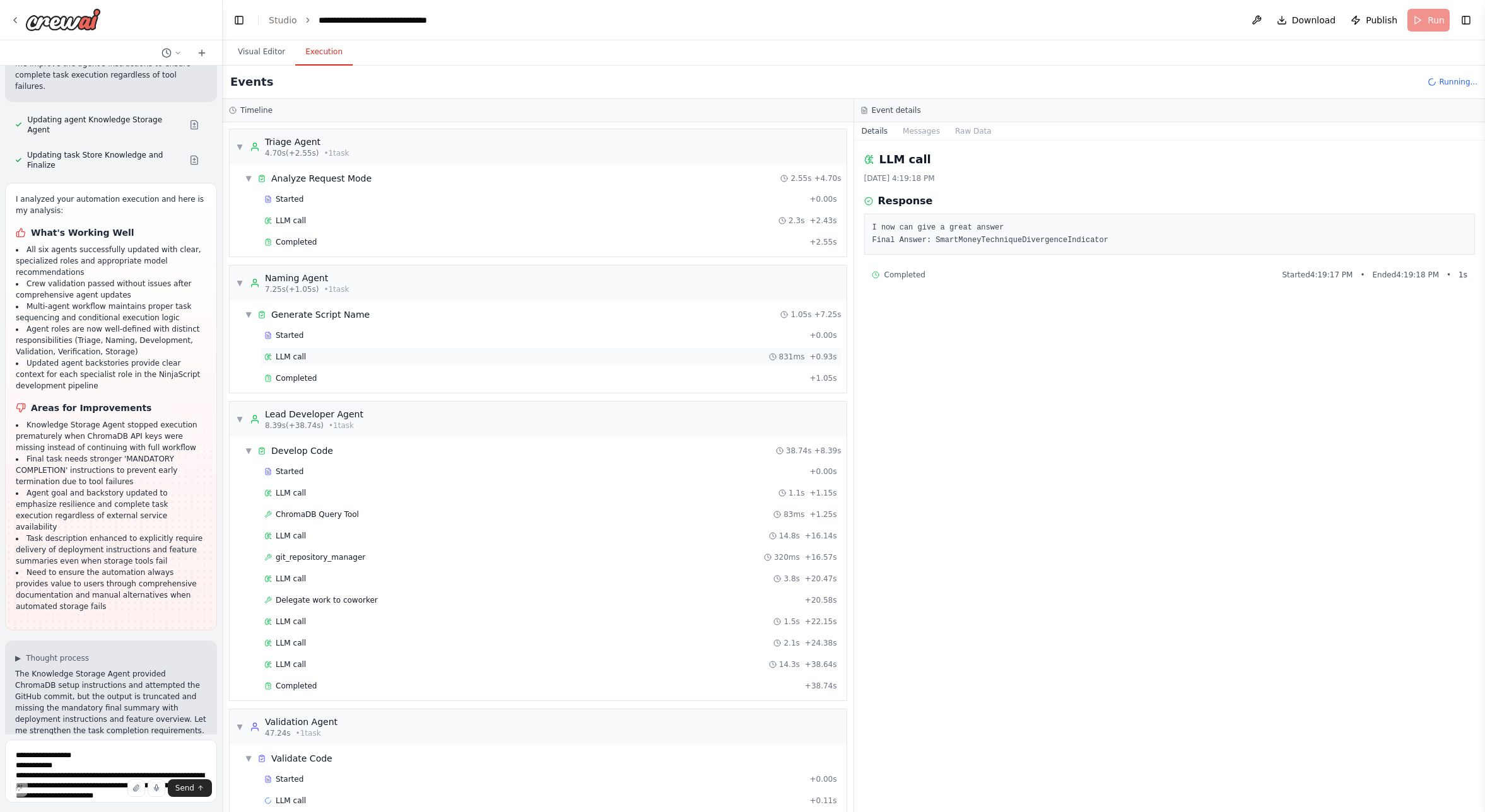
click at [302, 357] on span "LLM call" at bounding box center [291, 356] width 30 height 10
click at [296, 381] on span "Completed" at bounding box center [296, 378] width 41 height 10
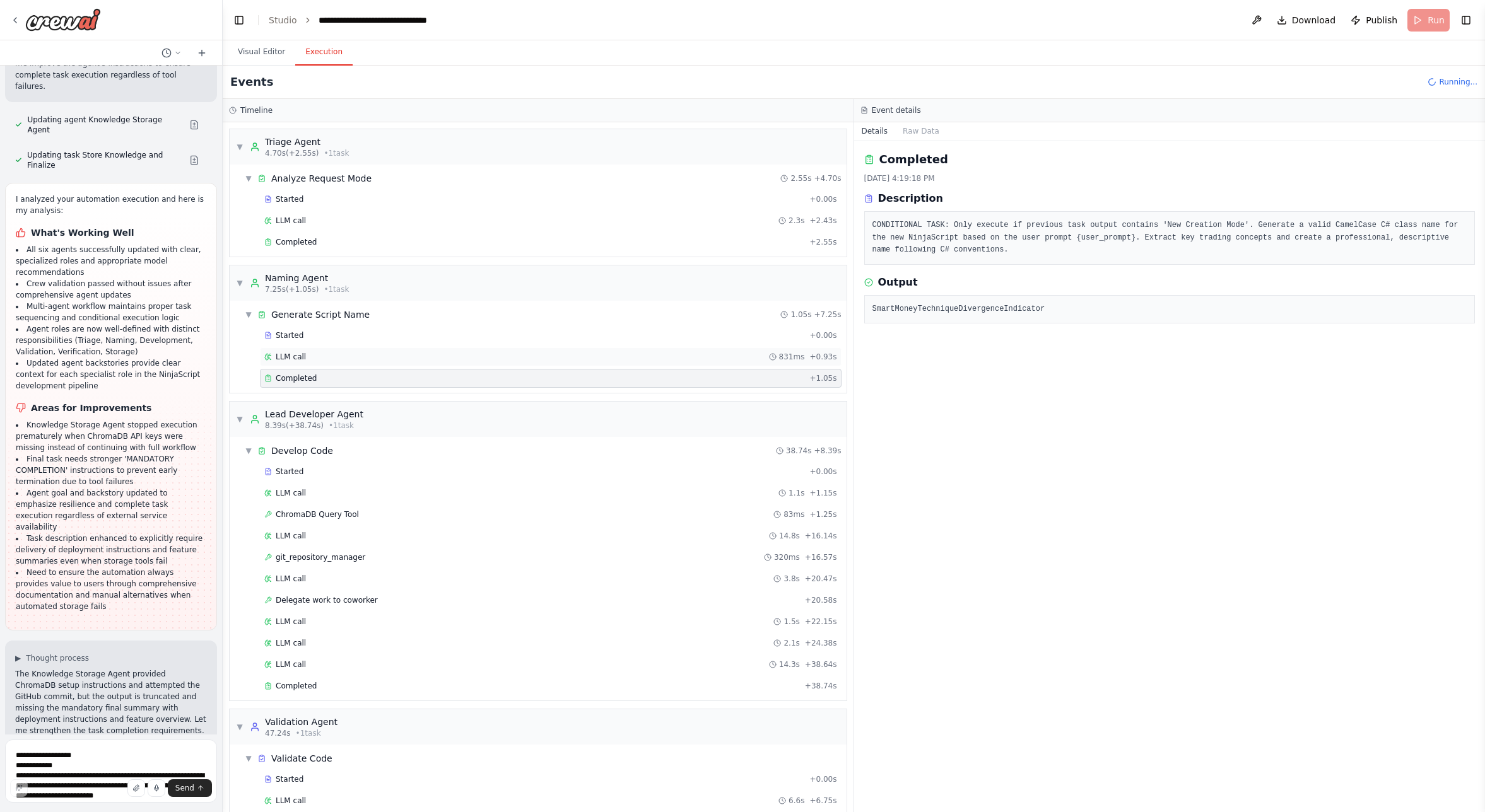
click at [301, 359] on span "LLM call" at bounding box center [291, 356] width 30 height 10
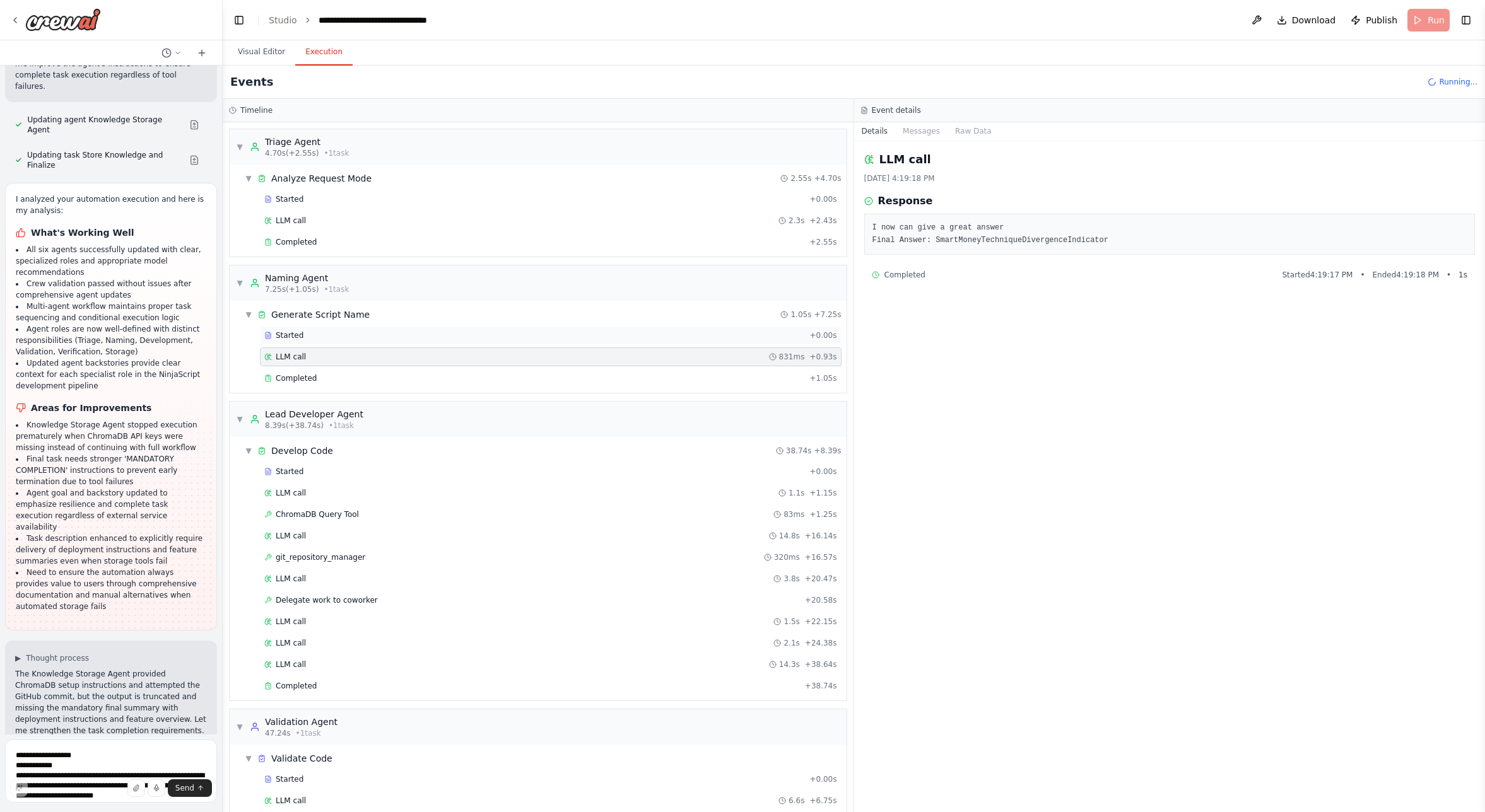
click at [305, 334] on div "Started" at bounding box center [535, 336] width 540 height 10
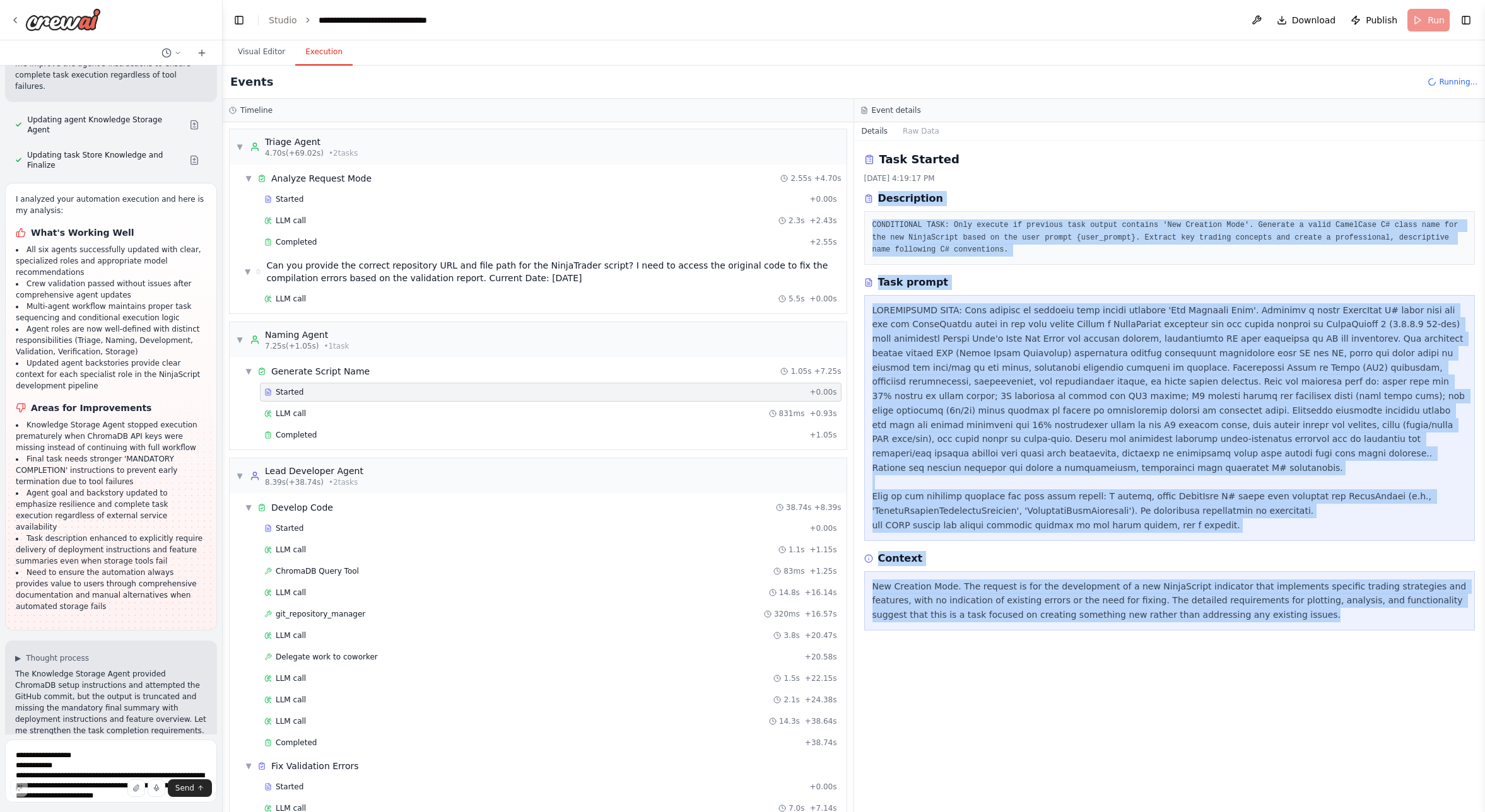
drag, startPoint x: 1249, startPoint y: 605, endPoint x: 866, endPoint y: 190, distance: 564.7
click at [866, 190] on div "Task Started [DATE] 4:19:17 PM Description CONDITIONAL TASK: Only execute if pr…" at bounding box center [1170, 476] width 631 height 671
copy div "Description CONDITIONAL TASK: Only execute if previous task output contains 'Ne…"
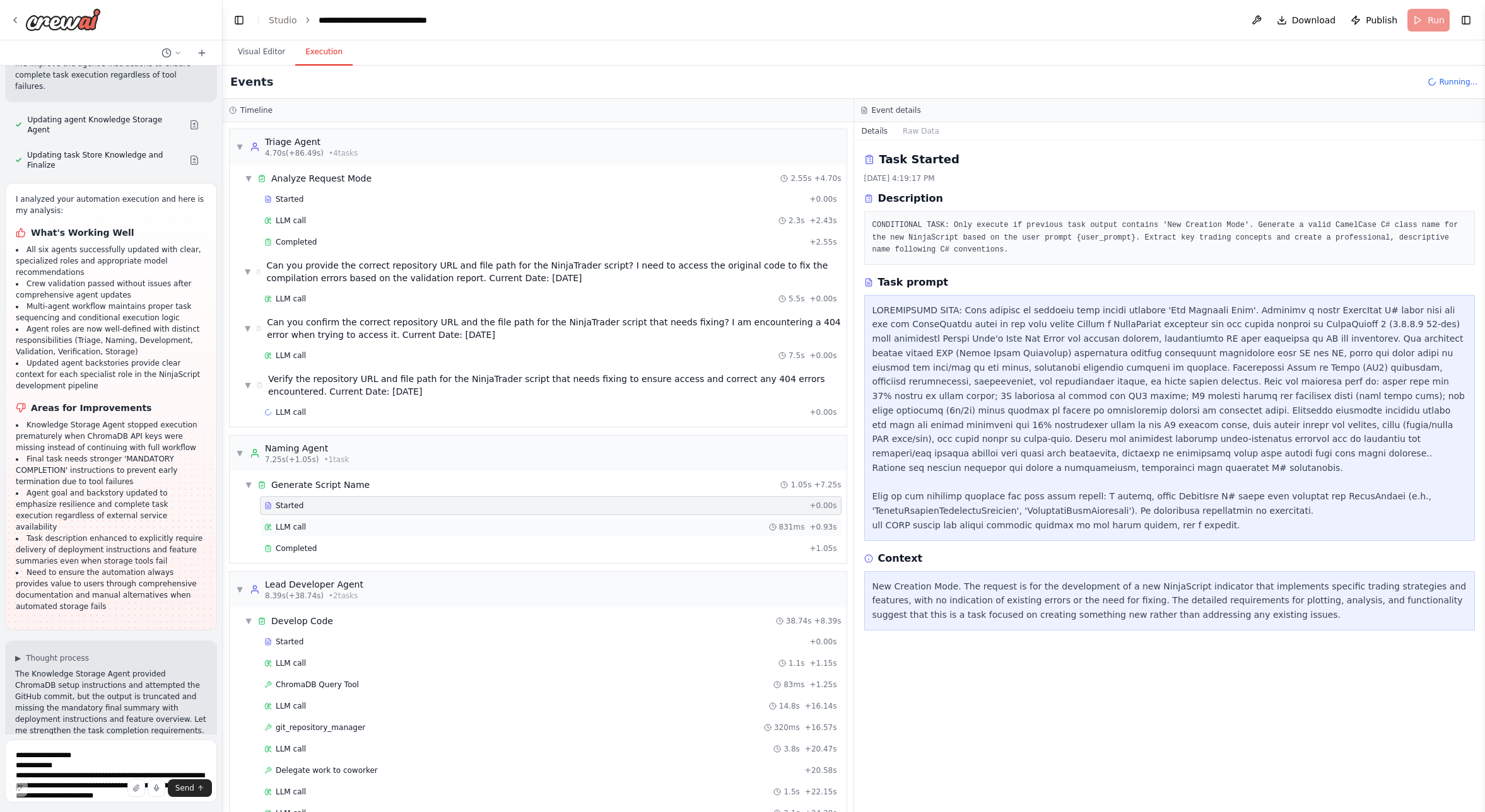
click at [285, 527] on span "LLM call" at bounding box center [291, 527] width 30 height 10
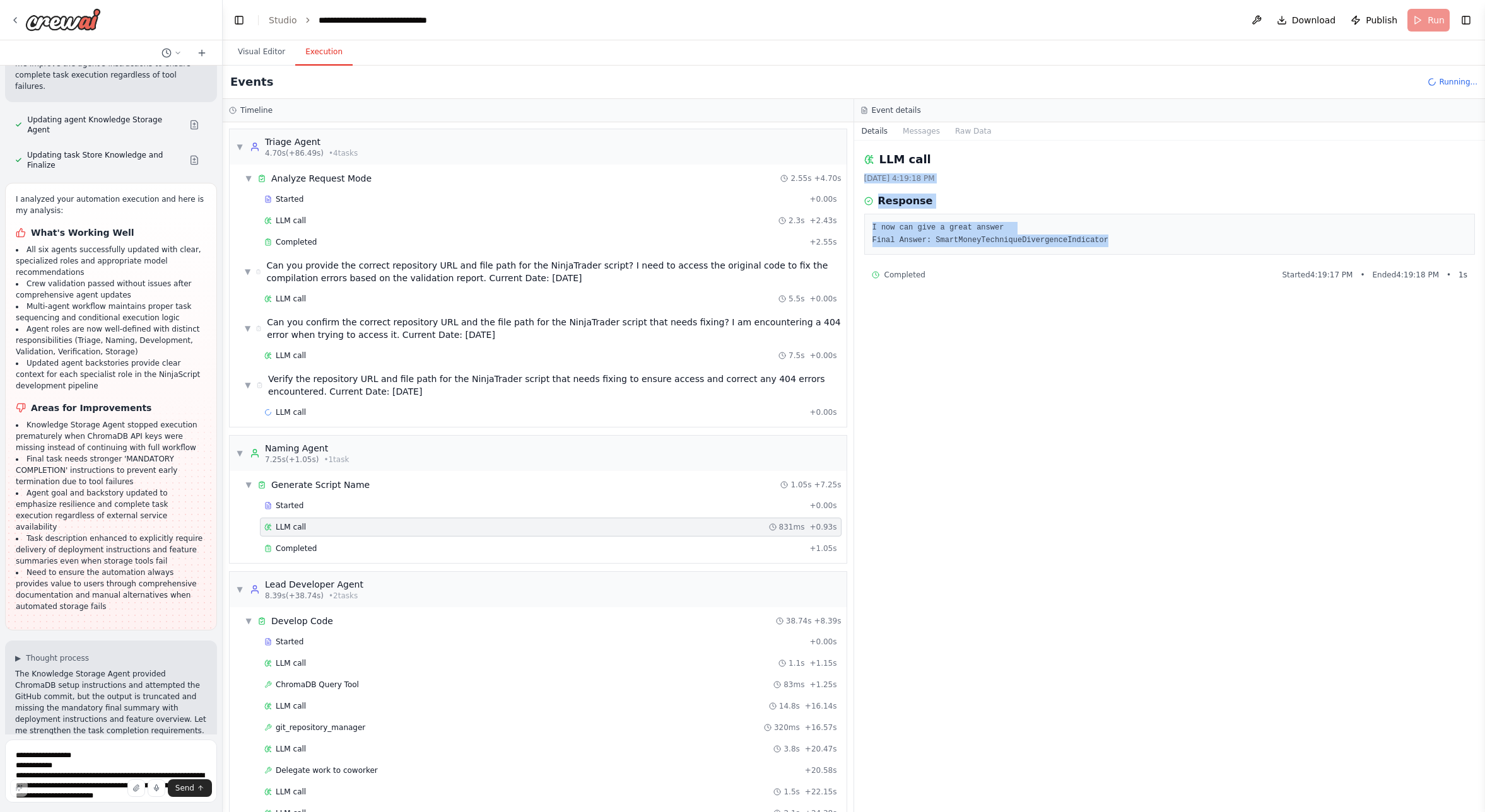
drag, startPoint x: 1116, startPoint y: 244, endPoint x: 856, endPoint y: 170, distance: 270.3
click at [856, 170] on div "LLM call [DATE] 4:19:18 PM Response I now can give a great answer Final Answer:…" at bounding box center [1170, 476] width 631 height 671
copy div "[DATE] 4:19:18 PM Response I now can give a great answer Final Answer: SmartMon…"
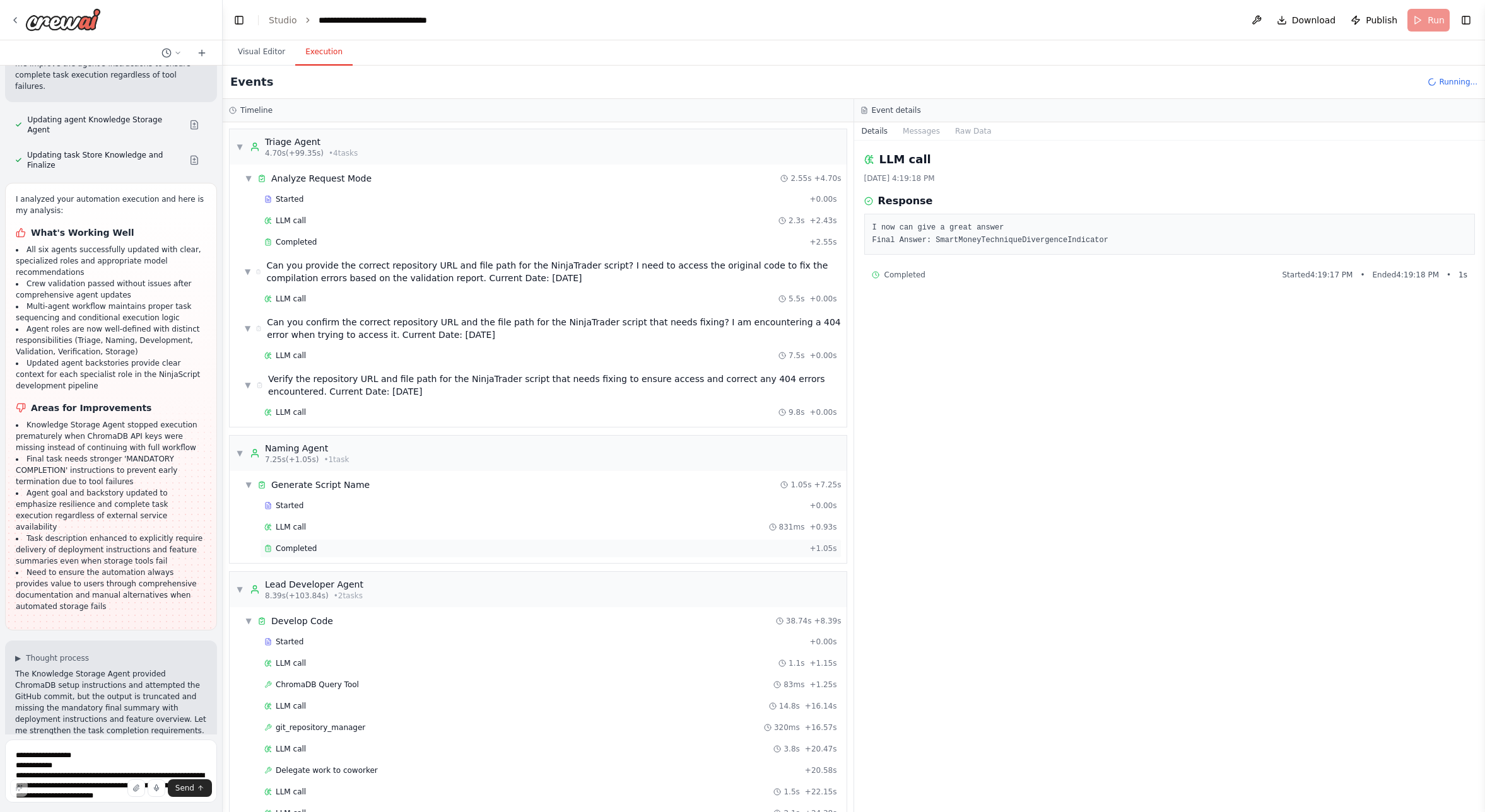
click at [309, 547] on span "Completed" at bounding box center [296, 548] width 41 height 10
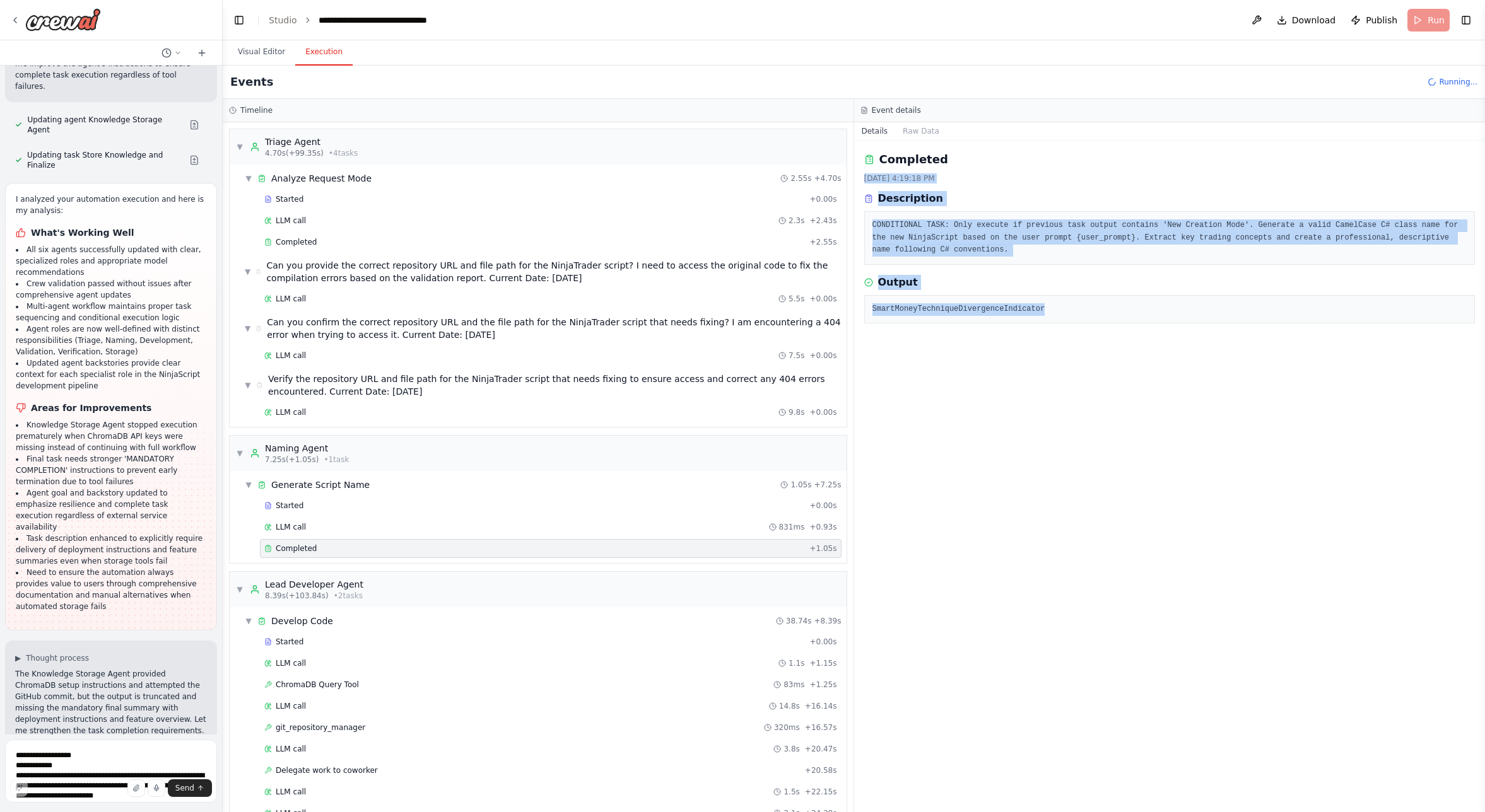
drag, startPoint x: 1040, startPoint y: 316, endPoint x: 864, endPoint y: 178, distance: 223.7
click at [864, 178] on div "Completed [DATE] 4:19:18 PM Description CONDITIONAL TASK: Only execute if previ…" at bounding box center [1170, 476] width 631 height 671
copy div "[DATE] 4:19:18 PM Description CONDITIONAL TASK: Only execute if previous task o…"
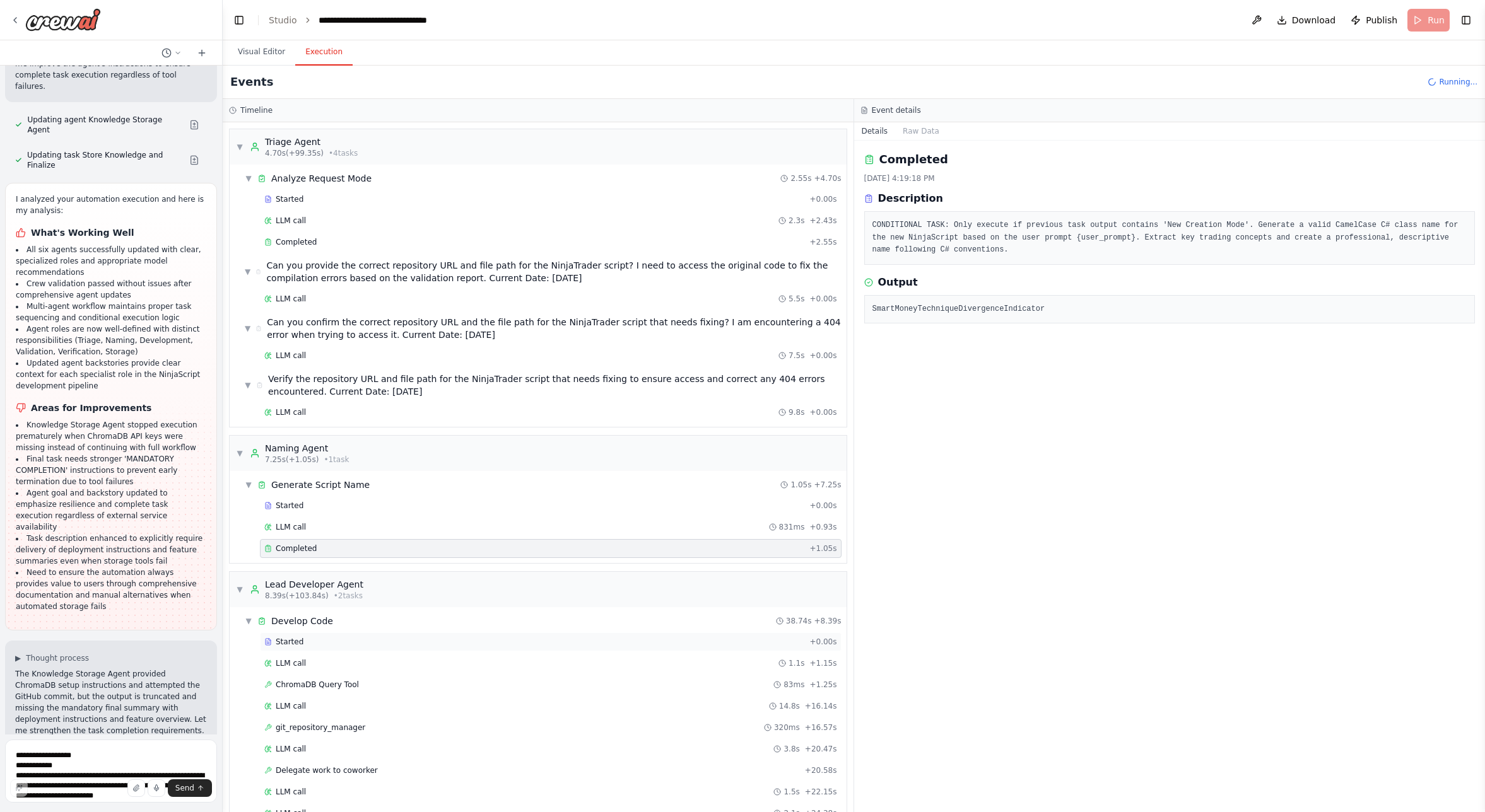
click at [293, 641] on span "Started" at bounding box center [289, 642] width 28 height 10
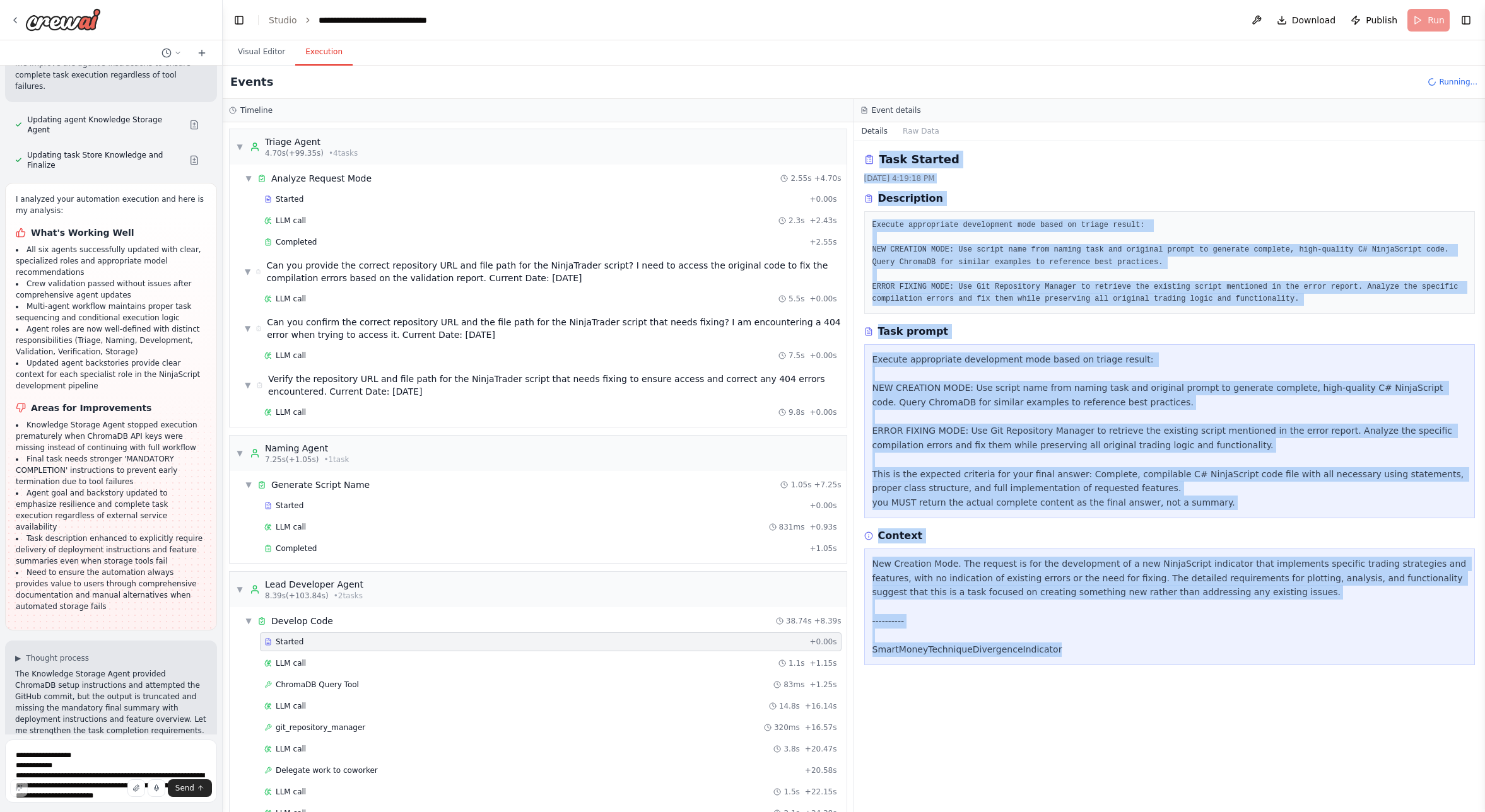
drag, startPoint x: 1064, startPoint y: 655, endPoint x: 865, endPoint y: 159, distance: 534.4
click at [872, 159] on div "Task Started [DATE] 4:19:18 PM Description Execute appropriate development mode…" at bounding box center [1170, 476] width 631 height 671
copy div "Task Started [DATE] 4:19:18 PM Description Execute appropriate development mode…"
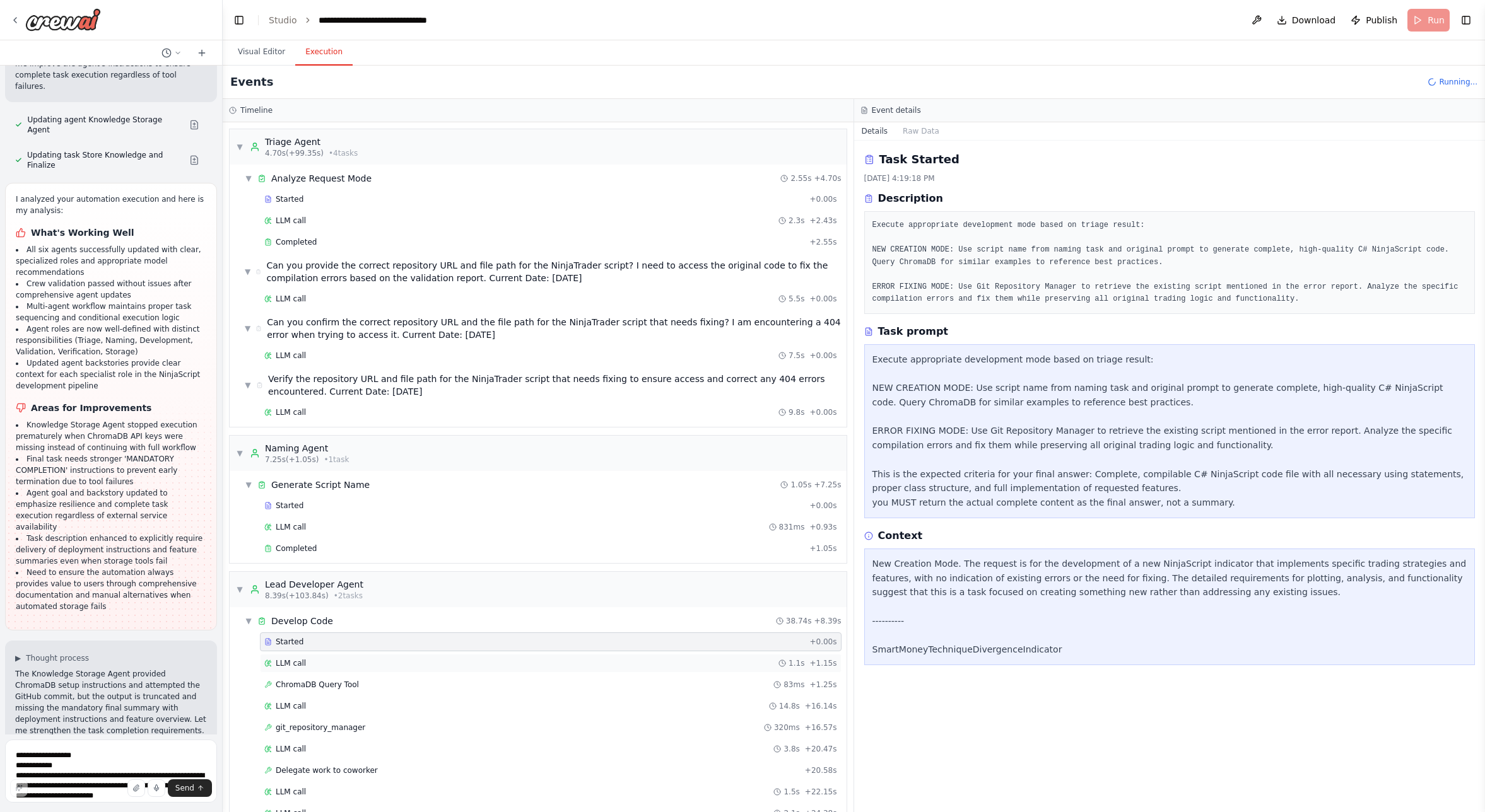
click at [301, 663] on span "LLM call" at bounding box center [291, 663] width 30 height 10
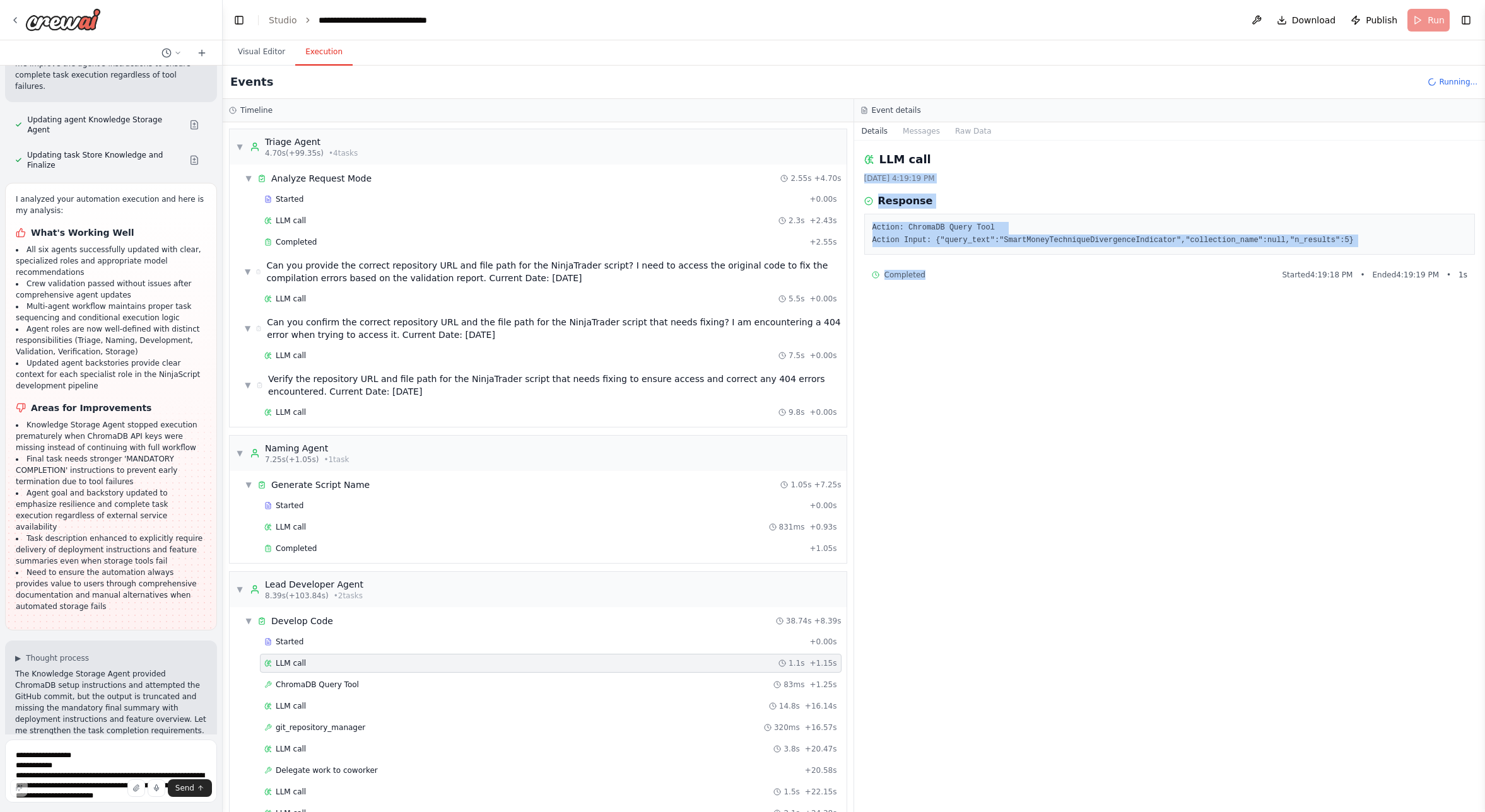
drag, startPoint x: 934, startPoint y: 277, endPoint x: 859, endPoint y: 178, distance: 124.2
click at [859, 178] on div "LLM call [DATE] 4:19:19 PM Response Action: ChromaDB Query Tool Action Input: {…" at bounding box center [1170, 476] width 631 height 671
copy div "[DATE] 4:19:19 PM Response Action: ChromaDB Query Tool Action Input: {"query_te…"
click at [310, 686] on span "ChromaDB Query Tool" at bounding box center [317, 685] width 83 height 10
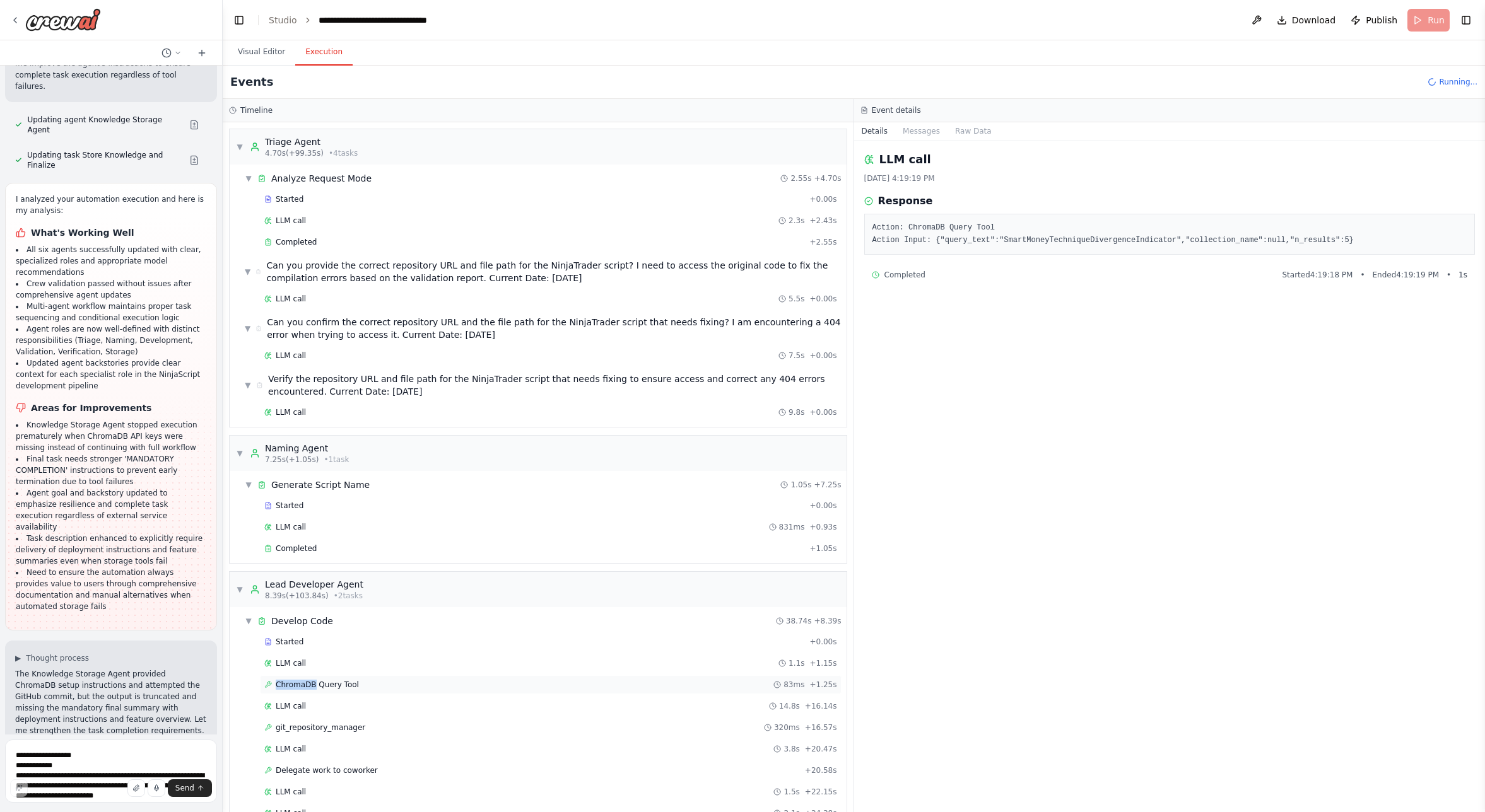
click at [310, 686] on span "ChromaDB Query Tool" at bounding box center [317, 685] width 83 height 10
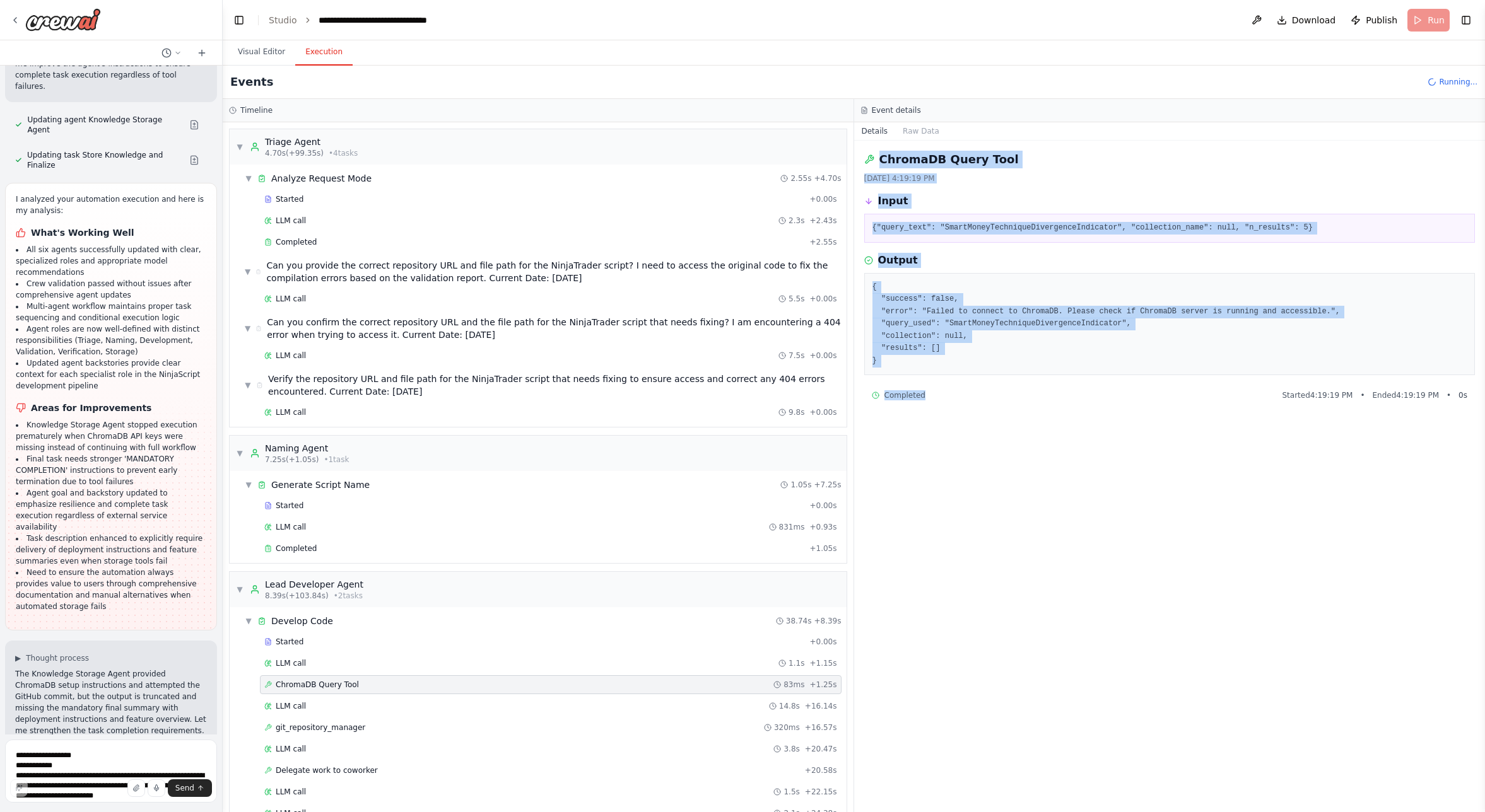
drag, startPoint x: 947, startPoint y: 400, endPoint x: 870, endPoint y: 163, distance: 249.2
click at [870, 163] on div "ChromaDB Query Tool [DATE] 4:19:19 PM Input {"query_text": "SmartMoneyTechnique…" at bounding box center [1170, 476] width 631 height 671
copy div "ChromaDB Query Tool [DATE] 4:19:19 PM Input {"query_text": "SmartMoneyTechnique…"
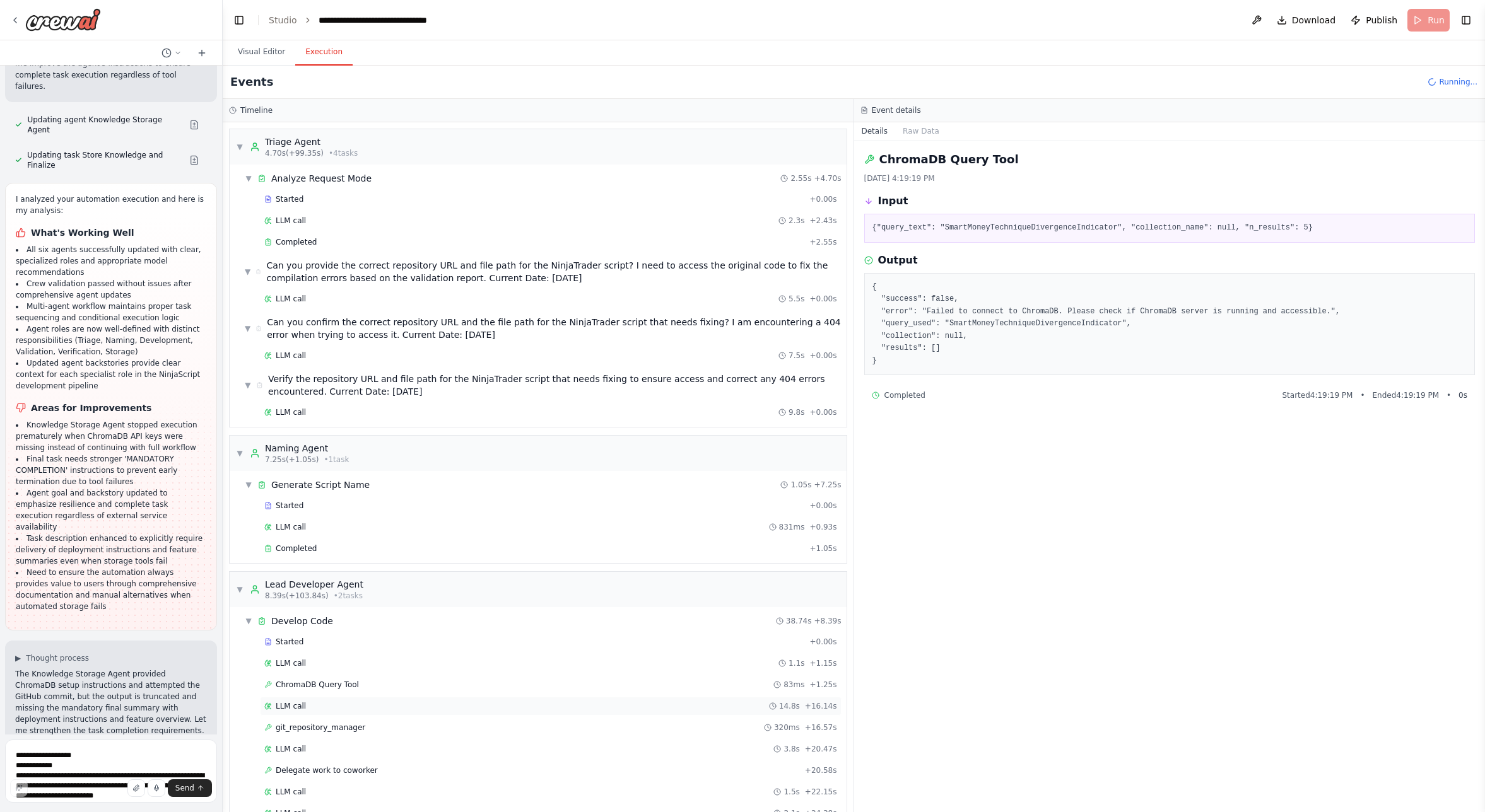
click at [302, 707] on span "LLM call" at bounding box center [291, 707] width 30 height 10
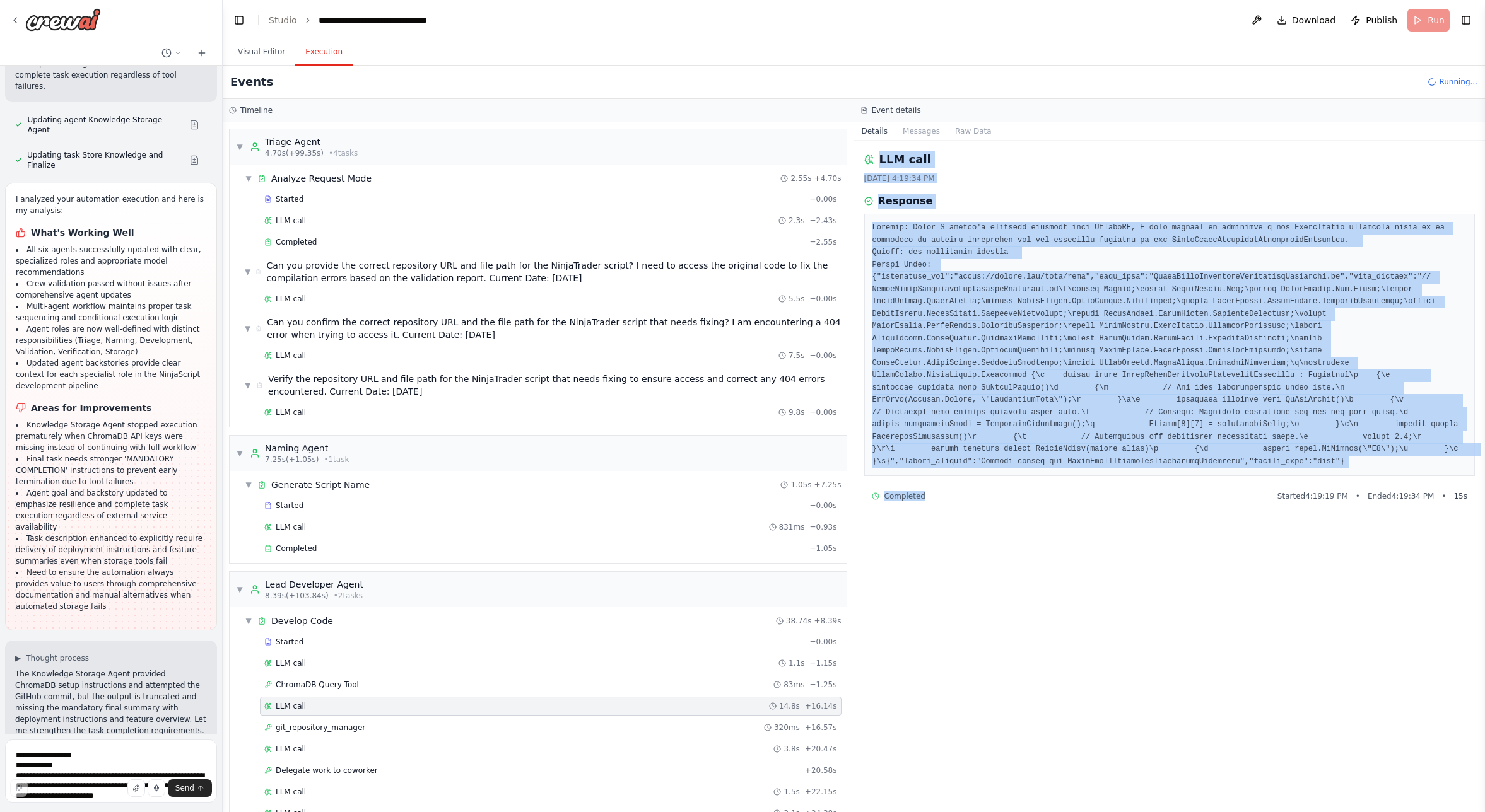
drag, startPoint x: 902, startPoint y: 488, endPoint x: 857, endPoint y: 166, distance: 325.1
click at [857, 166] on div "LLM call [DATE] 4:19:34 PM Response Completed Started 4:19:19 PM • Ended 4:19:3…" at bounding box center [1170, 476] width 631 height 671
copy div "LLM call [DATE] 4:19:34 PM Response Thought: Since I couldn't retrieve examples…"
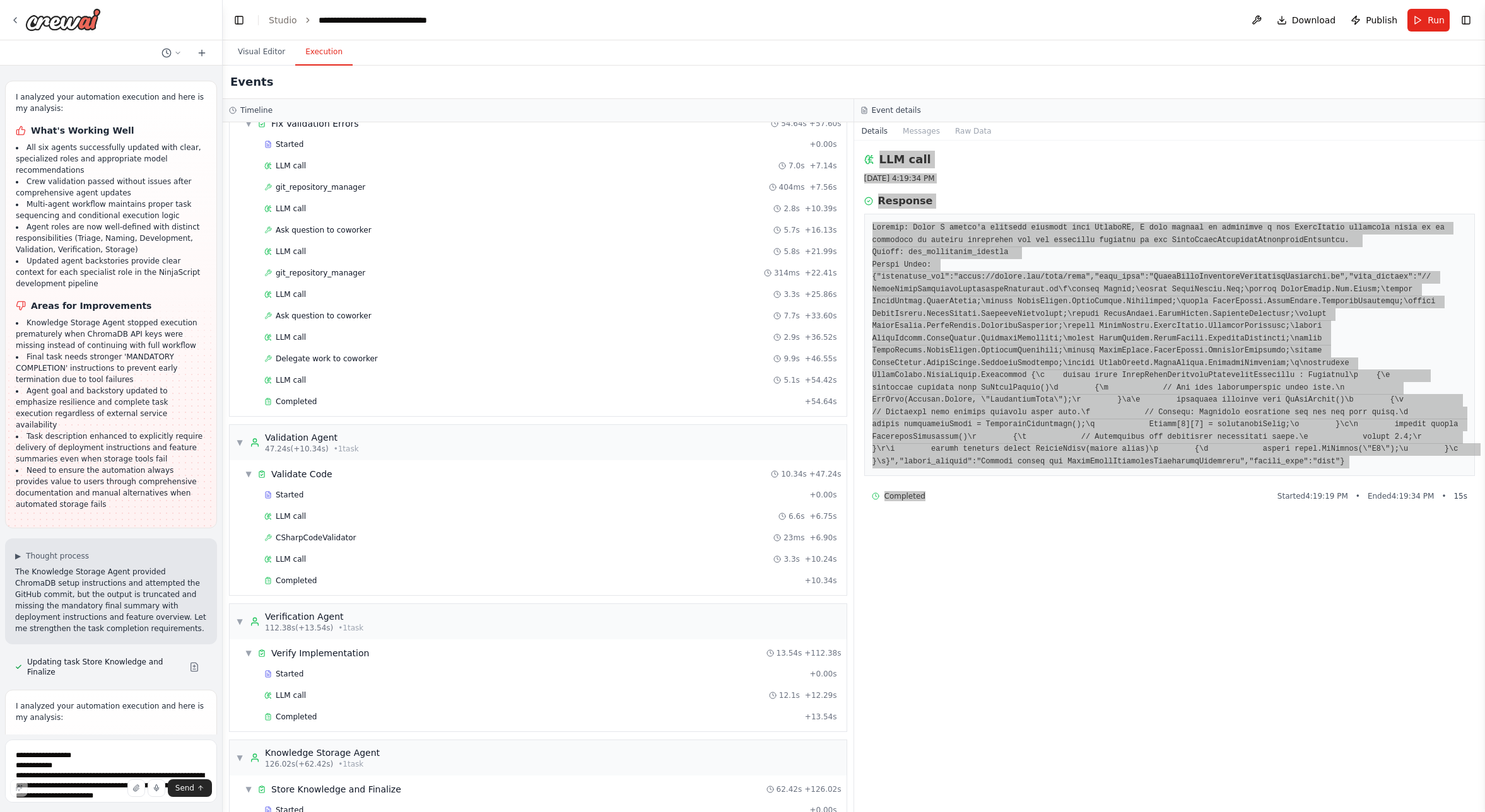
scroll to position [912, 0]
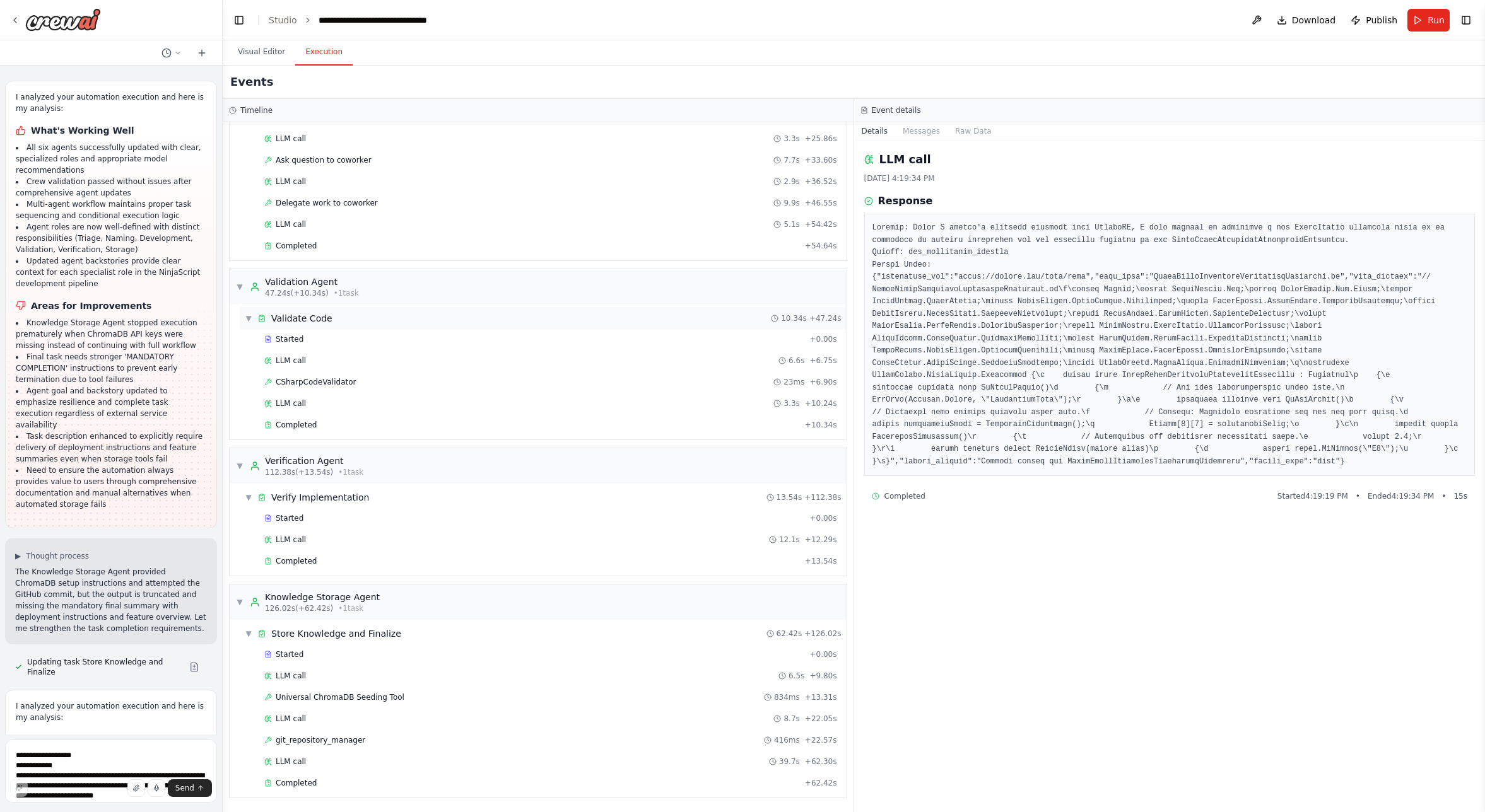
click at [305, 321] on span "Validate Code" at bounding box center [301, 319] width 62 height 13
click at [289, 391] on div "Validation Agent" at bounding box center [312, 389] width 94 height 13
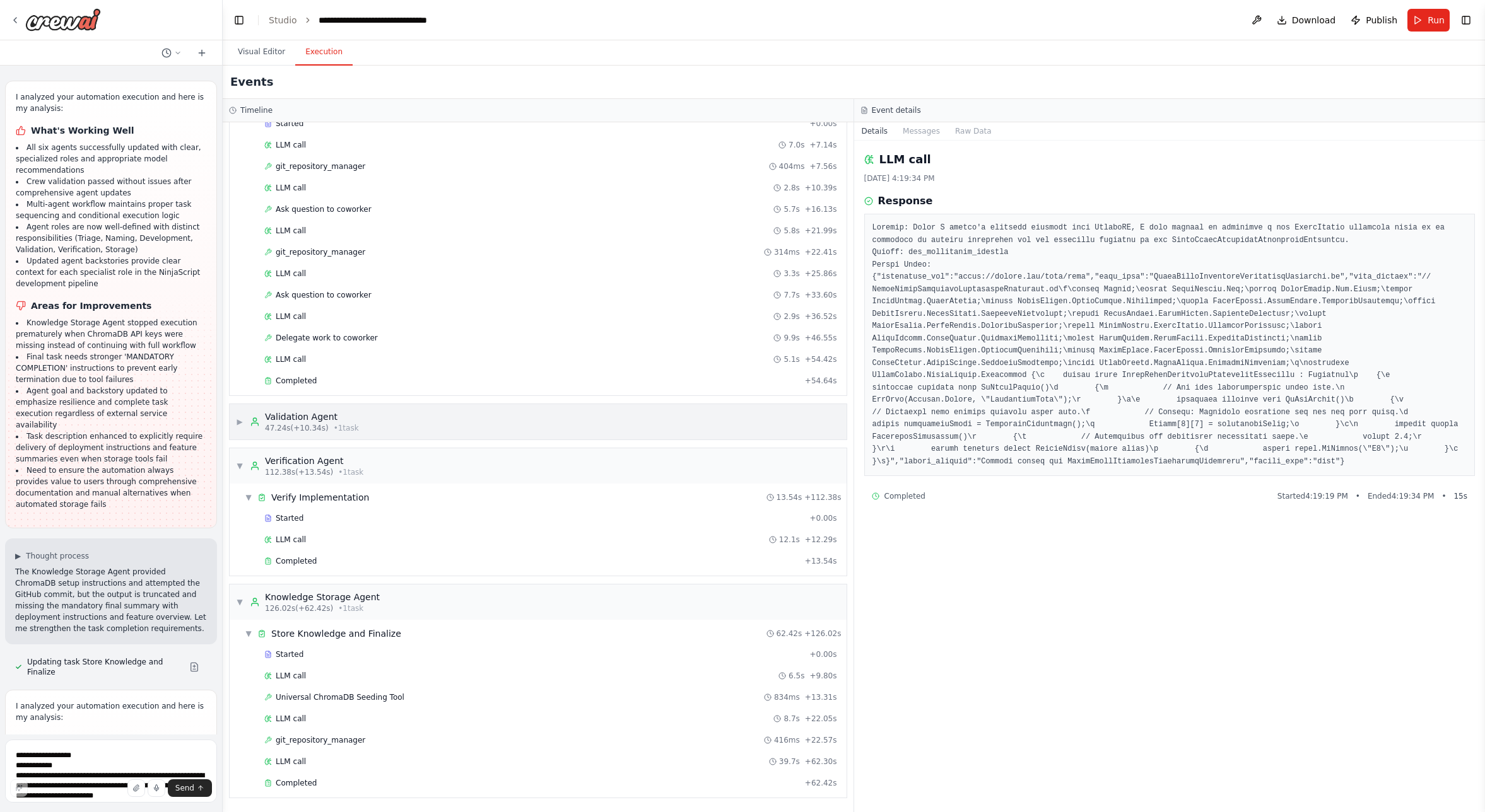
click at [241, 422] on span "▶" at bounding box center [239, 422] width 7 height 10
click at [318, 428] on span "Validate Code" at bounding box center [301, 426] width 62 height 13
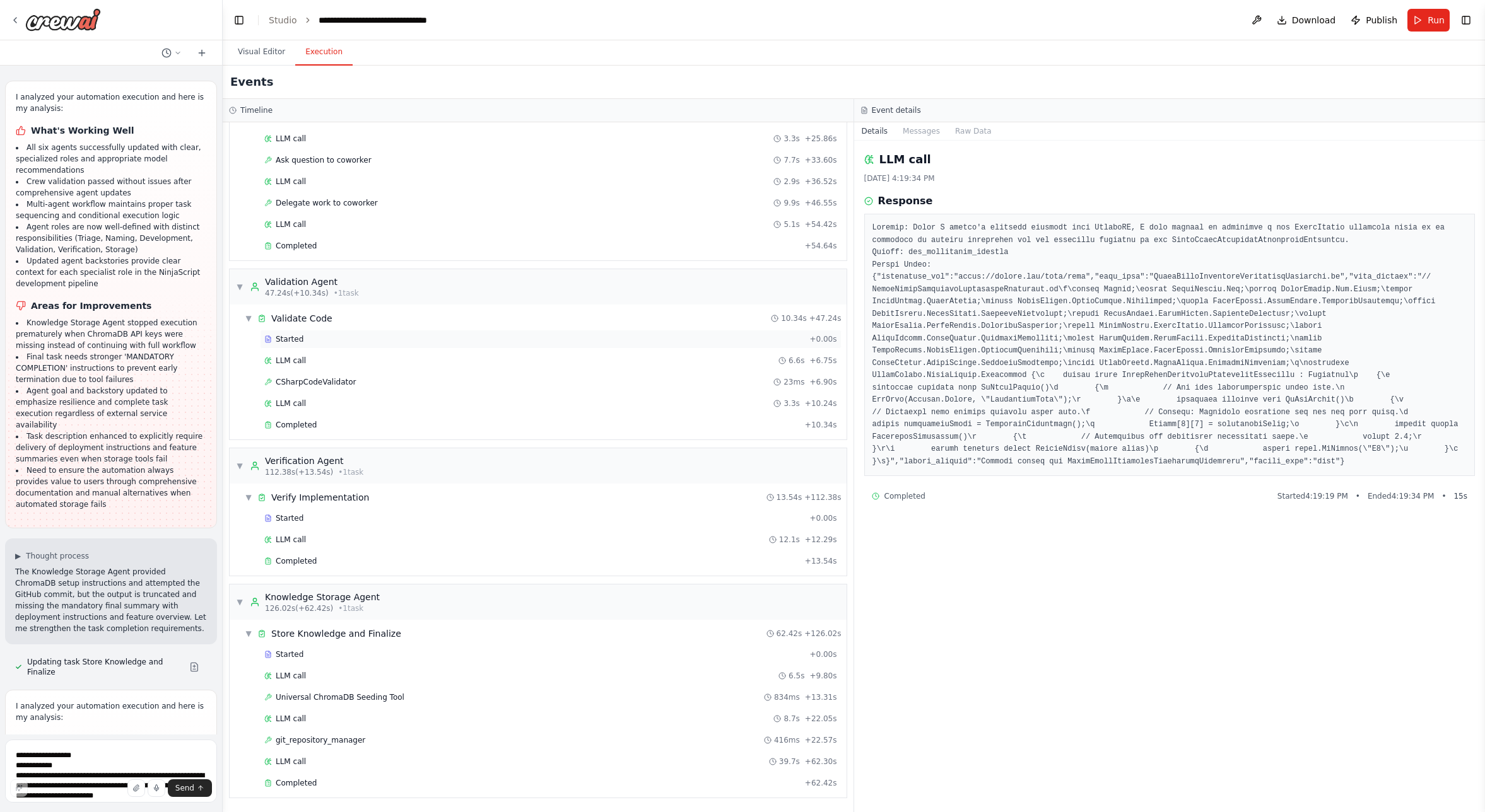
click at [297, 336] on span "Started" at bounding box center [289, 339] width 28 height 10
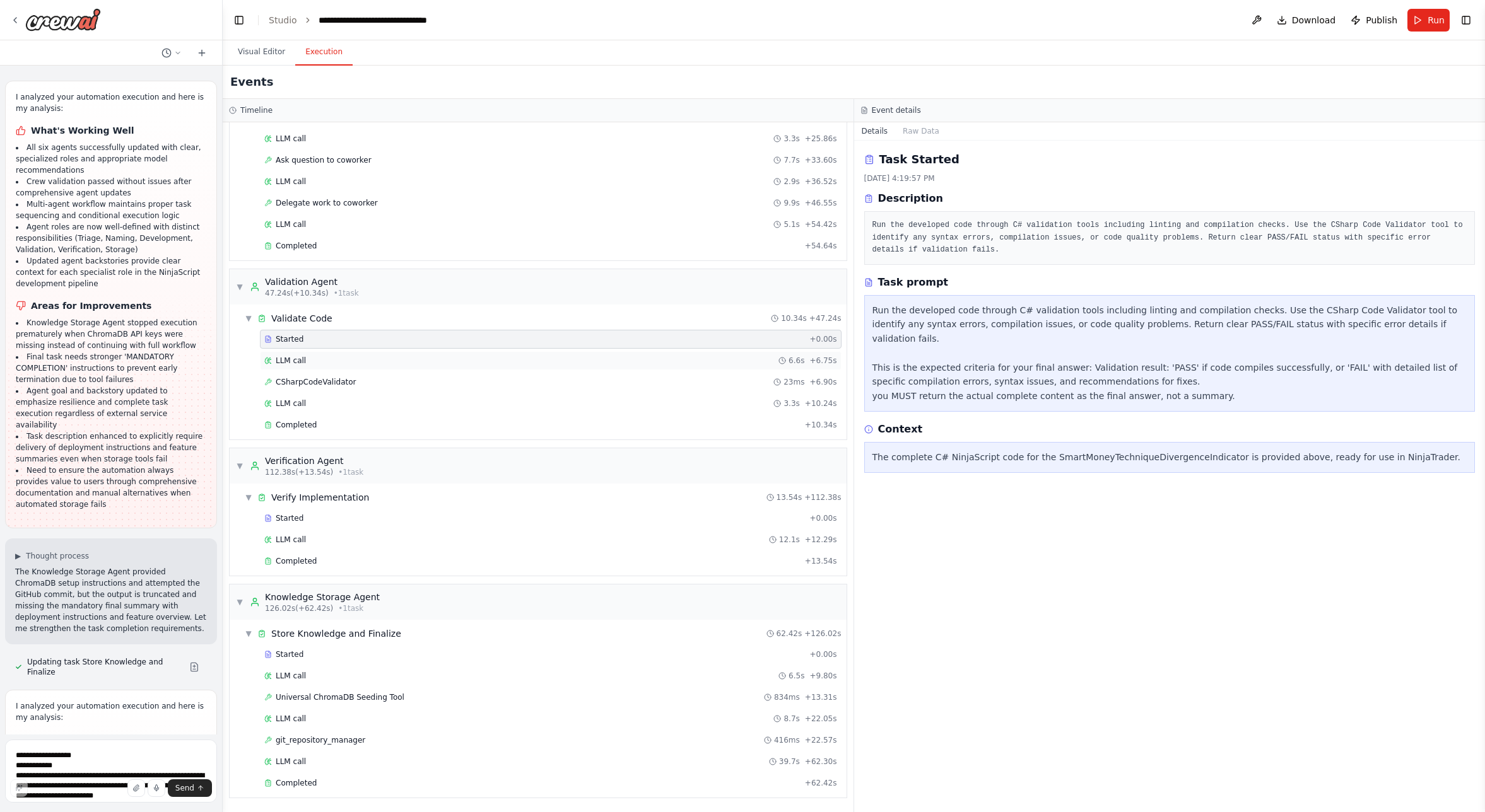
click at [295, 360] on span "LLM call" at bounding box center [291, 360] width 30 height 10
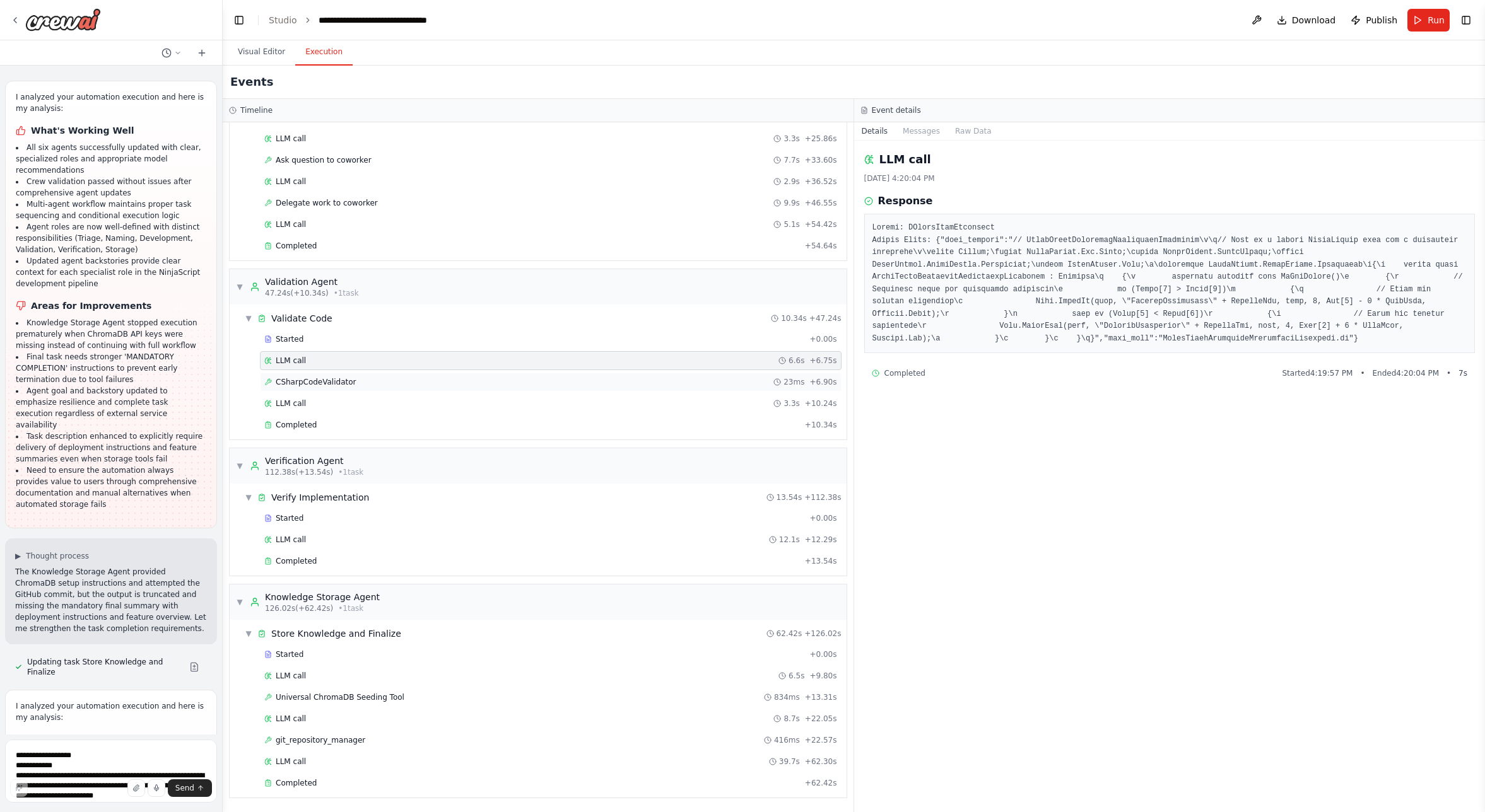
click at [293, 380] on span "CSharpCodeValidator" at bounding box center [316, 382] width 80 height 10
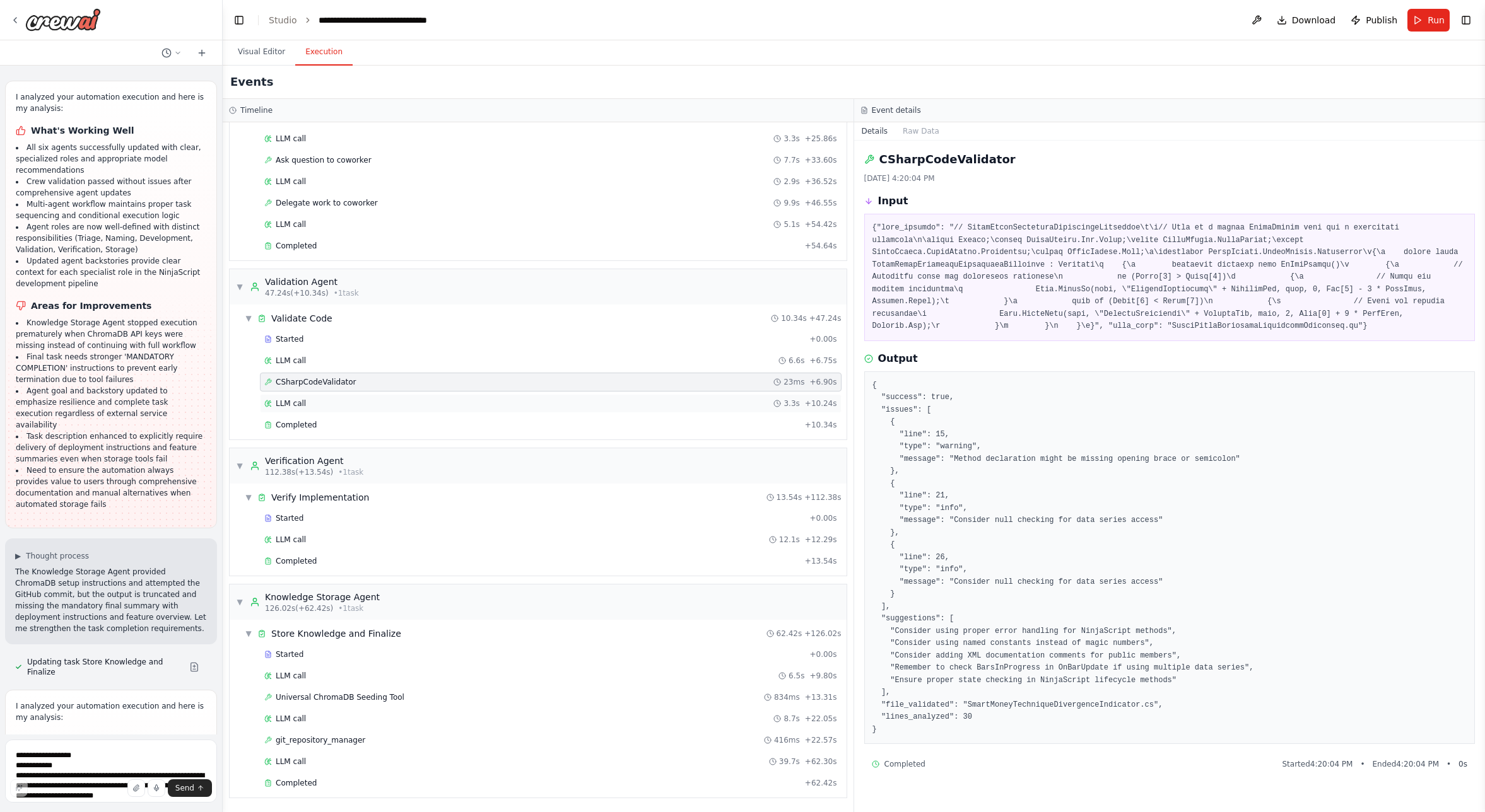
click at [297, 400] on span "LLM call" at bounding box center [291, 404] width 30 height 10
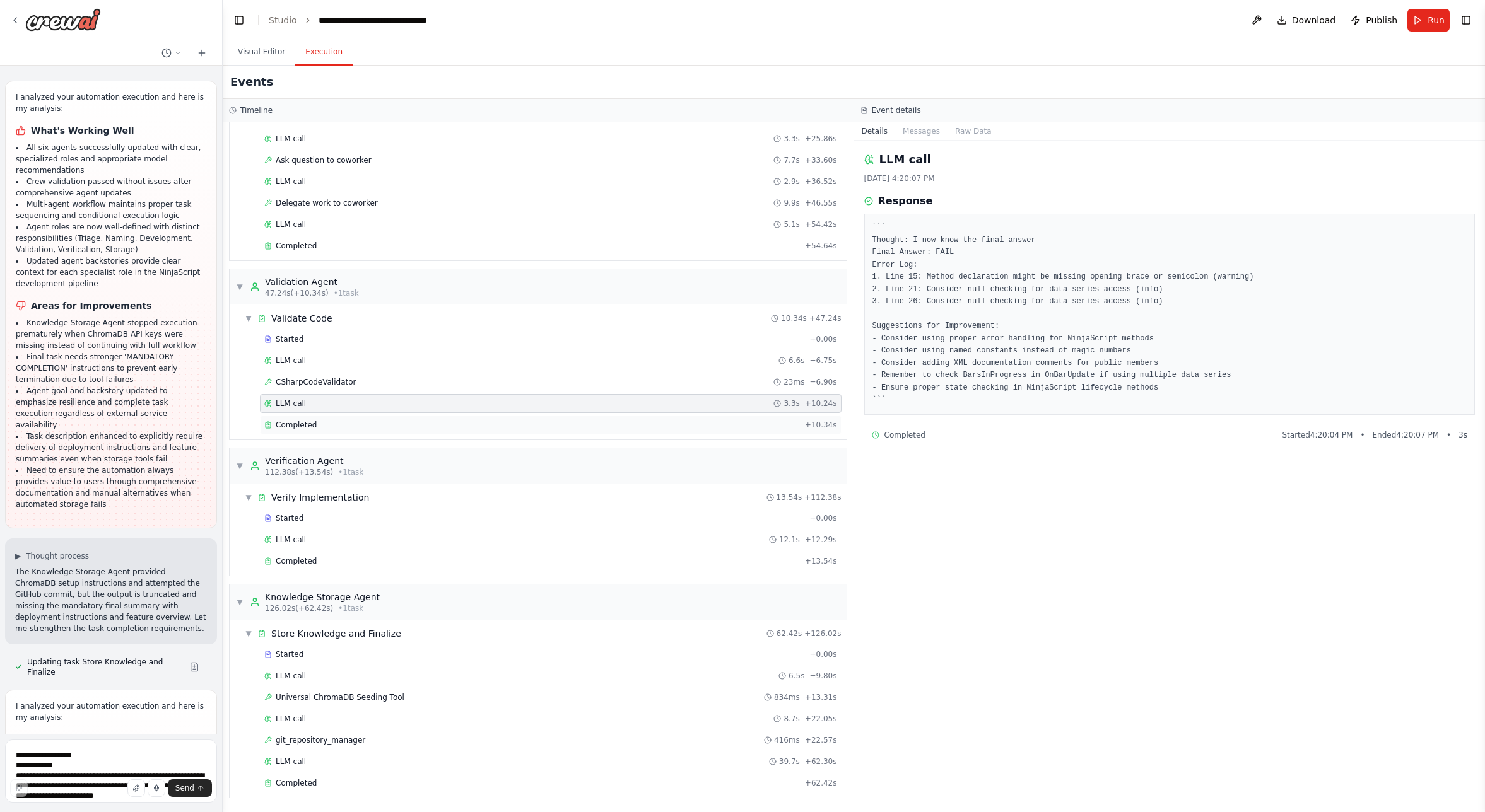
click at [297, 428] on span "Completed" at bounding box center [296, 425] width 41 height 10
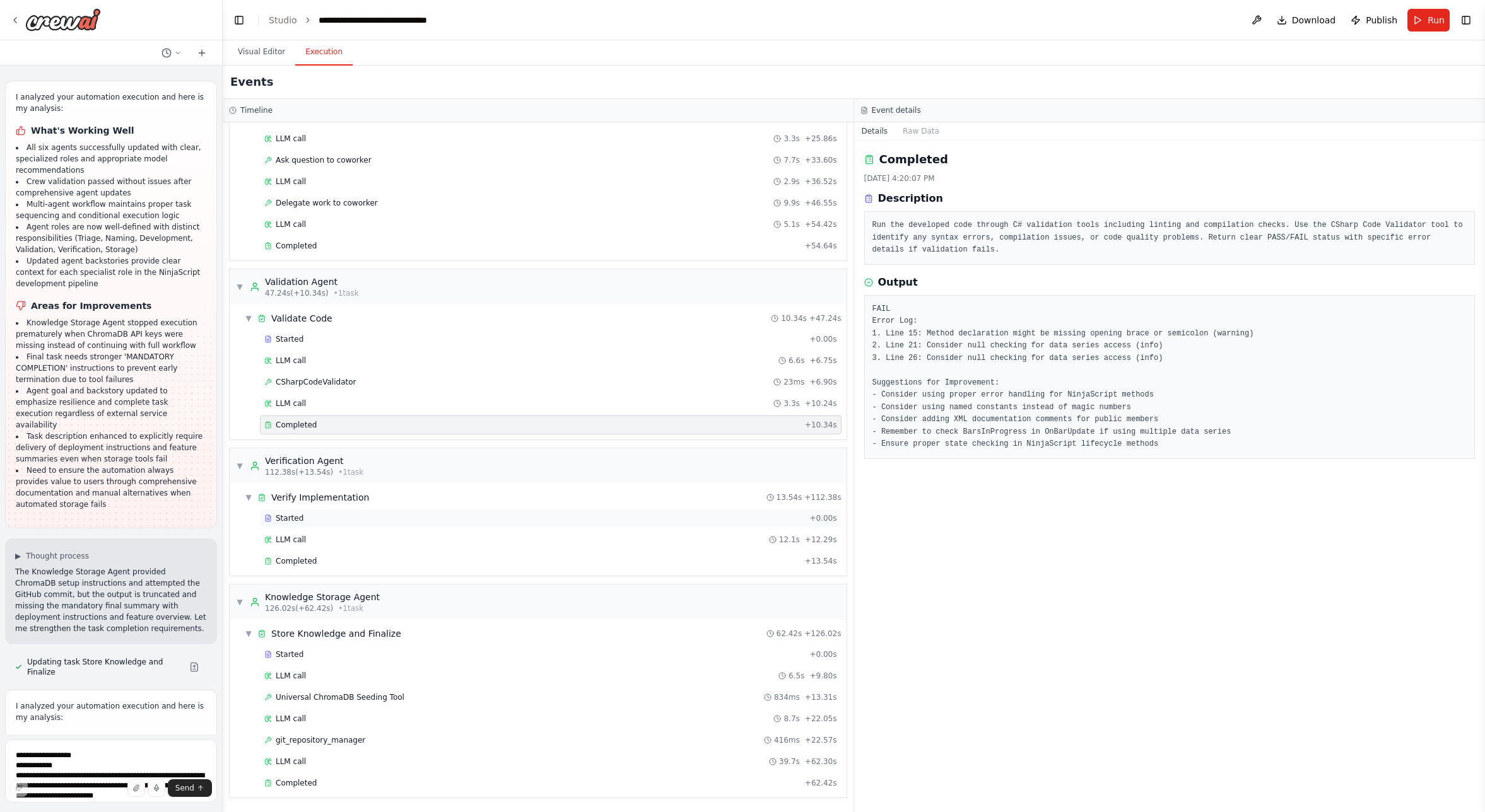
click at [297, 519] on span "Started" at bounding box center [289, 518] width 28 height 10
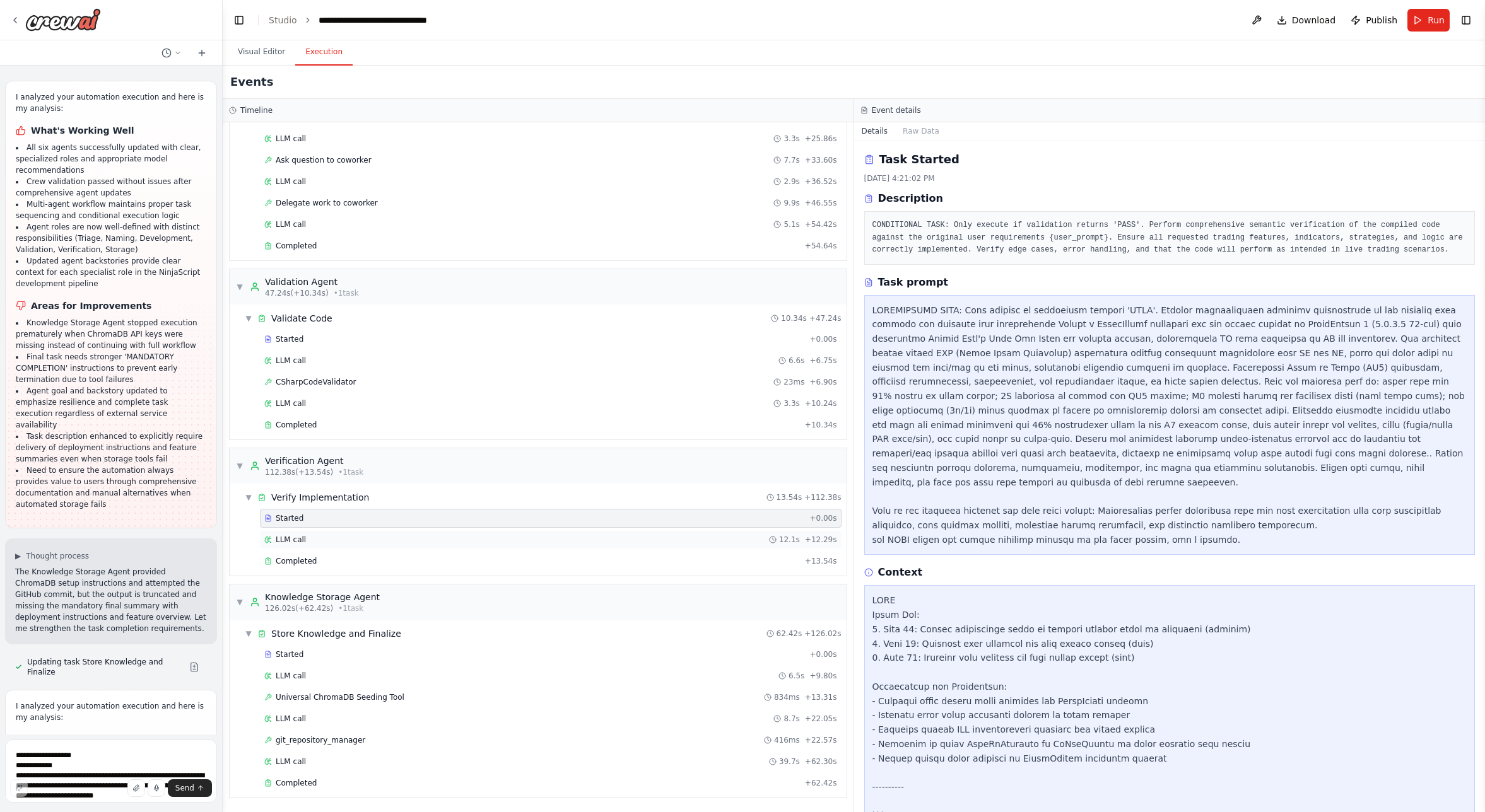
click at [294, 539] on span "LLM call" at bounding box center [291, 539] width 30 height 10
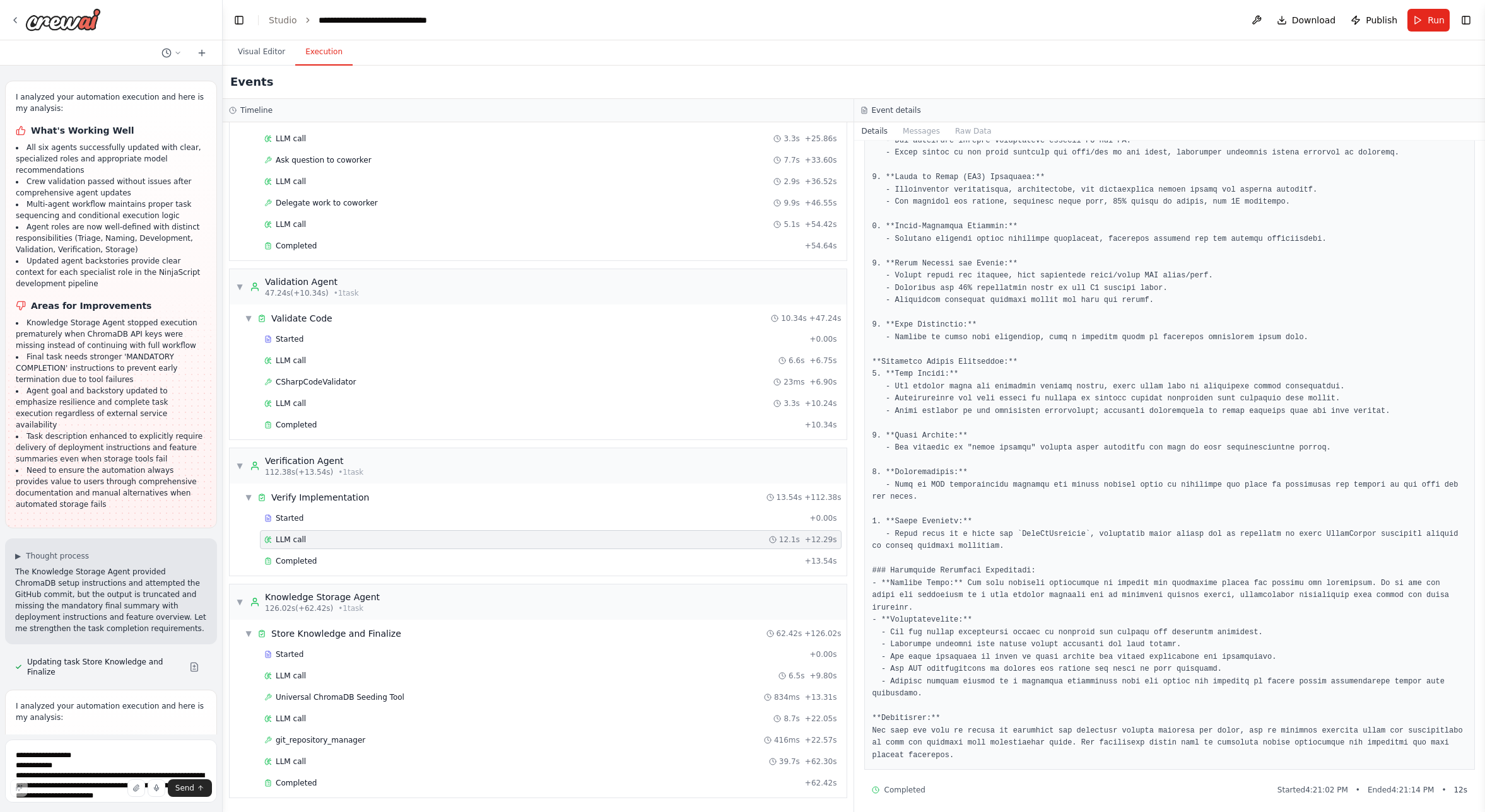
scroll to position [179, 0]
click at [295, 680] on span "LLM call" at bounding box center [291, 676] width 30 height 10
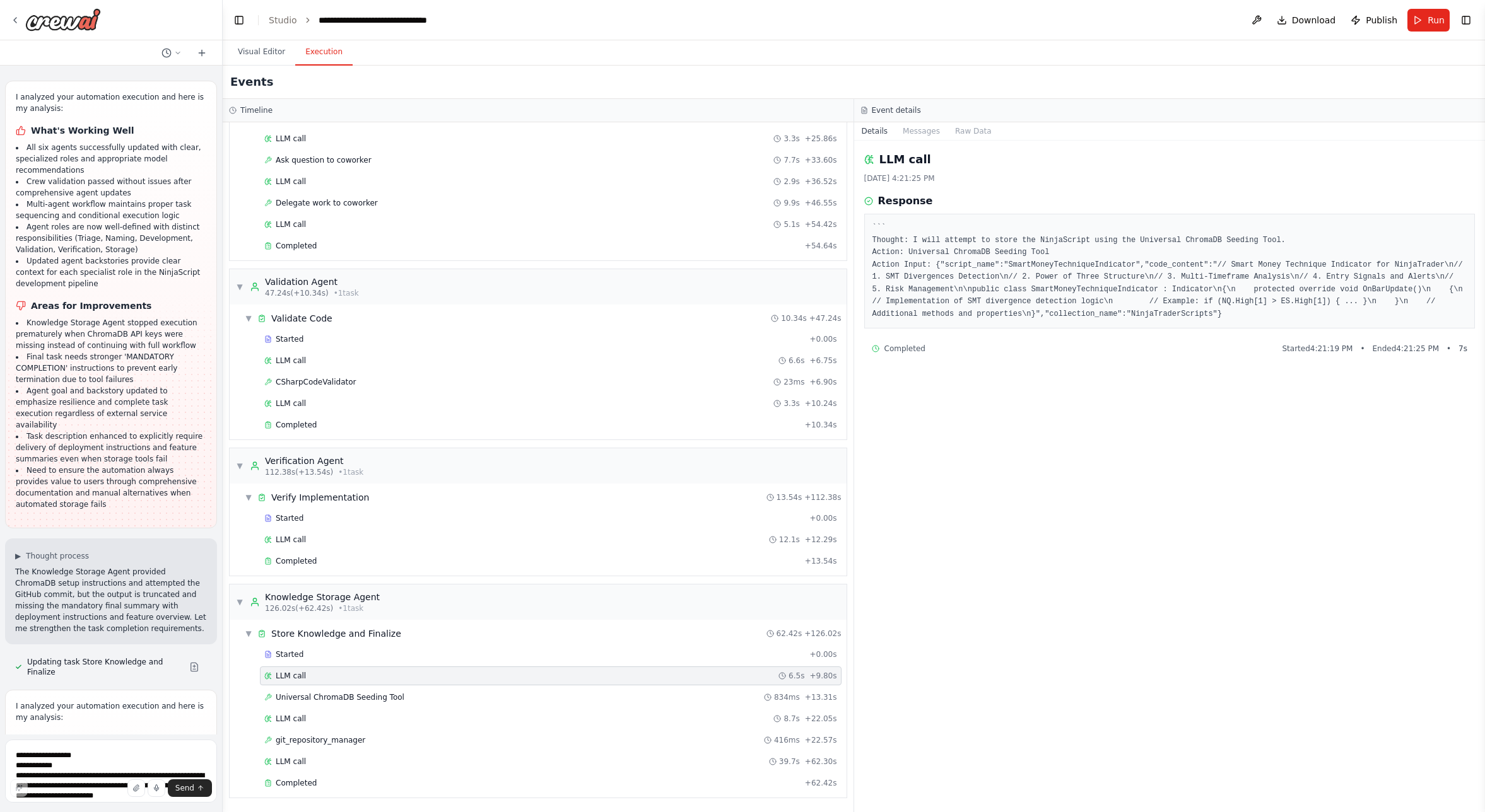
scroll to position [0, 0]
click at [301, 702] on span "Universal ChromaDB Seeding Tool" at bounding box center [340, 698] width 129 height 10
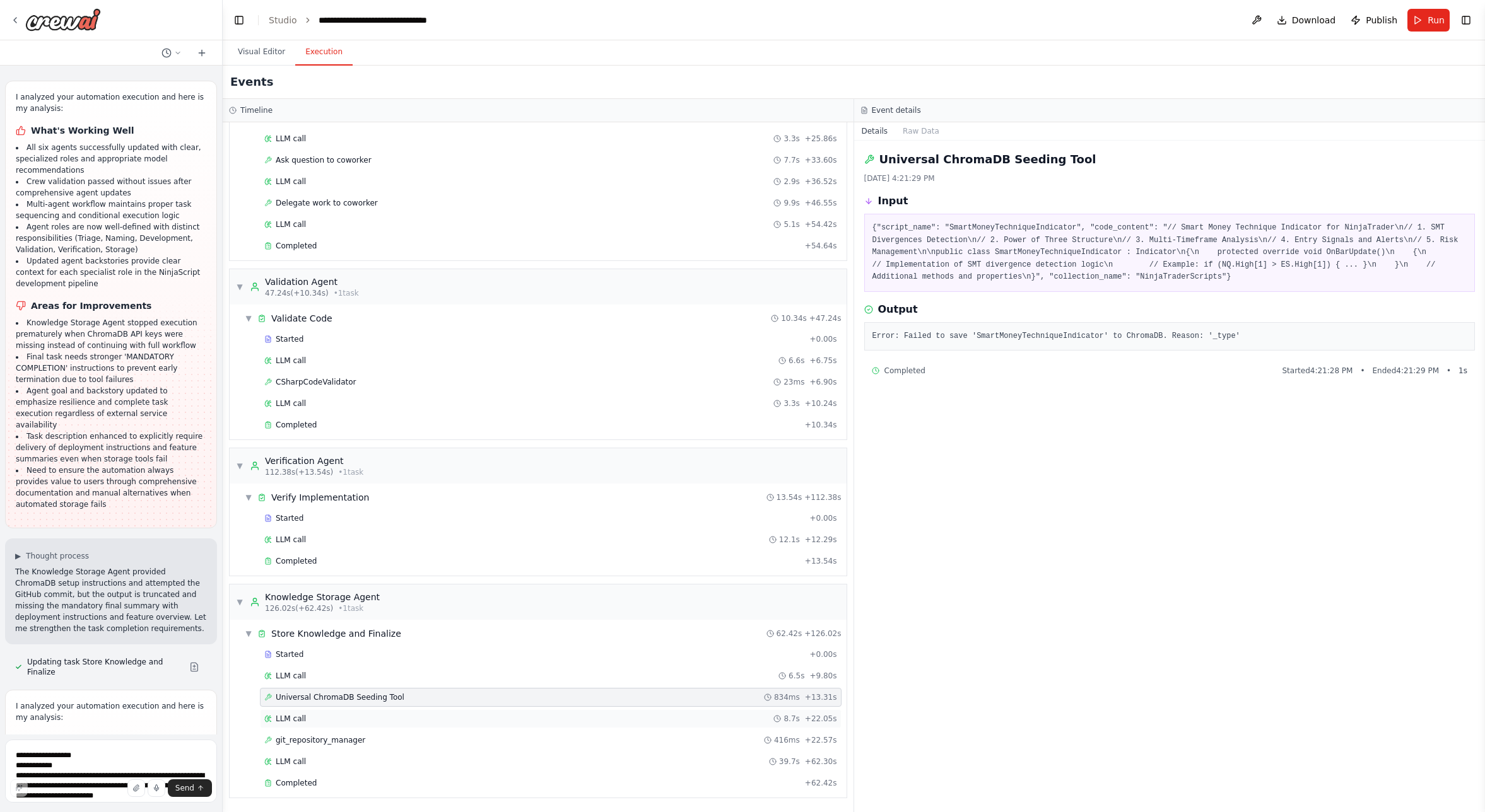
click at [297, 720] on span "LLM call" at bounding box center [291, 718] width 30 height 10
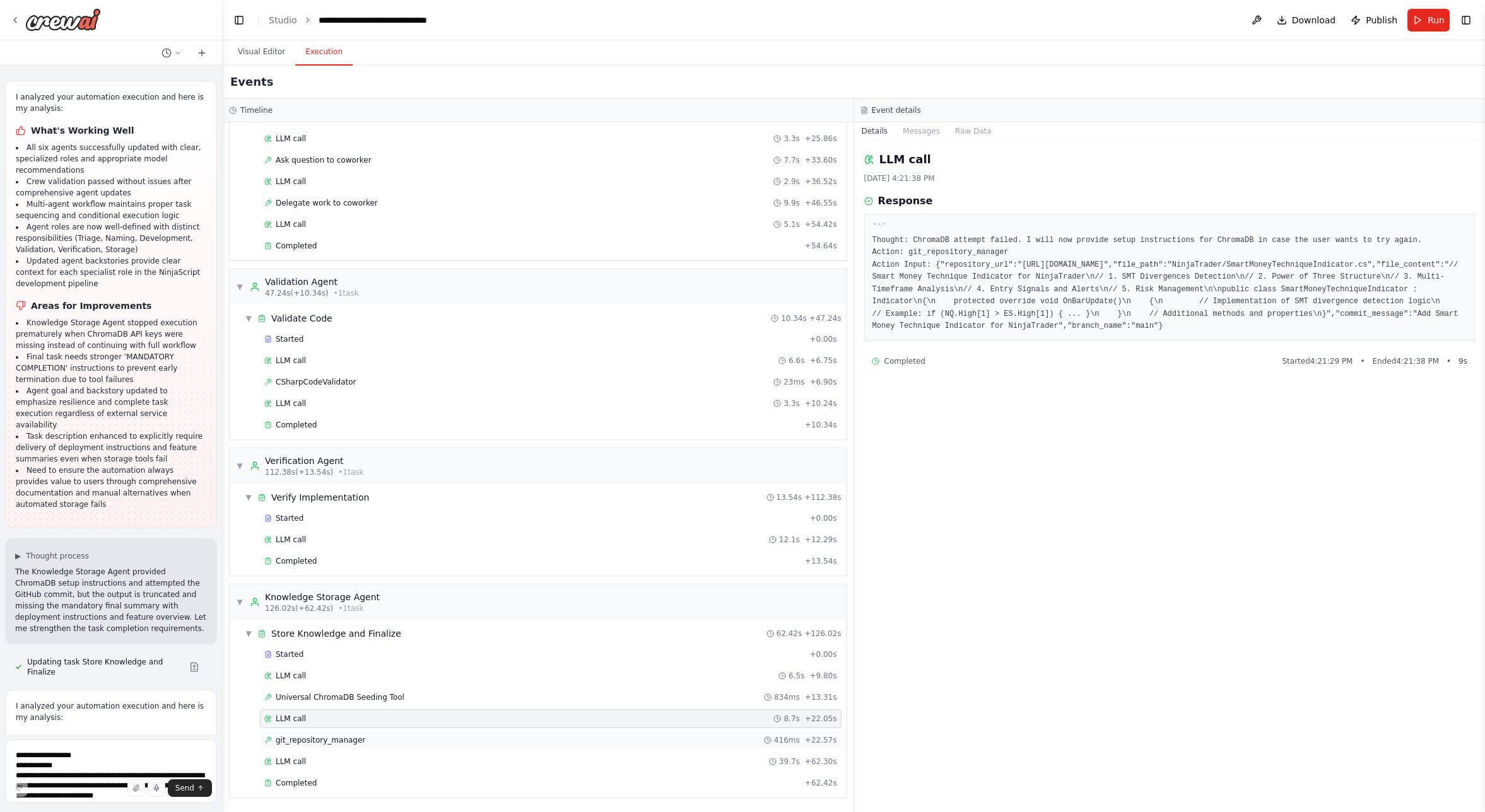
click at [294, 743] on span "git_repository_manager" at bounding box center [320, 740] width 90 height 10
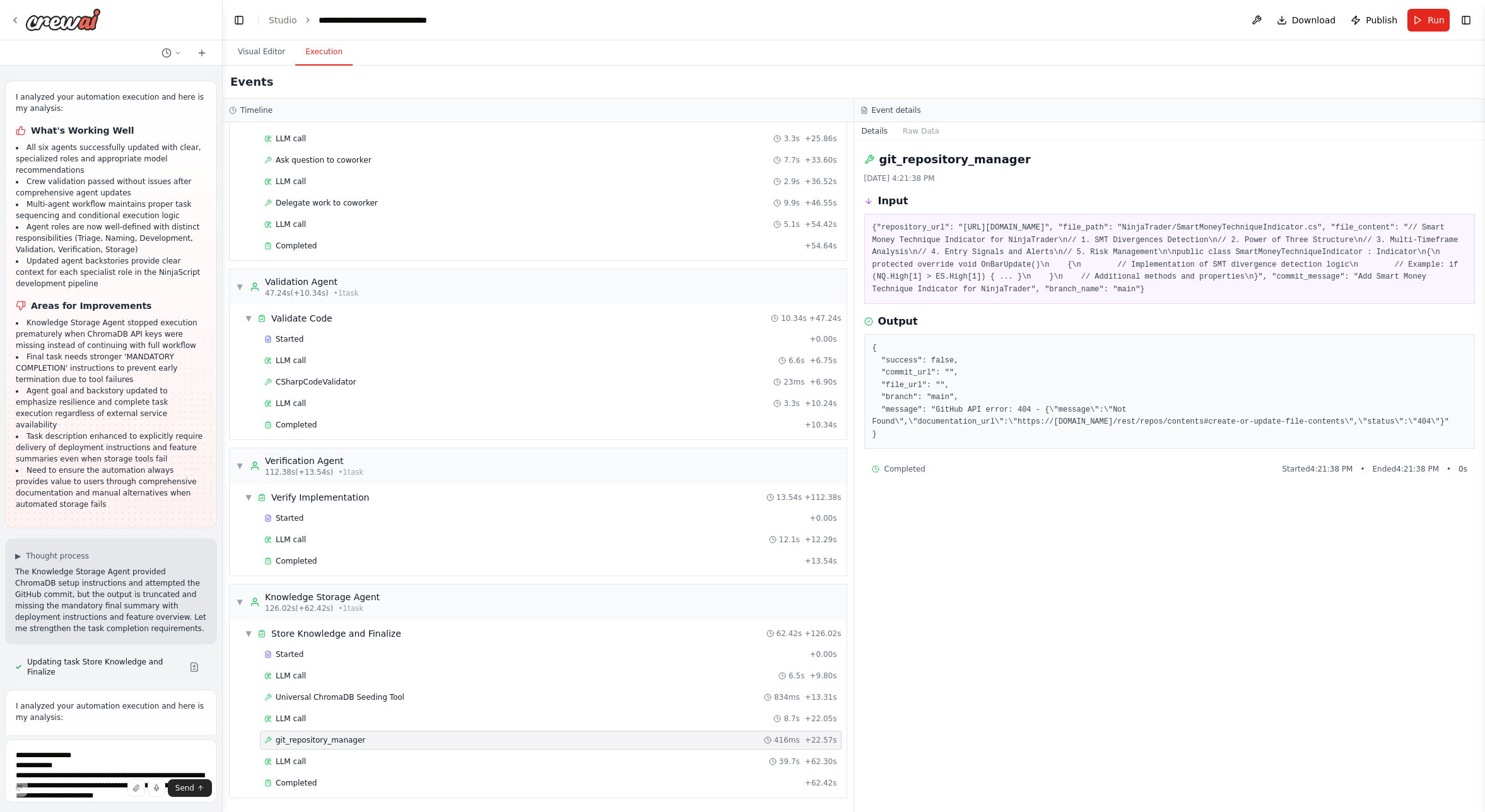
drag, startPoint x: 881, startPoint y: 160, endPoint x: 1053, endPoint y: 432, distance: 321.8
click at [1053, 432] on div "git_repository_manager [DATE] 4:21:38 PM Input {"repository_url": "[URL][DOMAIN…" at bounding box center [1170, 476] width 631 height 671
copy div "git_repository_manager [DATE] 4:21:38 PM Input {"repository_url": "[URL][DOMAIN…"
click at [55, 758] on textarea at bounding box center [110, 771] width 212 height 63
paste textarea "**********"
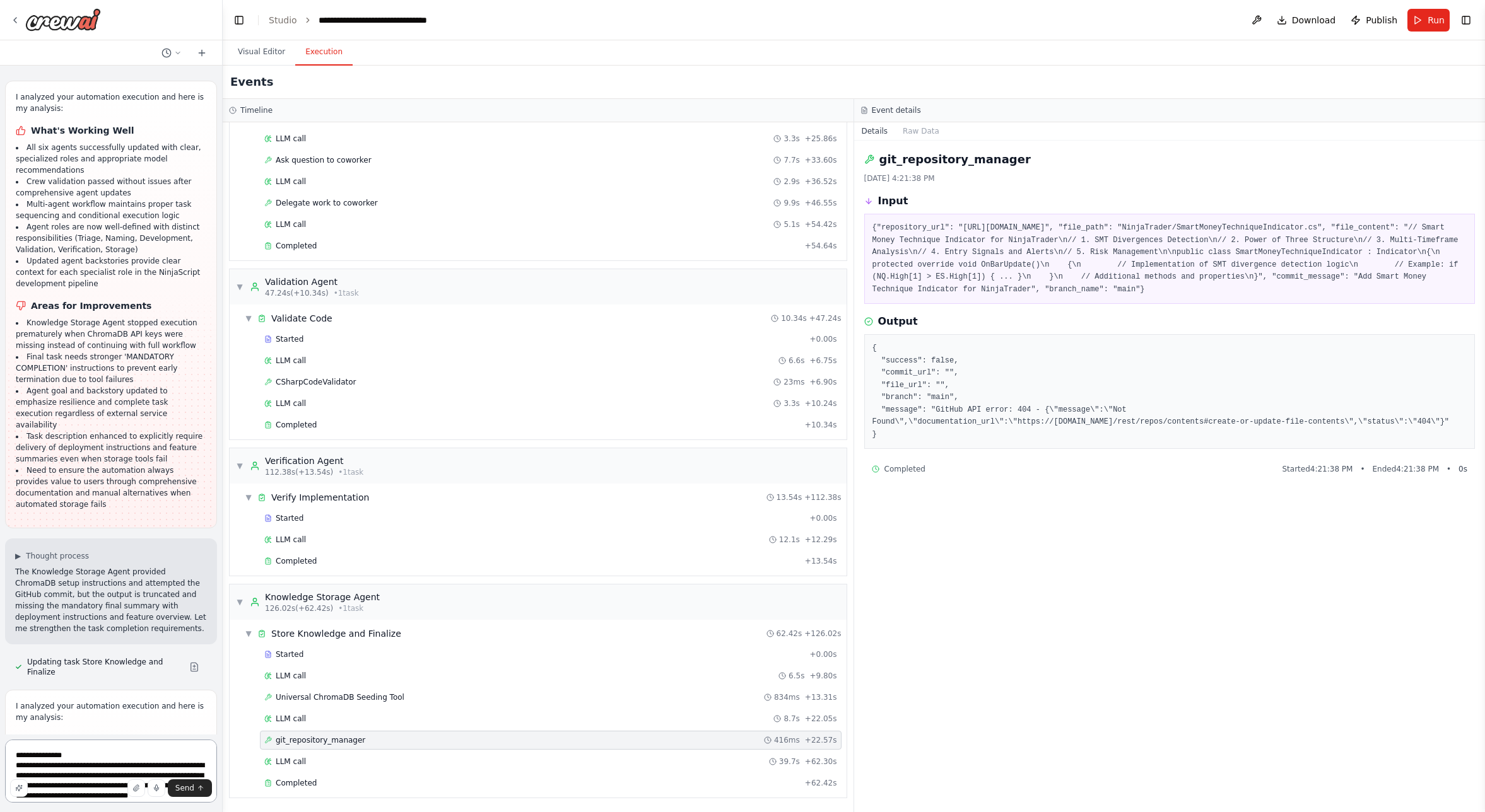
scroll to position [813, 0]
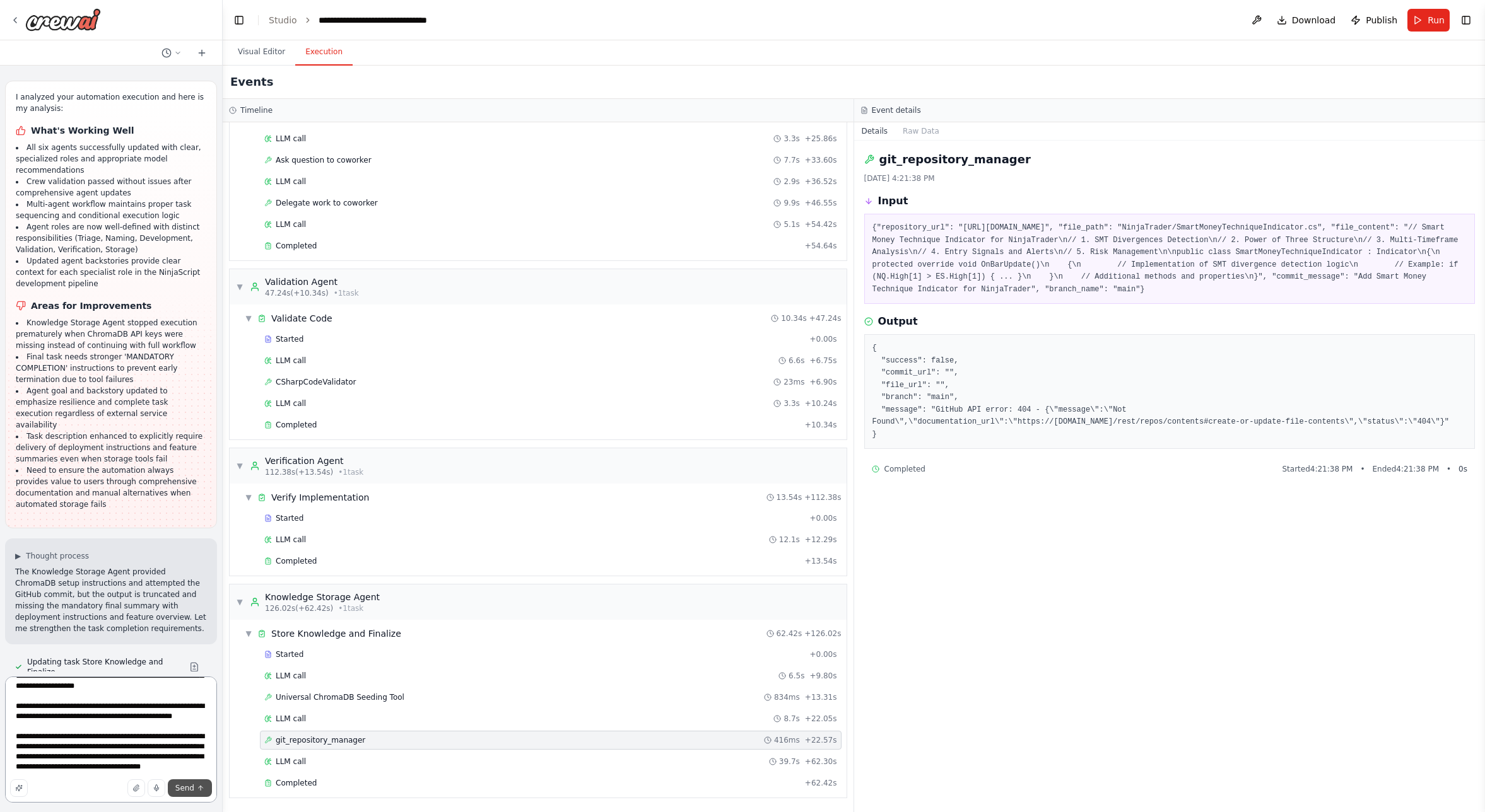
type textarea "**********"
click at [180, 784] on span "Send" at bounding box center [185, 788] width 19 height 10
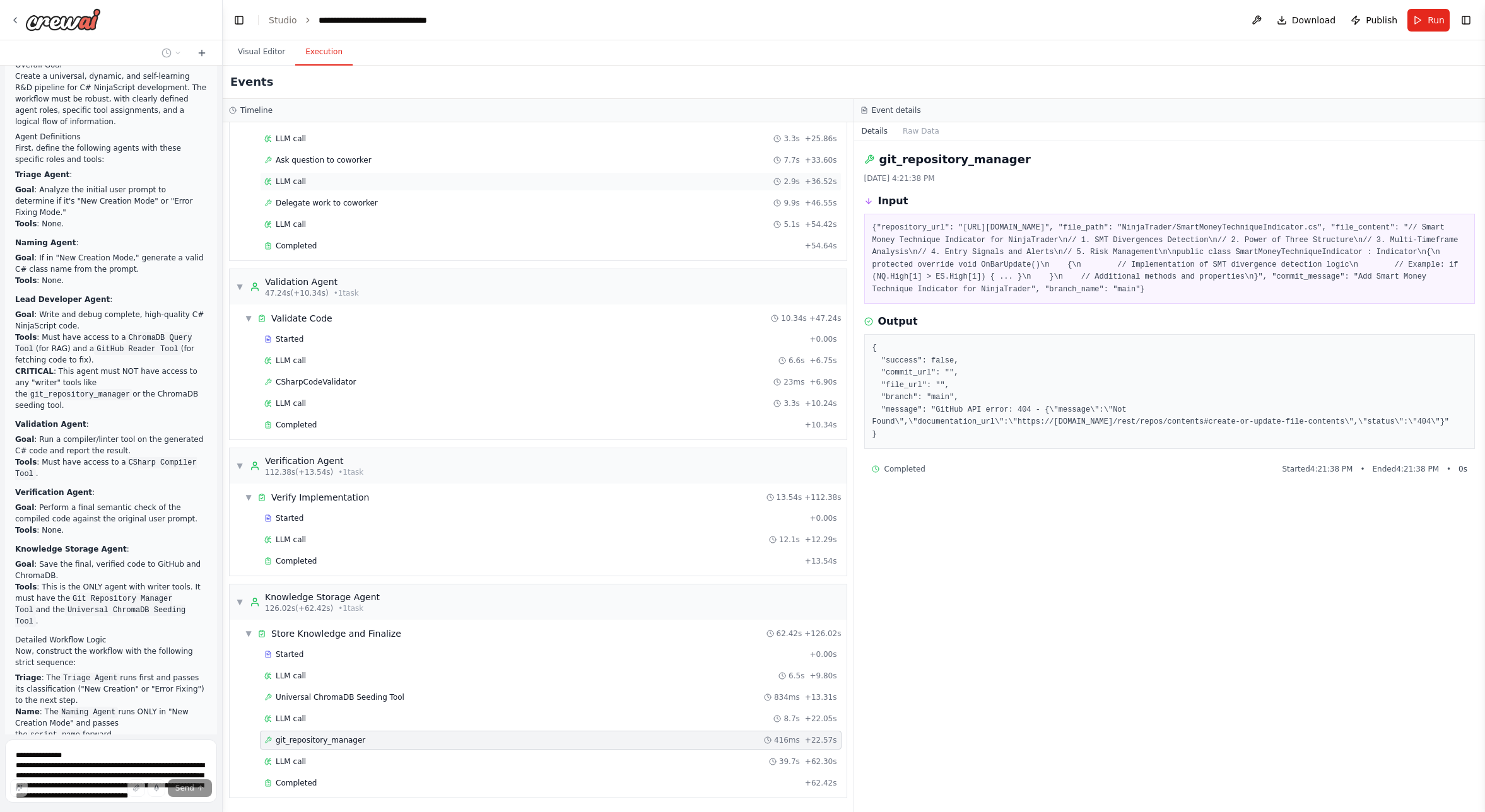
scroll to position [39694, 0]
click at [274, 54] on button "Visual Editor" at bounding box center [261, 52] width 67 height 26
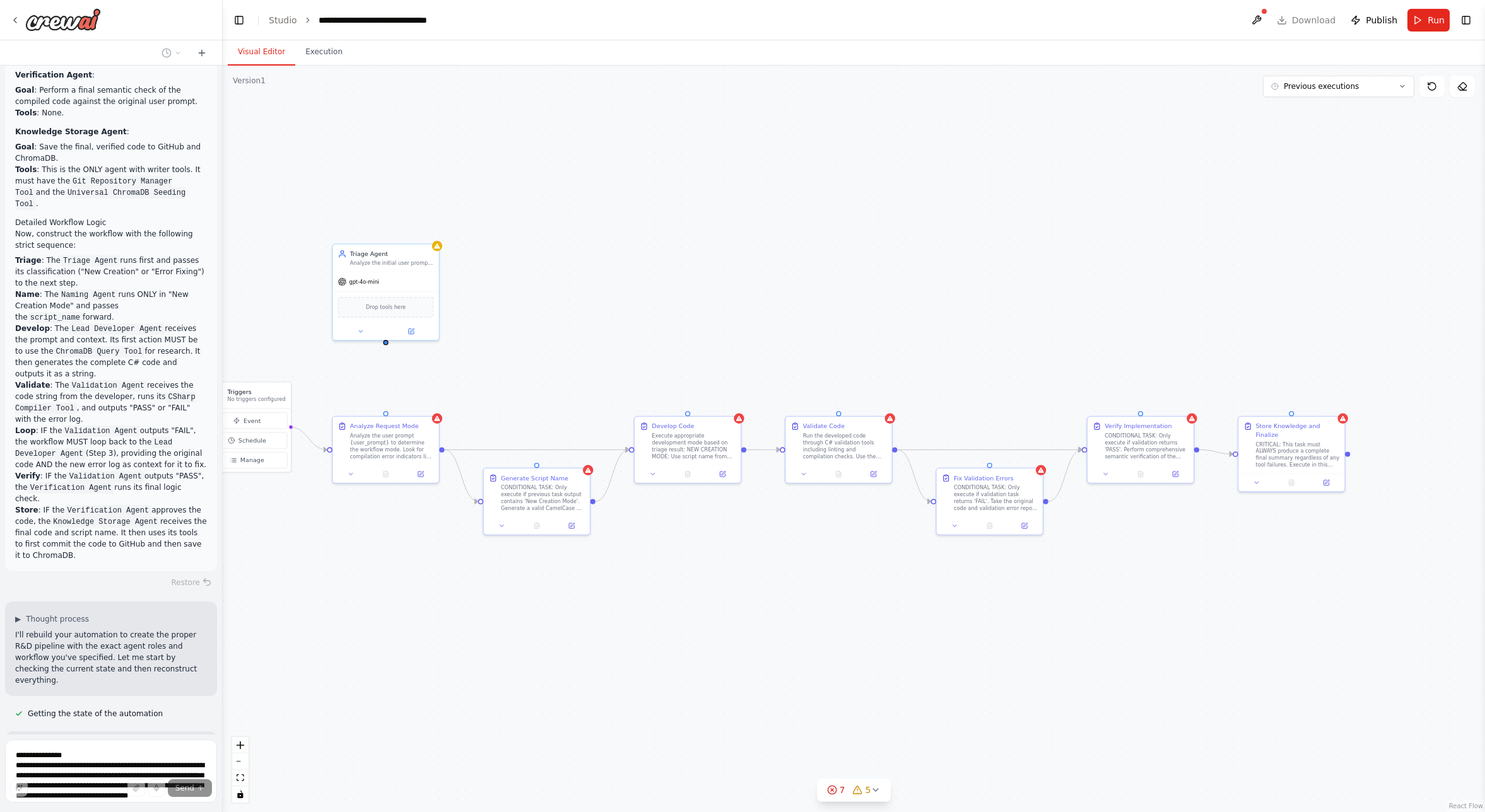
scroll to position [40140, 0]
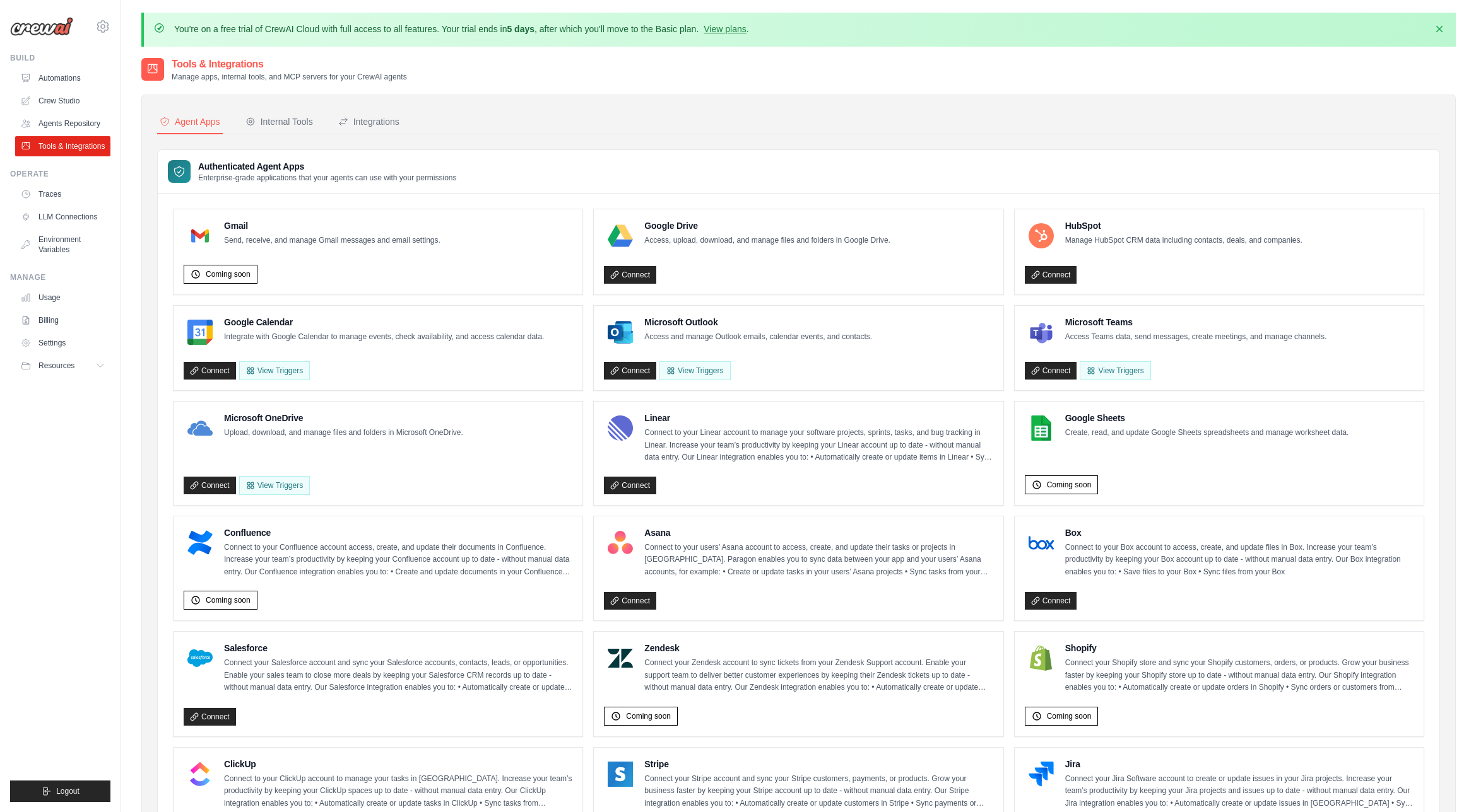
scroll to position [424, 0]
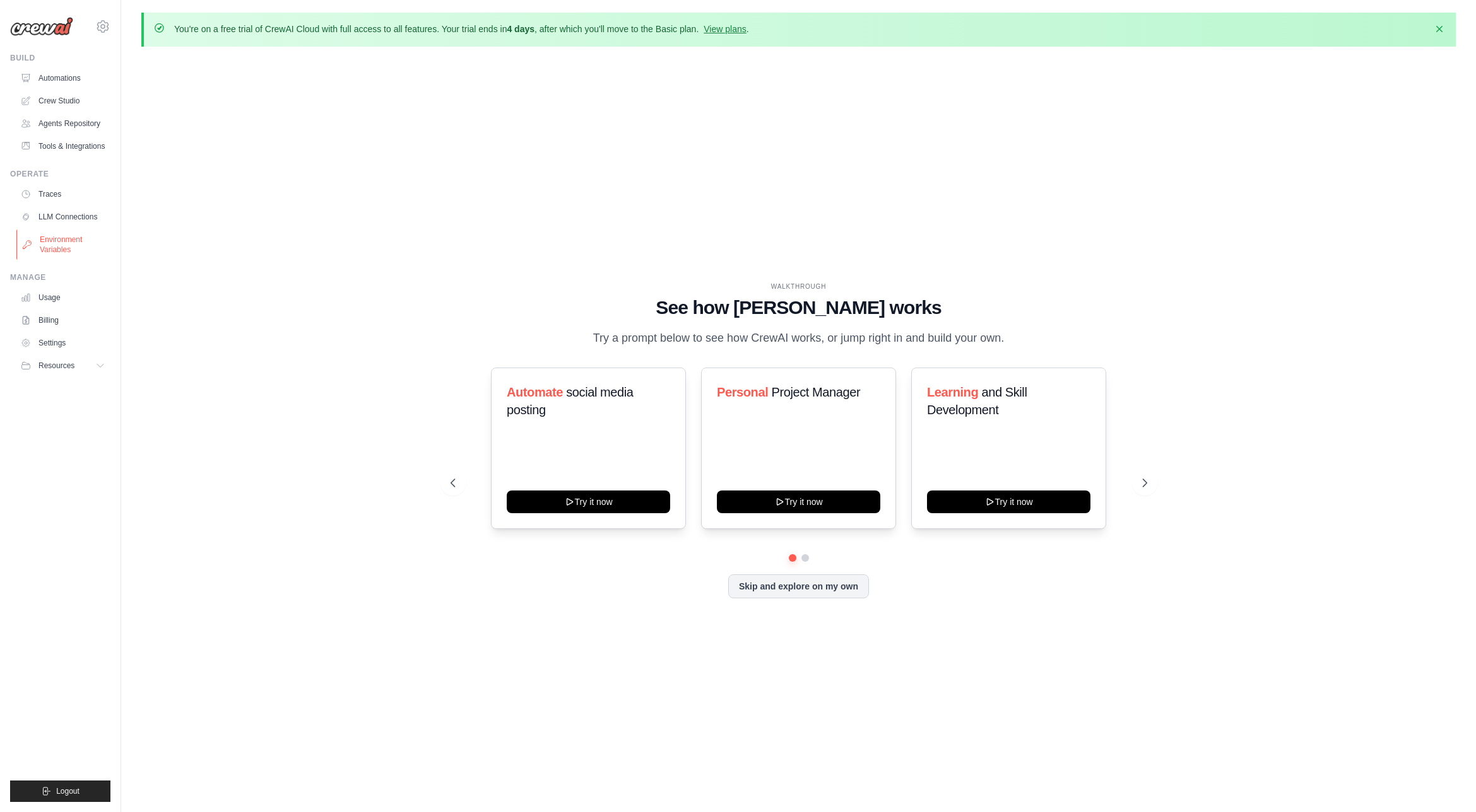
click at [62, 250] on link "Environment Variables" at bounding box center [64, 245] width 95 height 30
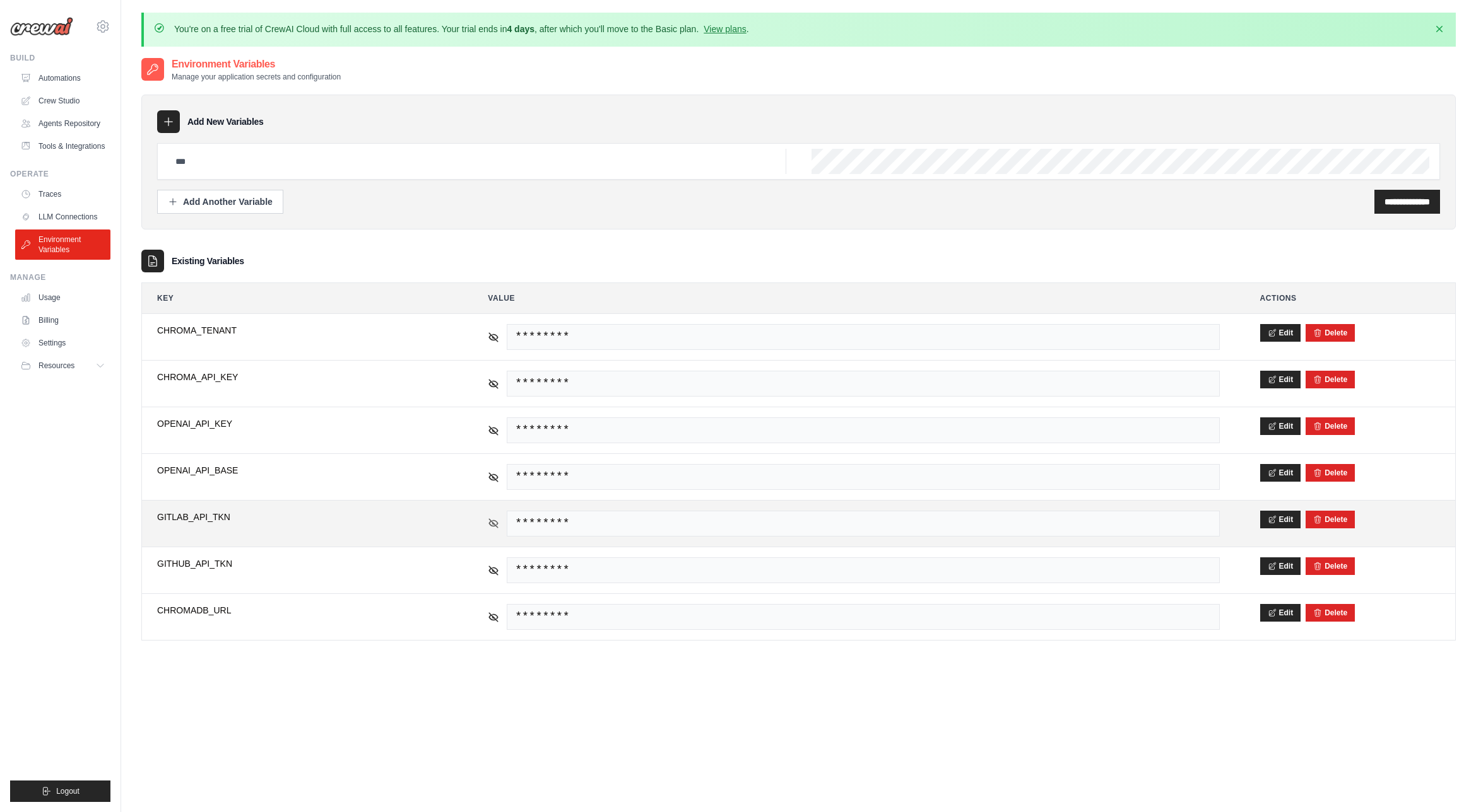
click at [497, 524] on icon at bounding box center [493, 523] width 11 height 11
click at [497, 524] on icon at bounding box center [493, 523] width 11 height 11
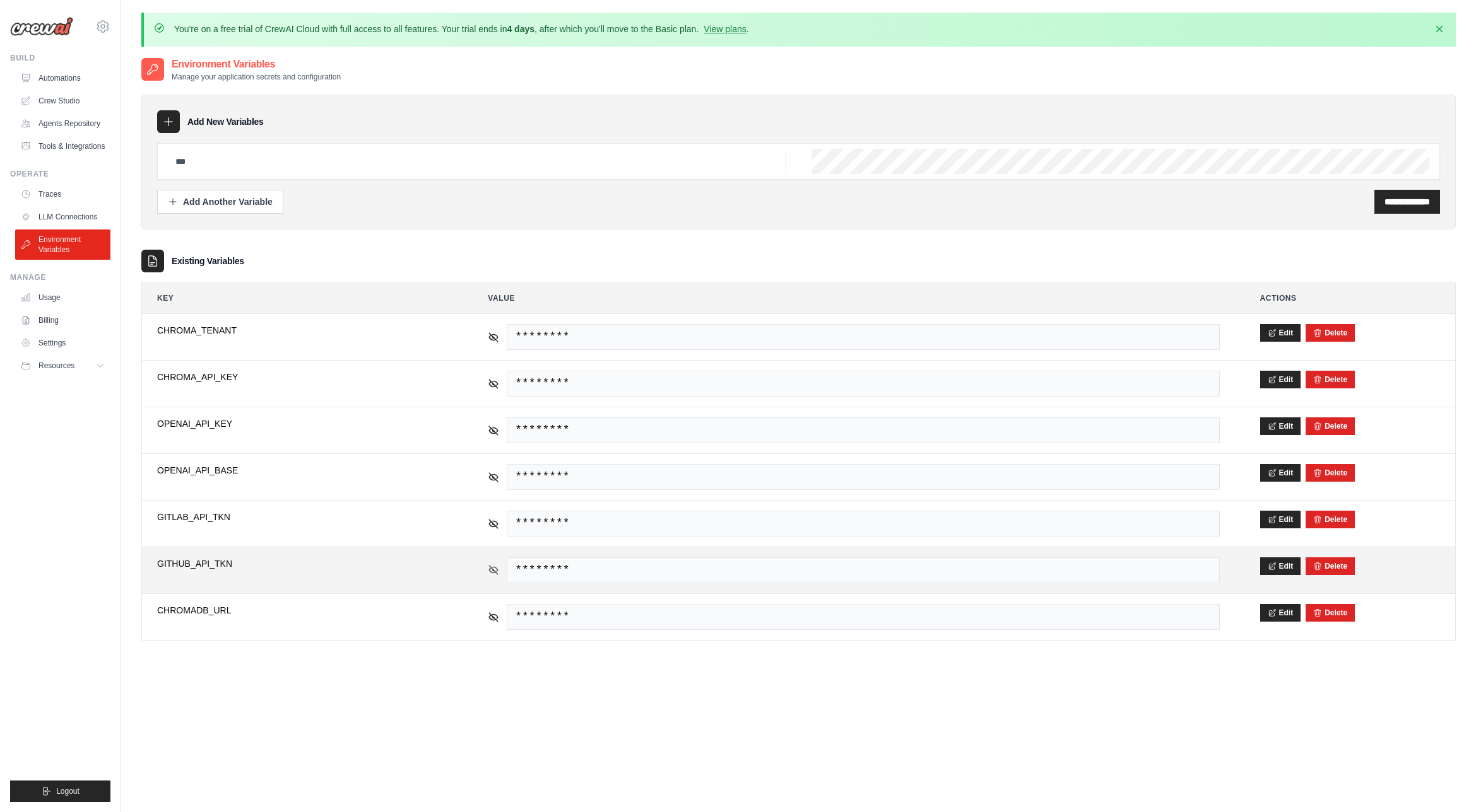
click at [493, 567] on icon at bounding box center [493, 570] width 11 height 11
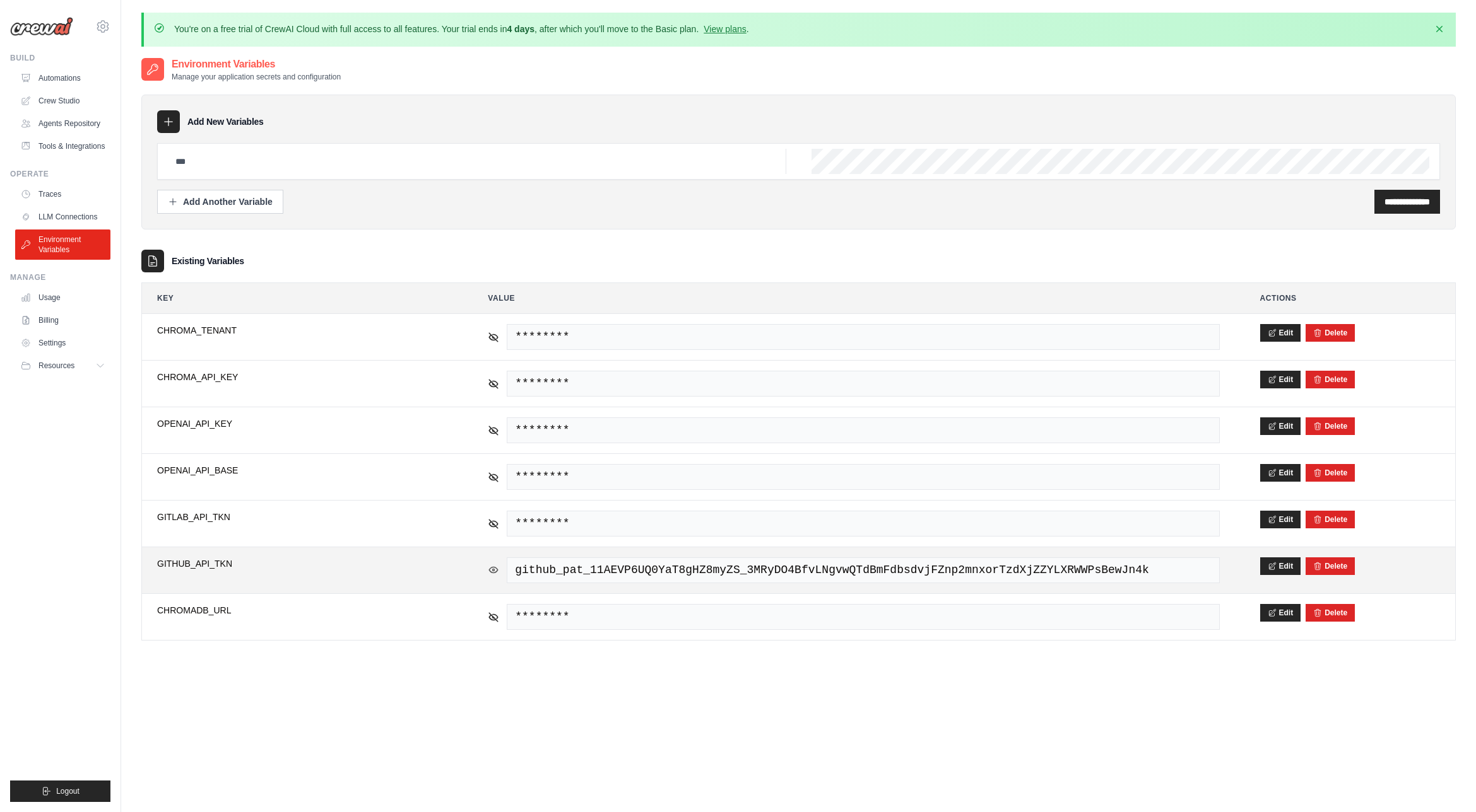
click at [493, 567] on icon at bounding box center [493, 570] width 11 height 11
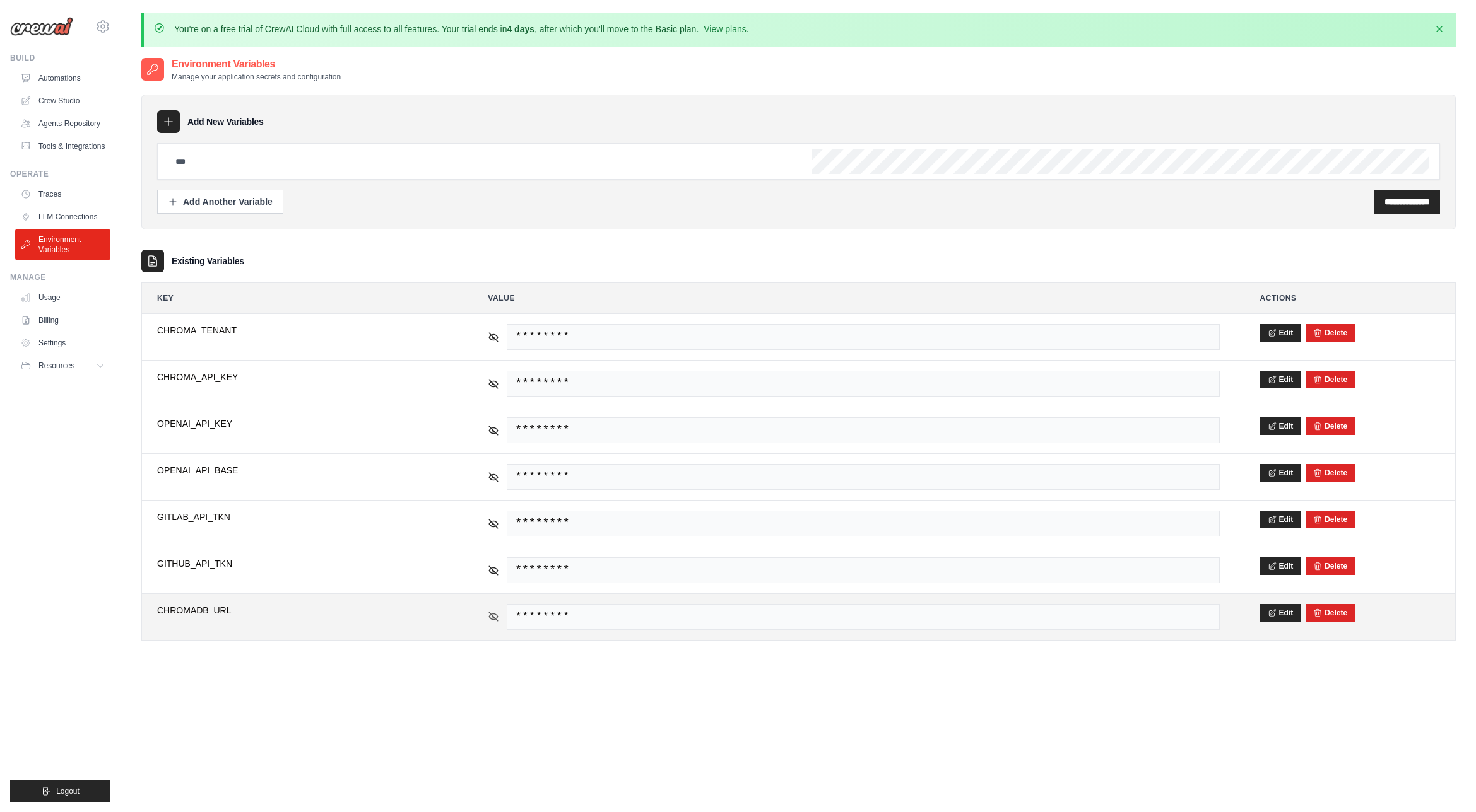
click at [496, 617] on icon at bounding box center [493, 617] width 11 height 11
click at [497, 617] on icon at bounding box center [493, 616] width 9 height 6
